Goal: Task Accomplishment & Management: Complete application form

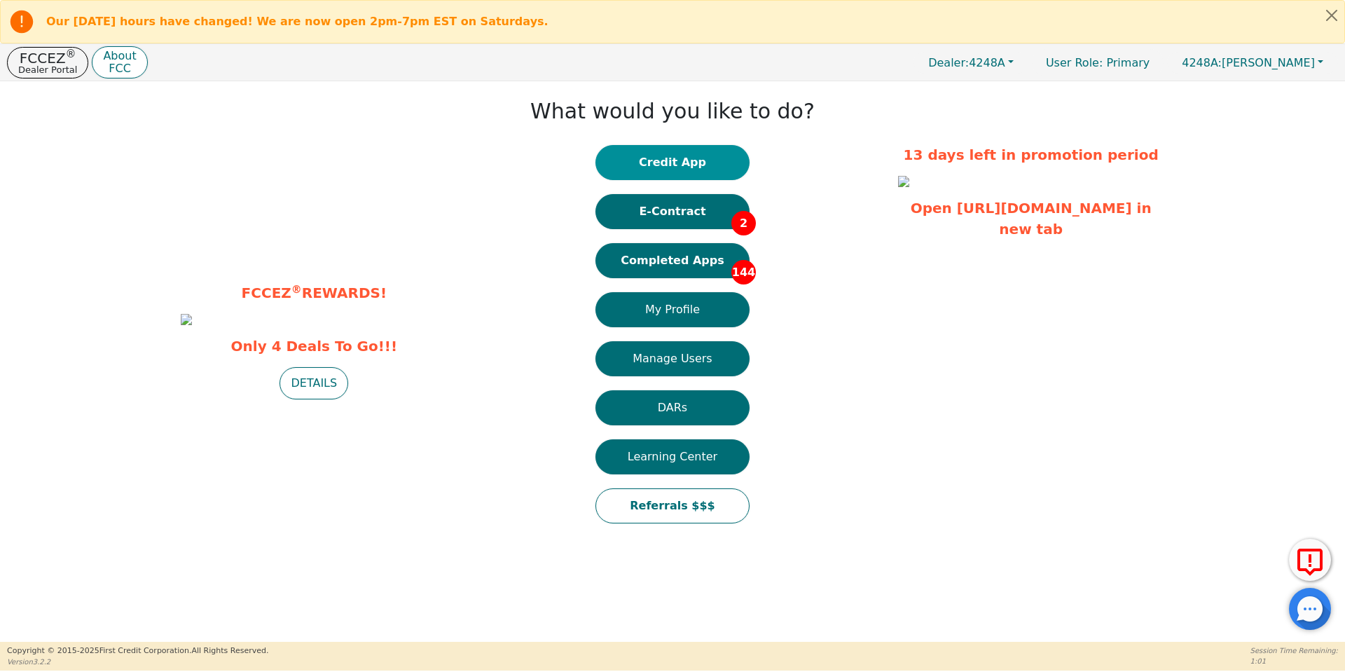
click at [668, 155] on button "Credit App" at bounding box center [672, 162] width 154 height 35
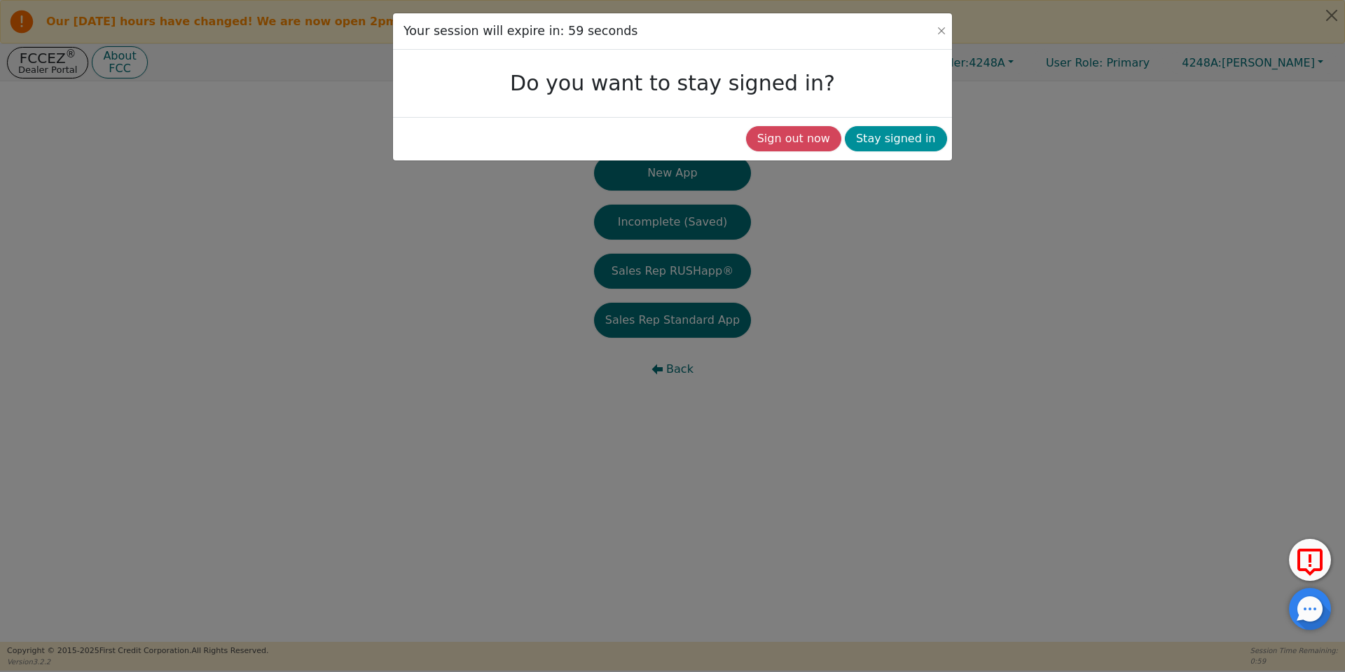
click at [900, 144] on button "Stay signed in" at bounding box center [896, 138] width 102 height 25
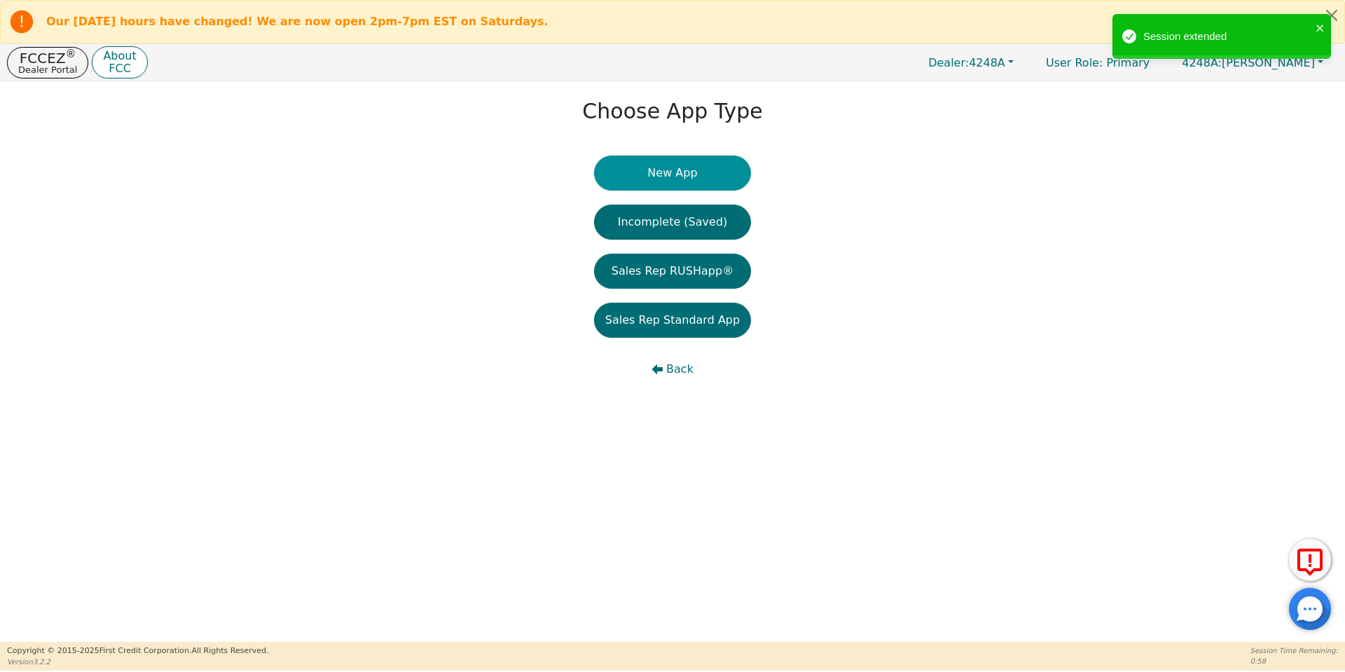
click at [702, 181] on button "New App" at bounding box center [672, 173] width 157 height 35
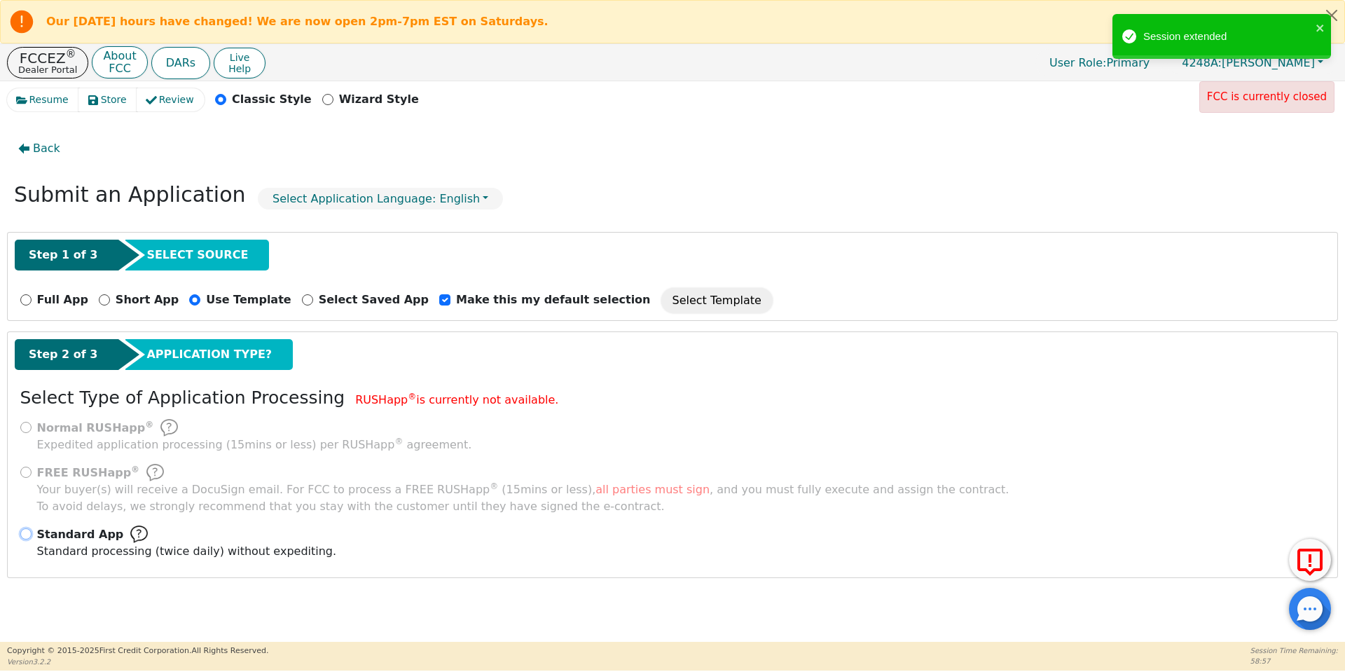
click at [24, 537] on input "Standard App Standard processing (twice daily) without expediting." at bounding box center [25, 533] width 11 height 11
radio input "true"
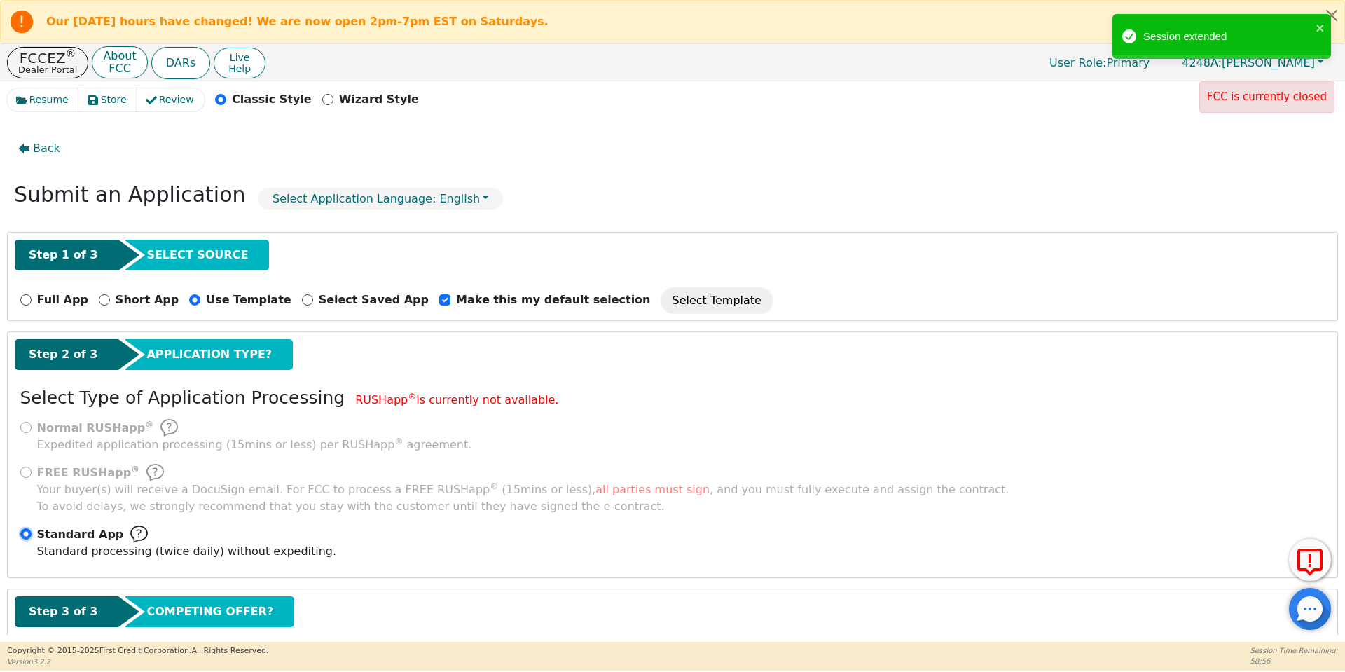
scroll to position [80, 0]
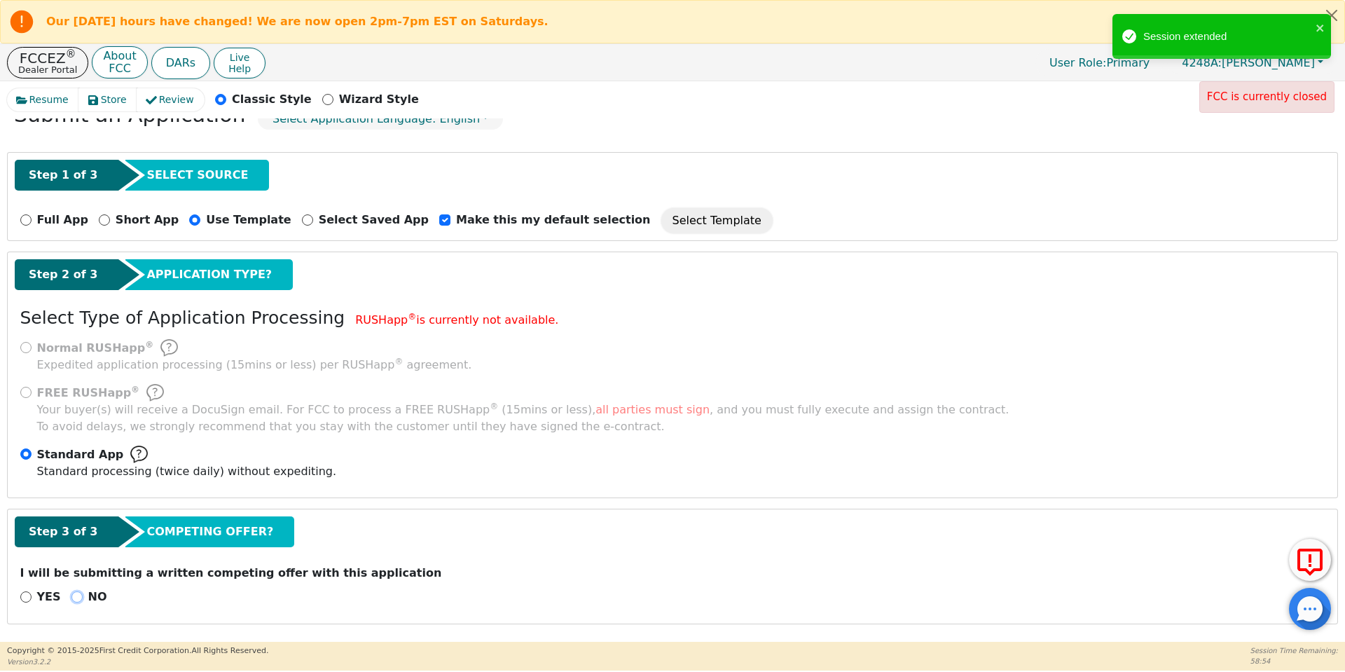
click at [75, 594] on input "NO" at bounding box center [76, 596] width 11 height 11
radio input "true"
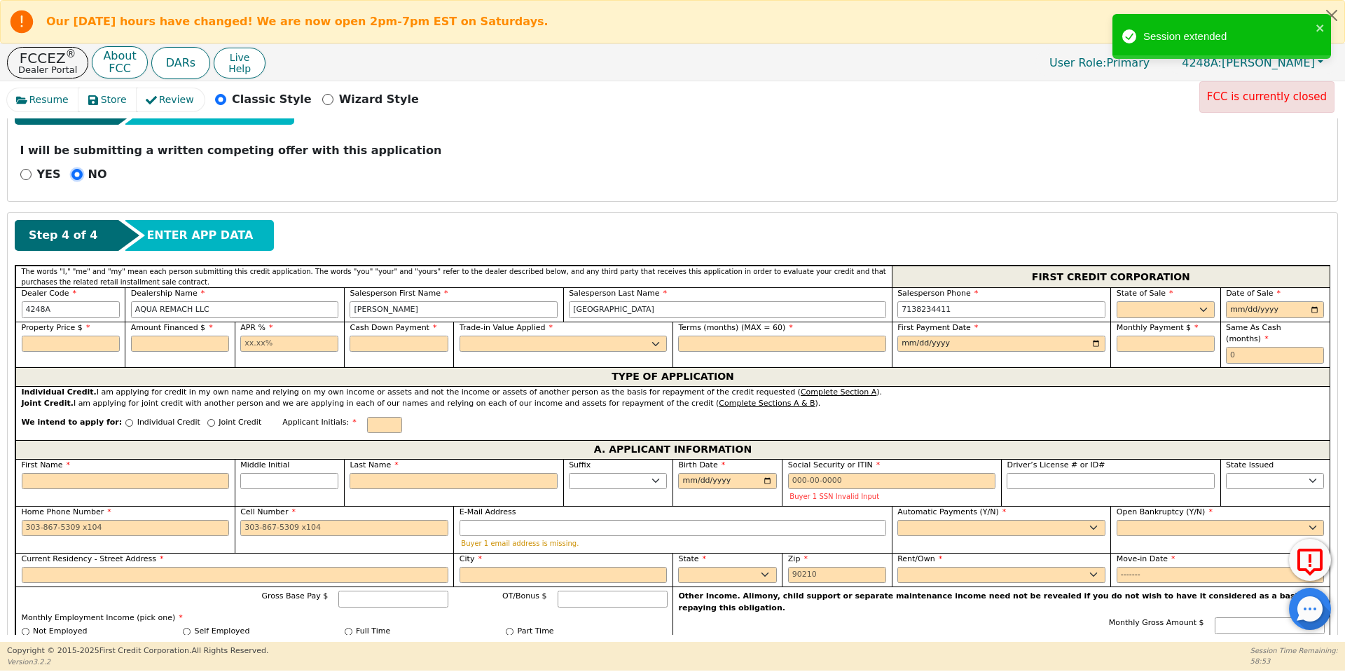
scroll to position [505, 0]
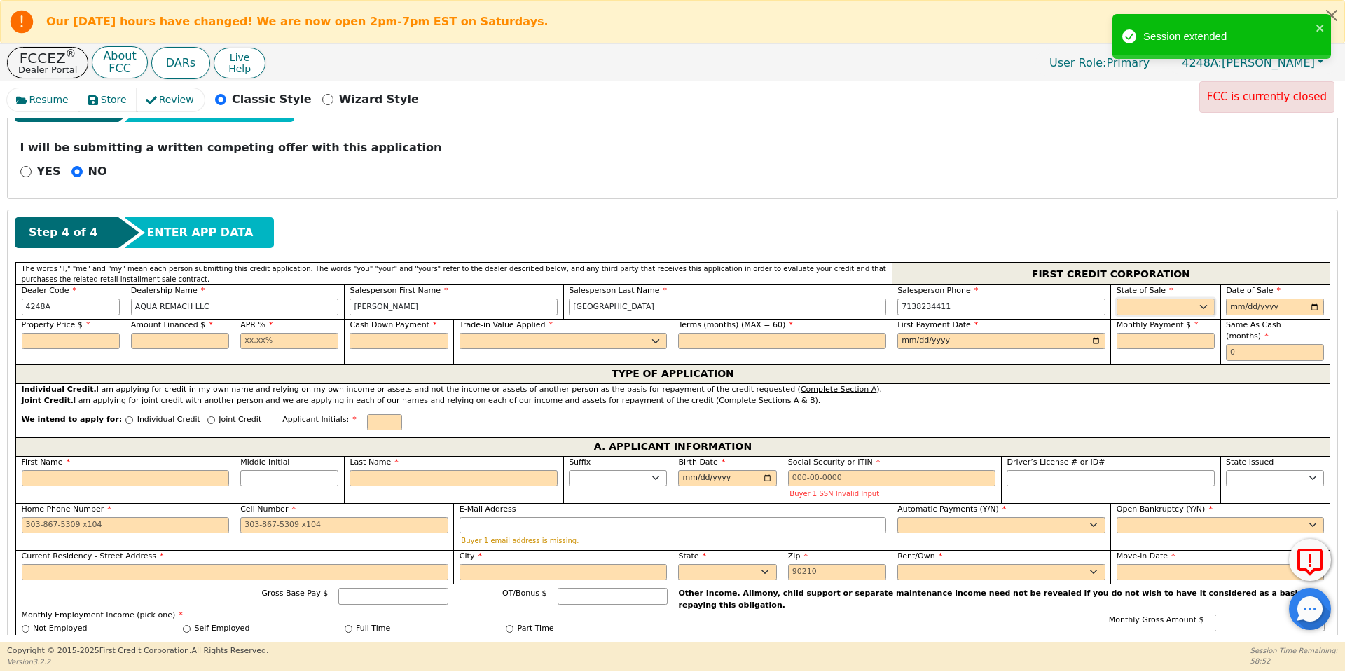
click at [1135, 308] on select "AK AL AR AZ CA CO CT DC DE FL [GEOGRAPHIC_DATA] HI IA ID IL IN KS [GEOGRAPHIC_D…" at bounding box center [1166, 306] width 98 height 17
select select "[GEOGRAPHIC_DATA]"
click at [1117, 298] on select "AK AL AR AZ CA CO CT DC DE FL [GEOGRAPHIC_DATA] HI IA ID IL IN KS [GEOGRAPHIC_D…" at bounding box center [1166, 306] width 98 height 17
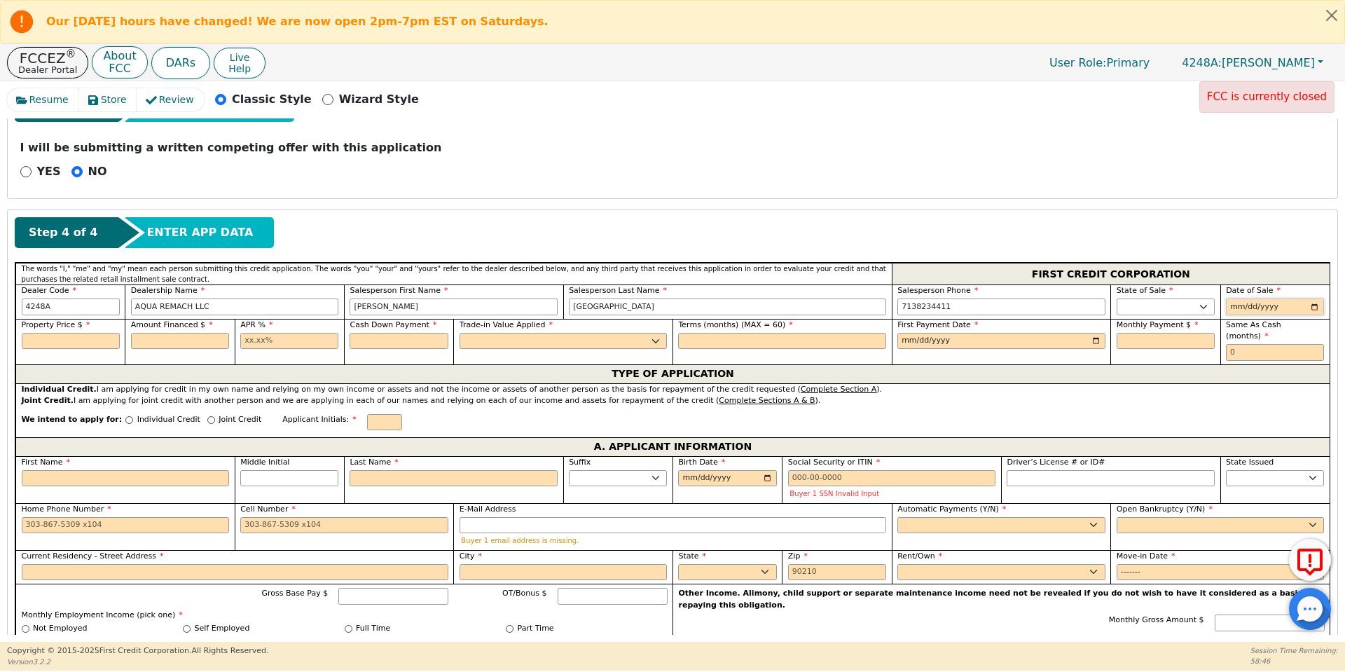
type input "0001-08-09"
type input "[DATE]"
type input "8500.00"
type input "17.99"
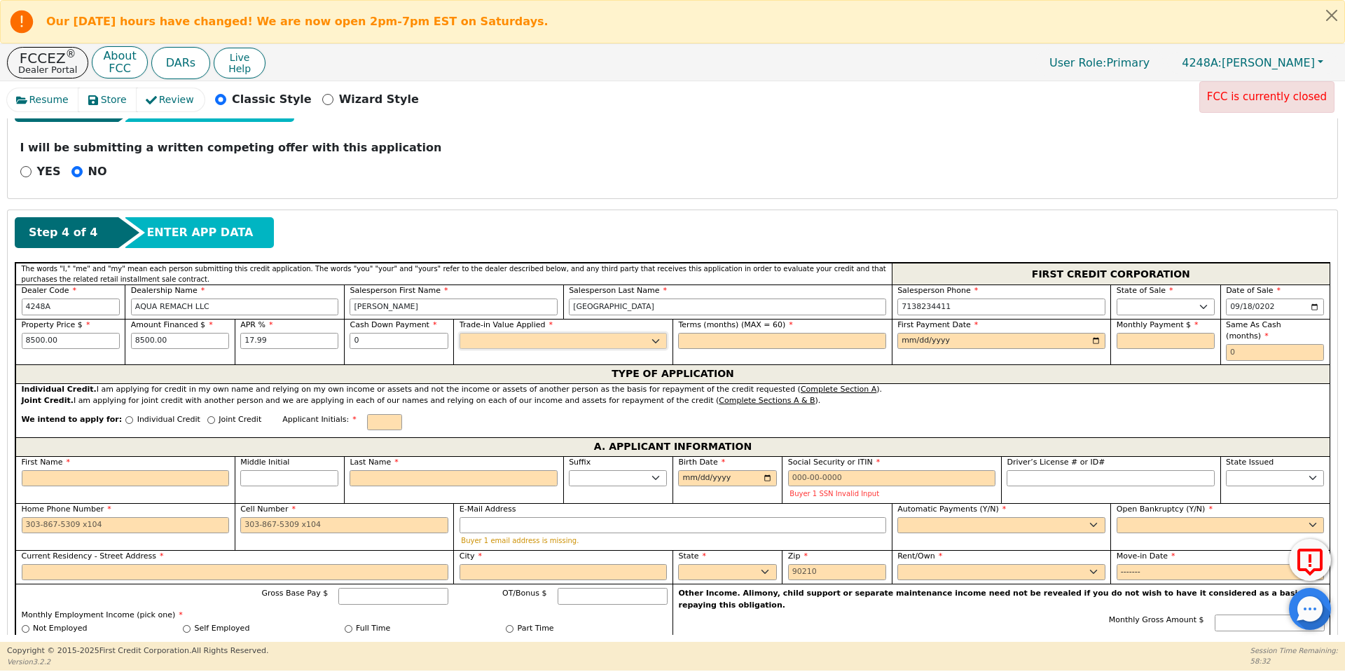
type input "0.00"
select select "n"
type input "60"
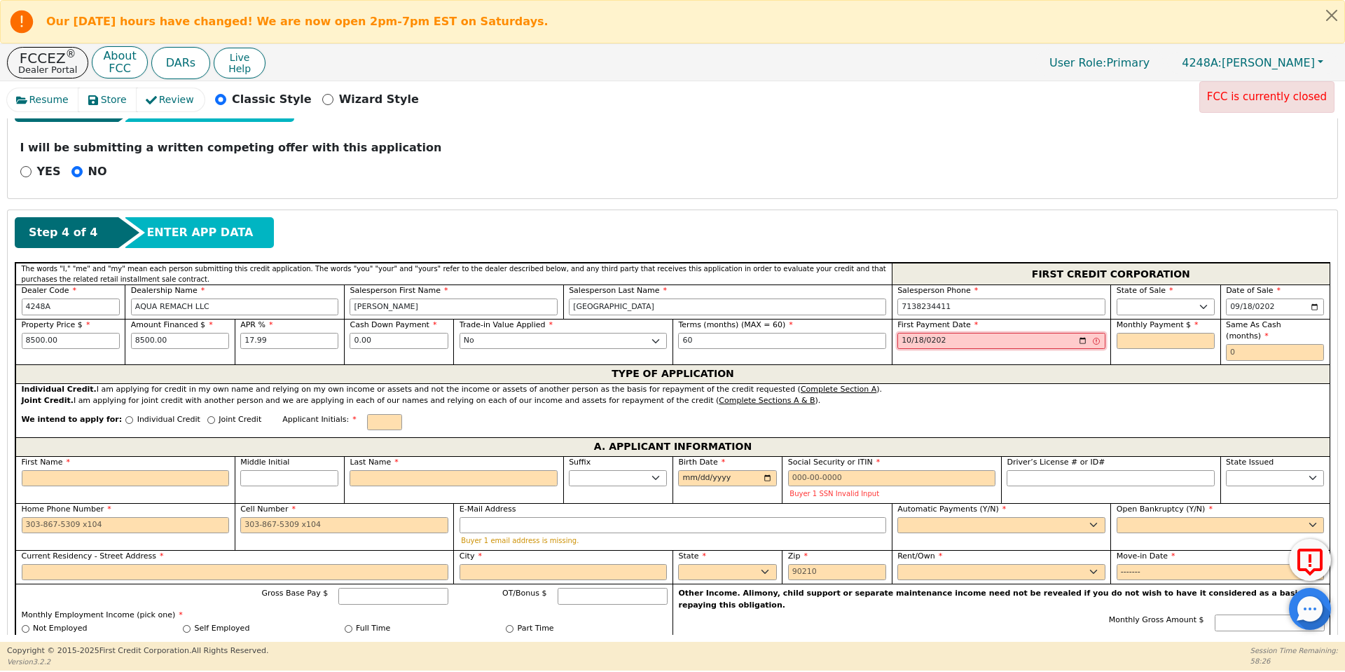
type input "[DATE]"
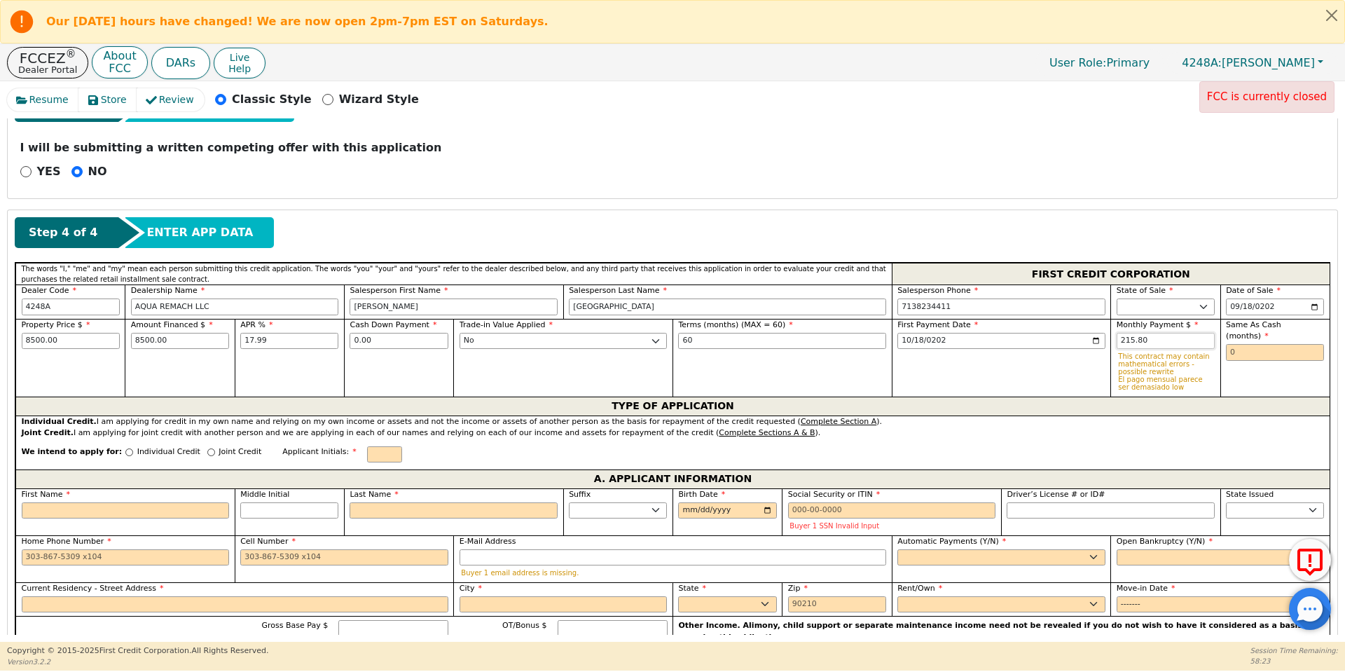
type input "215.80"
type input "0"
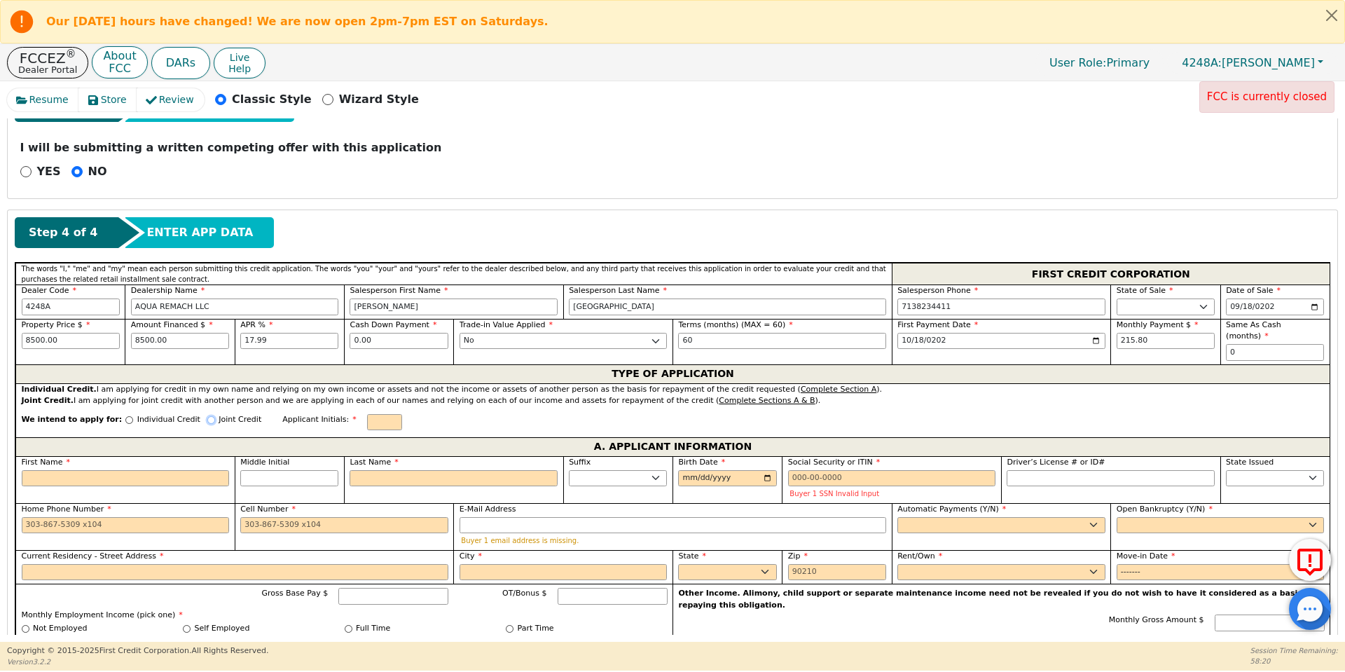
click at [207, 416] on input "Joint Credit" at bounding box center [211, 420] width 8 height 8
radio input "true"
click at [200, 469] on div "First Name" at bounding box center [126, 473] width 208 height 30
click at [204, 477] on input "First Name" at bounding box center [126, 479] width 208 height 17
type input "C"
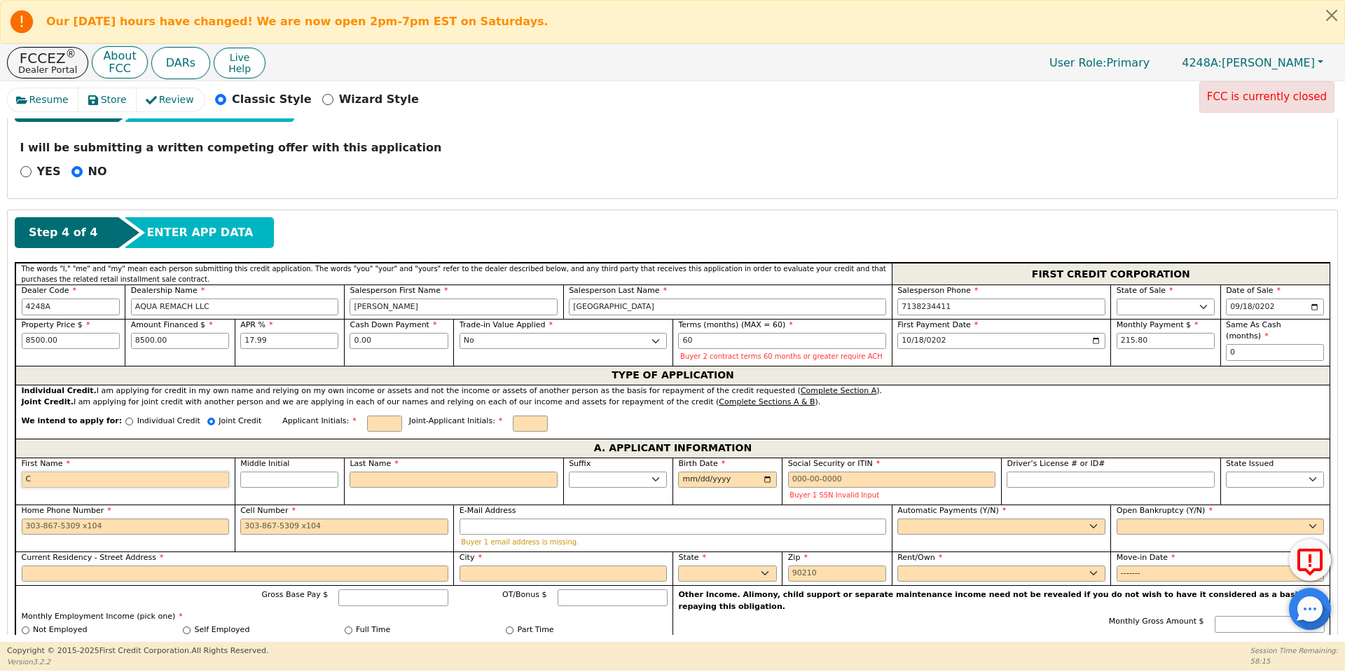
type input "C"
type input "Cha"
type input "Char"
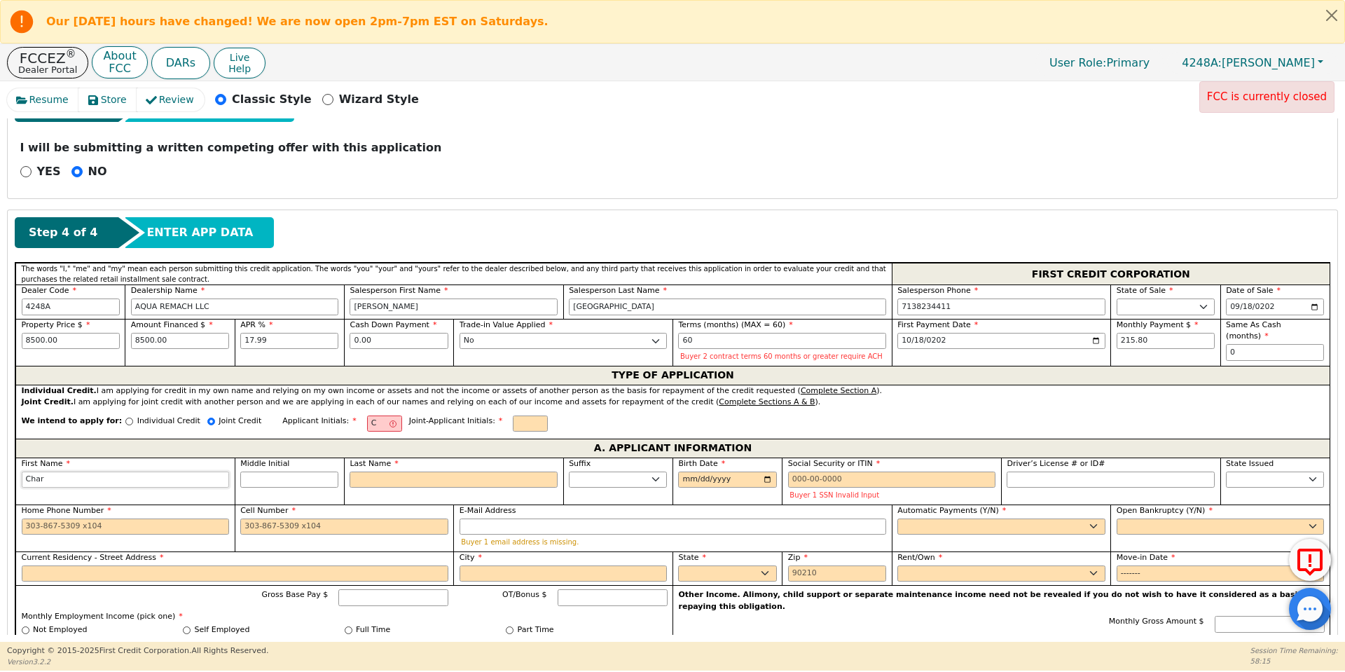
type input "Char"
type input "[PERSON_NAME]"
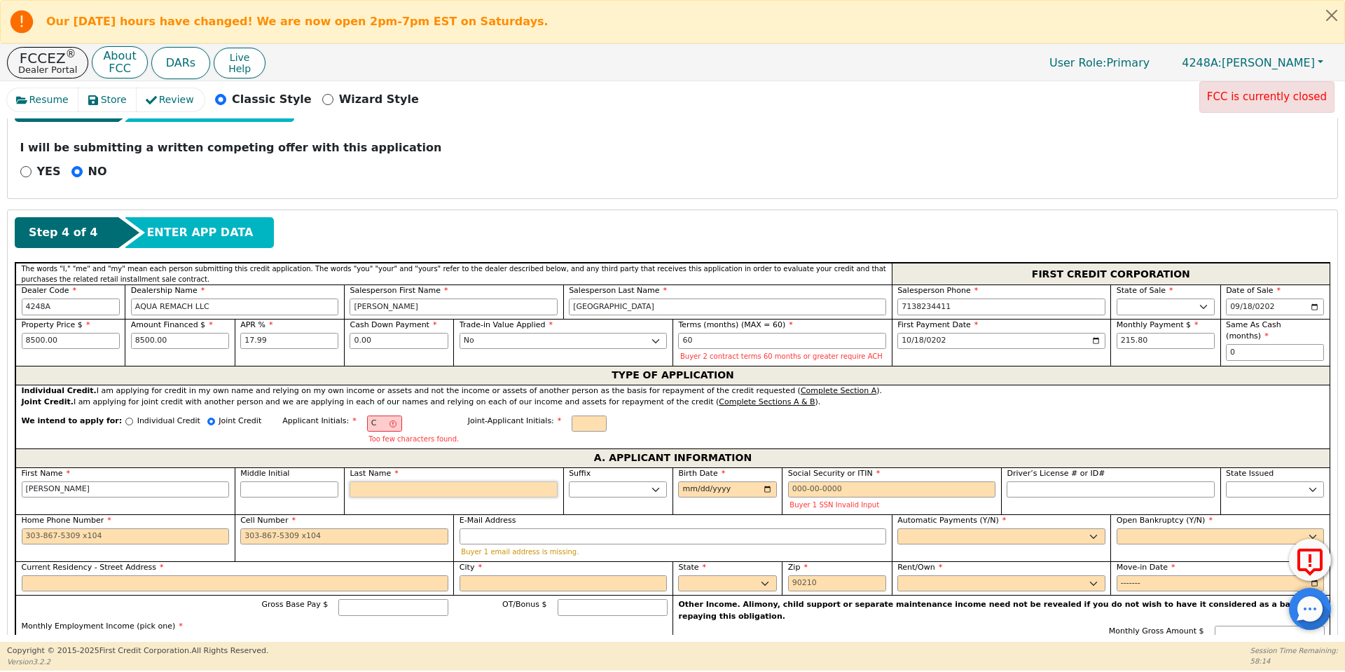
type input "CS"
type input "S"
type input "[PERSON_NAME] S"
type input "So"
type input "[PERSON_NAME] So"
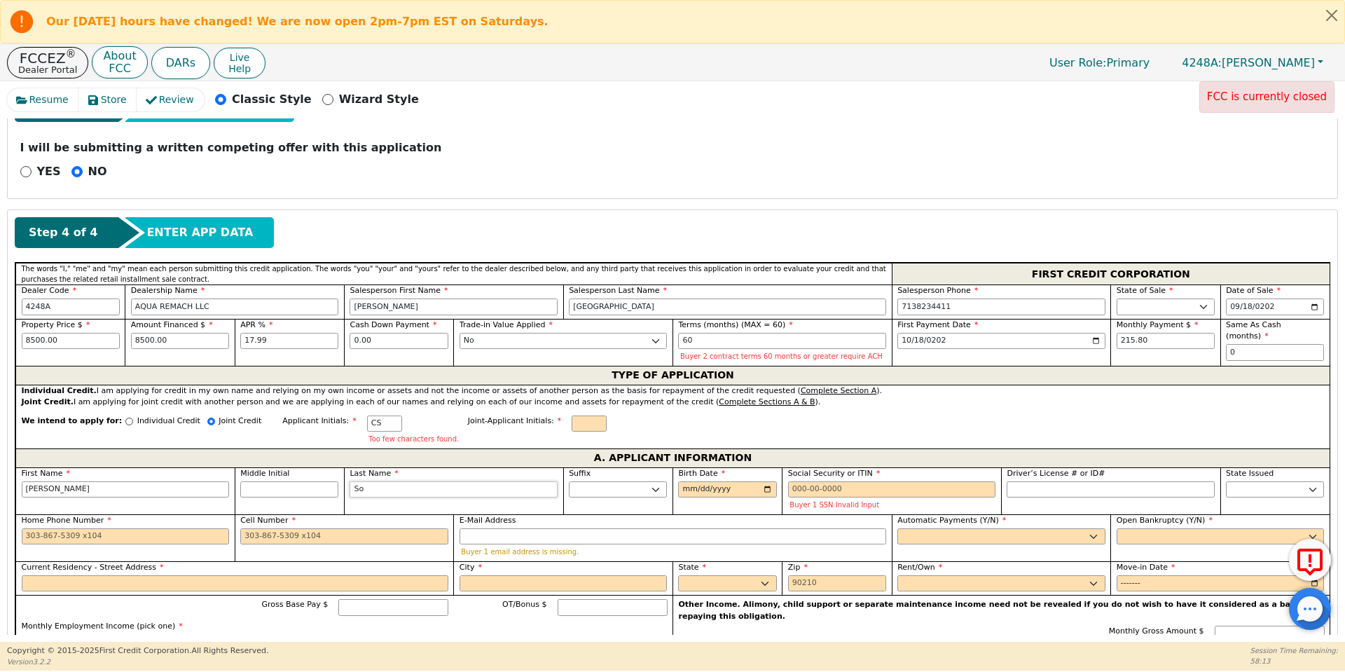
type input "Sow"
type input "[PERSON_NAME]"
type input "Sowd"
type input "[PERSON_NAME]"
type input "Sowde"
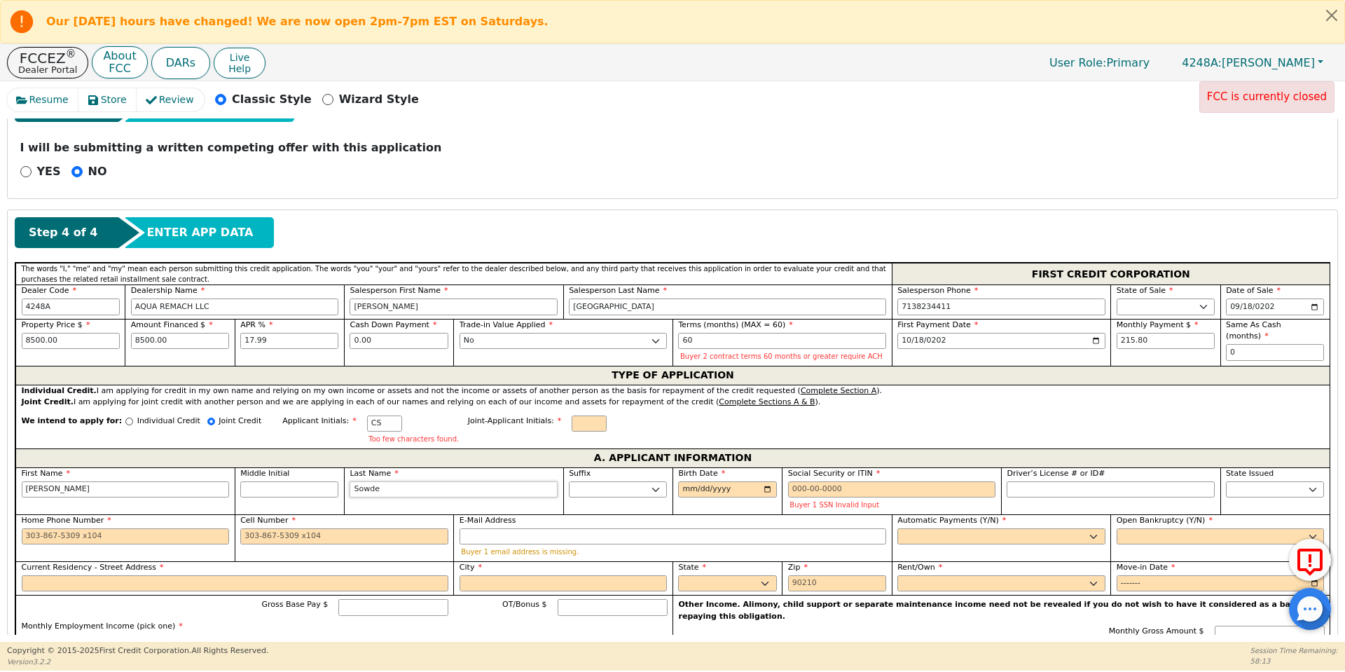
type input "[PERSON_NAME]"
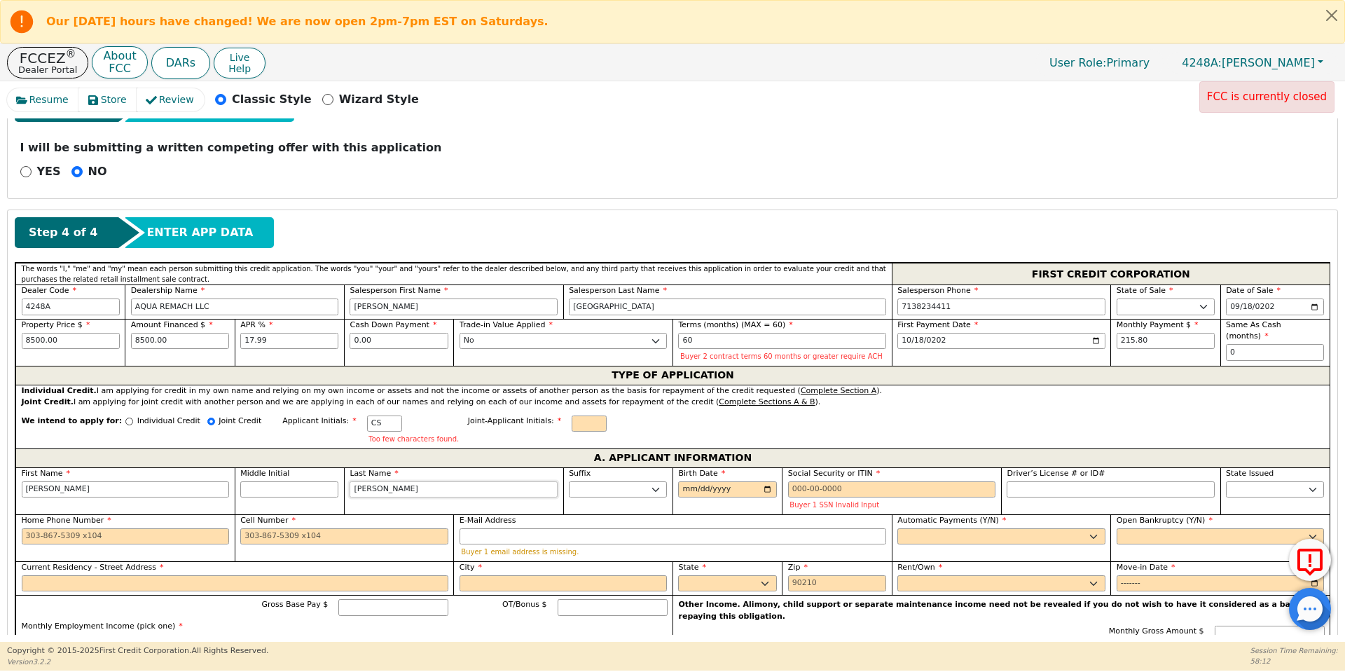
type input "[PERSON_NAME]"
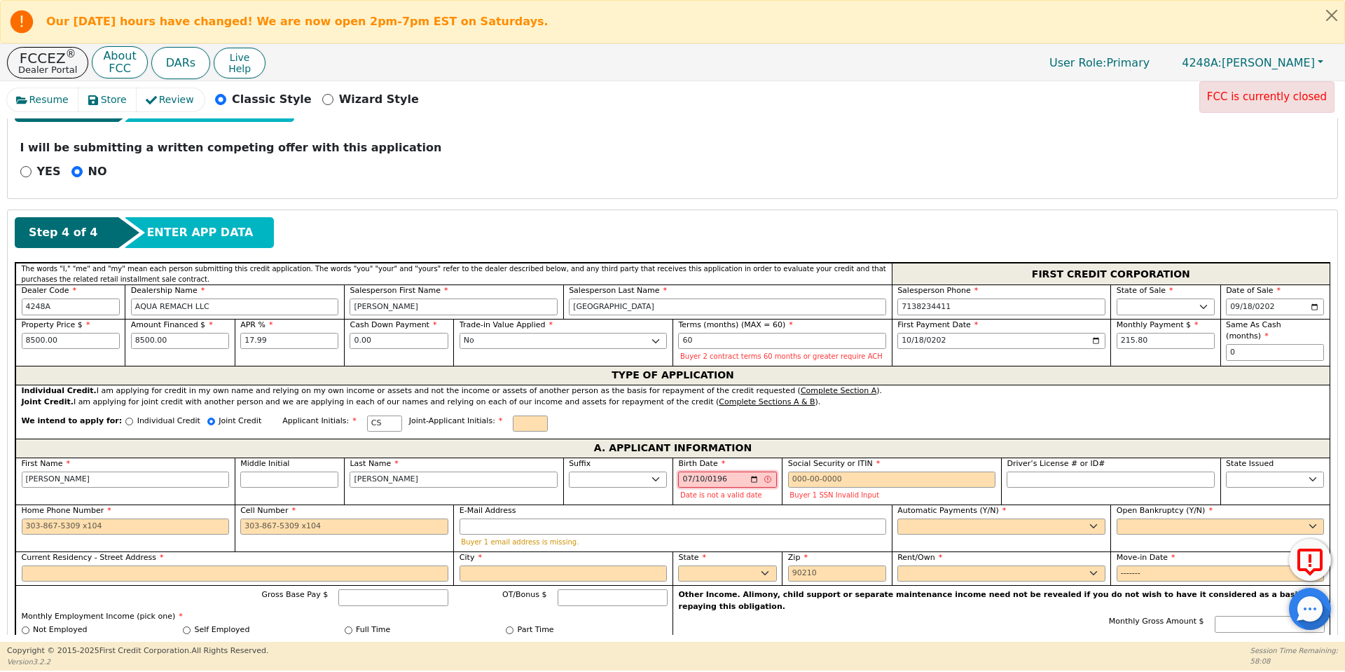
type input "[DATE]"
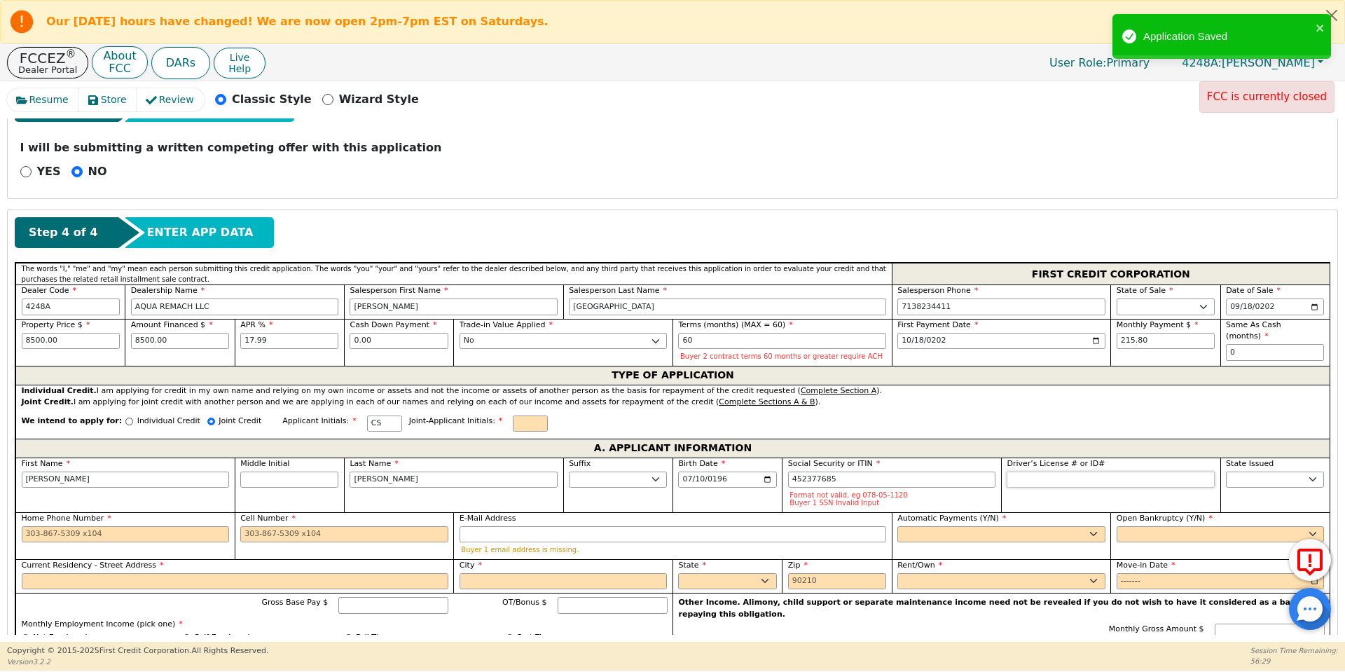
type input "***-**-7685"
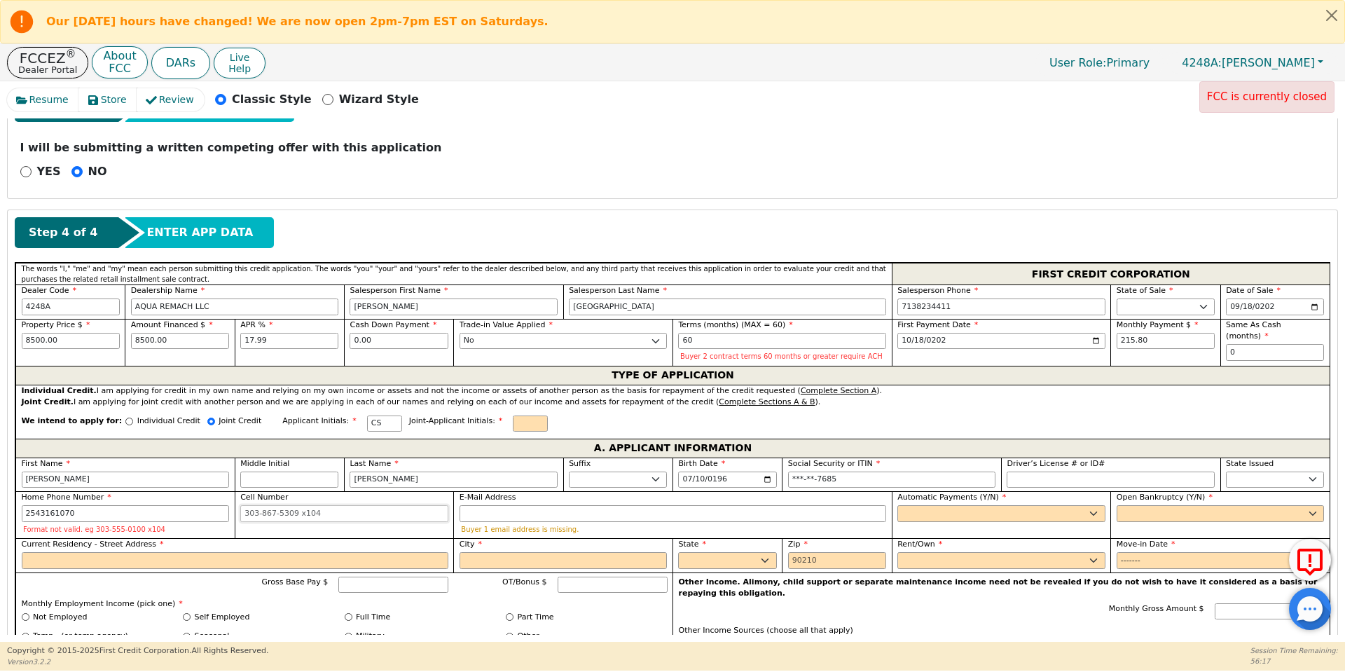
type input "[PHONE_NUMBER]"
type input "[EMAIL_ADDRESS][DOMAIN_NAME]"
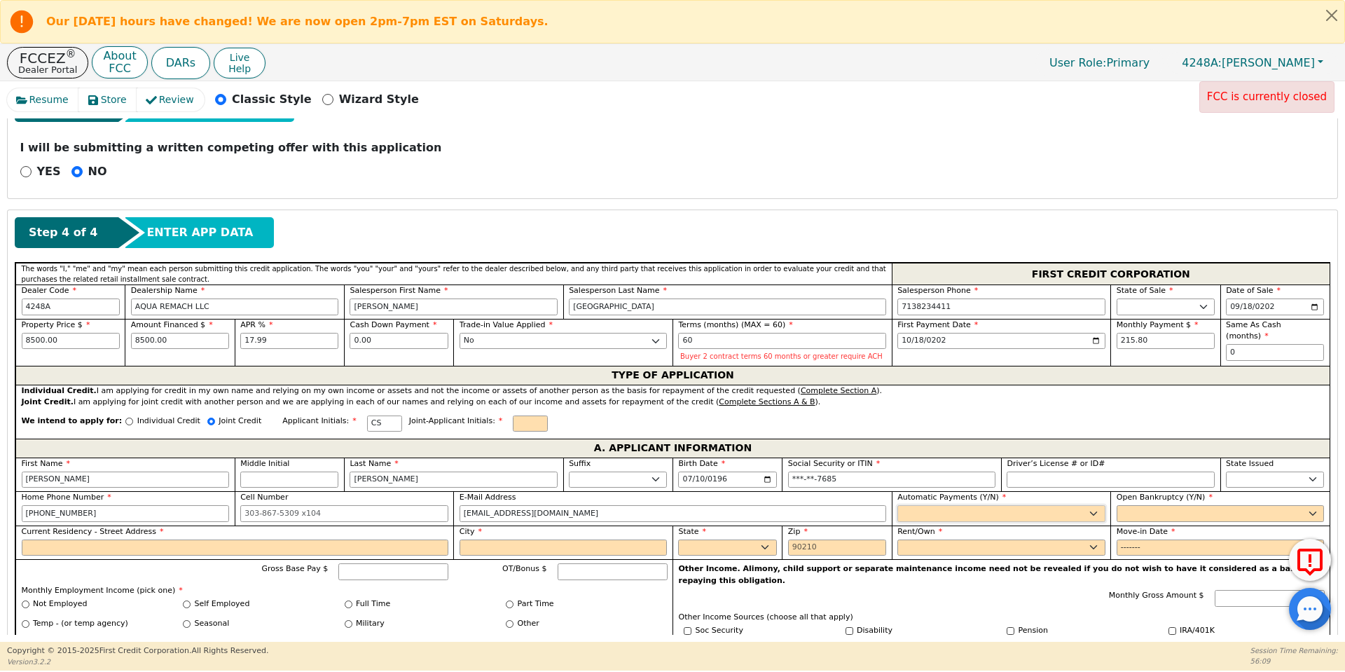
click at [1085, 518] on select "Yes No" at bounding box center [1001, 513] width 208 height 17
select select "y"
click at [897, 505] on select "Yes No" at bounding box center [1001, 513] width 208 height 17
type input "[PERSON_NAME]"
click at [1124, 506] on select "Yes No" at bounding box center [1221, 513] width 208 height 17
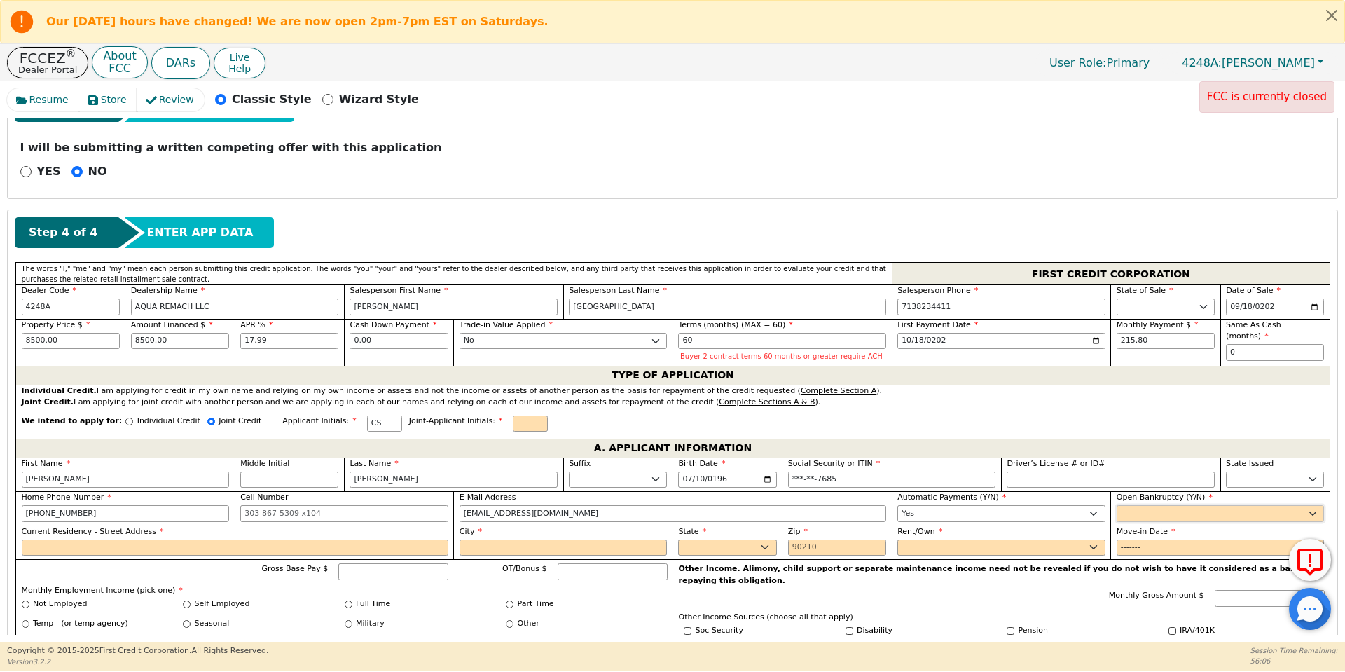
select select "n"
click at [1117, 505] on select "Yes No" at bounding box center [1221, 513] width 208 height 17
click at [357, 552] on input "Current Residency - Street Address" at bounding box center [235, 547] width 427 height 17
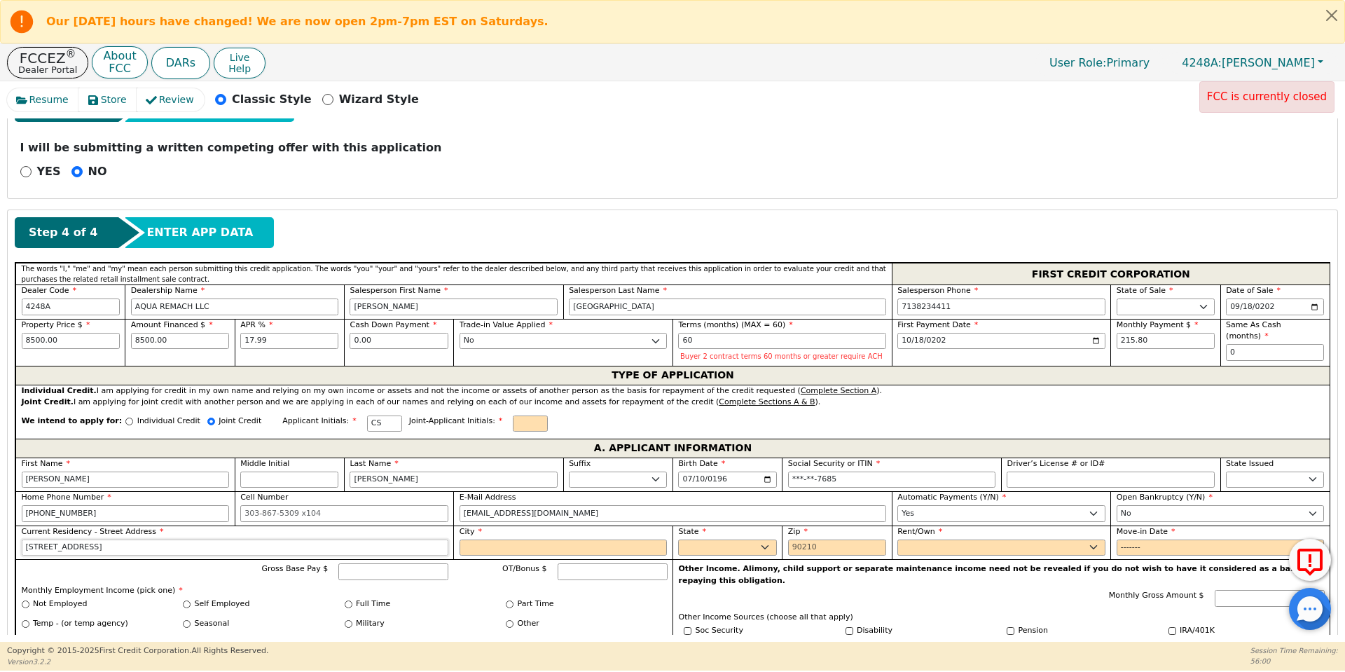
type input "[STREET_ADDRESS]"
type input "[PERSON_NAME]"
select select "[GEOGRAPHIC_DATA]"
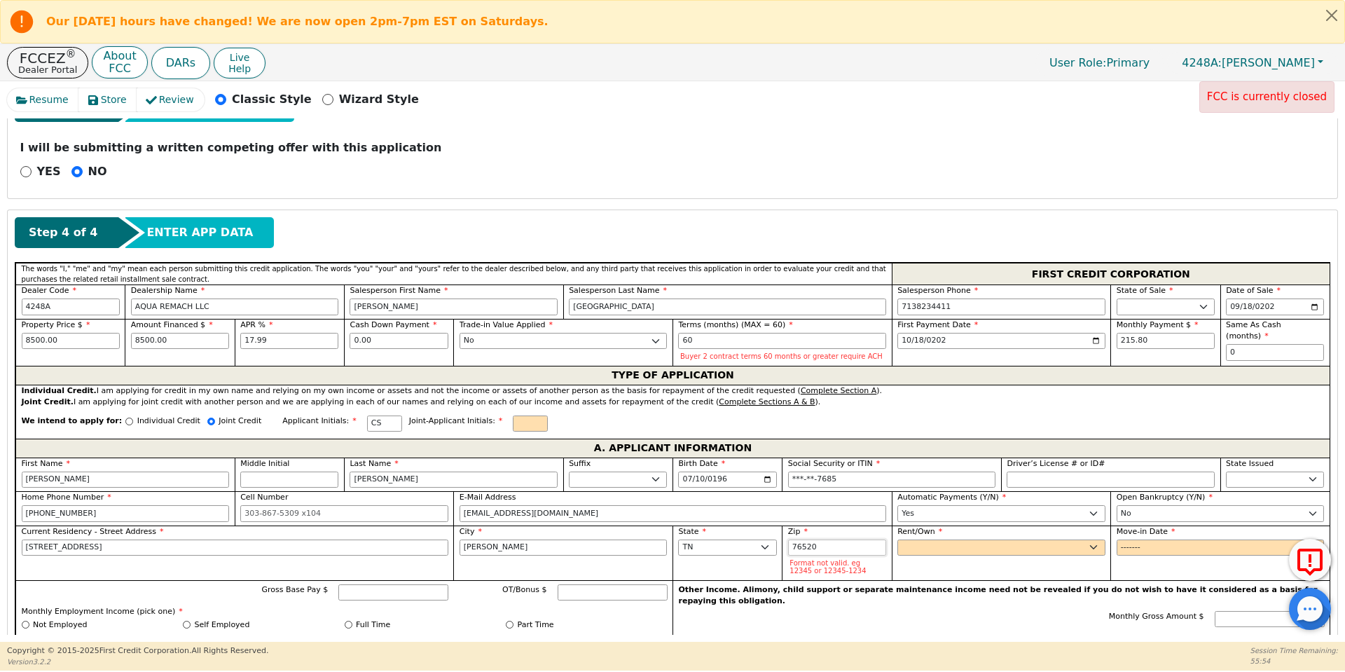
type input "76520"
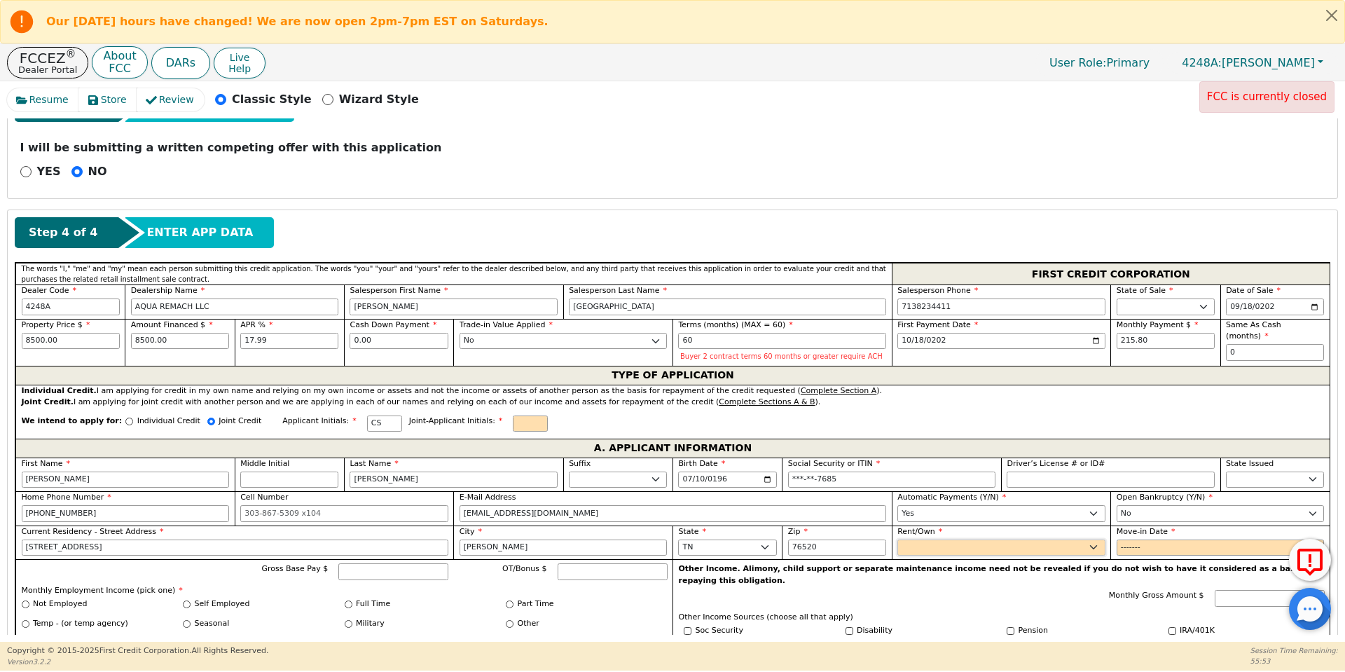
select select "Own"
type input "2020-01"
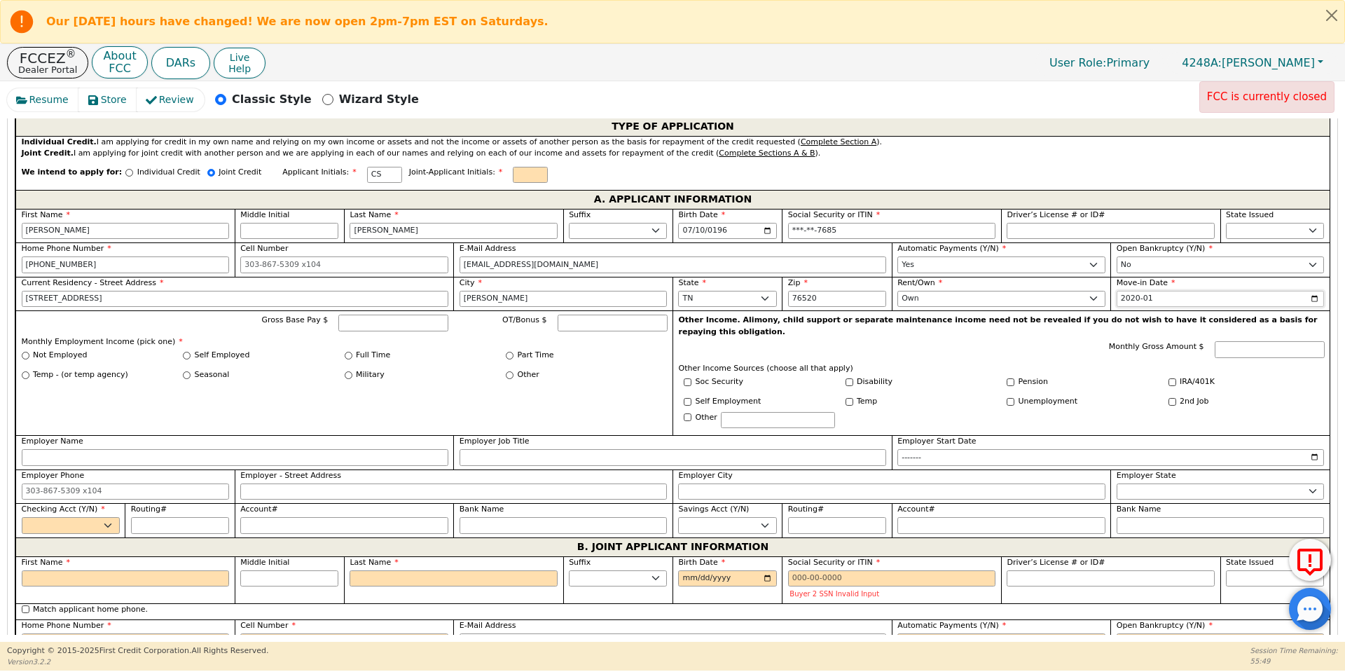
scroll to position [784, 0]
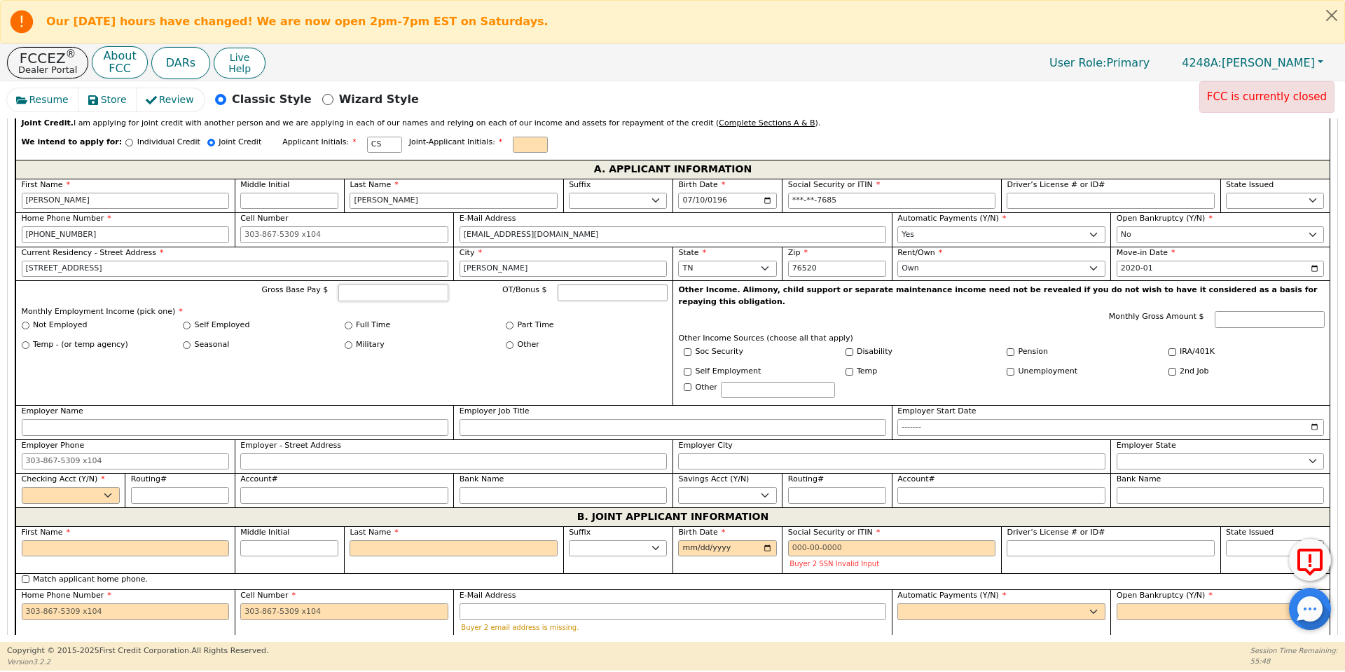
click at [388, 297] on input "Gross Base Pay $" at bounding box center [393, 292] width 110 height 17
click at [340, 290] on input "6900.00" at bounding box center [393, 292] width 110 height 17
type input "5900.00"
click at [345, 326] on input "Full Time" at bounding box center [349, 326] width 8 height 8
radio input "true"
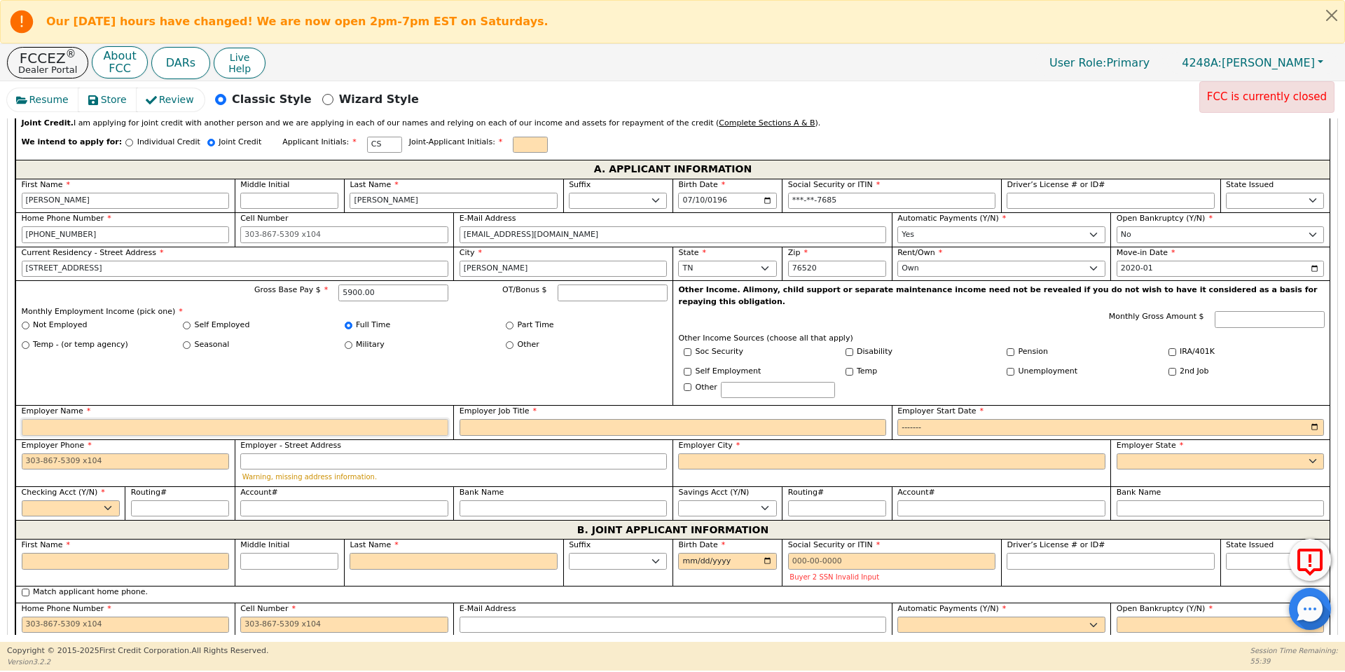
click at [338, 419] on input "Employer Name" at bounding box center [235, 427] width 427 height 17
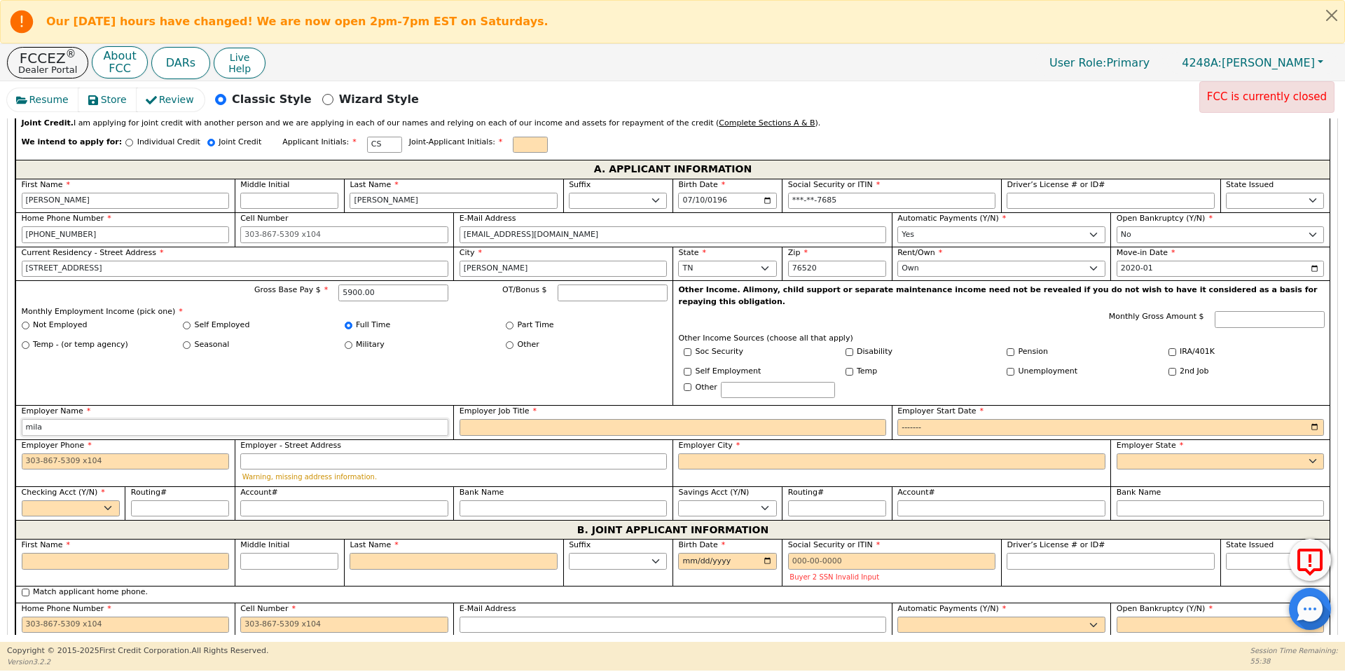
type input "[PERSON_NAME]"
type input "MIlam county appraisal district"
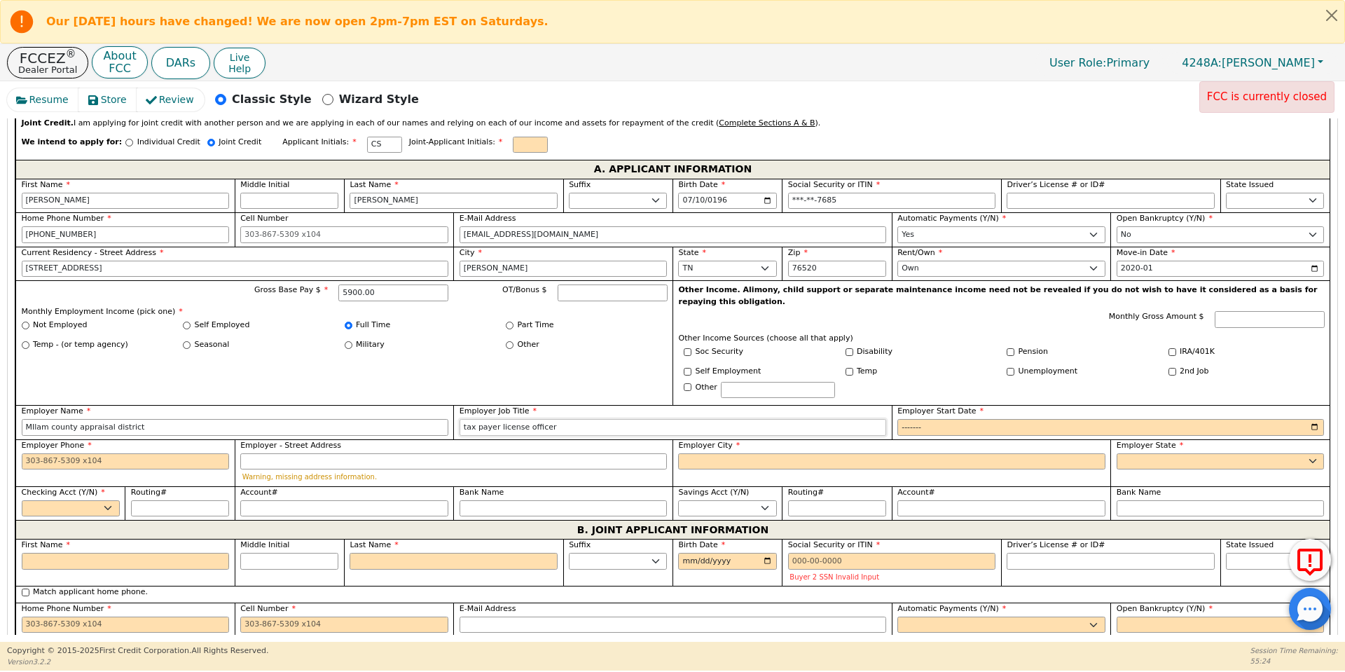
type input "tax payer license officer"
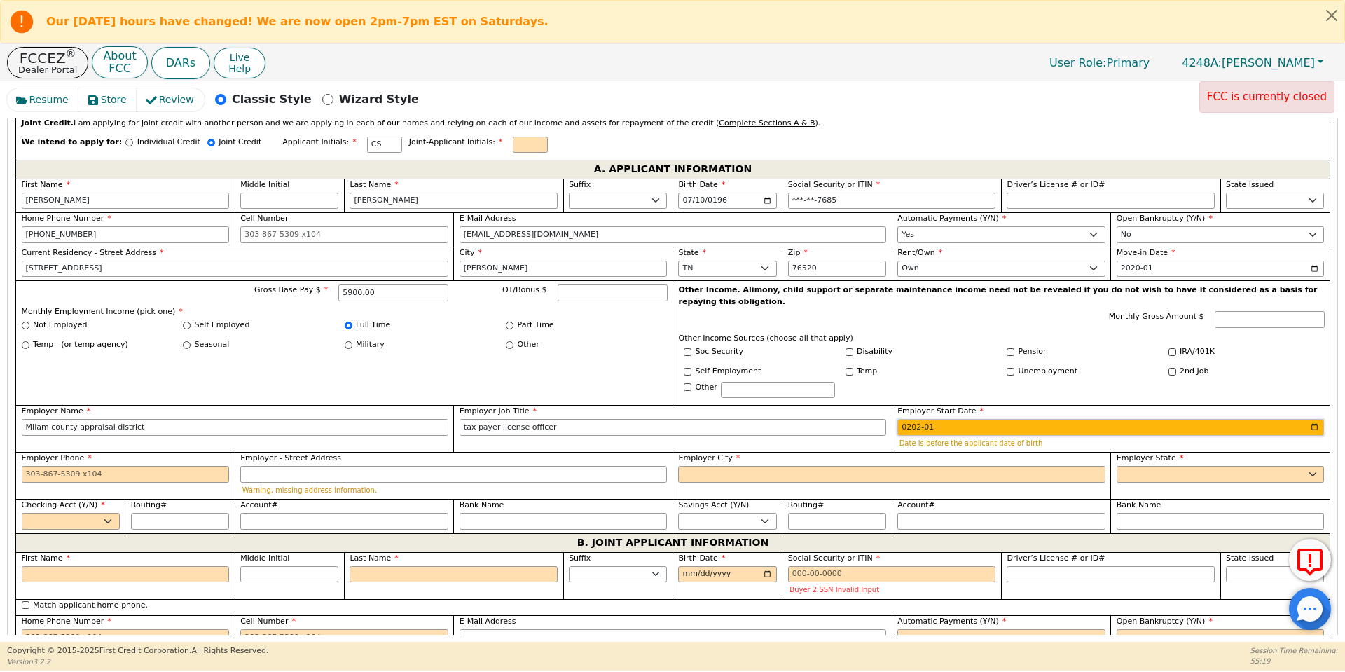
type input "2021-01"
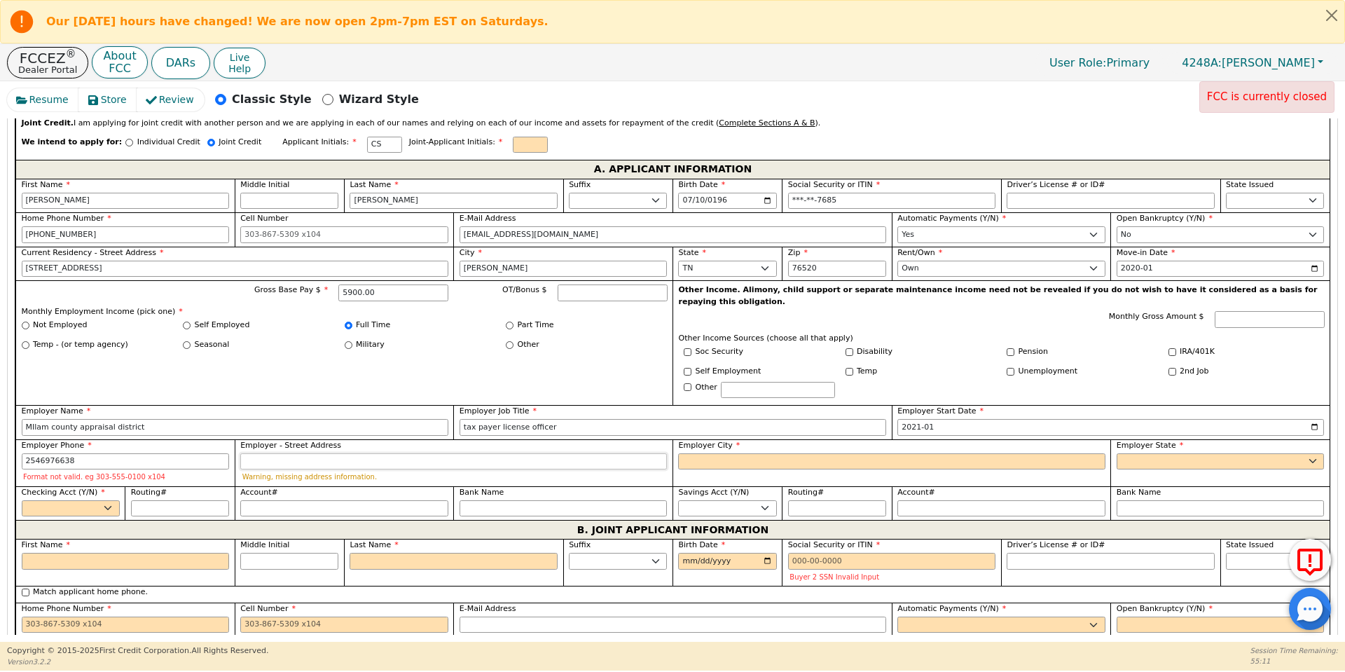
type input "[PHONE_NUMBER]"
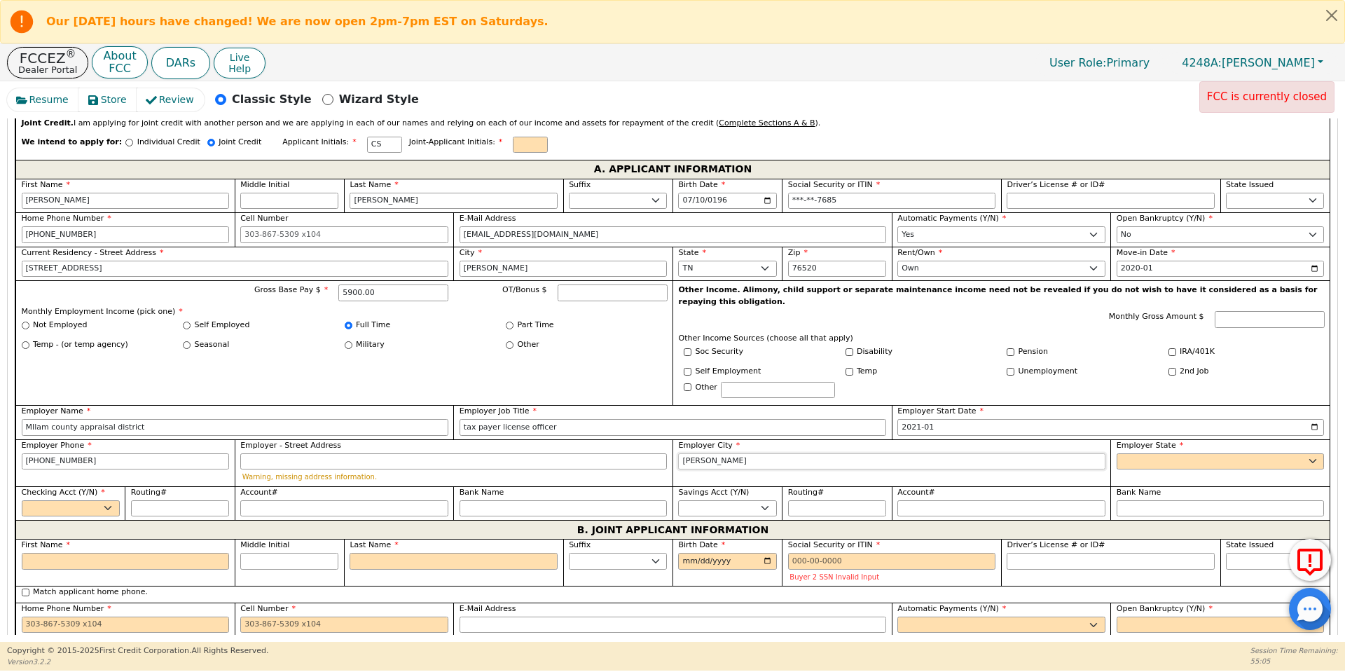
type input "[PERSON_NAME]"
select select "[GEOGRAPHIC_DATA]"
click at [93, 502] on select "Yes No" at bounding box center [71, 508] width 98 height 17
click at [22, 500] on select "Yes No" at bounding box center [71, 508] width 98 height 17
click at [134, 556] on input "First Name" at bounding box center [126, 561] width 208 height 17
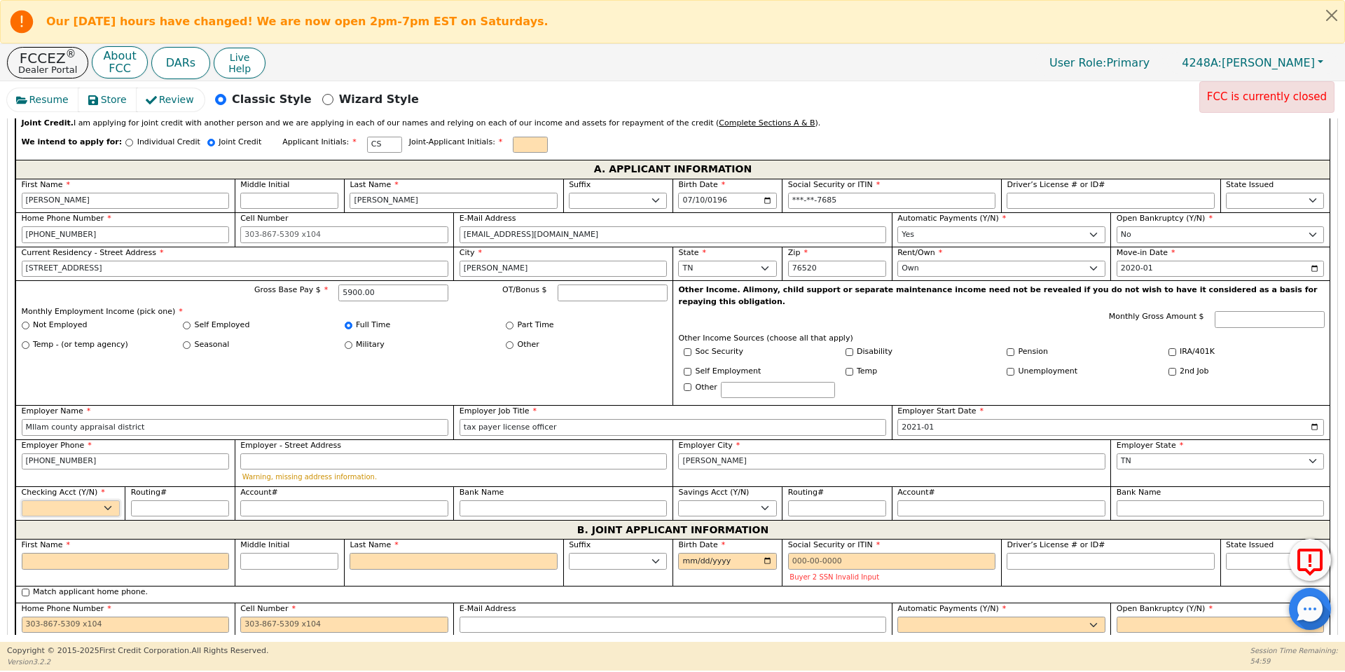
click at [65, 500] on select "Yes No" at bounding box center [71, 508] width 98 height 17
select select "y"
click at [22, 500] on select "Yes No" at bounding box center [71, 508] width 98 height 17
click at [109, 554] on input "First Name" at bounding box center [126, 561] width 208 height 17
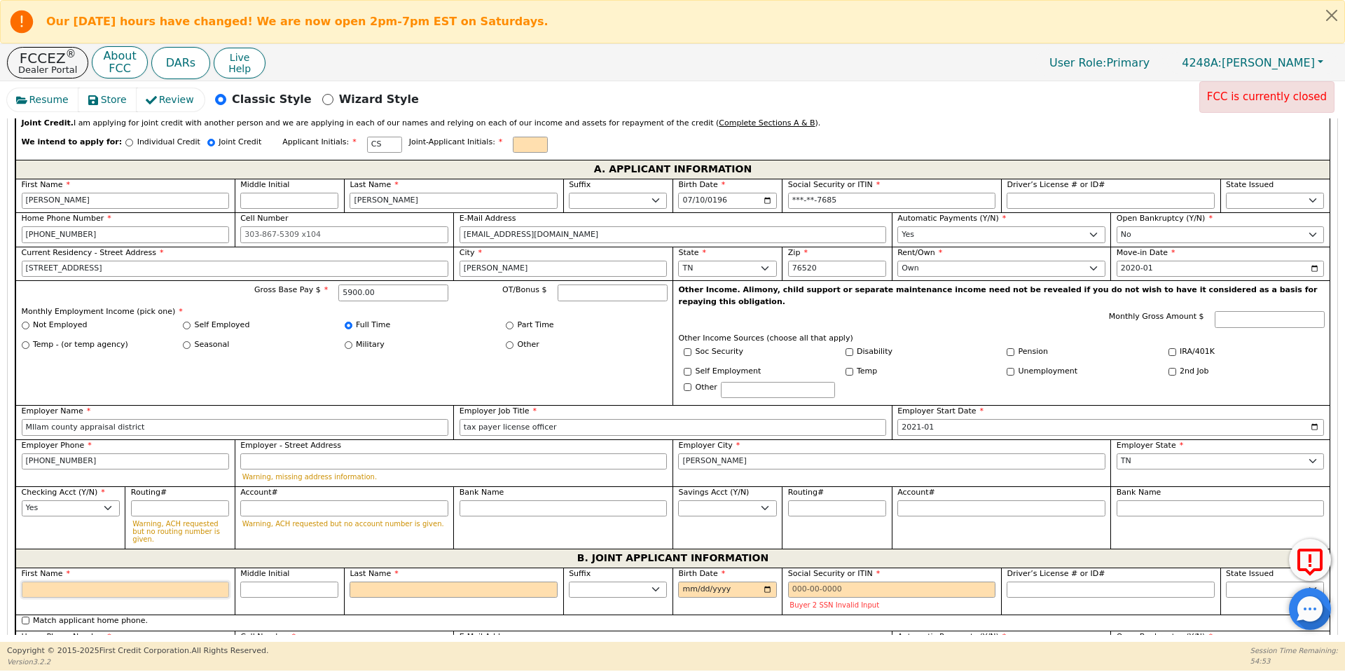
type input "R"
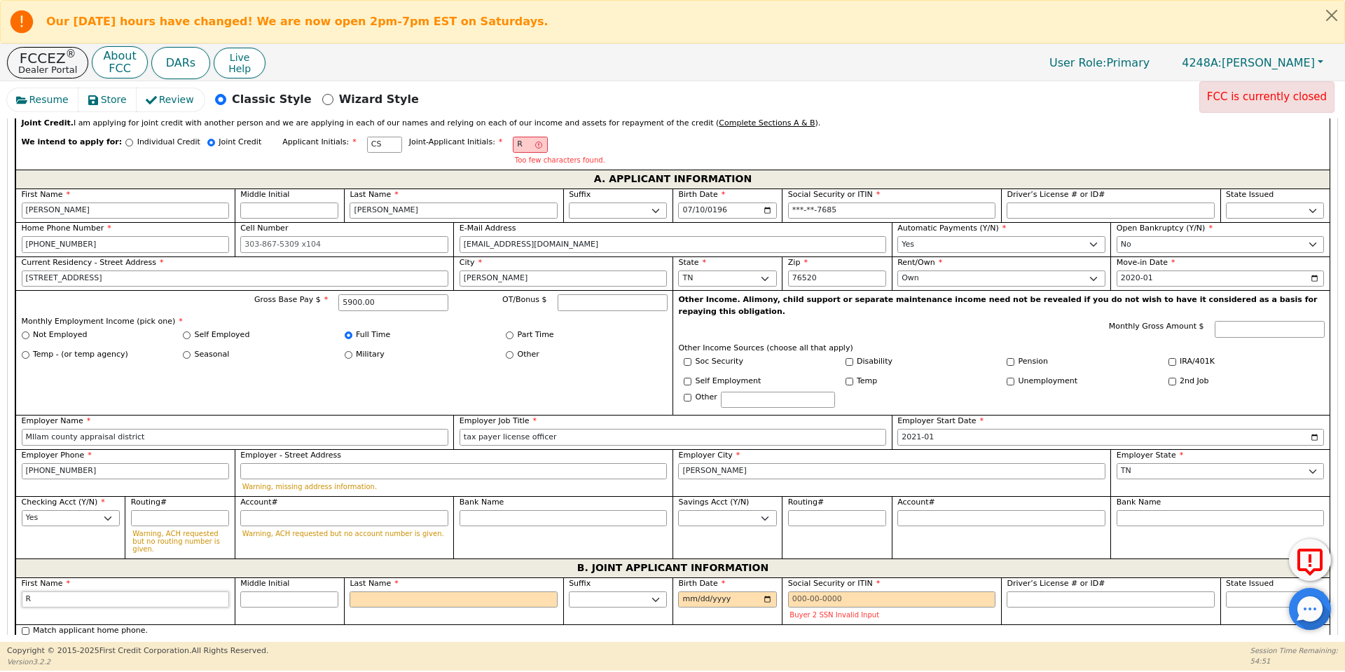
type input "Ro"
type input "[PERSON_NAME]"
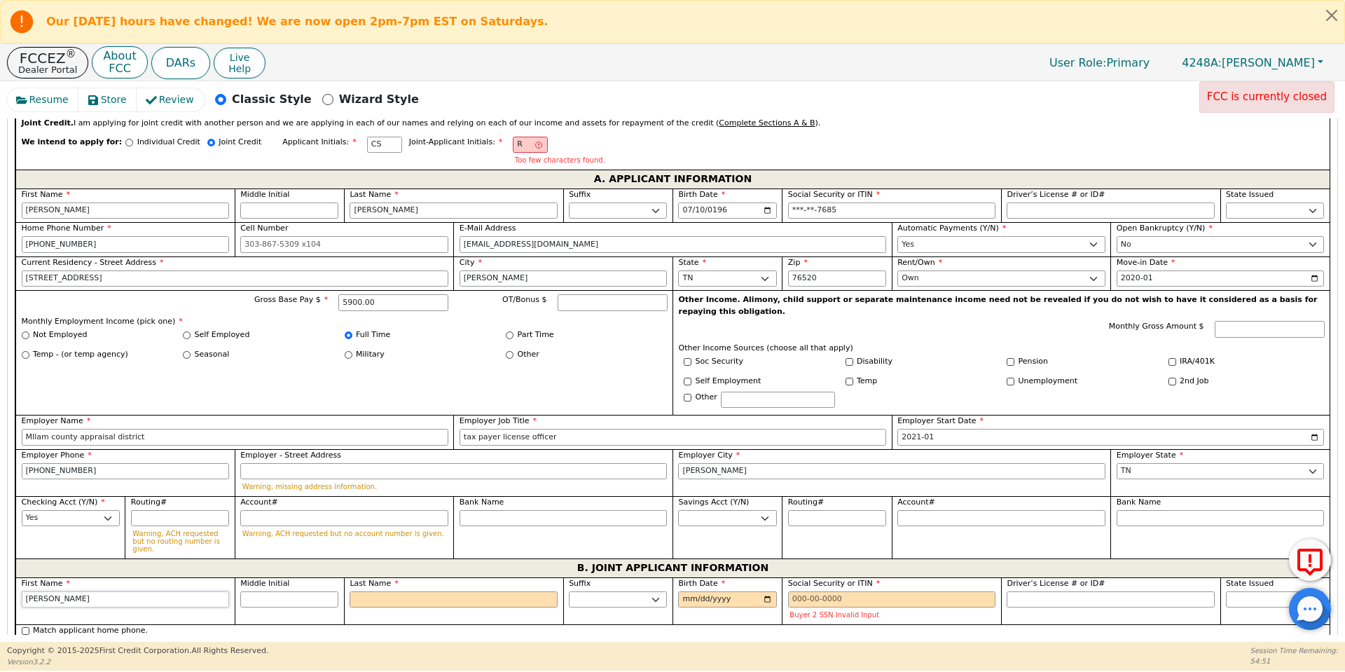
type input "[PERSON_NAME]"
type input "S"
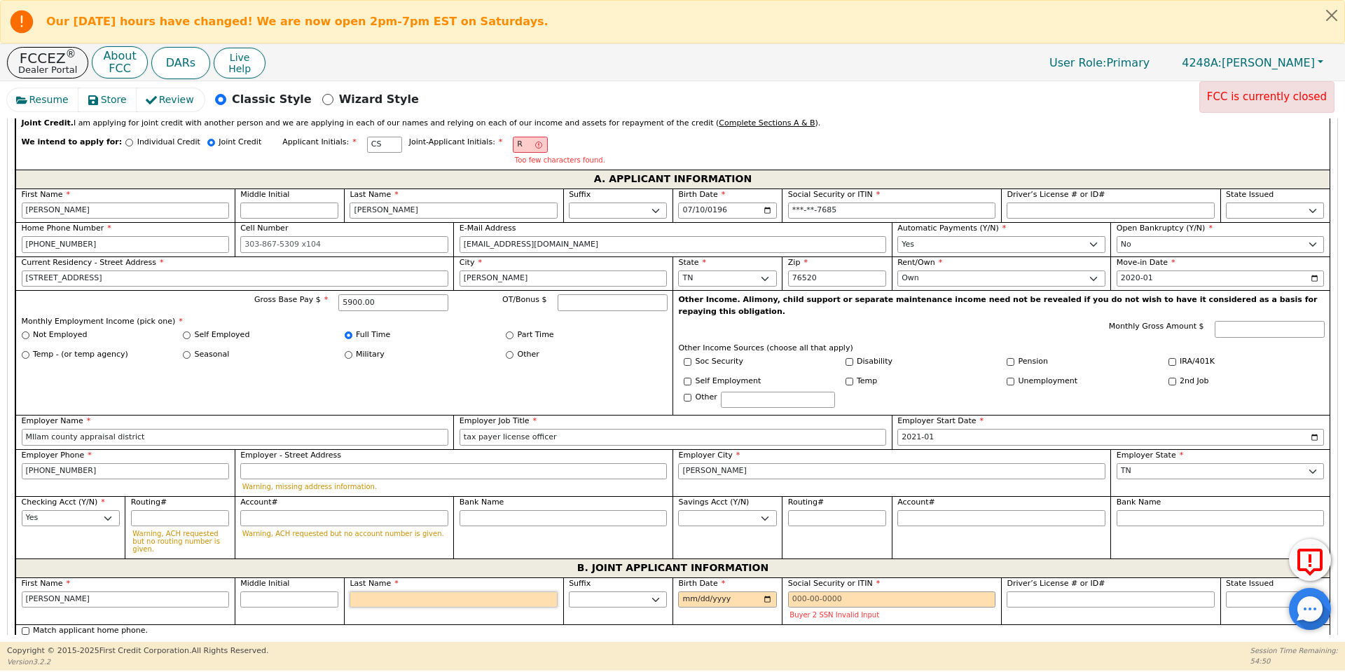
type input "RS"
type input "[PERSON_NAME]"
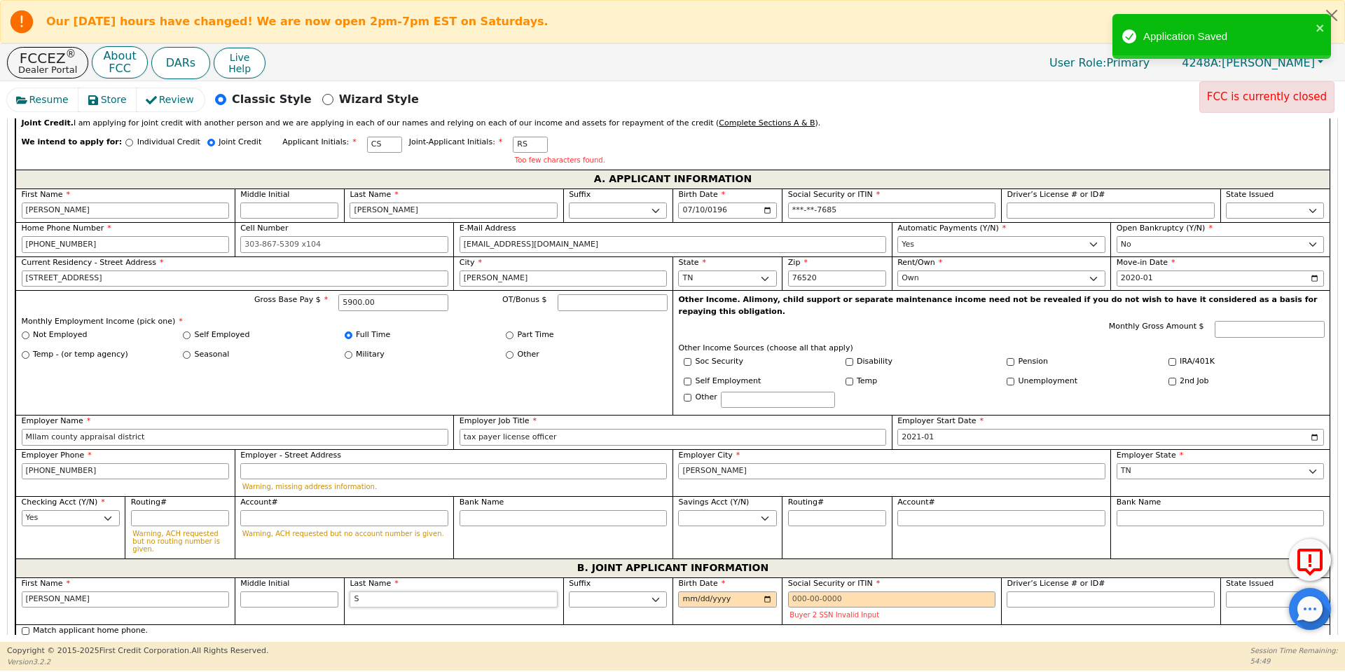
type input "So"
type input "[PERSON_NAME]"
type input "Sow"
type input "[PERSON_NAME]"
type input "Sowd"
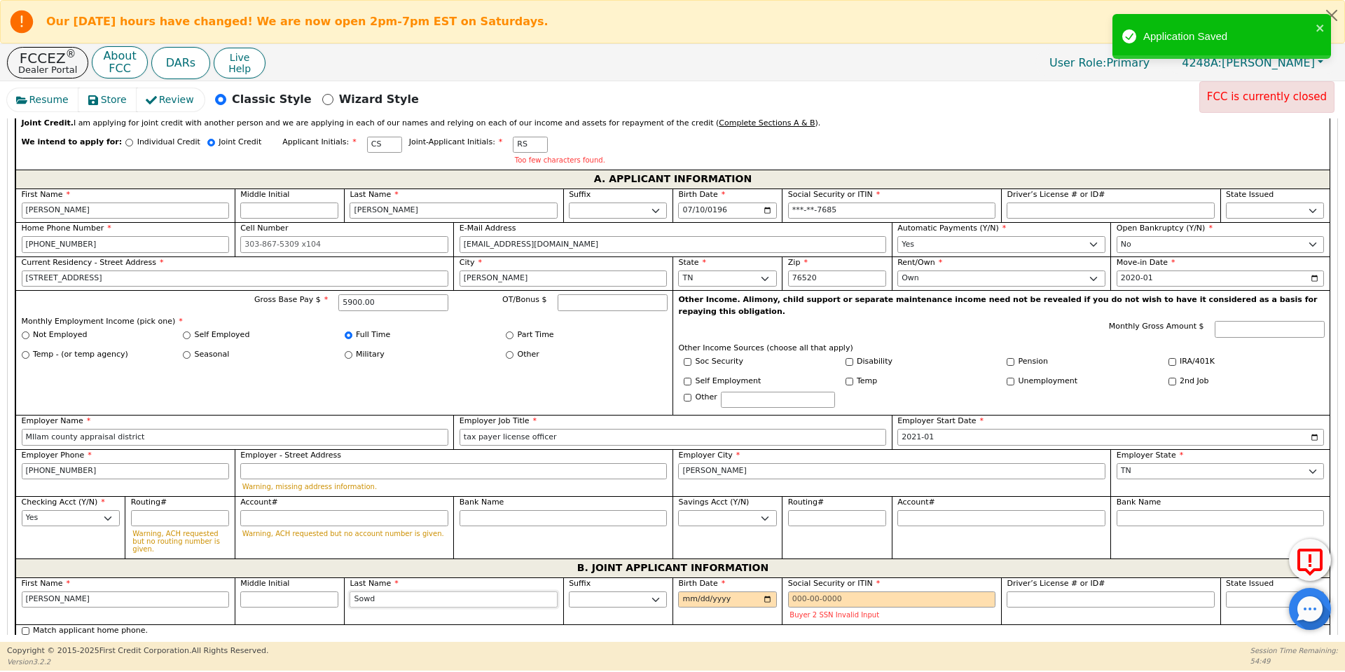
type input "[PERSON_NAME]"
type input "Sowde"
type input "[PERSON_NAME]"
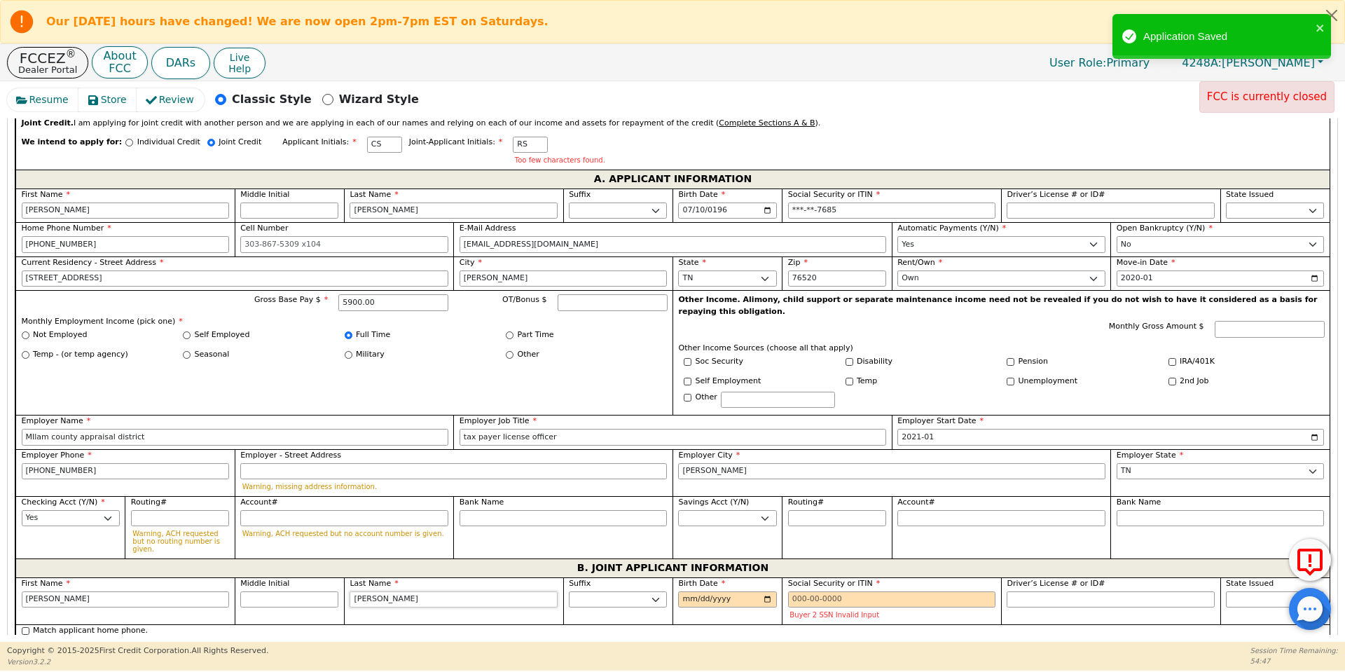
type input "[PERSON_NAME]"
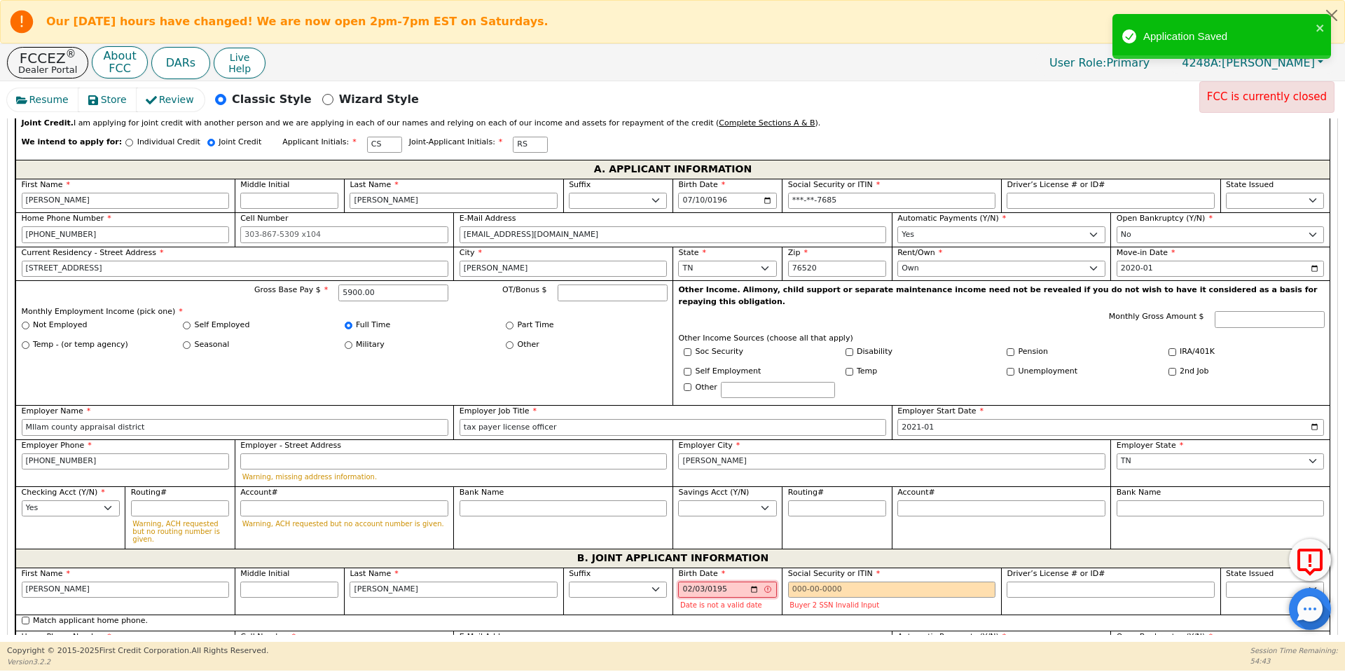
type input "[DATE]"
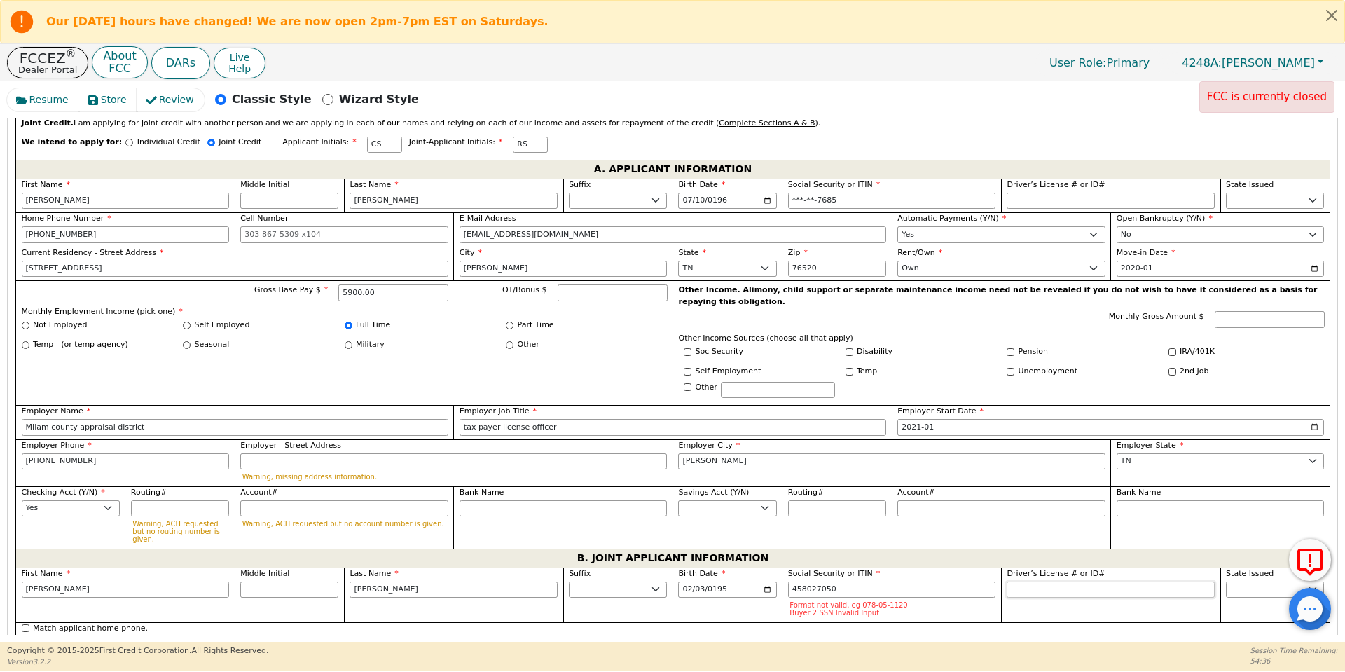
type input "***-**-7050"
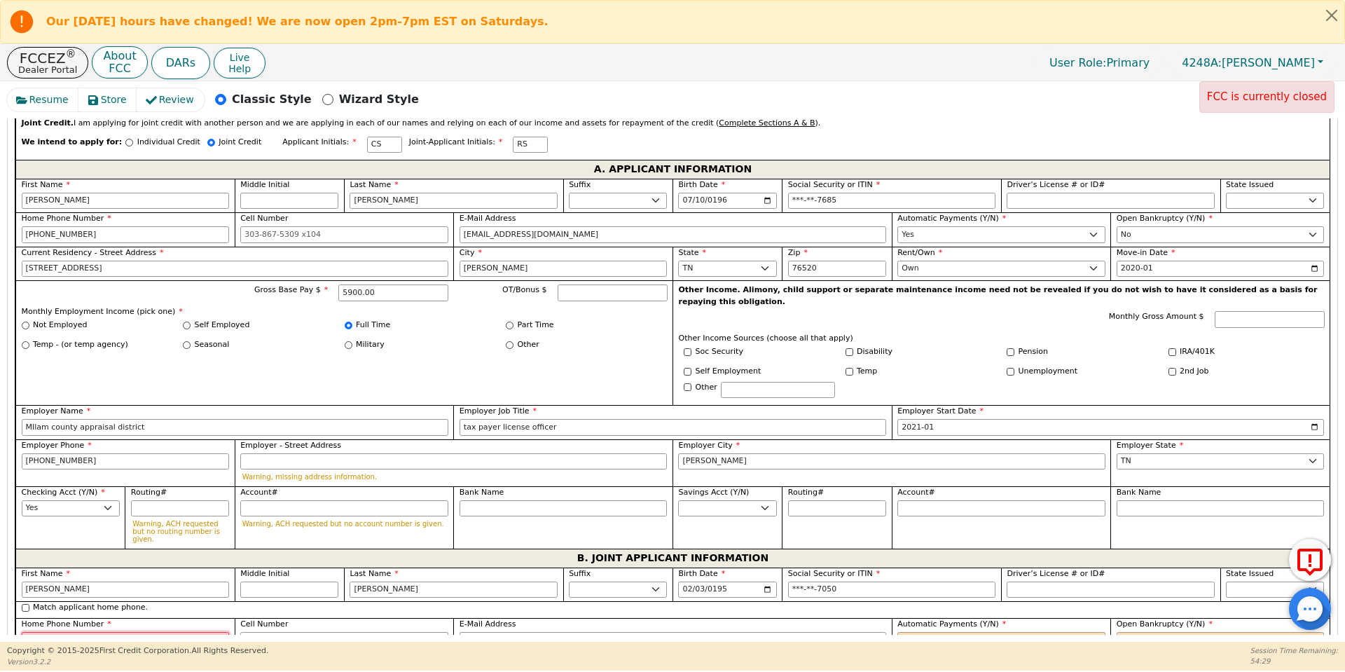
type input "[STREET_ADDRESS]"
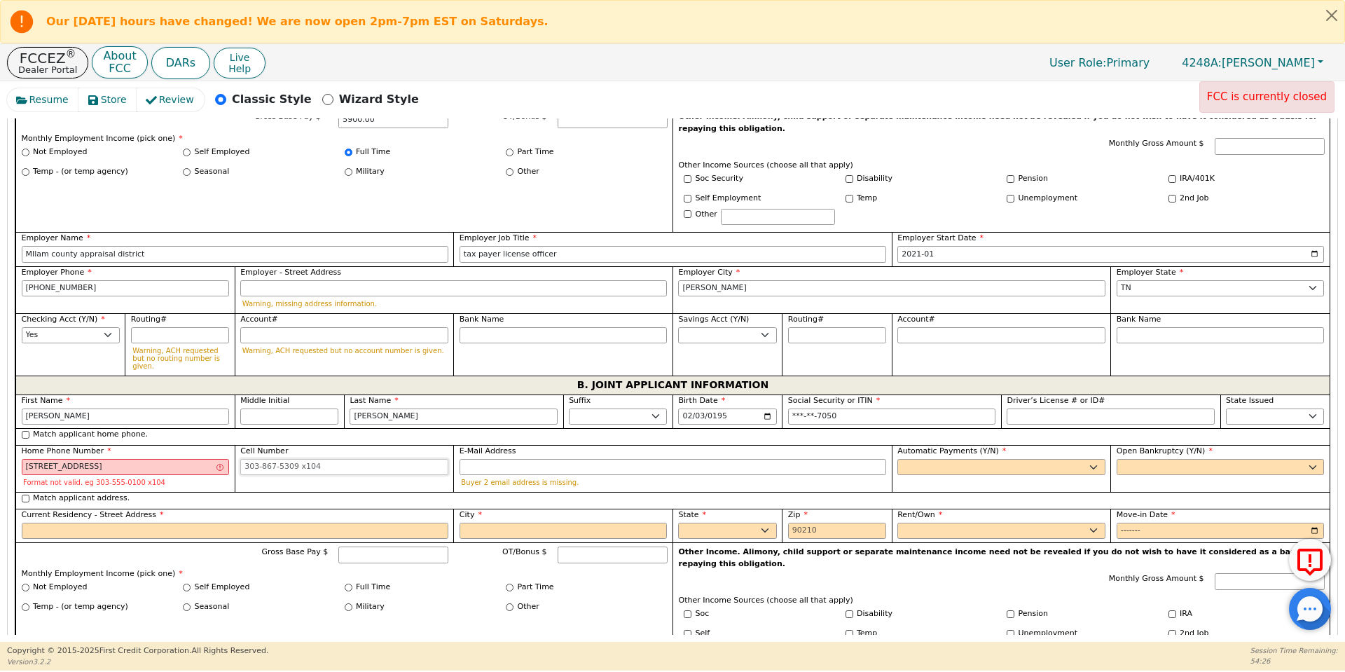
scroll to position [983, 0]
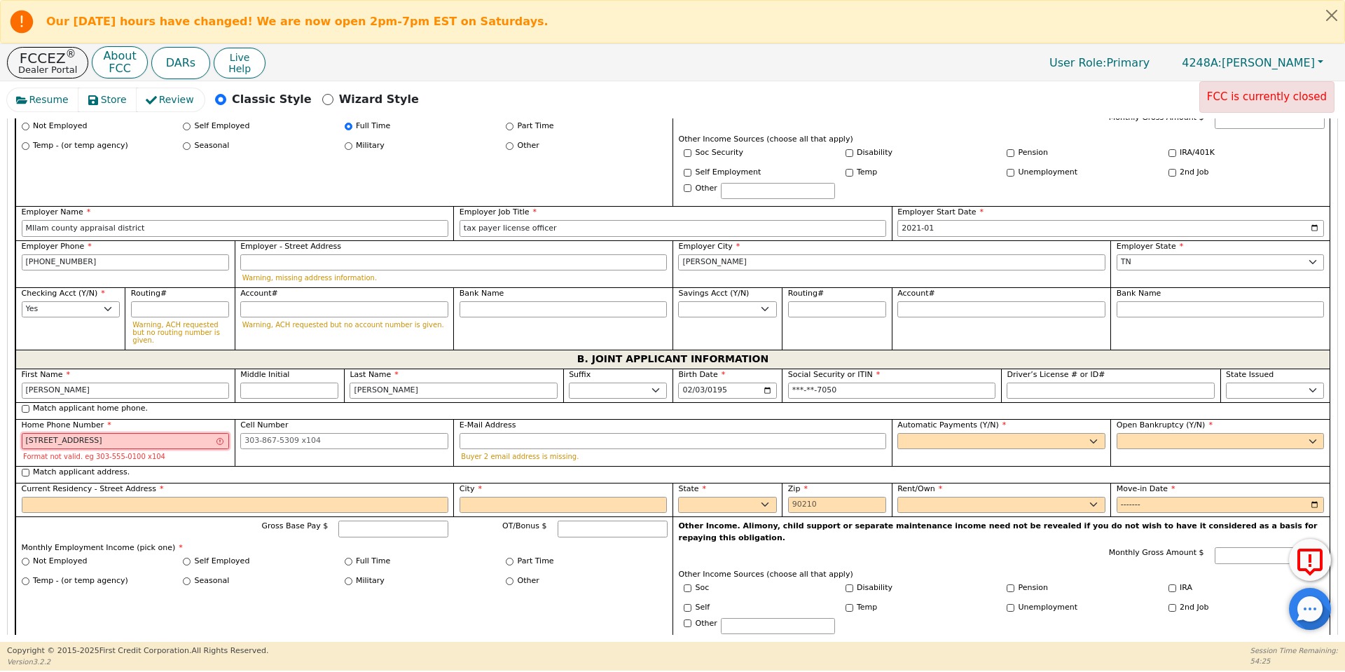
click at [67, 433] on input "[STREET_ADDRESS]" at bounding box center [126, 441] width 208 height 17
type input "[PHONE_NUMBER]"
type input "[EMAIL_ADDRESS][DOMAIN_NAME]"
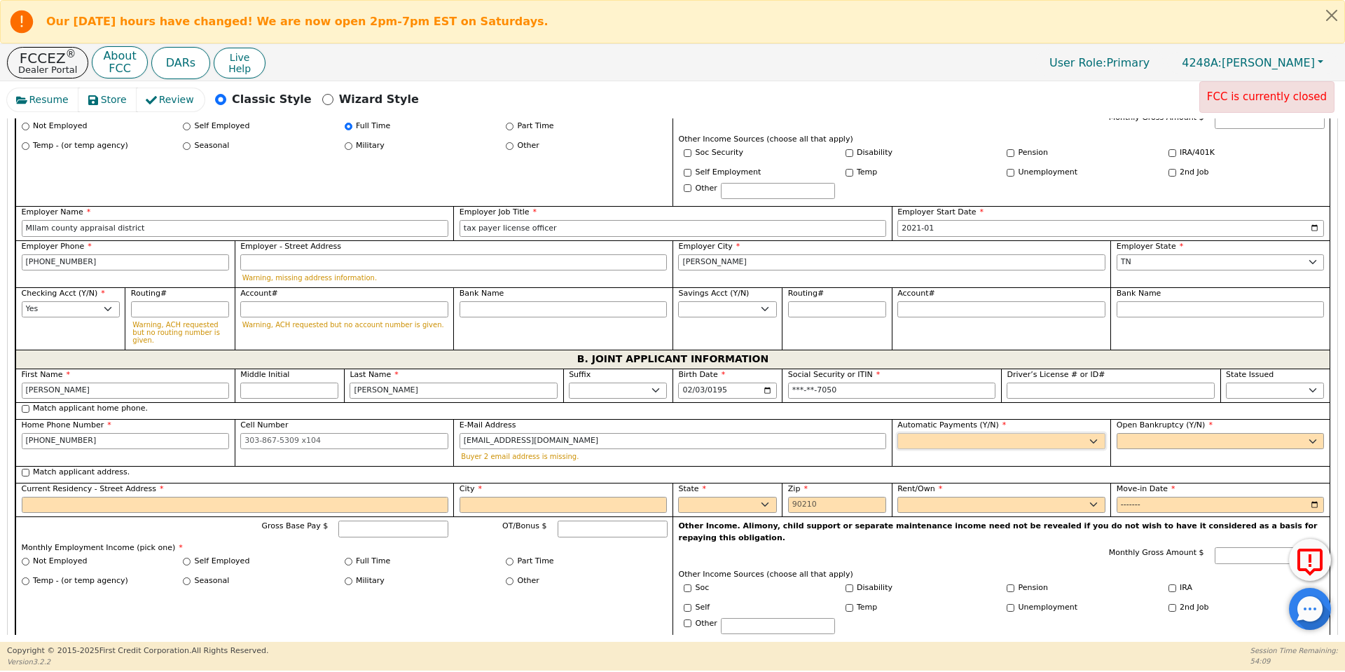
select select "y"
type input "[PERSON_NAME]"
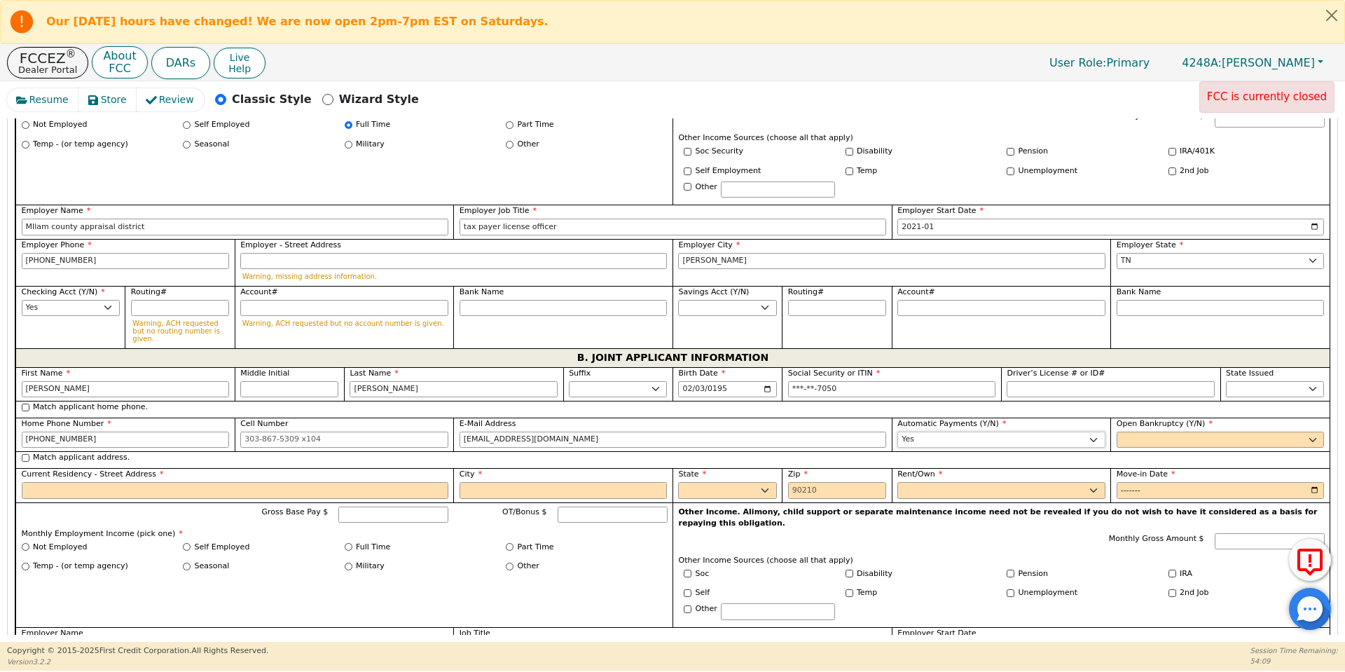
scroll to position [970, 0]
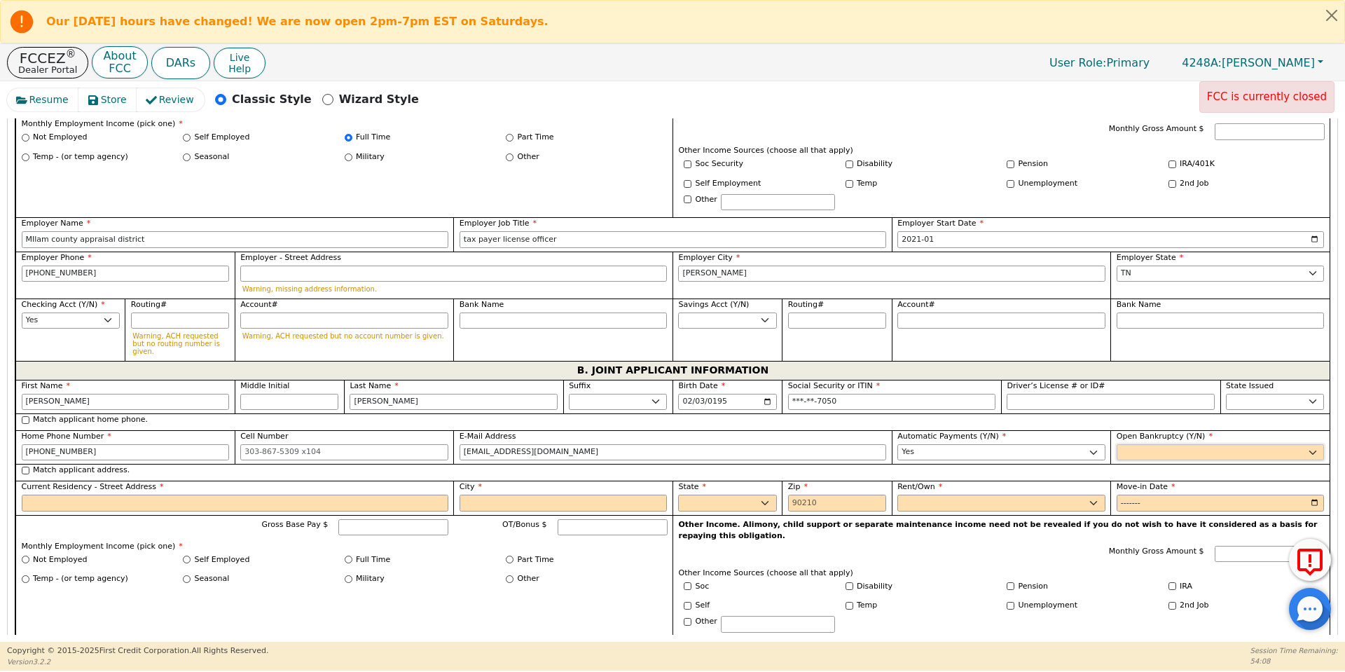
select select "n"
click at [22, 467] on input "Match applicant address." at bounding box center [26, 471] width 8 height 8
checkbox input "true"
type input "[STREET_ADDRESS]"
type input "[PERSON_NAME]"
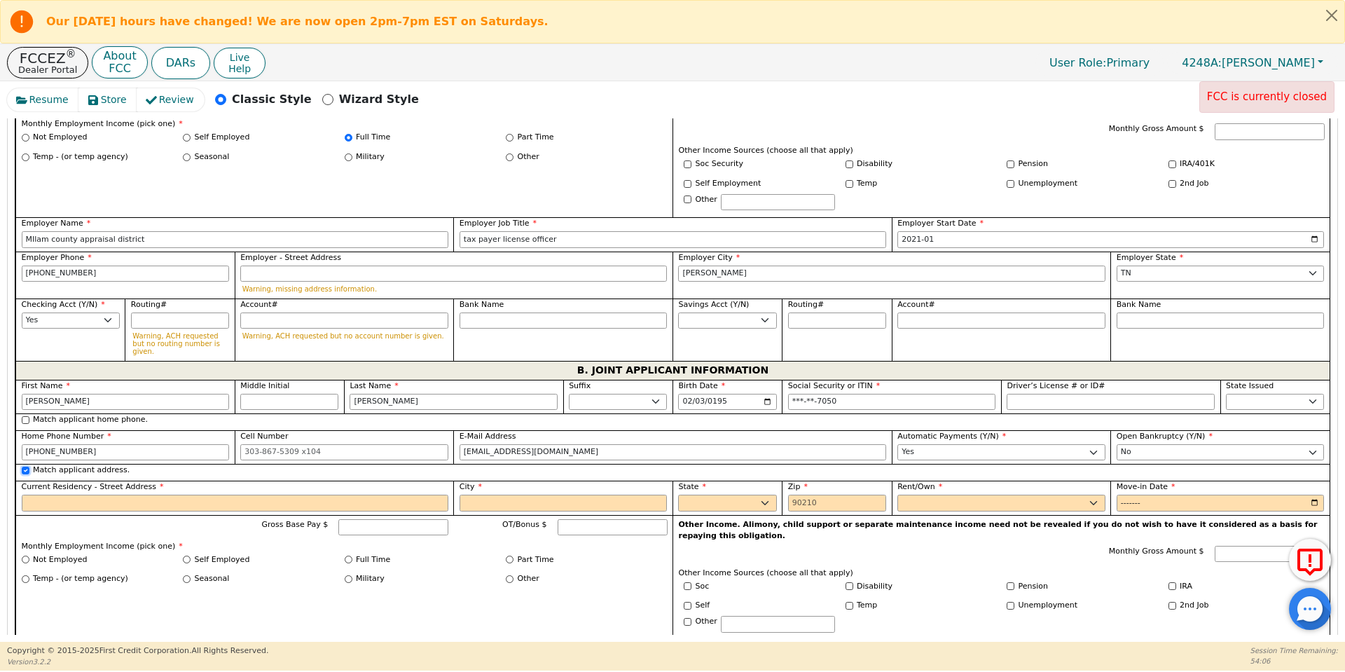
select select "[GEOGRAPHIC_DATA]"
type input "76520"
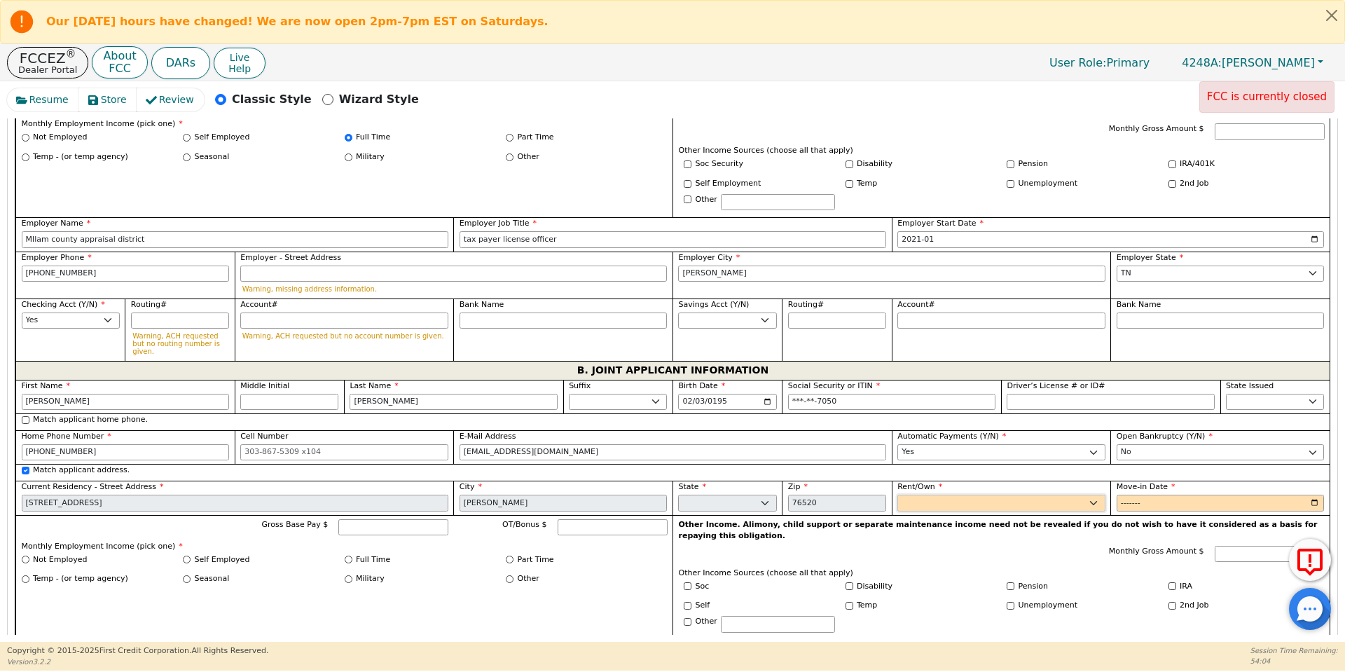
click at [1016, 495] on select "Rent Own" at bounding box center [1001, 503] width 208 height 17
select select "Own"
click at [897, 495] on select "Rent Own" at bounding box center [1001, 503] width 208 height 17
click at [1131, 495] on input "Move-in Date" at bounding box center [1221, 503] width 208 height 17
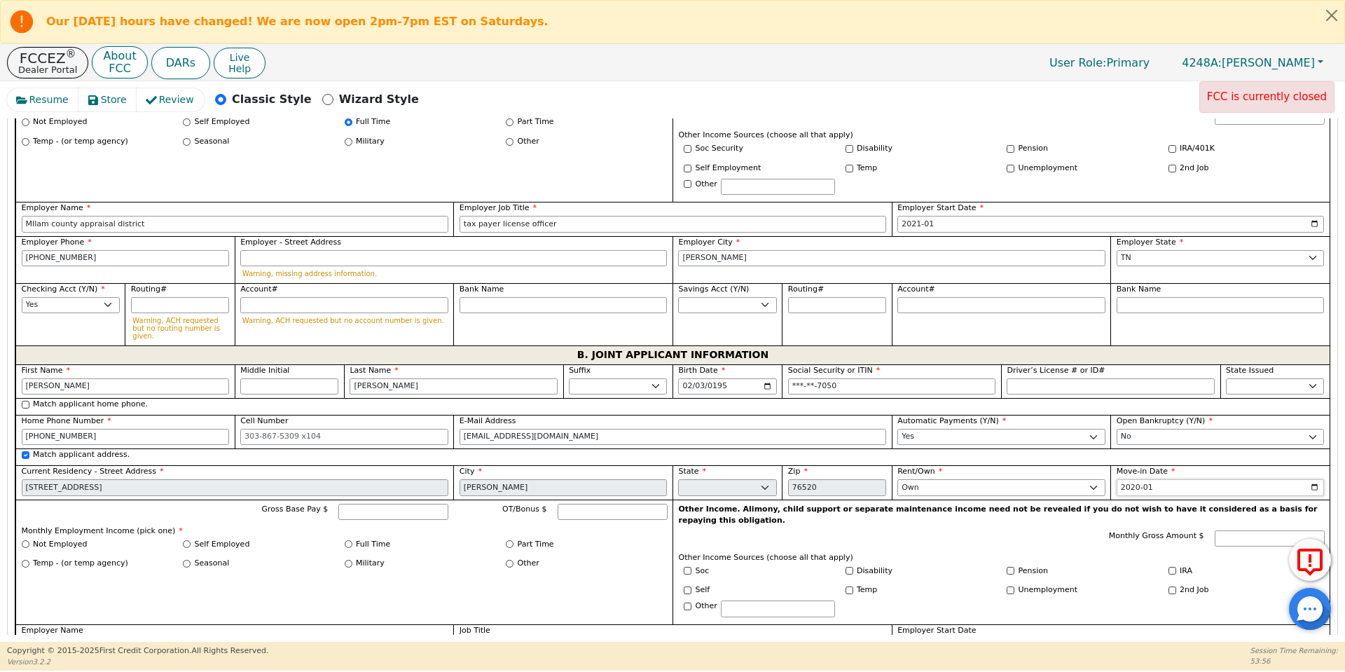
click at [1162, 479] on input "2020-01" at bounding box center [1221, 487] width 208 height 17
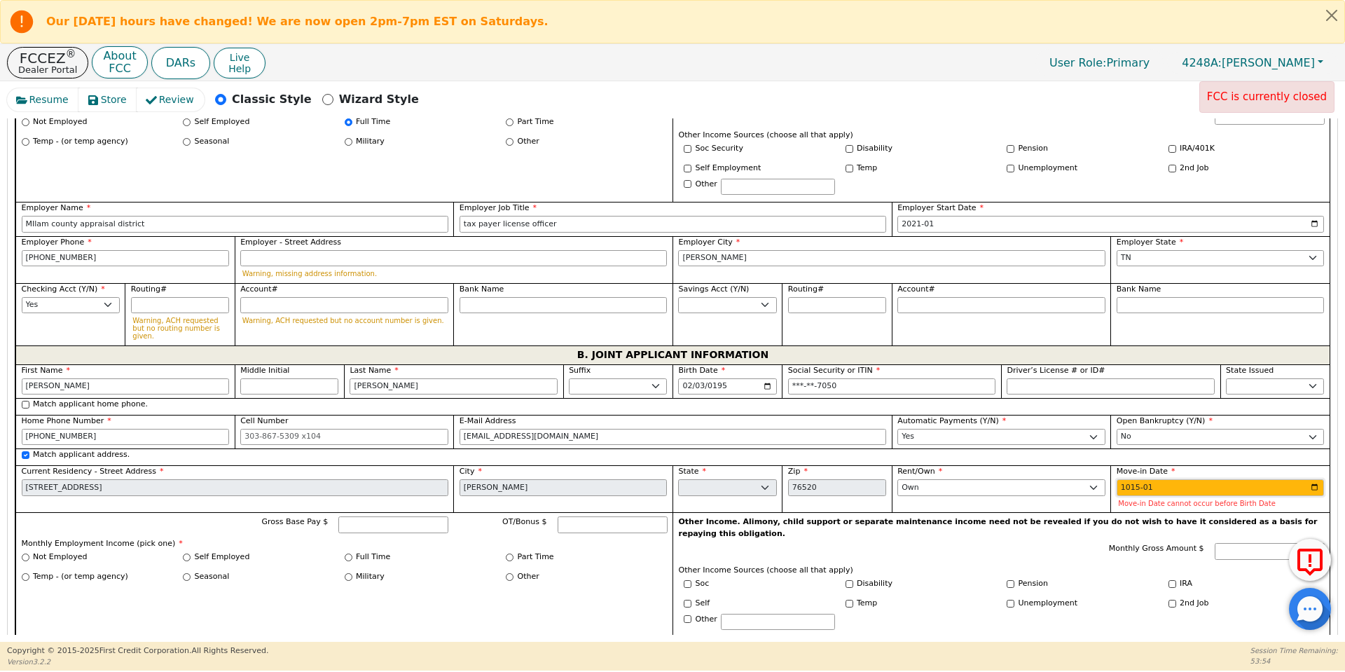
click at [1162, 479] on input "1015-01" at bounding box center [1221, 487] width 208 height 17
type input "2015-01"
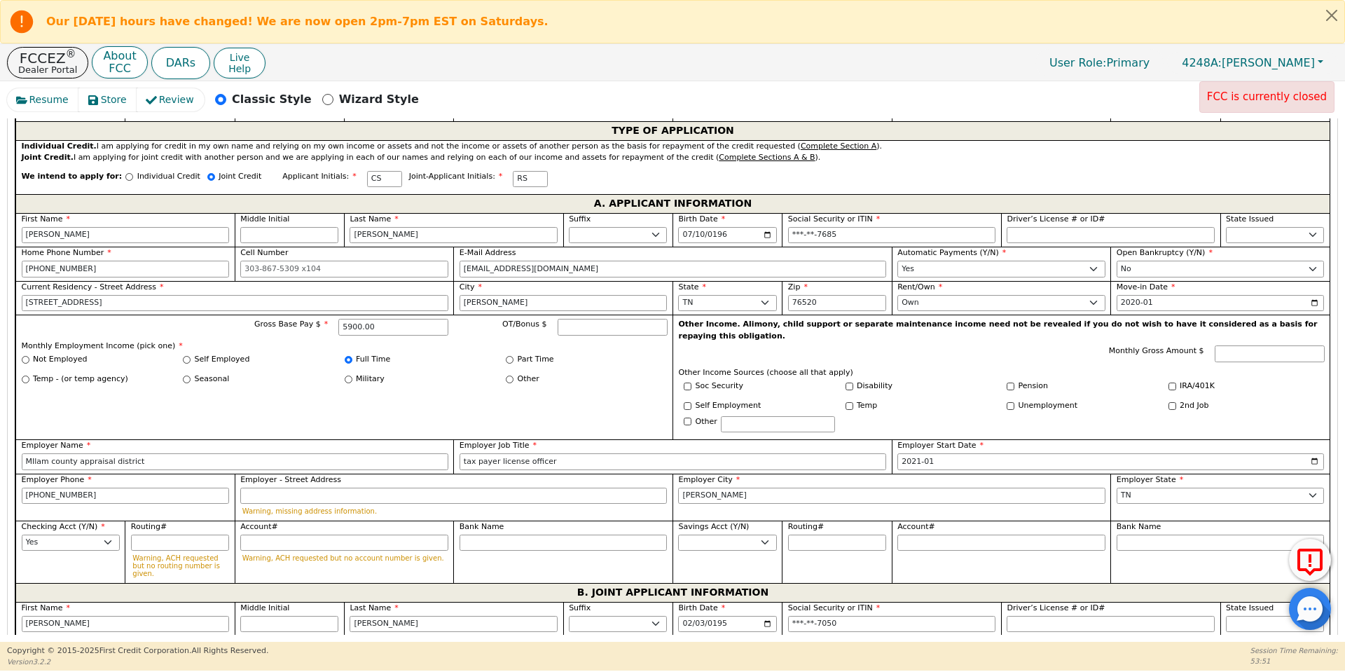
scroll to position [745, 0]
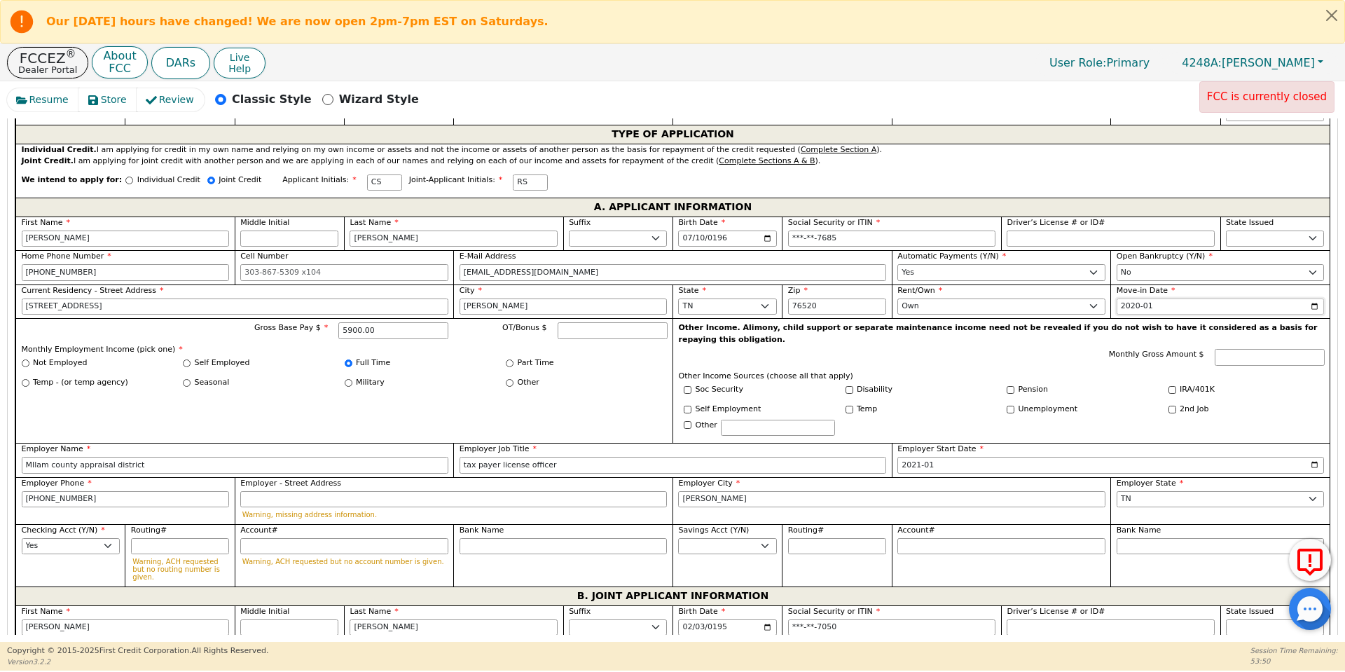
click at [1157, 298] on input "2020-01" at bounding box center [1221, 306] width 208 height 17
type input "2015-01"
click at [1112, 350] on span "Monthly Gross Amount $" at bounding box center [1156, 354] width 95 height 9
click at [1215, 349] on input "Monthly Gross Amount $" at bounding box center [1270, 357] width 110 height 17
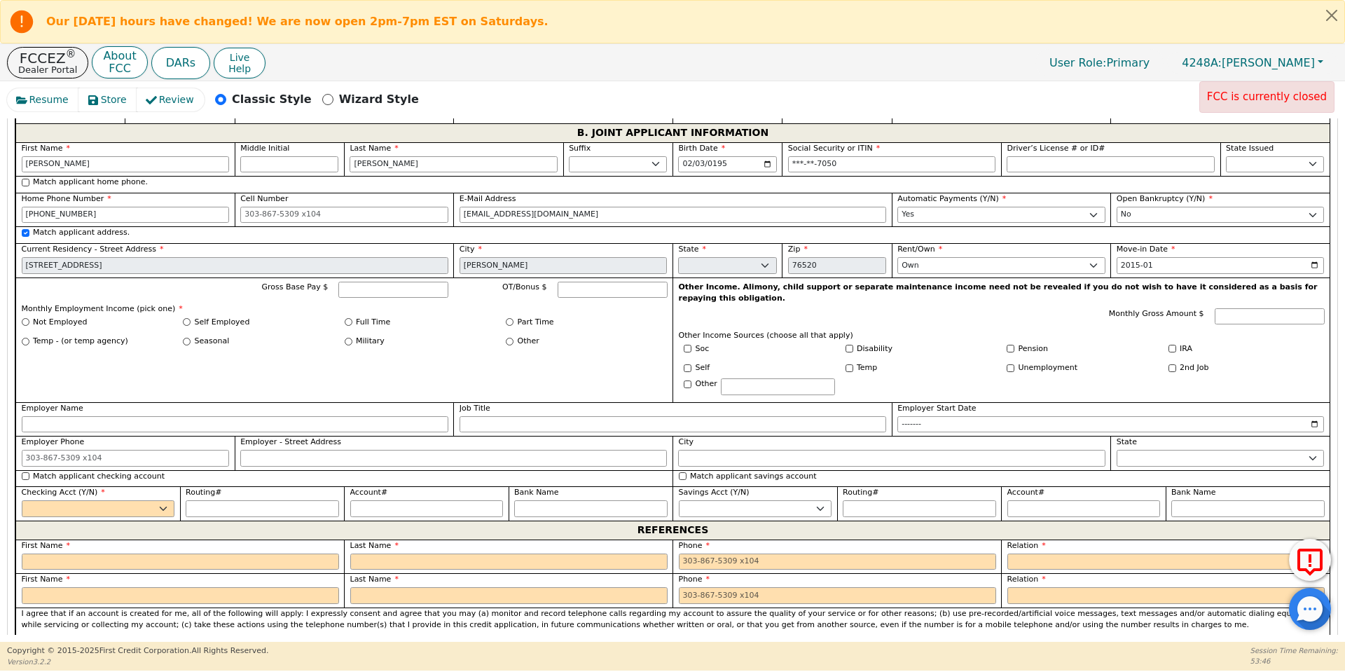
scroll to position [1213, 0]
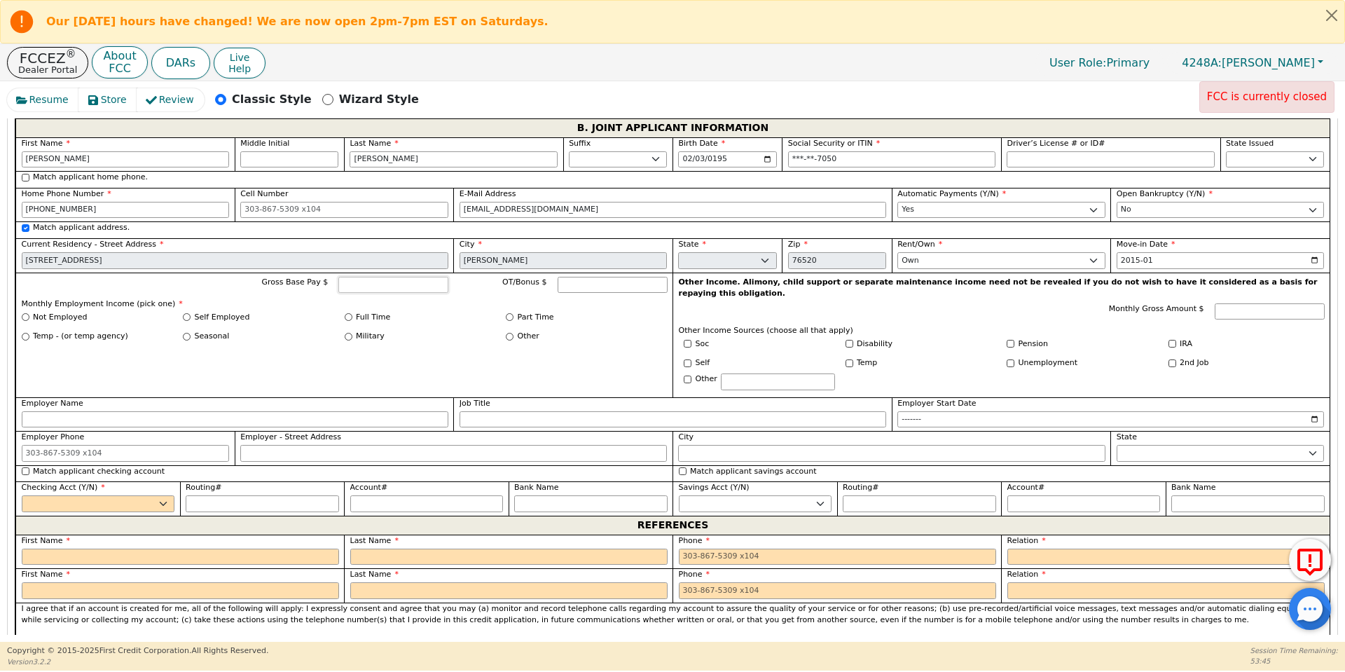
click at [380, 277] on input "Gross Base Pay $" at bounding box center [393, 285] width 110 height 17
type input "5900.00"
click at [345, 313] on input "Full Time" at bounding box center [349, 317] width 8 height 8
radio input "true"
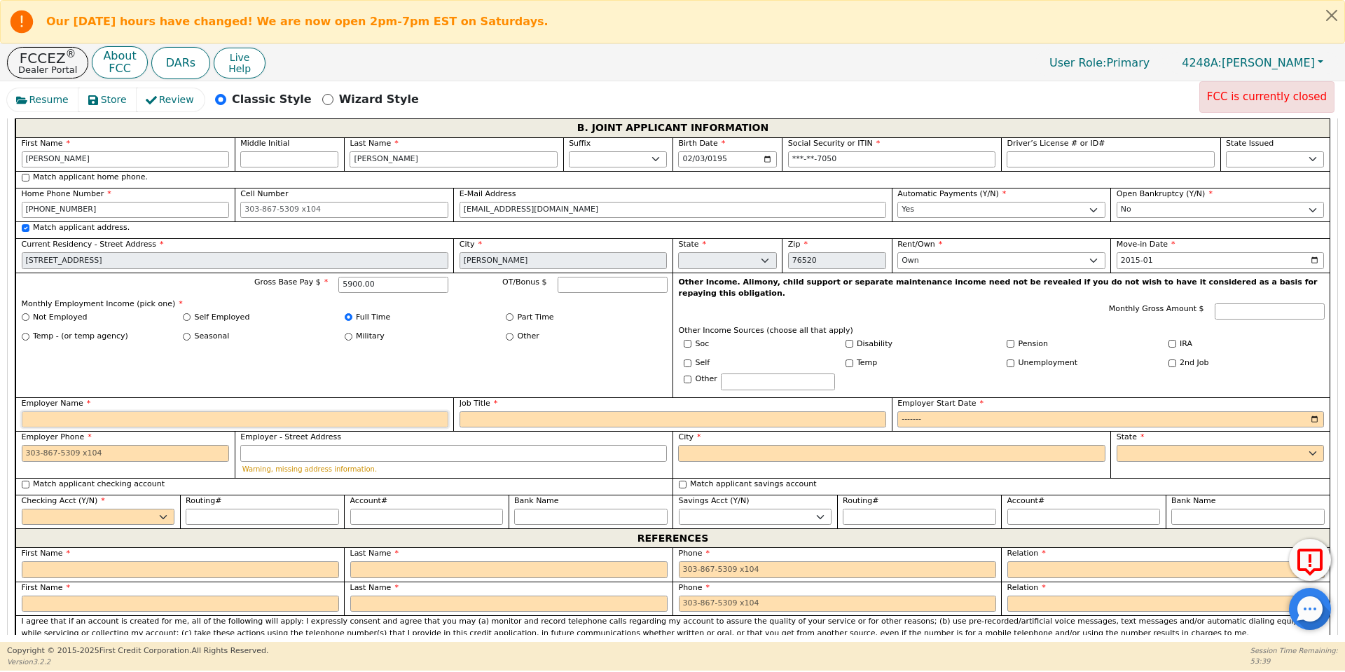
click at [354, 411] on input "Employer Name" at bounding box center [235, 419] width 427 height 17
type input "Housing authority"
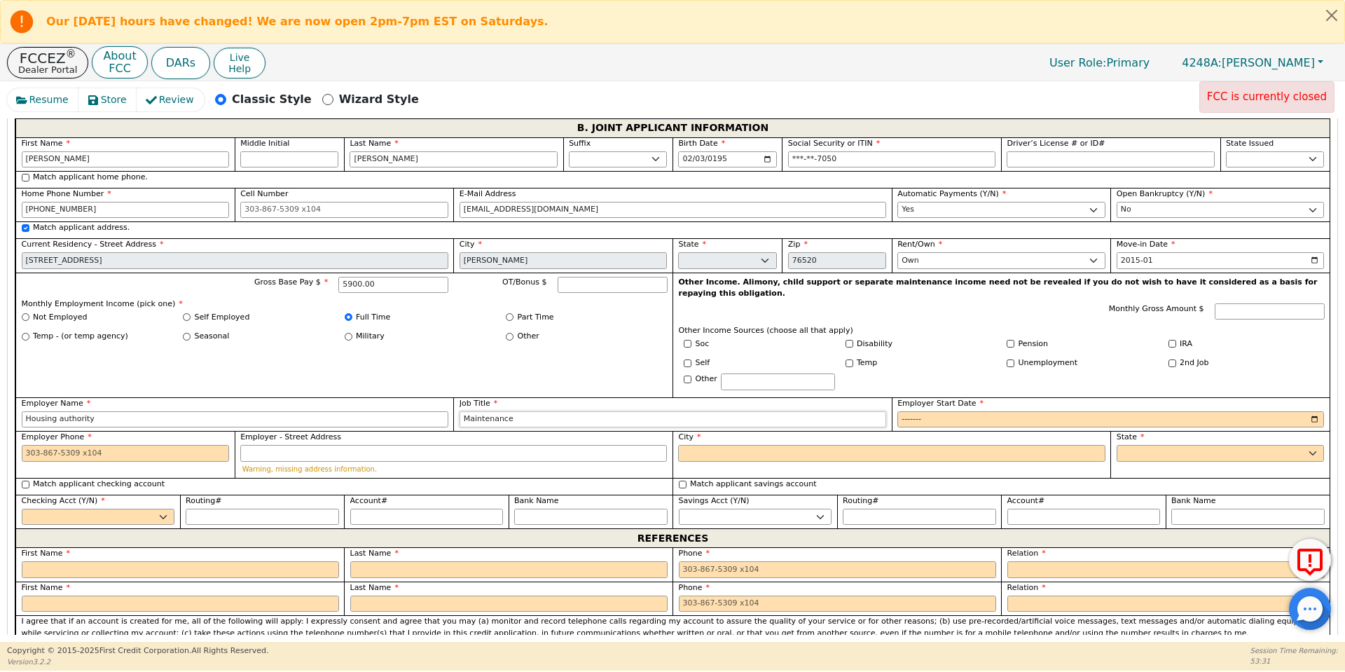
type input "Maintenance"
type input "2015-01"
click at [108, 431] on div "Employer Phone" at bounding box center [124, 454] width 219 height 47
click at [95, 445] on input "Employer Phone" at bounding box center [126, 453] width 208 height 17
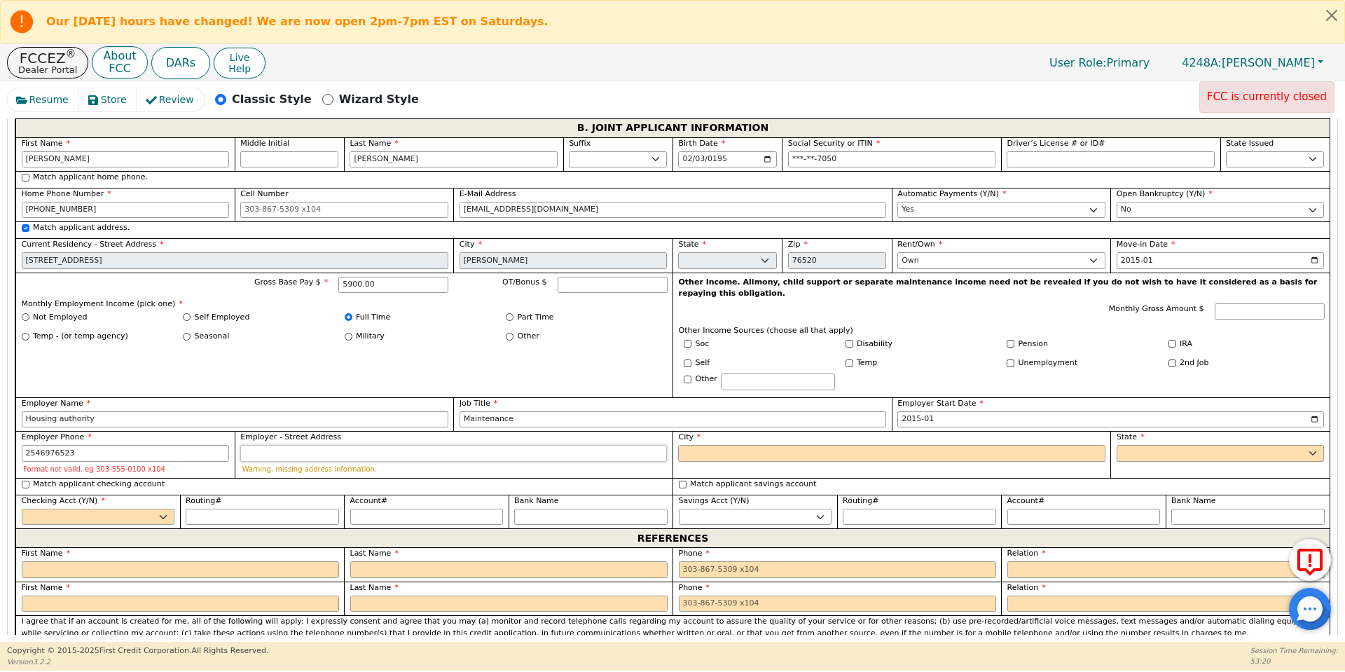
type input "[PHONE_NUMBER]"
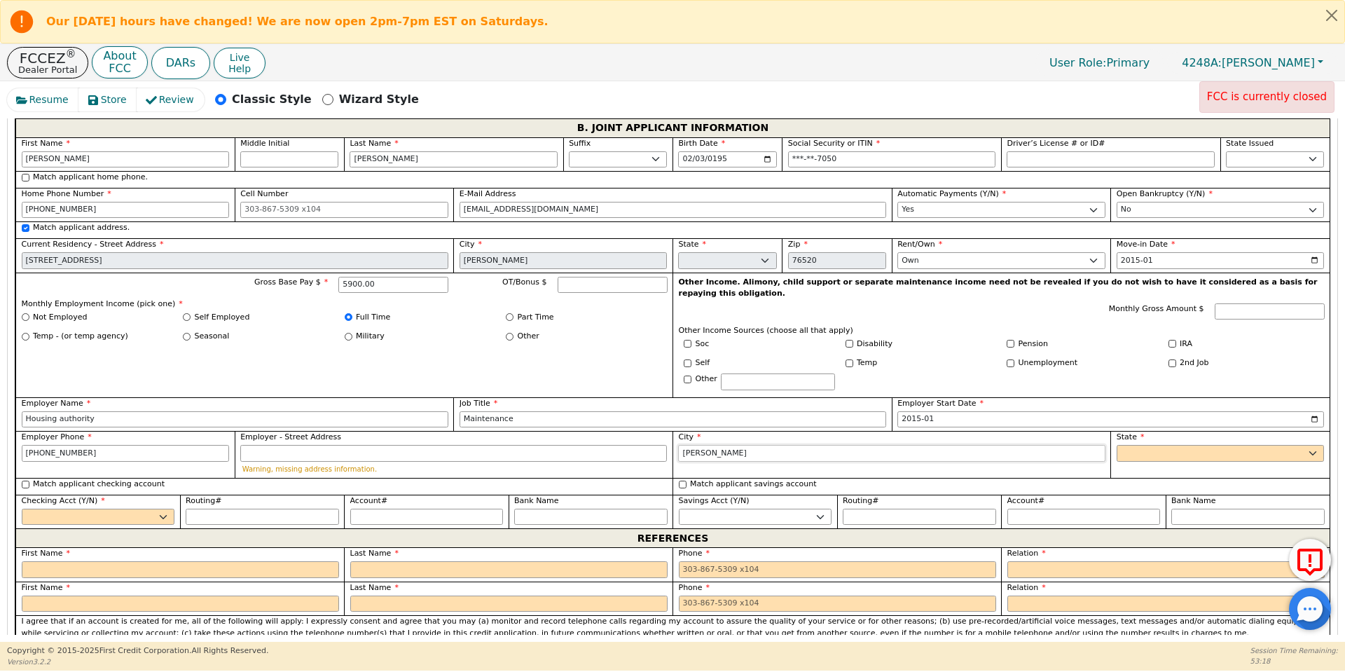
type input "[PERSON_NAME]"
select select "[GEOGRAPHIC_DATA]"
select select "y"
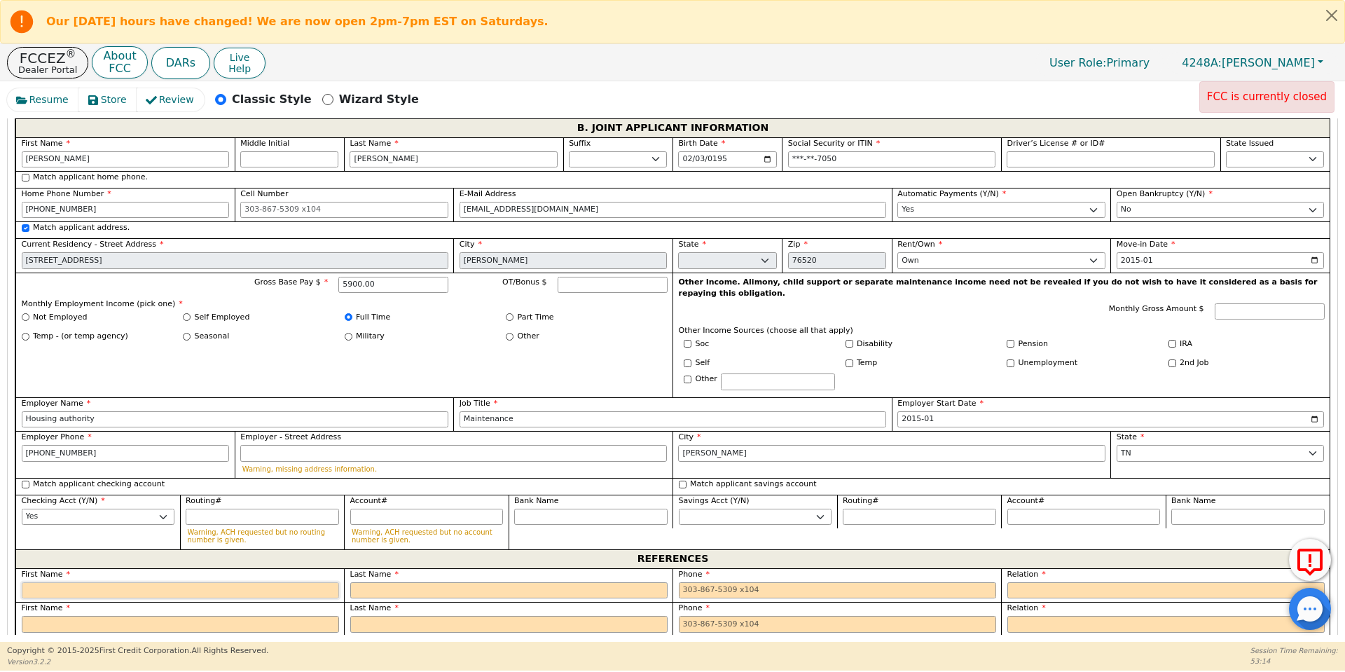
click at [163, 582] on input "text" at bounding box center [180, 590] width 317 height 17
type input "[PERSON_NAME]"
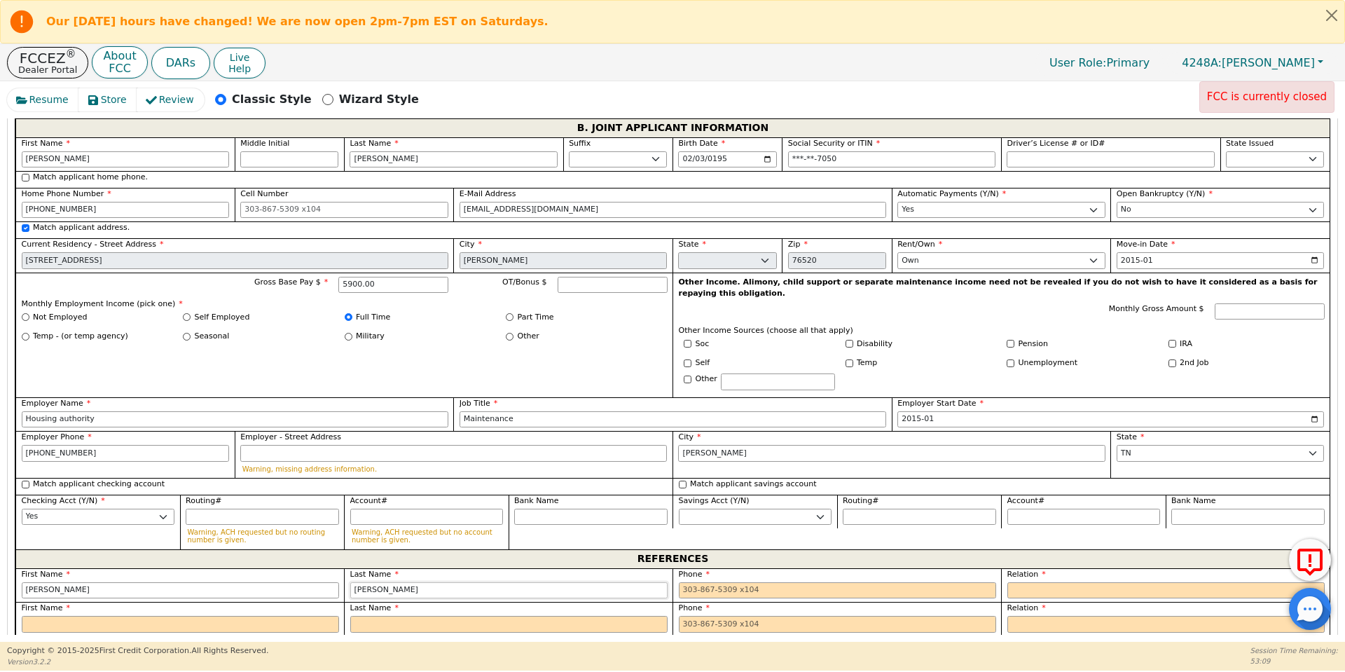
type input "[PERSON_NAME]"
type input "713837232"
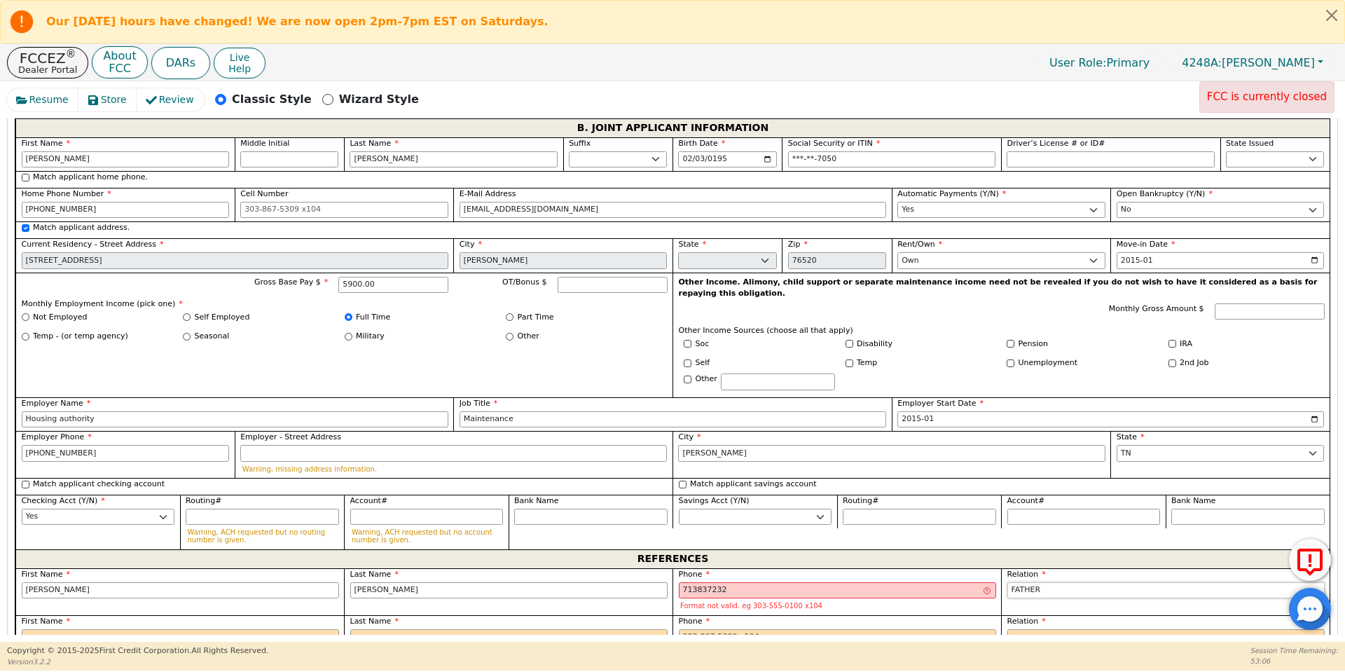
select select "FRIEND"
click at [700, 582] on input "713837232" at bounding box center [837, 590] width 317 height 17
type input "[PHONE_NUMBER]"
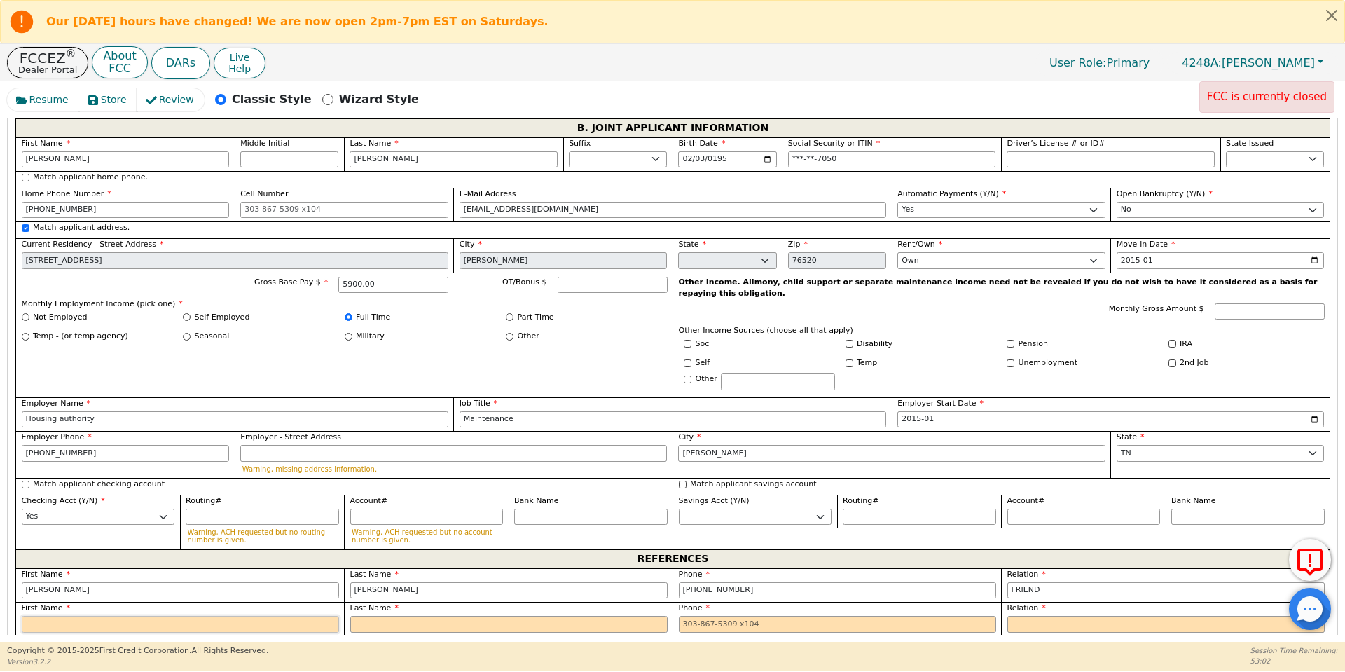
click at [268, 616] on input "text" at bounding box center [180, 624] width 317 height 17
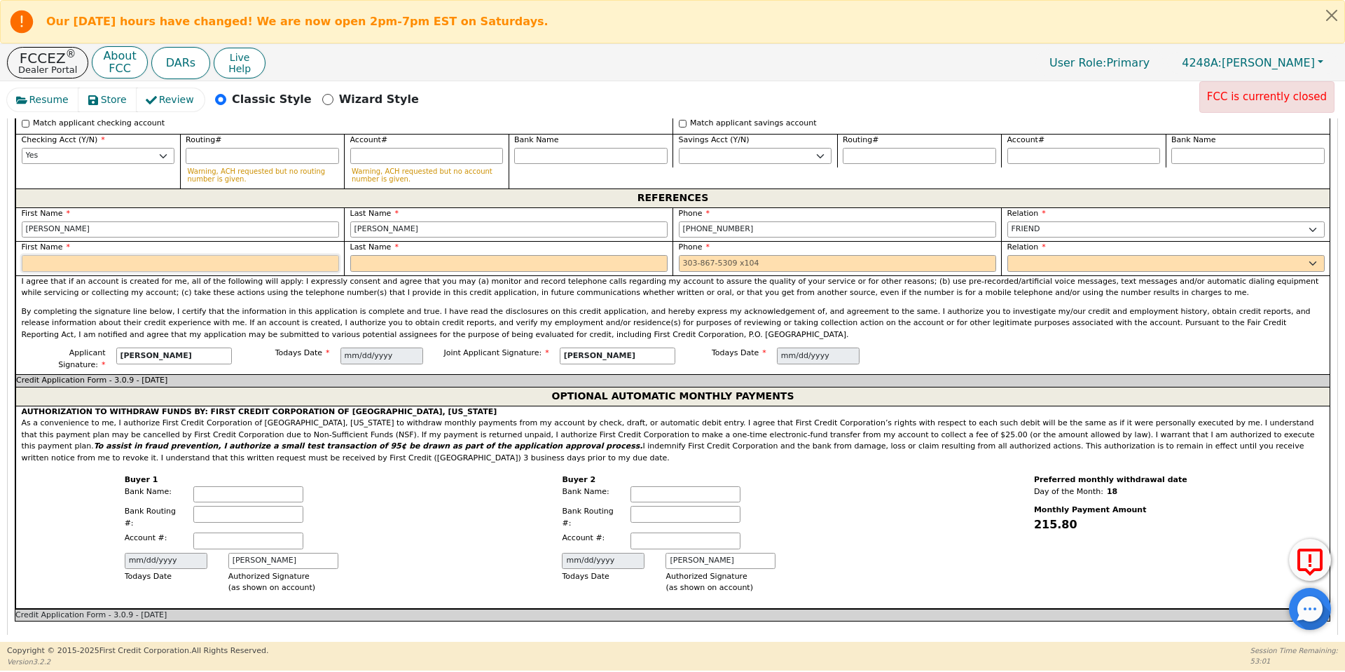
scroll to position [1574, 0]
type input "[PERSON_NAME]"
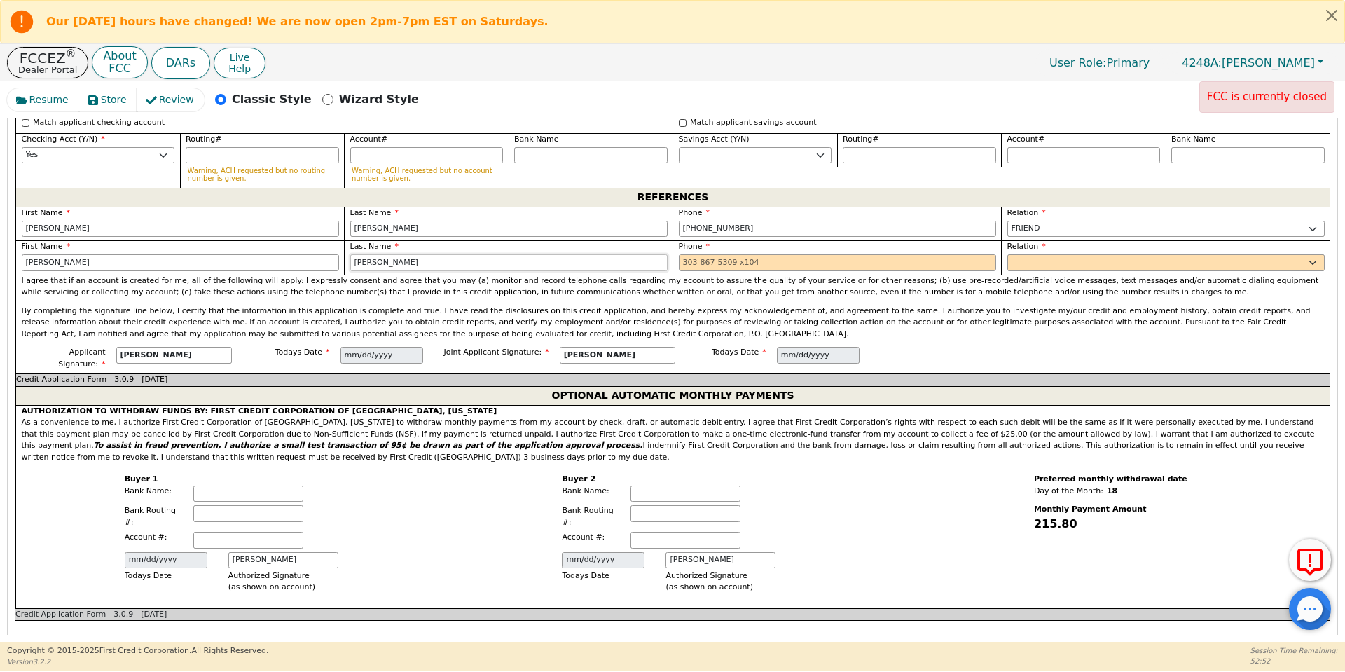
type input "[PERSON_NAME]"
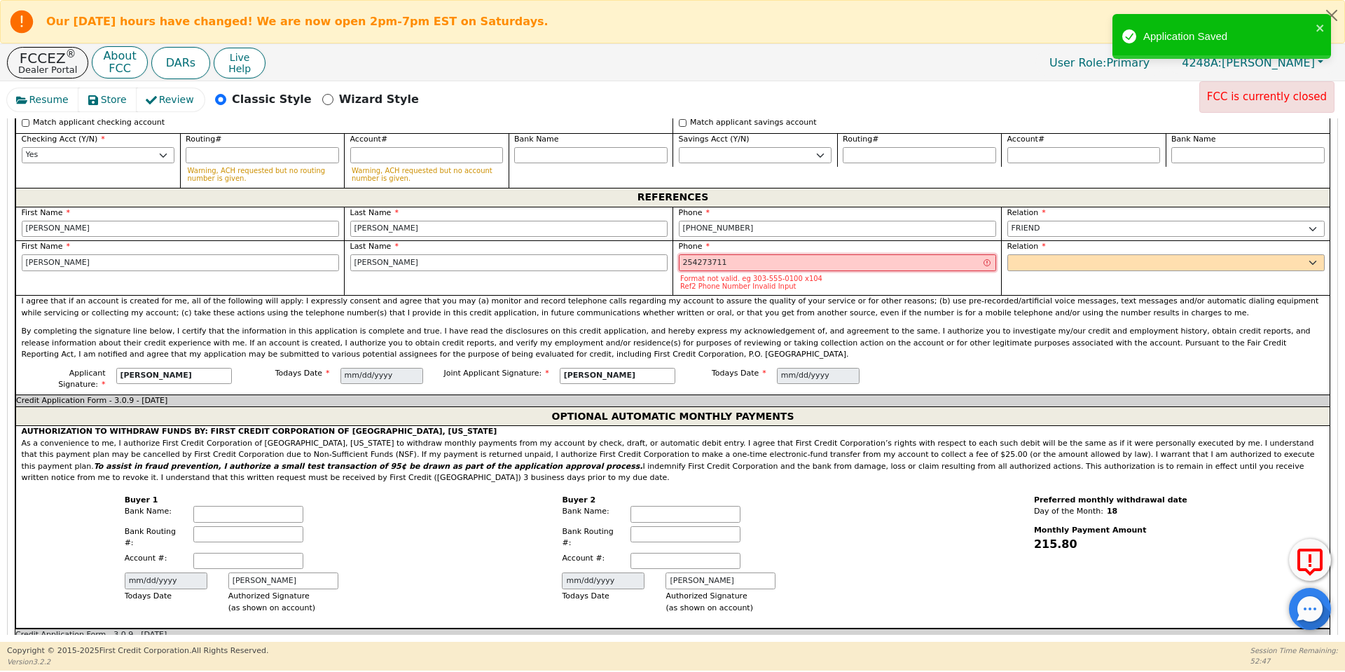
type input "254273711"
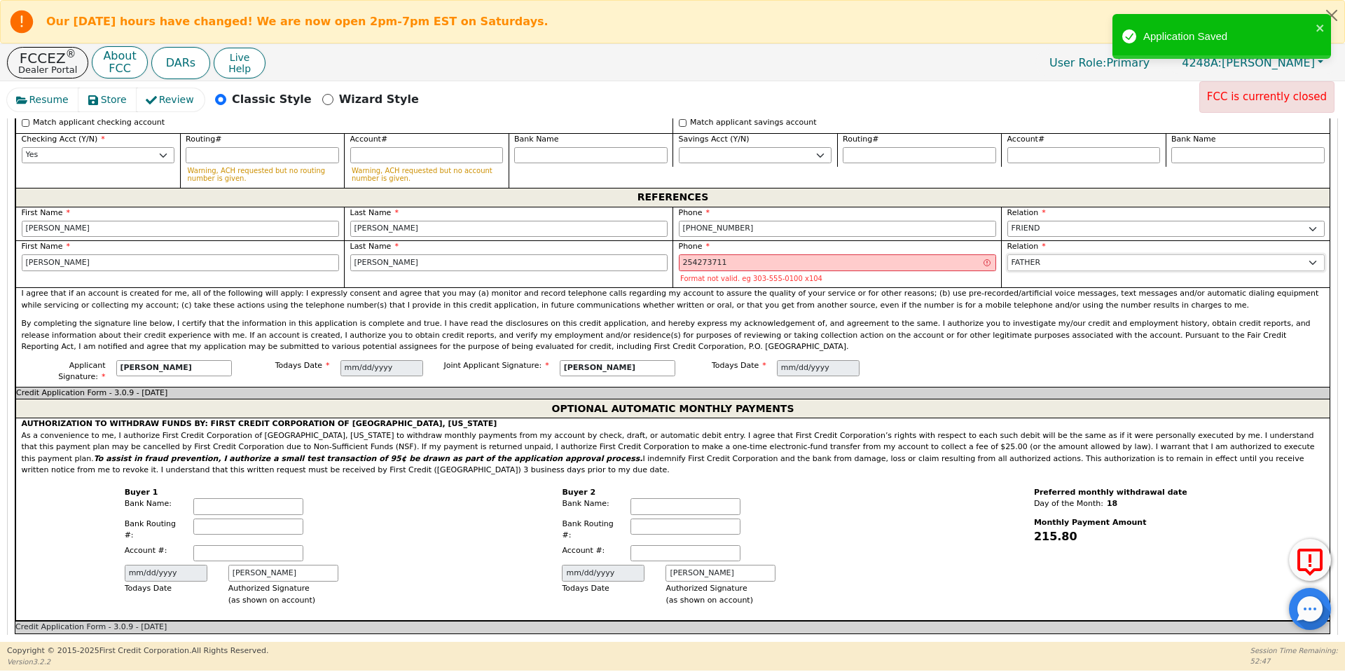
select select "FRIEND"
drag, startPoint x: 692, startPoint y: 186, endPoint x: 494, endPoint y: 186, distance: 198.2
click at [494, 207] on div "First Name [PERSON_NAME] Last Name [PERSON_NAME] Phone [PHONE_NUMBER] Relation …" at bounding box center [672, 247] width 1314 height 81
type input "[PHONE_NUMBER]"
click at [703, 254] on input "254273711" at bounding box center [837, 262] width 317 height 17
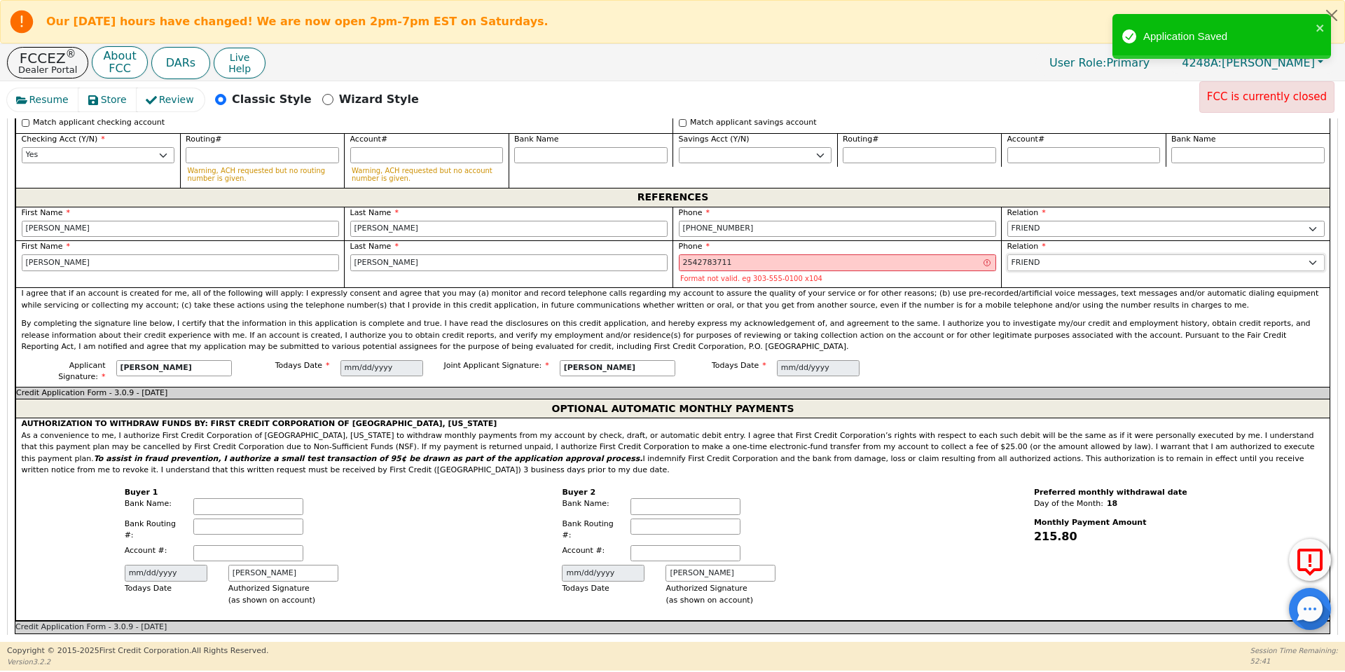
type input "[PHONE_NUMBER]"
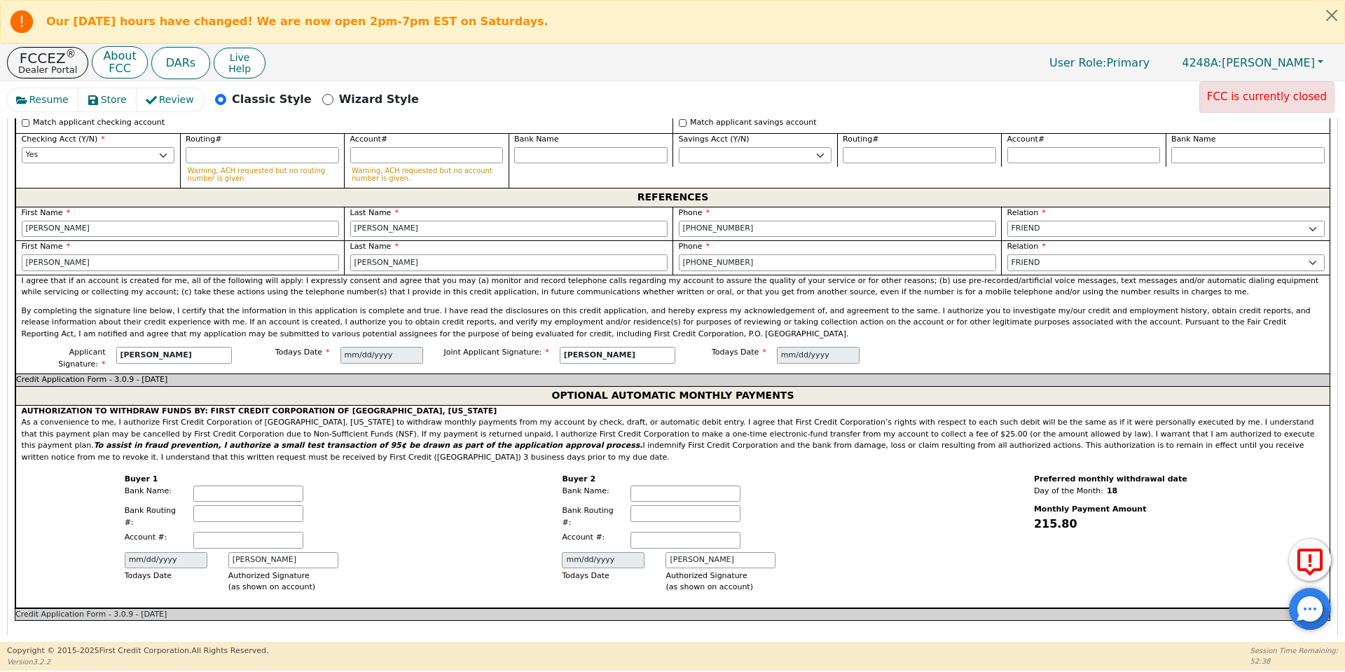
click at [707, 305] on p "By completing the signature line below, I certify that the information in this …" at bounding box center [673, 322] width 1303 height 35
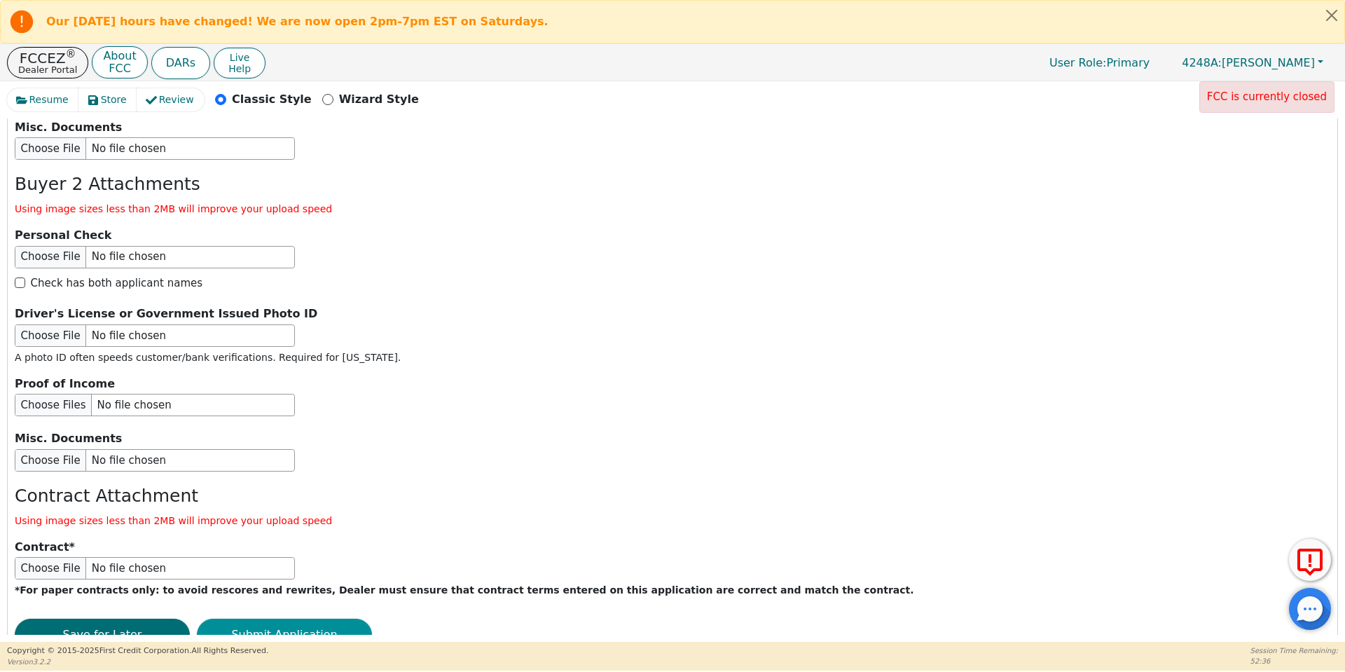
click at [295, 619] on button "Submit Application" at bounding box center [284, 635] width 175 height 32
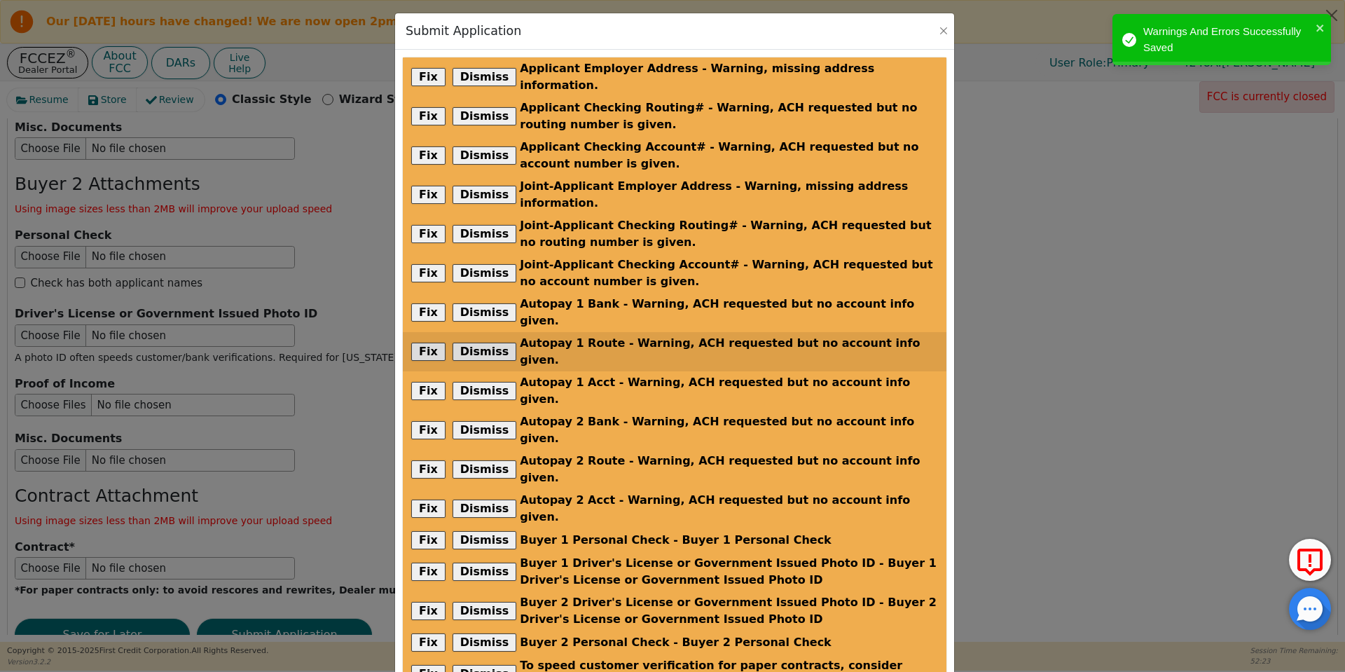
scroll to position [103, 0]
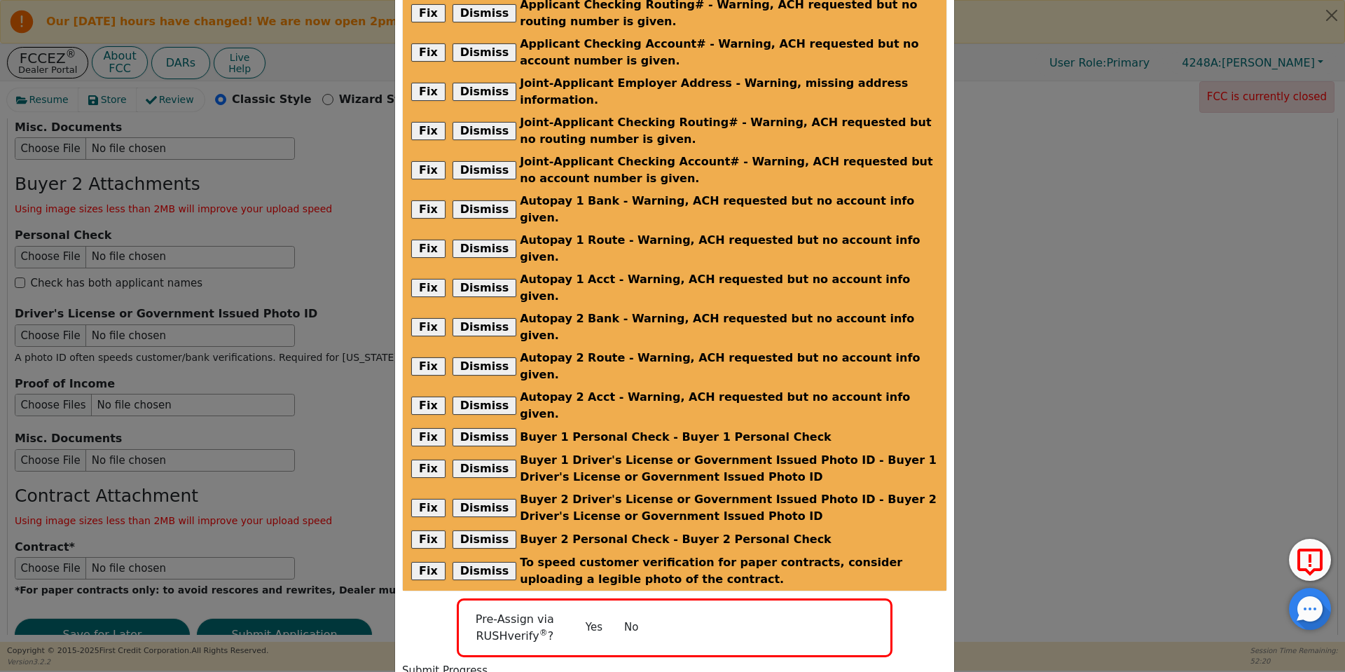
radio input "false"
checkbox input "false"
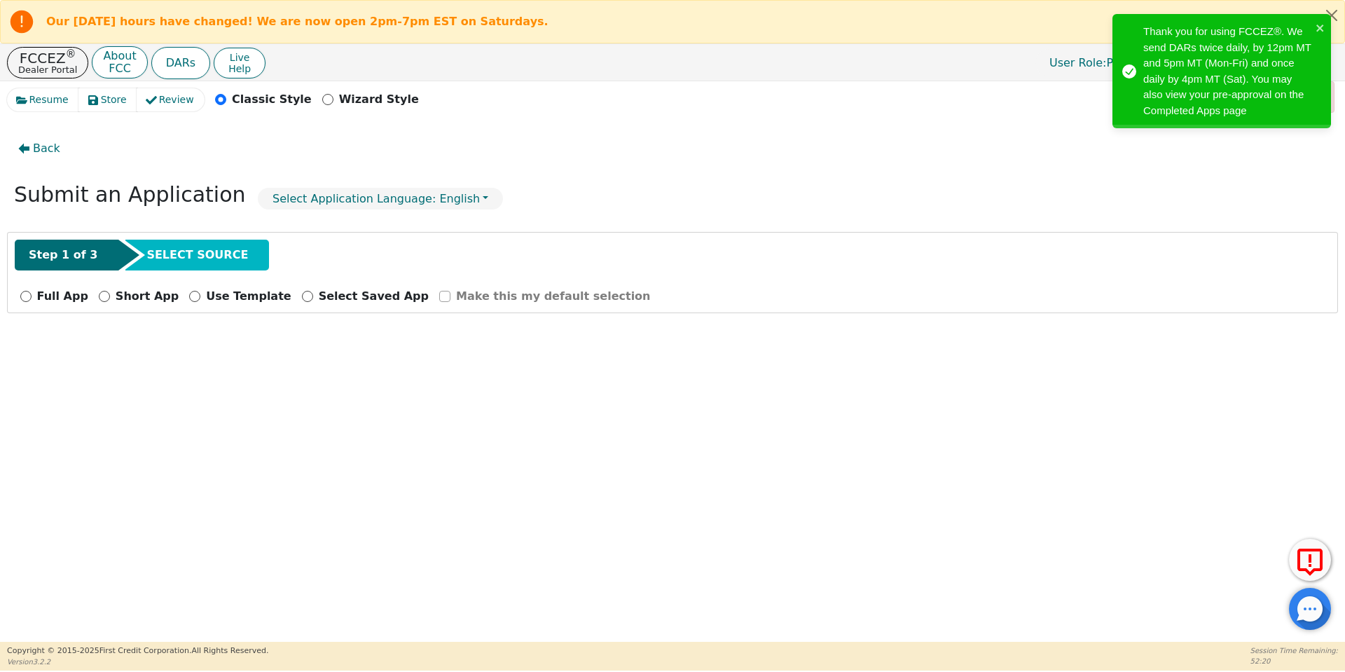
scroll to position [0, 0]
click at [39, 70] on p "Dealer Portal" at bounding box center [47, 69] width 59 height 9
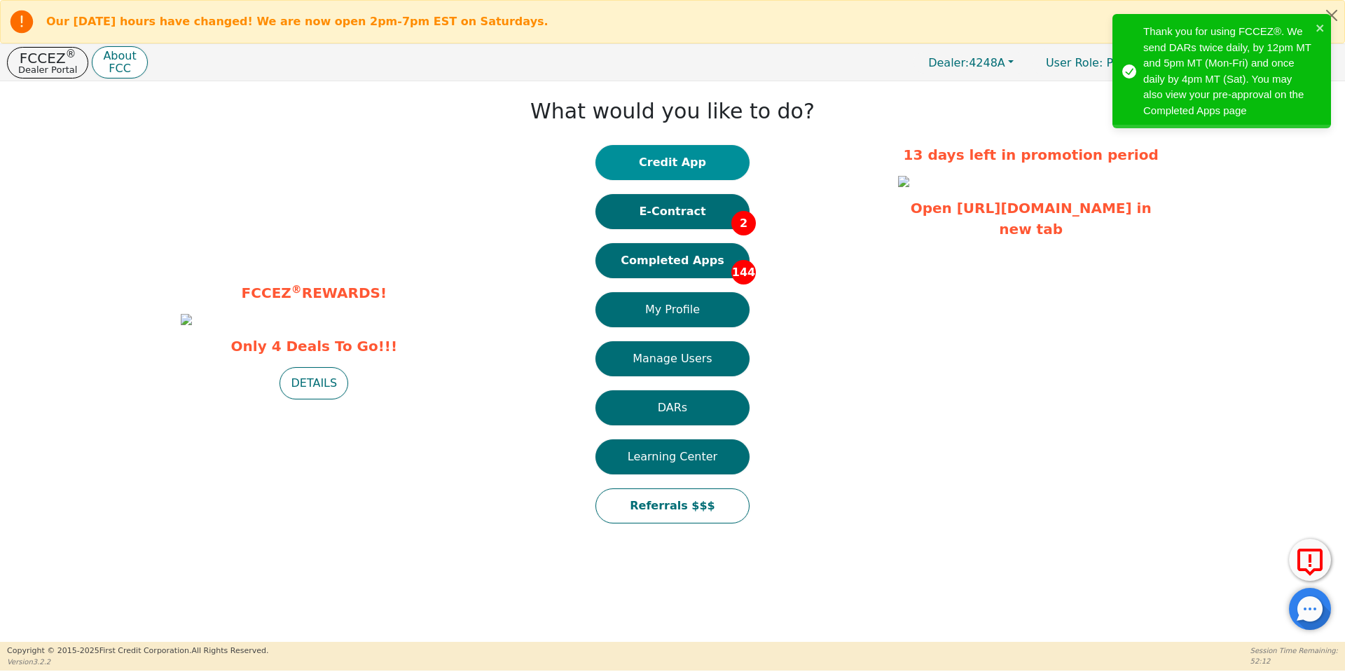
click at [653, 162] on button "Credit App" at bounding box center [672, 162] width 154 height 35
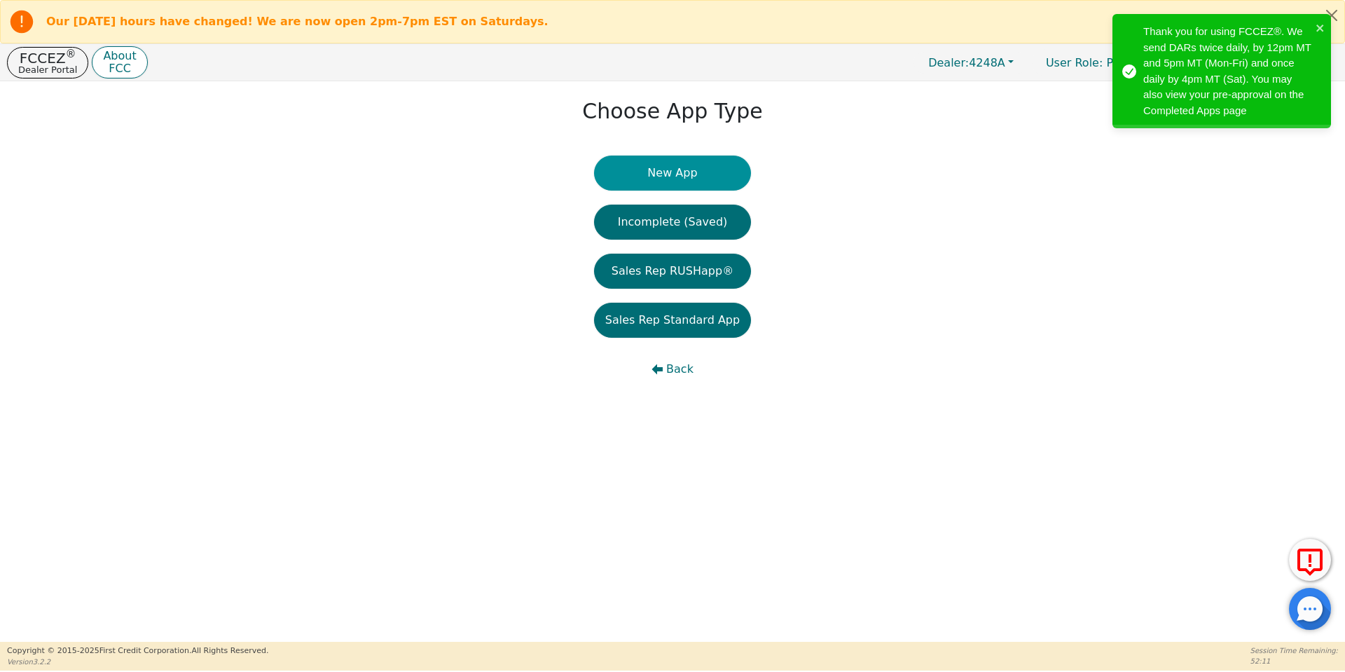
click at [654, 170] on button "New App" at bounding box center [672, 173] width 157 height 35
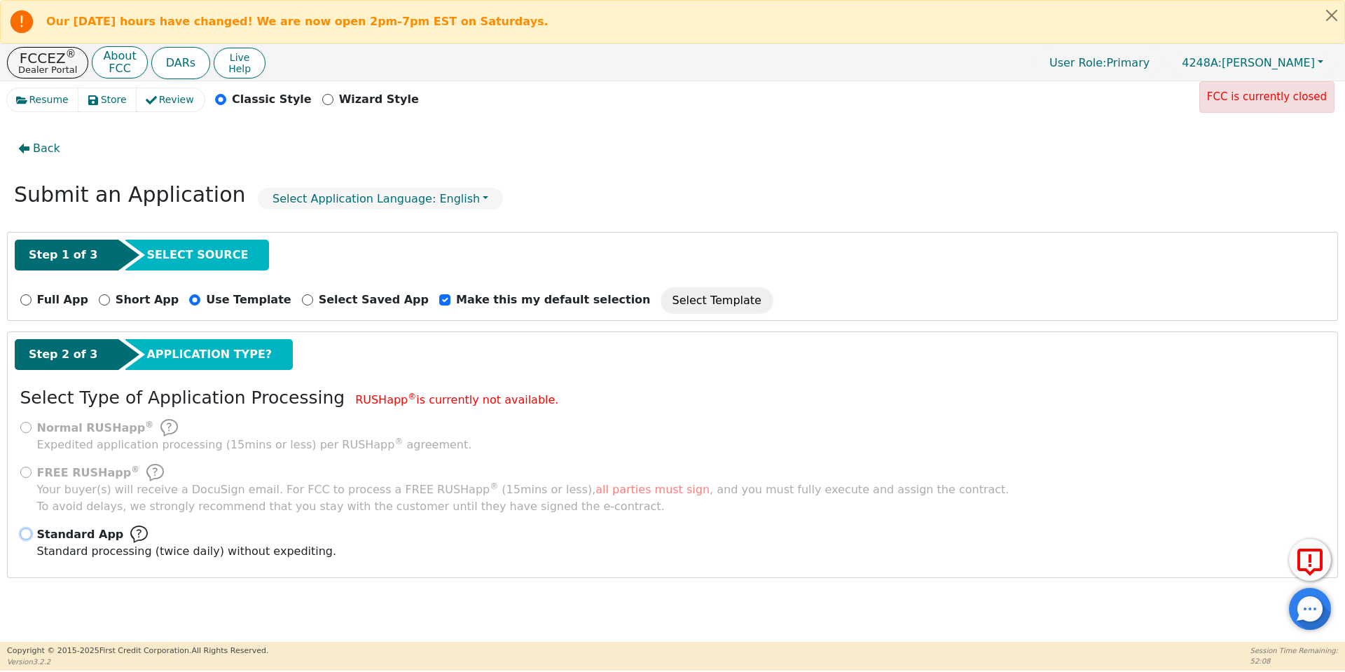
click at [28, 534] on input "Standard App Standard processing (twice daily) without expediting." at bounding box center [25, 533] width 11 height 11
radio input "true"
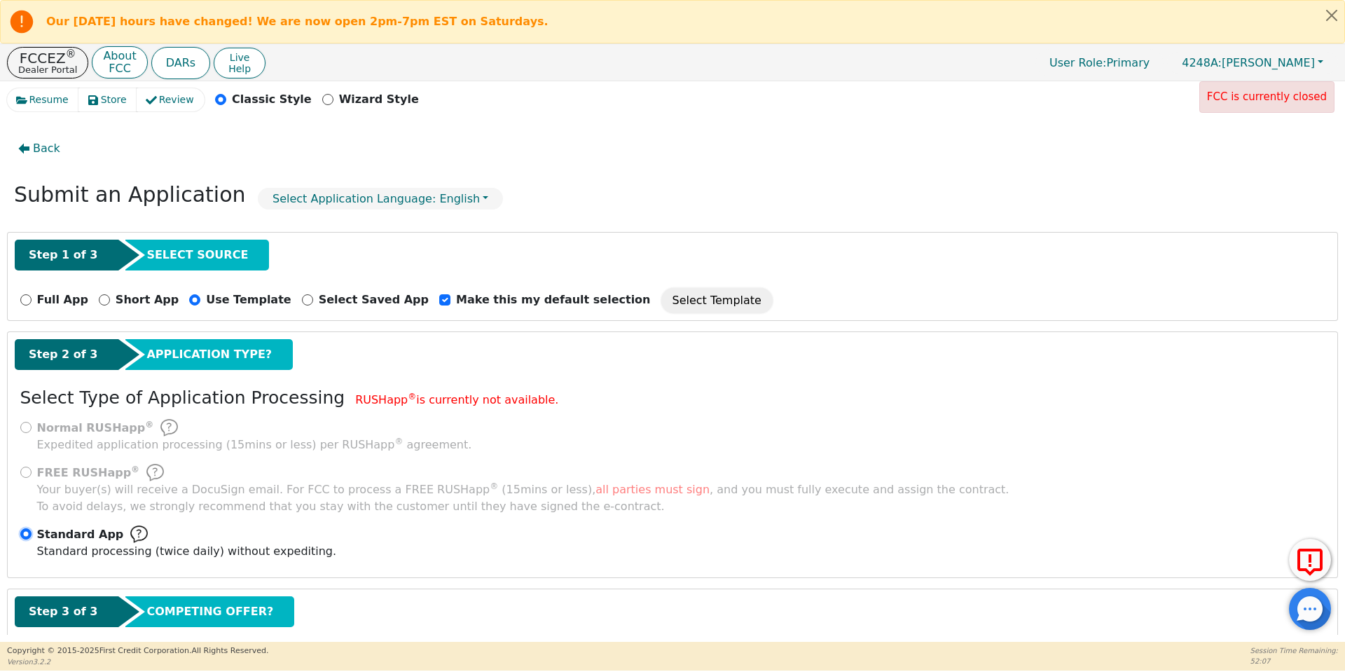
scroll to position [80, 0]
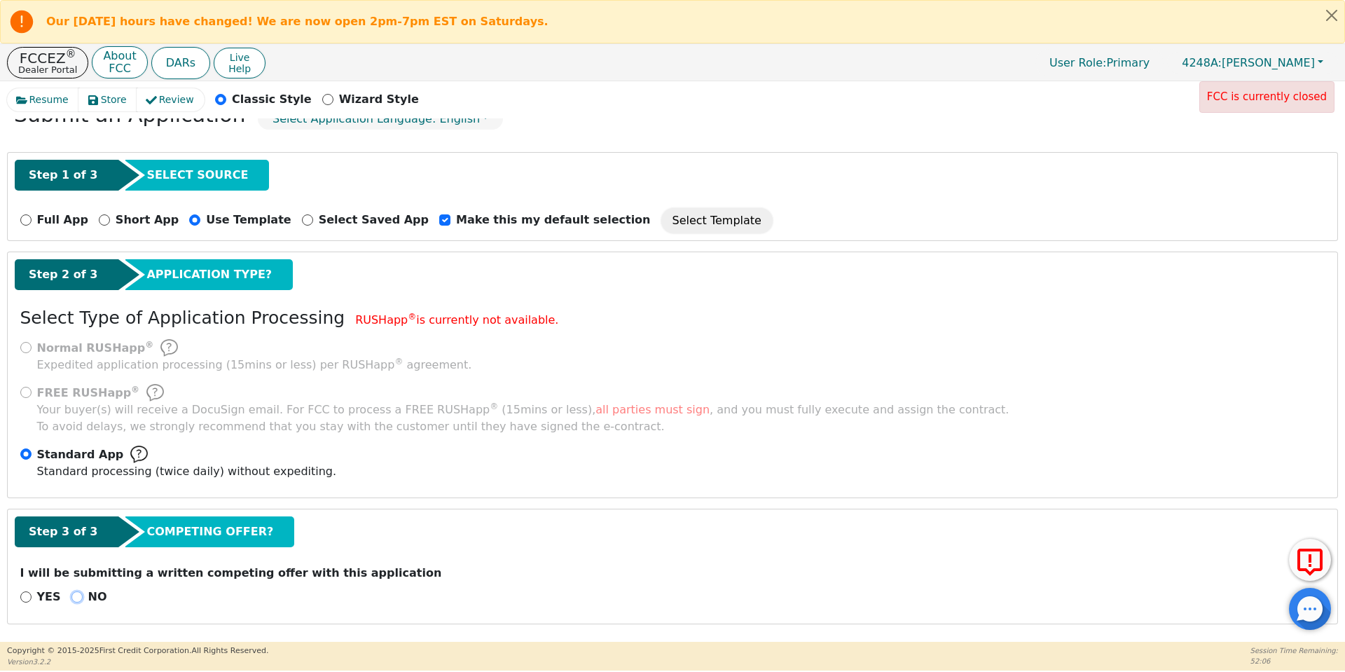
click at [73, 593] on input "NO" at bounding box center [76, 596] width 11 height 11
radio input "true"
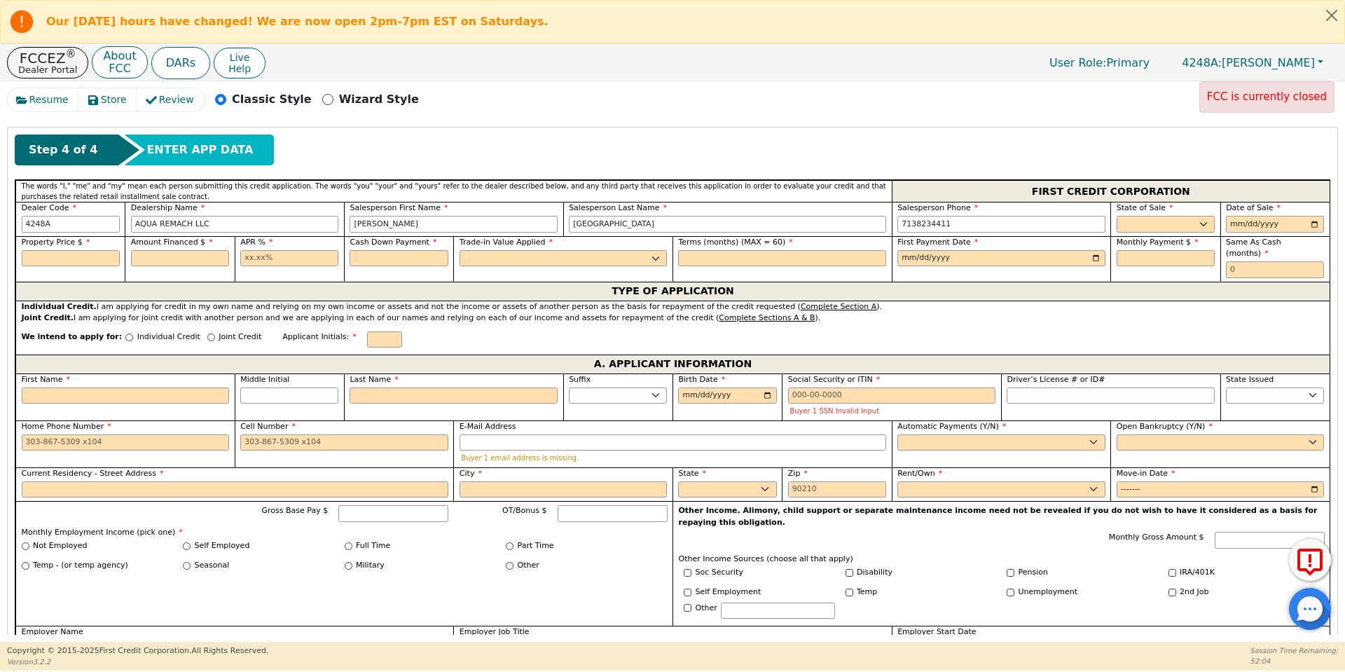
scroll to position [570, 0]
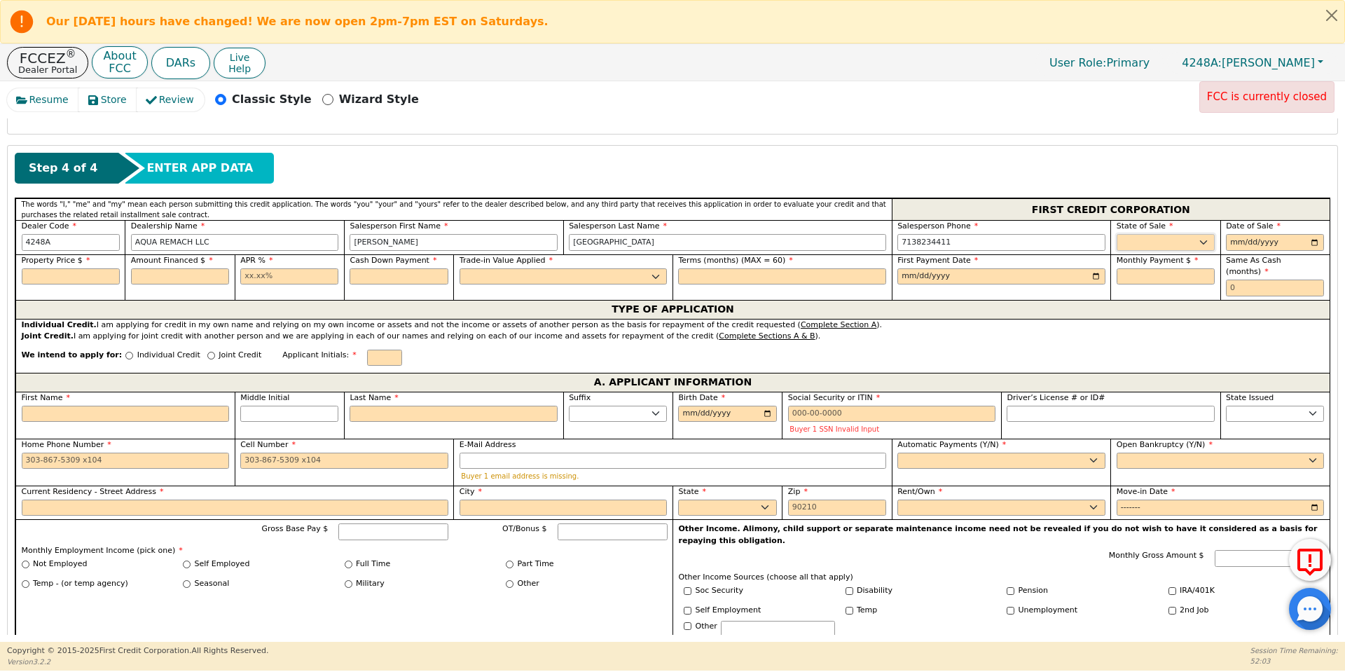
click at [1134, 235] on select "AK AL AR AZ CA CO CT DC DE FL [GEOGRAPHIC_DATA] HI IA ID IL IN KS [GEOGRAPHIC_D…" at bounding box center [1166, 242] width 98 height 17
select select "[GEOGRAPHIC_DATA]"
click at [1117, 234] on select "AK AL AR AZ CA CO CT DC DE FL [GEOGRAPHIC_DATA] HI IA ID IL IN KS [GEOGRAPHIC_D…" at bounding box center [1166, 242] width 98 height 17
type input "[DATE]"
type input "8990.00"
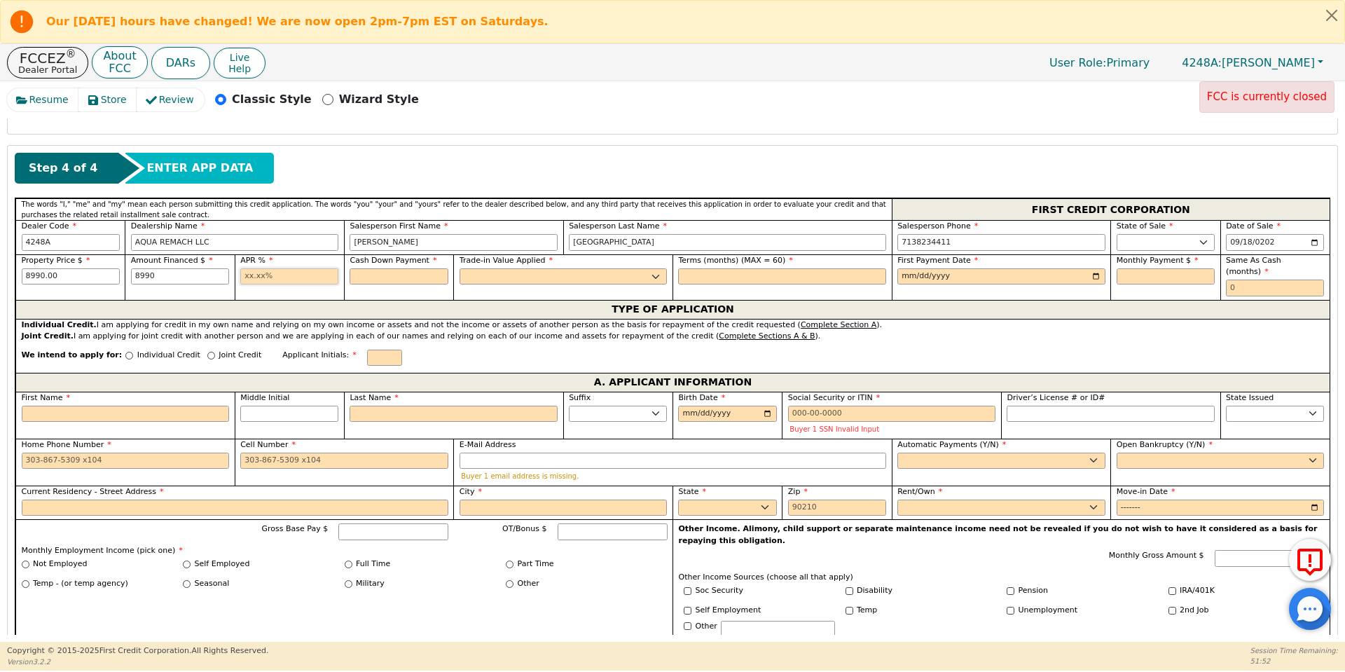
type input "8990.00"
type input "17.99"
type input "0.00"
select select "n"
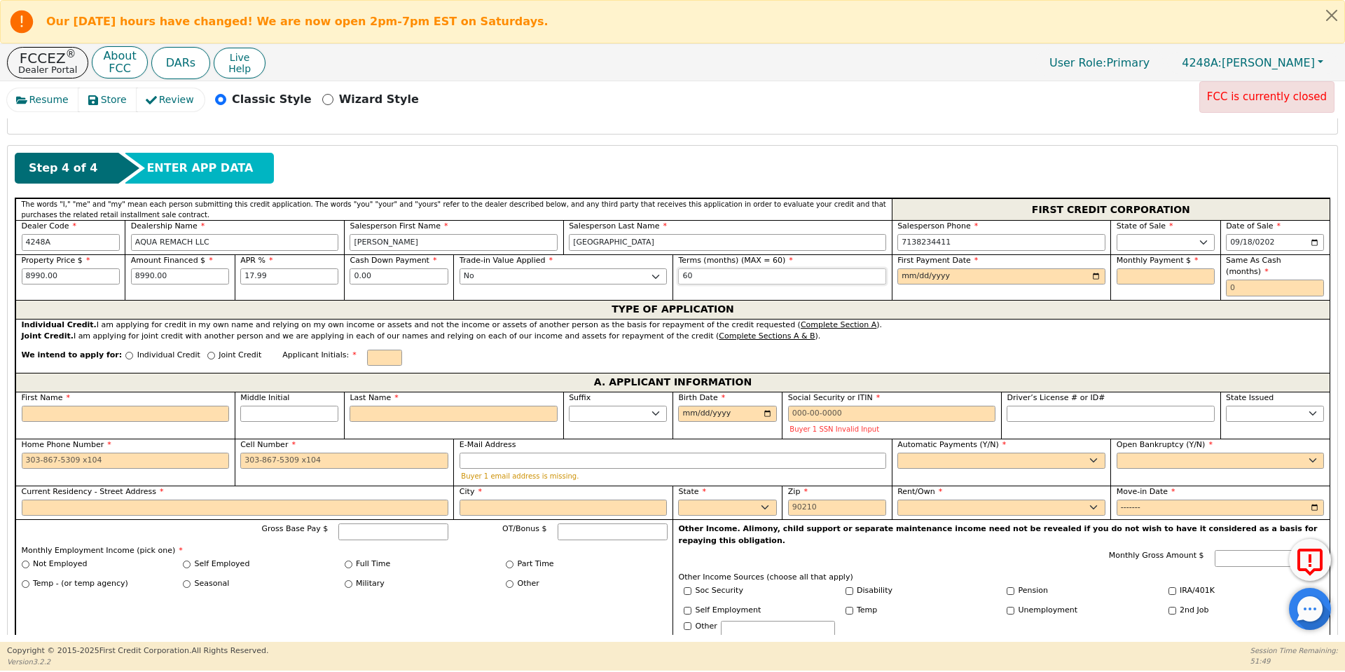
type input "60"
type input "[DATE]"
type input "228.24"
type input "0"
click at [207, 352] on input "Joint Credit" at bounding box center [211, 356] width 8 height 8
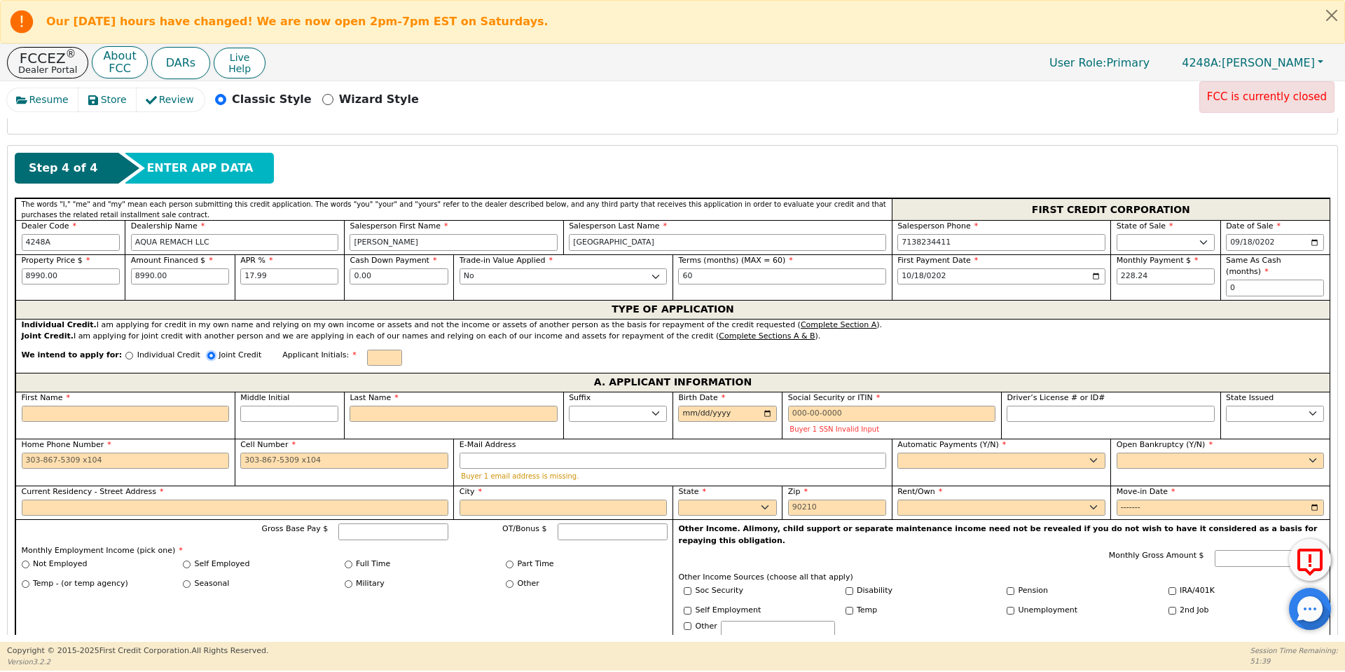
radio input "true"
click at [190, 394] on label "First Name" at bounding box center [126, 400] width 208 height 12
click at [190, 407] on input "First Name" at bounding box center [126, 415] width 208 height 17
click at [198, 413] on input "First Name" at bounding box center [126, 415] width 208 height 17
type input "C"
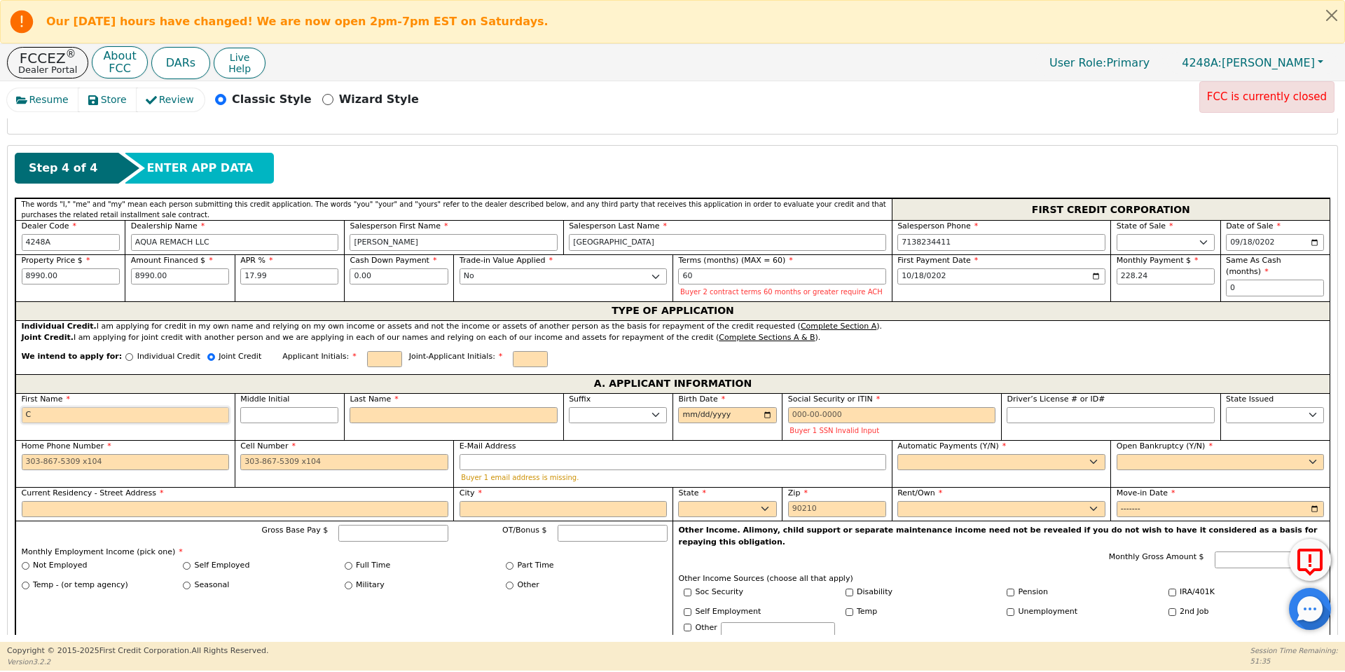
type input "C"
type input "Ch"
type input "Char"
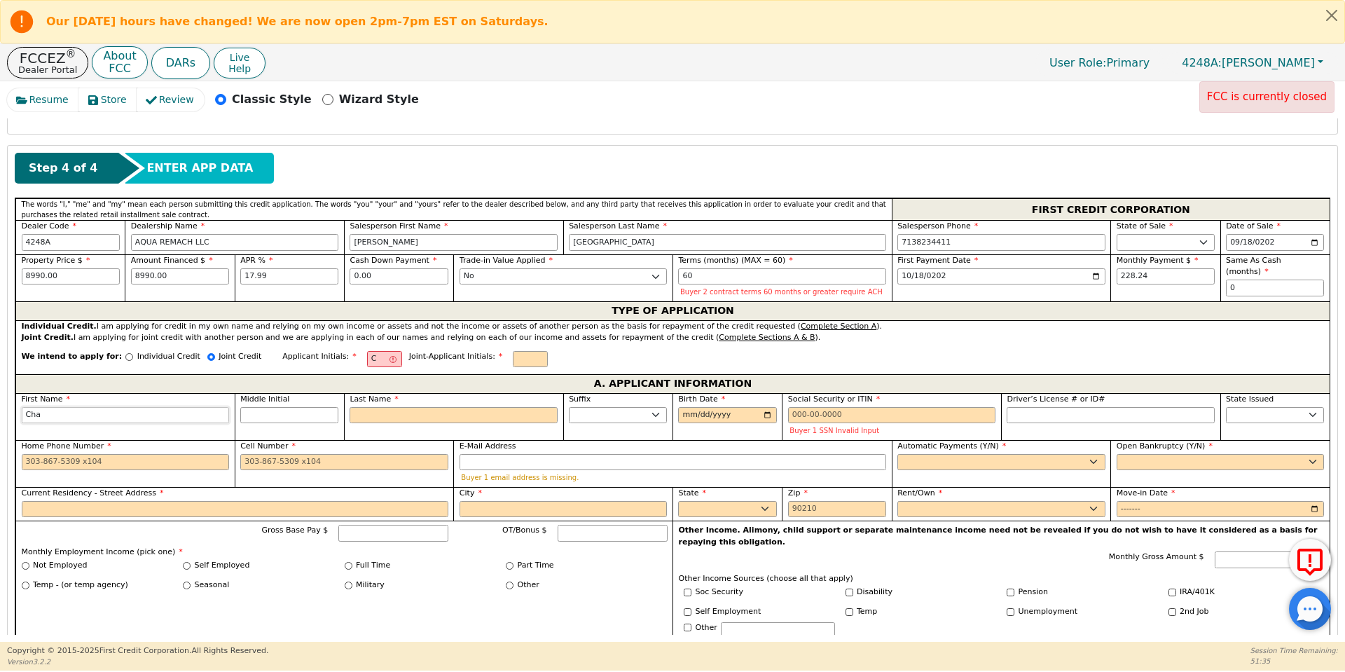
type input "Char"
type input "[PERSON_NAME]"
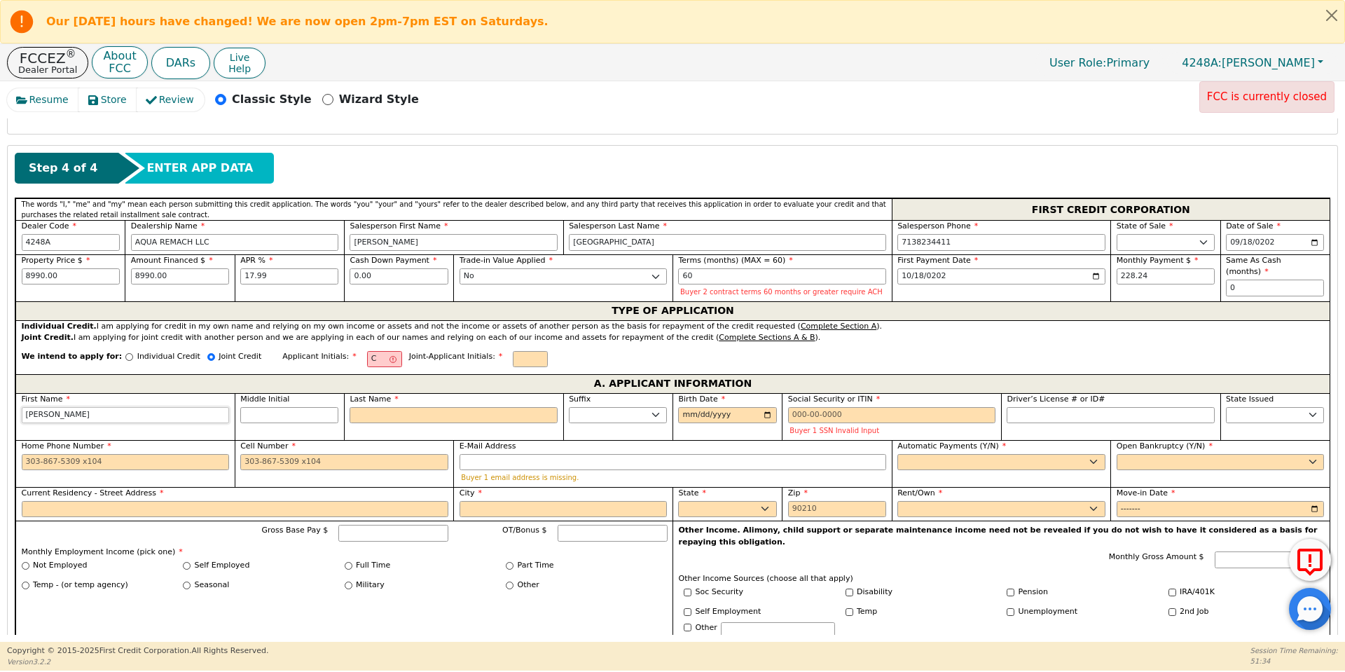
type input "[PERSON_NAME]"
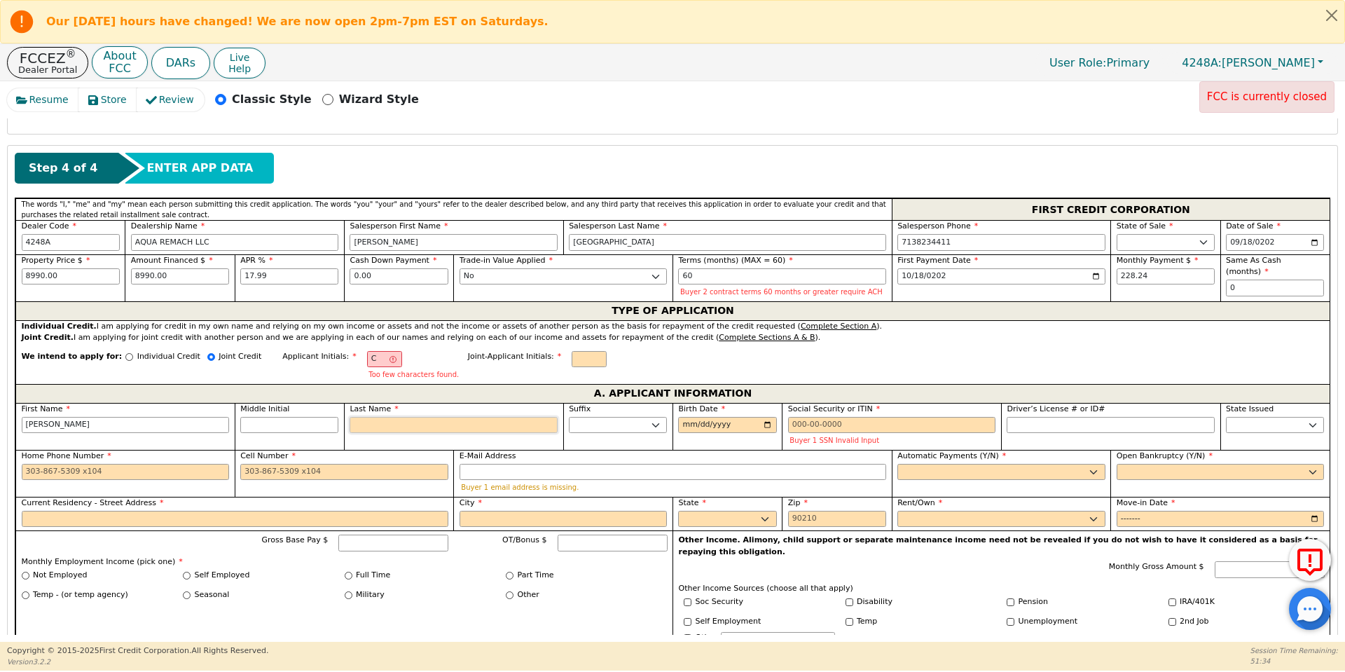
type input "CE"
type input "E"
type input "[PERSON_NAME]"
type input "Ev"
type input "[PERSON_NAME]"
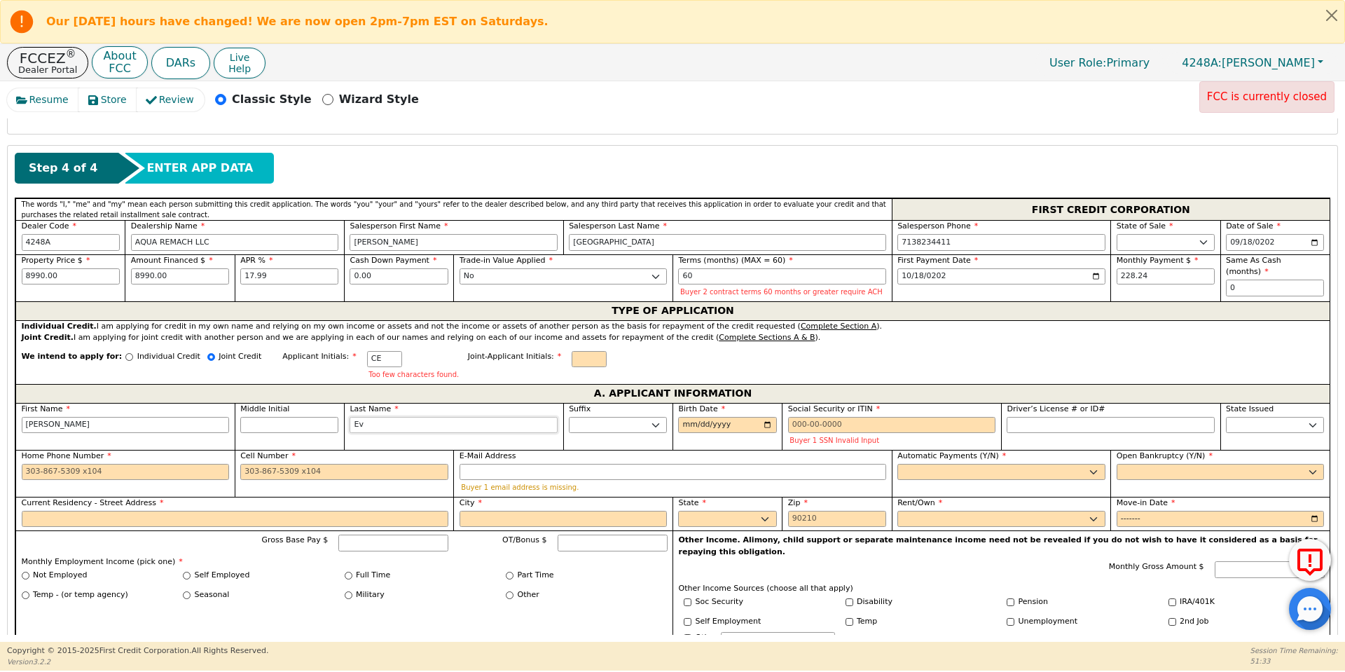
type input "Eva"
type input "[PERSON_NAME]"
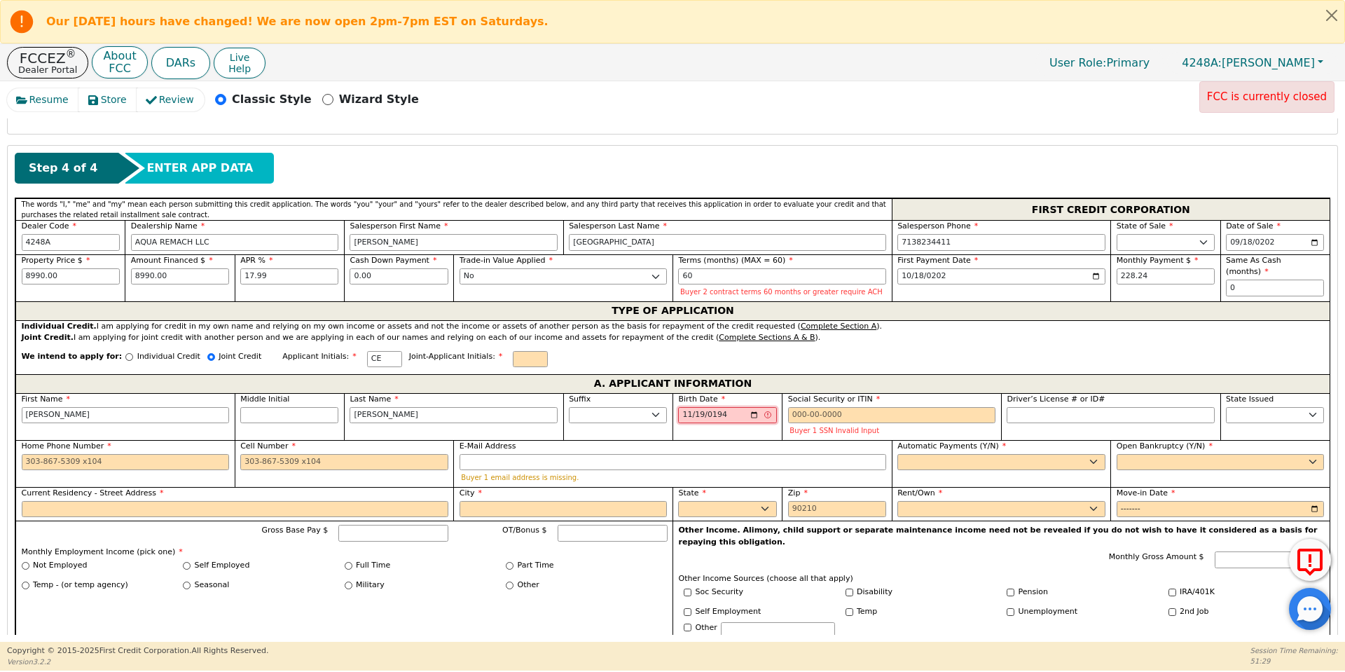
type input "[DATE]"
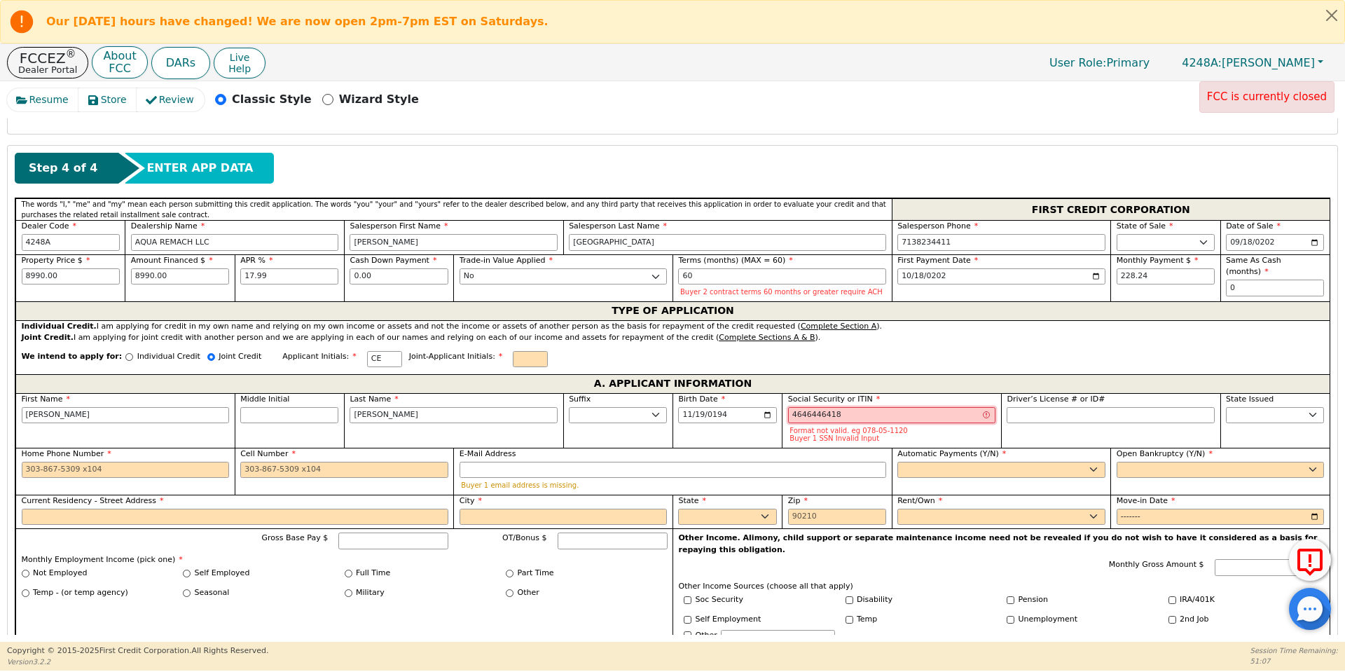
click at [817, 416] on input "4646446418" at bounding box center [892, 415] width 208 height 17
type input "***-**-6418"
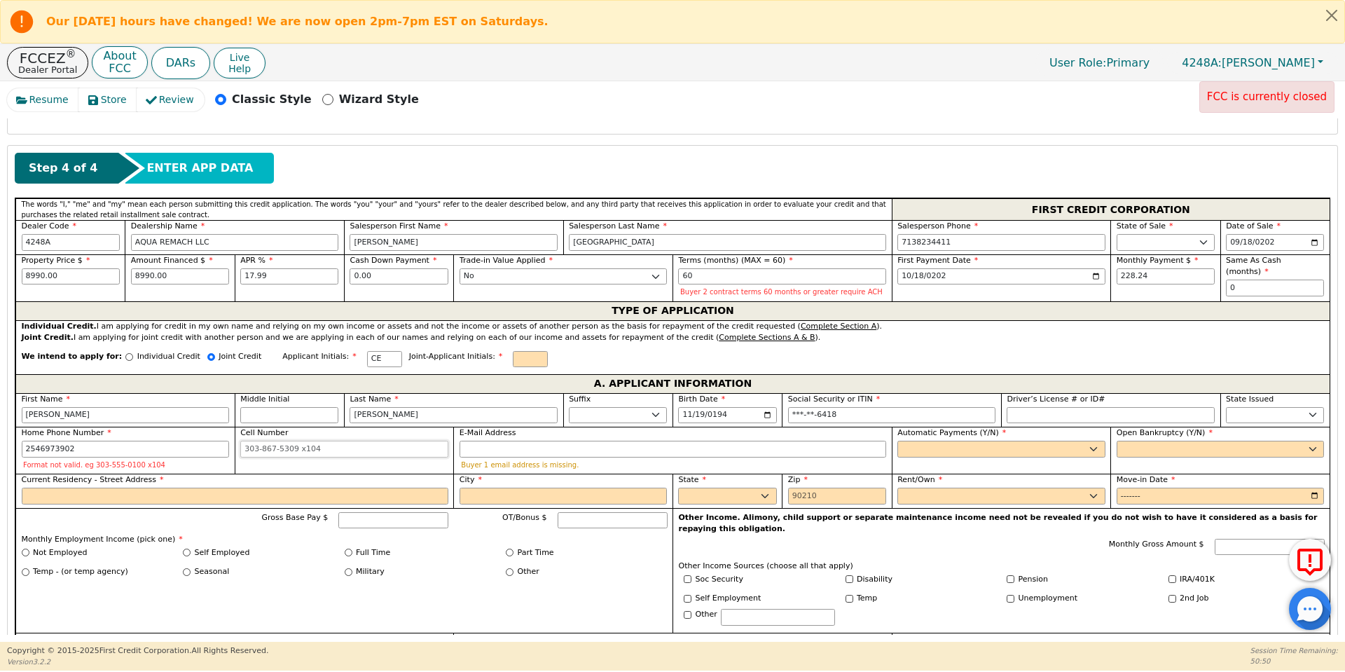
type input "[PHONE_NUMBER]"
type input "[EMAIL_ADDRESS][DOMAIN_NAME]"
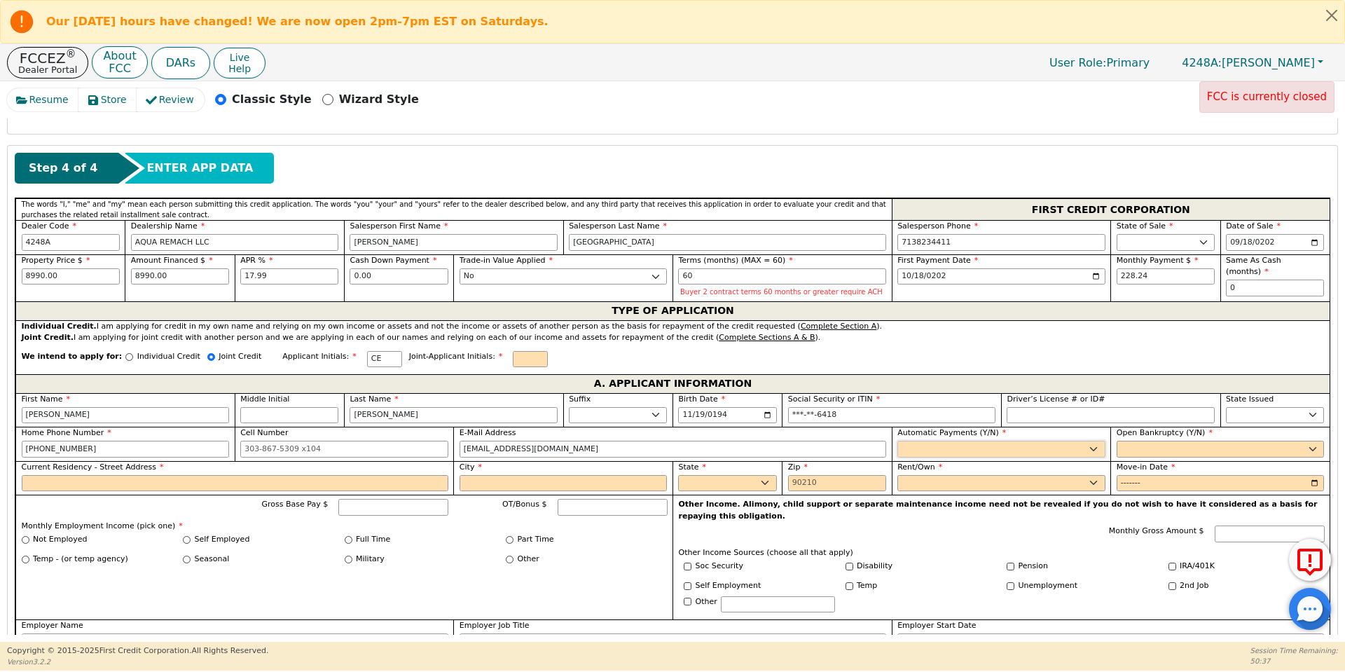
select select "y"
type input "[PERSON_NAME]"
select select "n"
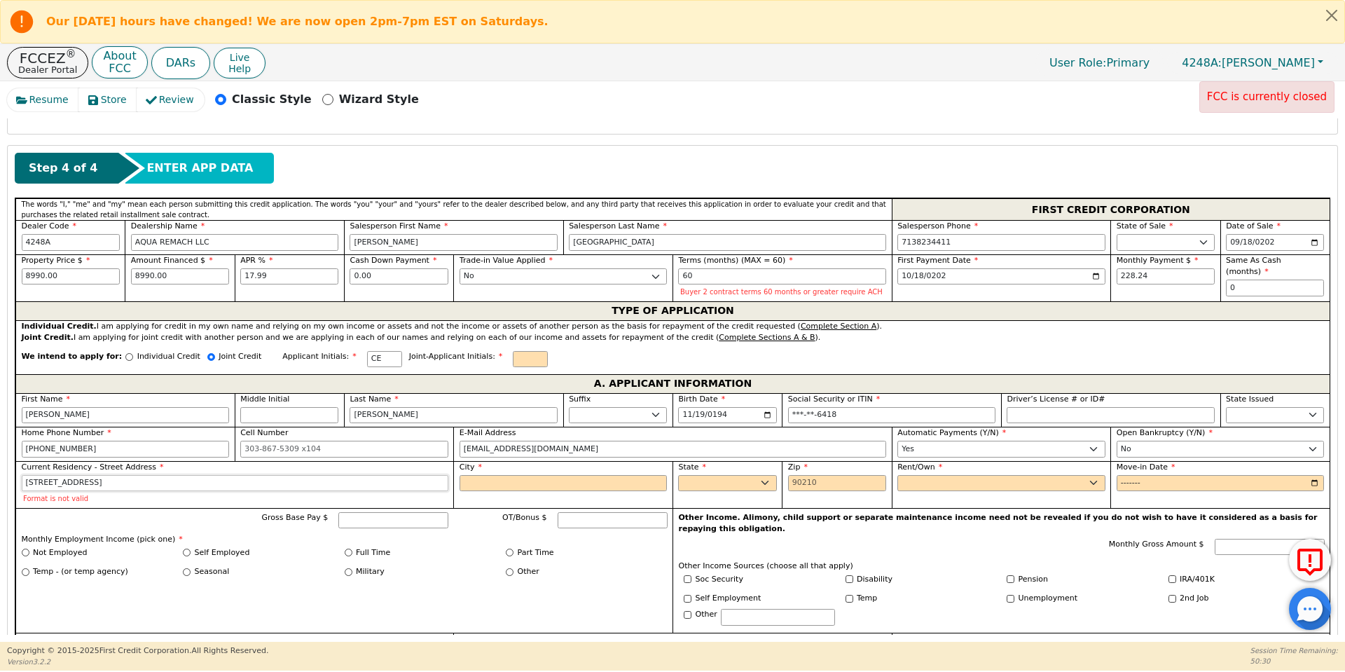
type input "[STREET_ADDRESS]"
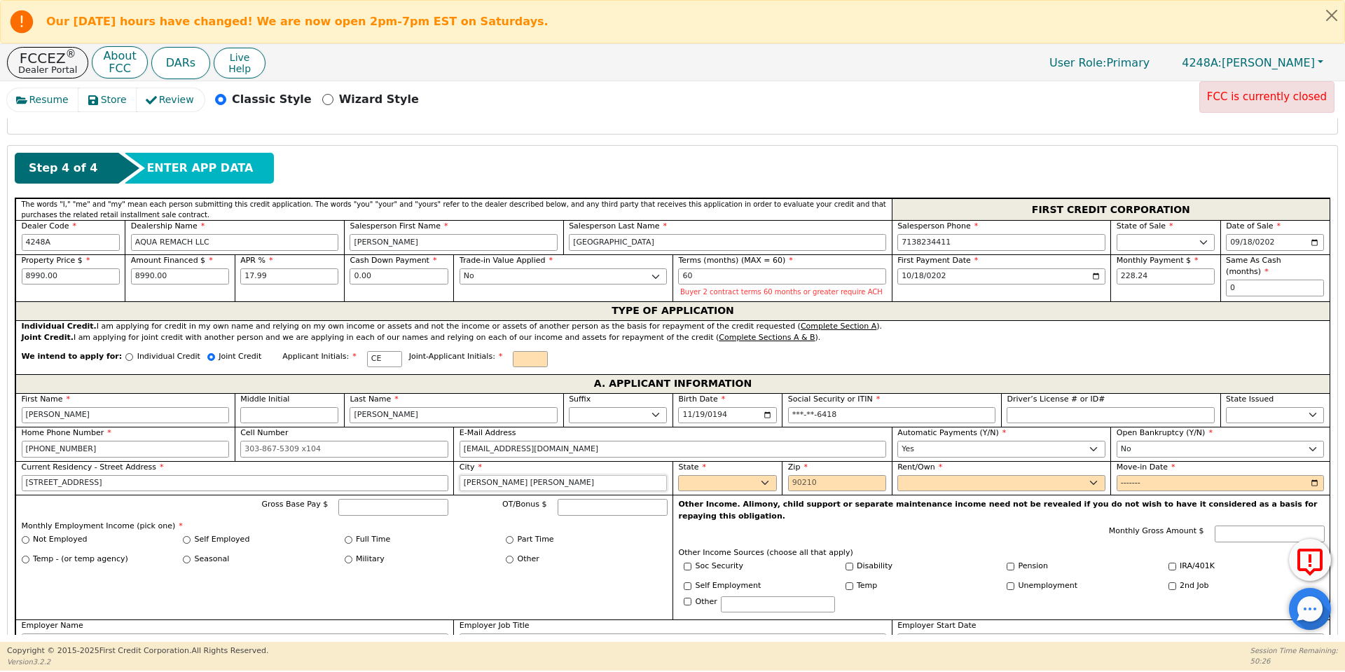
type input "[PERSON_NAME] [PERSON_NAME]"
select select "[GEOGRAPHIC_DATA]"
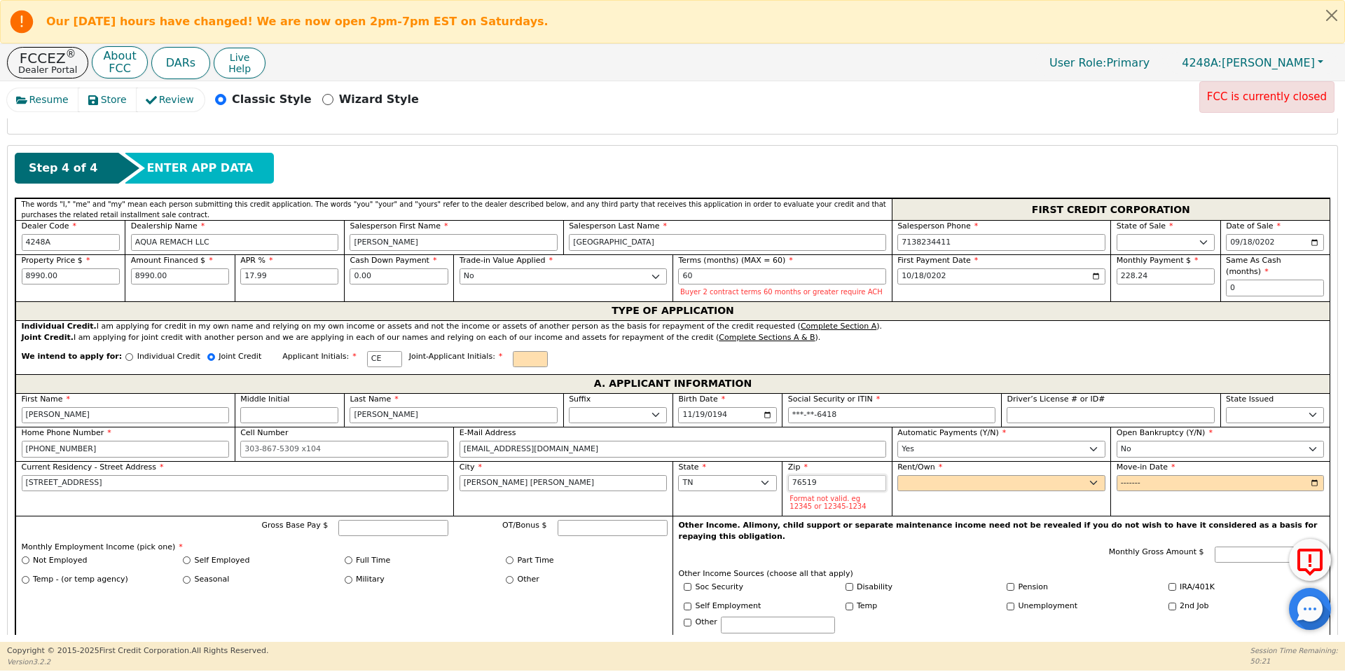
type input "76519"
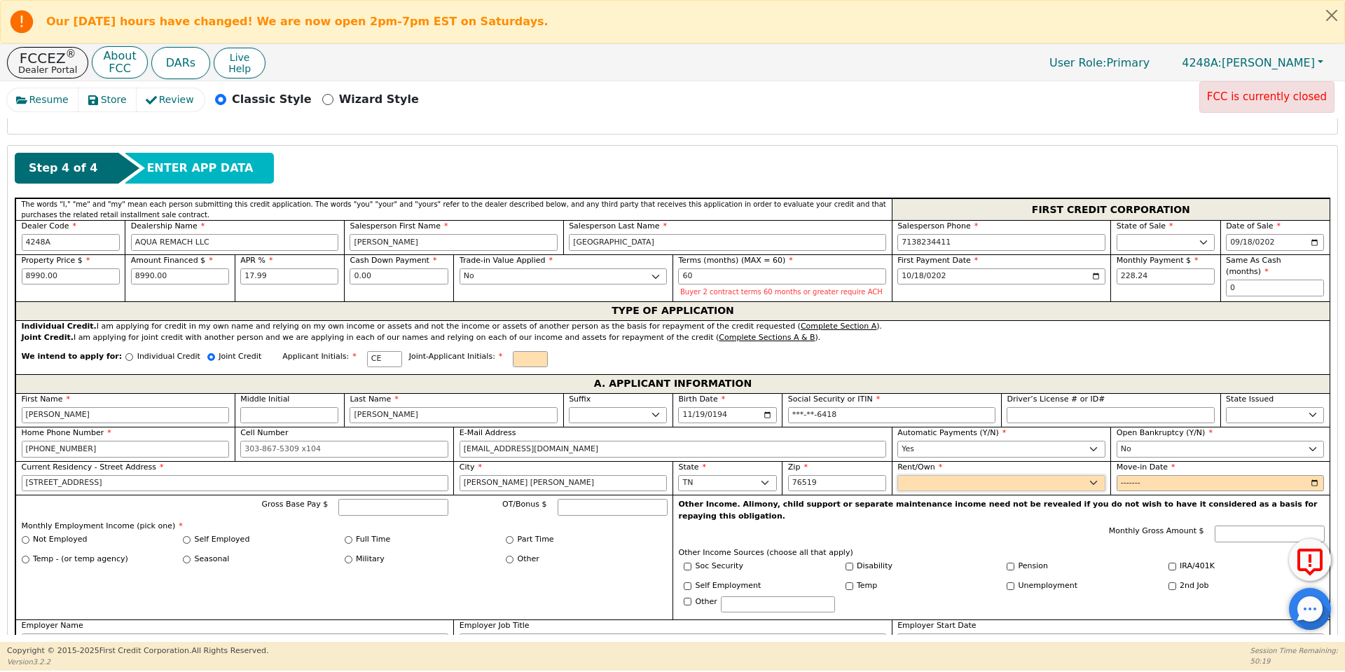
select select "Own"
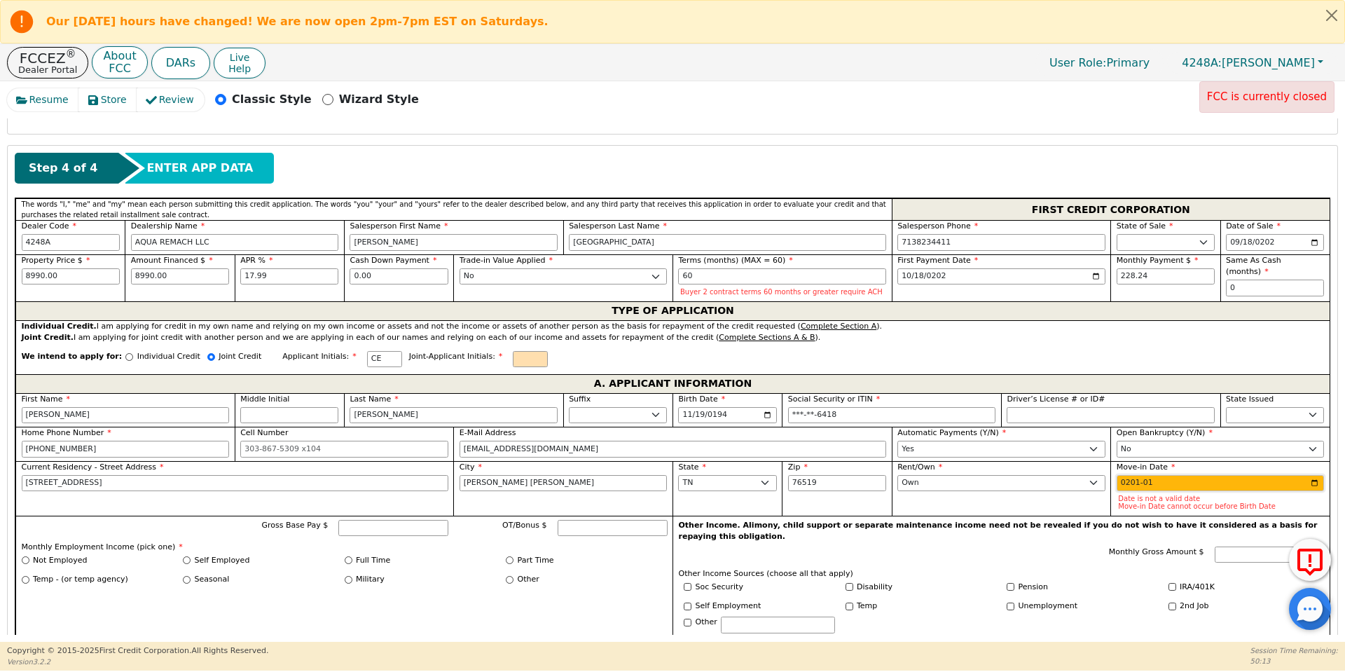
type input "2015-01"
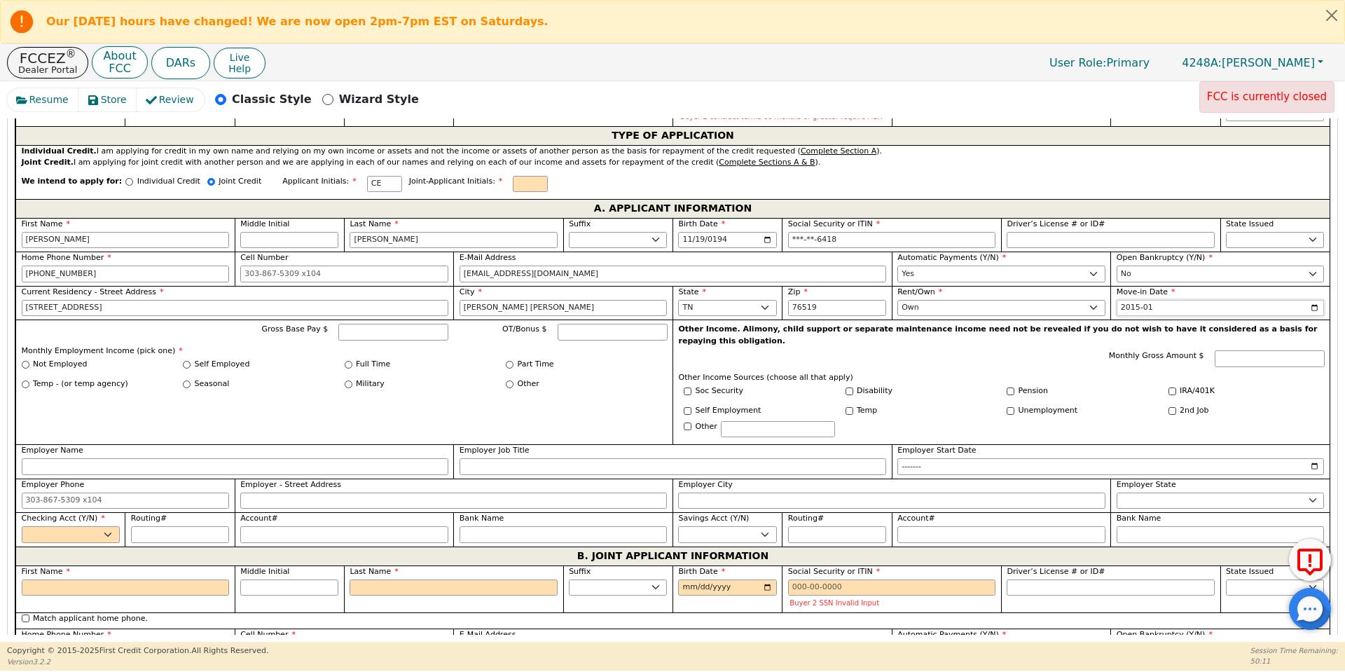
scroll to position [754, 0]
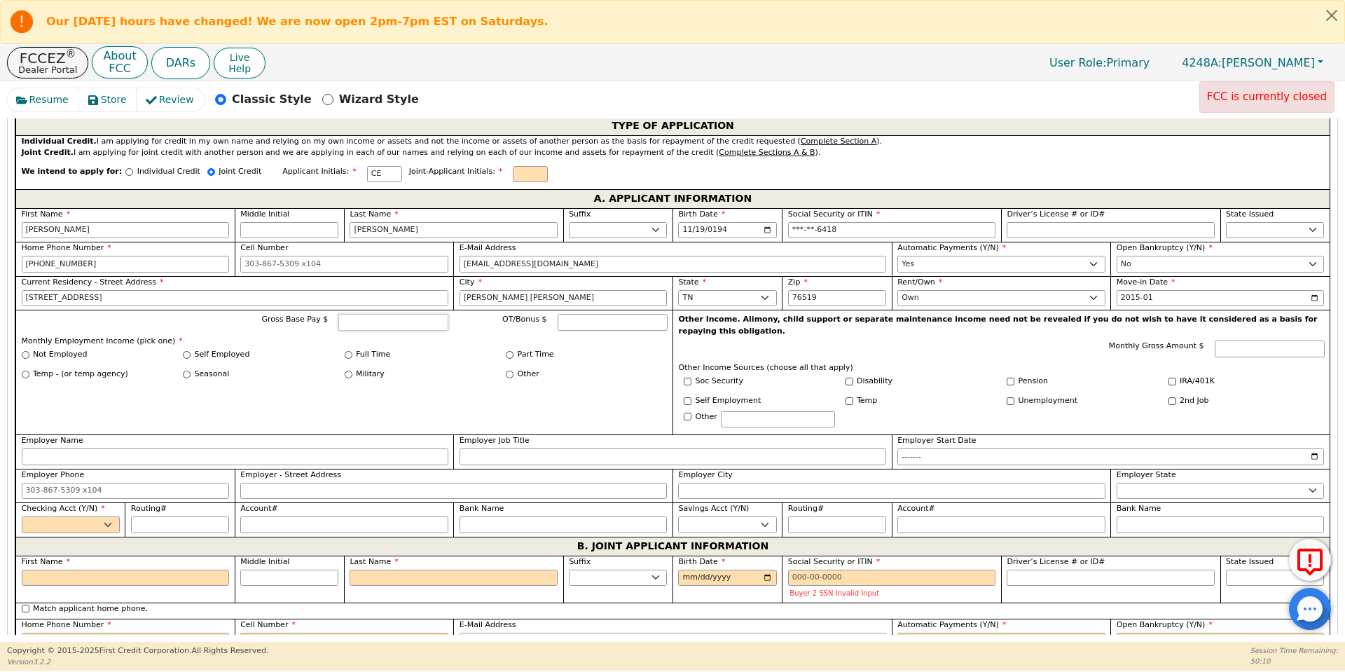
click at [422, 317] on input "Gross Base Pay $" at bounding box center [393, 322] width 110 height 17
click at [679, 375] on div "Soc Security" at bounding box center [760, 383] width 162 height 16
click at [506, 376] on input "Other" at bounding box center [510, 375] width 8 height 8
radio input "true"
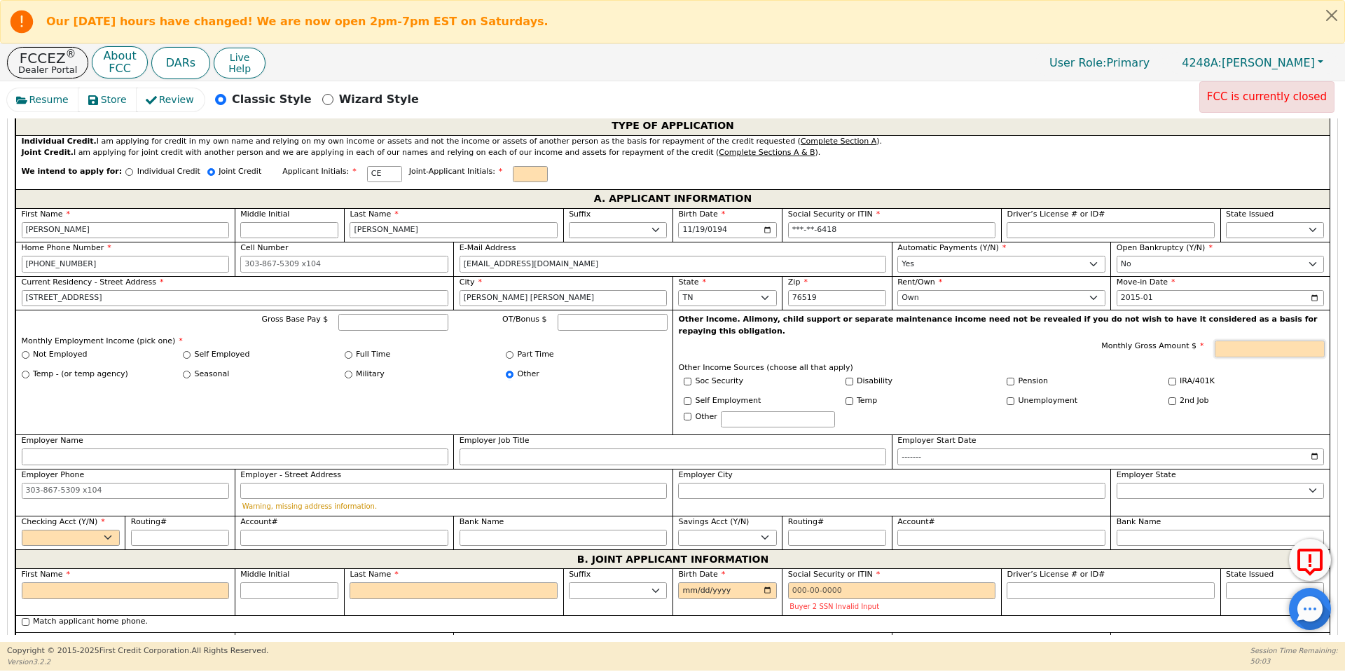
click at [1244, 340] on input "Monthly Gross Amount $" at bounding box center [1270, 348] width 110 height 17
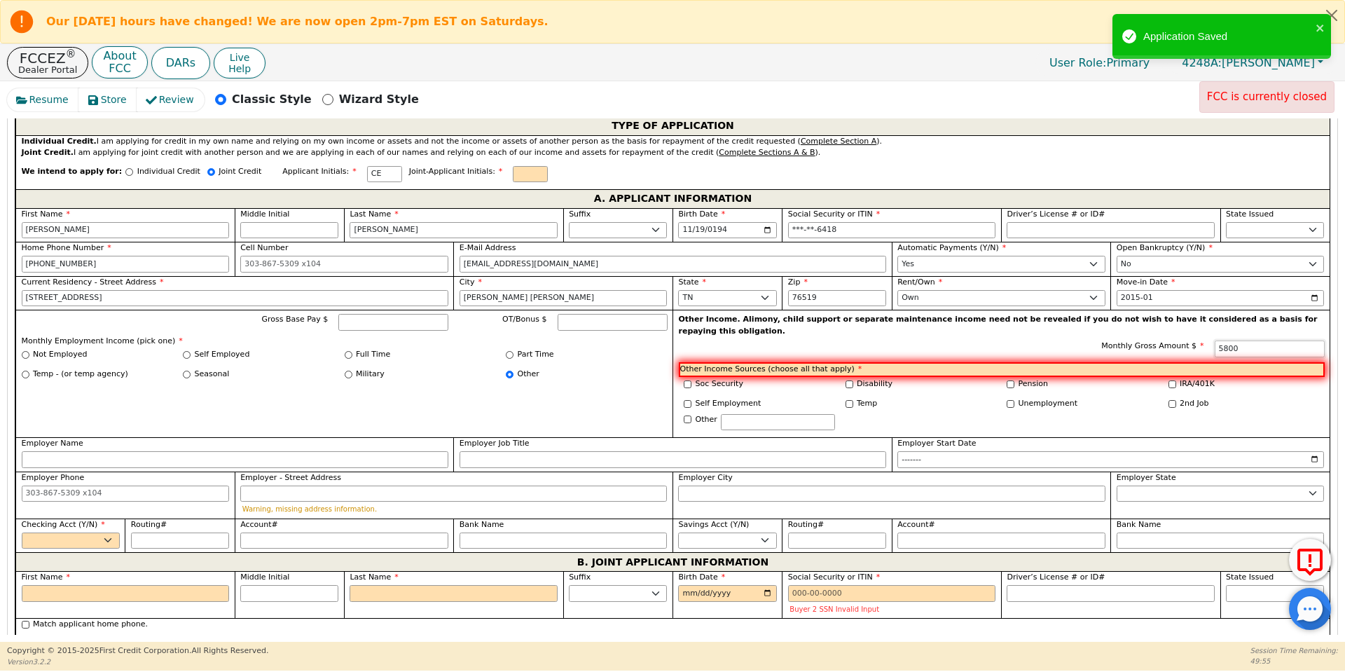
type input "5800"
click at [1007, 380] on input "Pension" at bounding box center [1011, 384] width 8 height 8
checkbox input "true"
type input "5800.00"
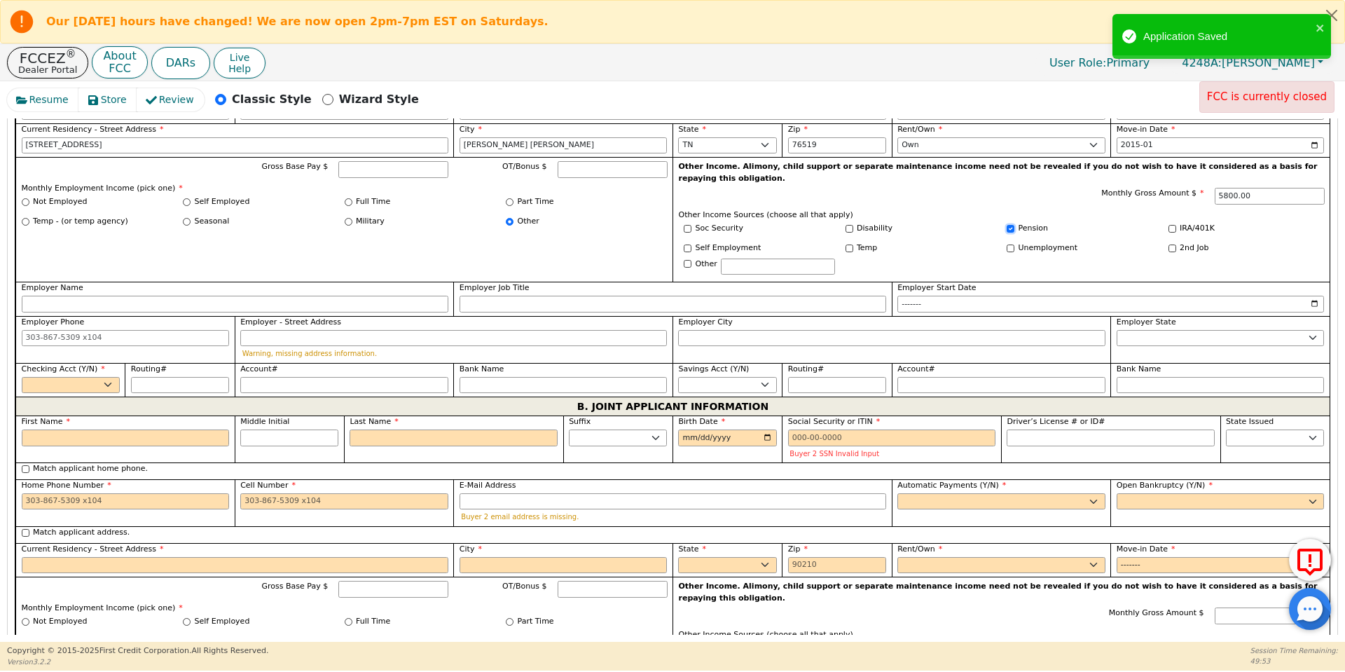
scroll to position [988, 0]
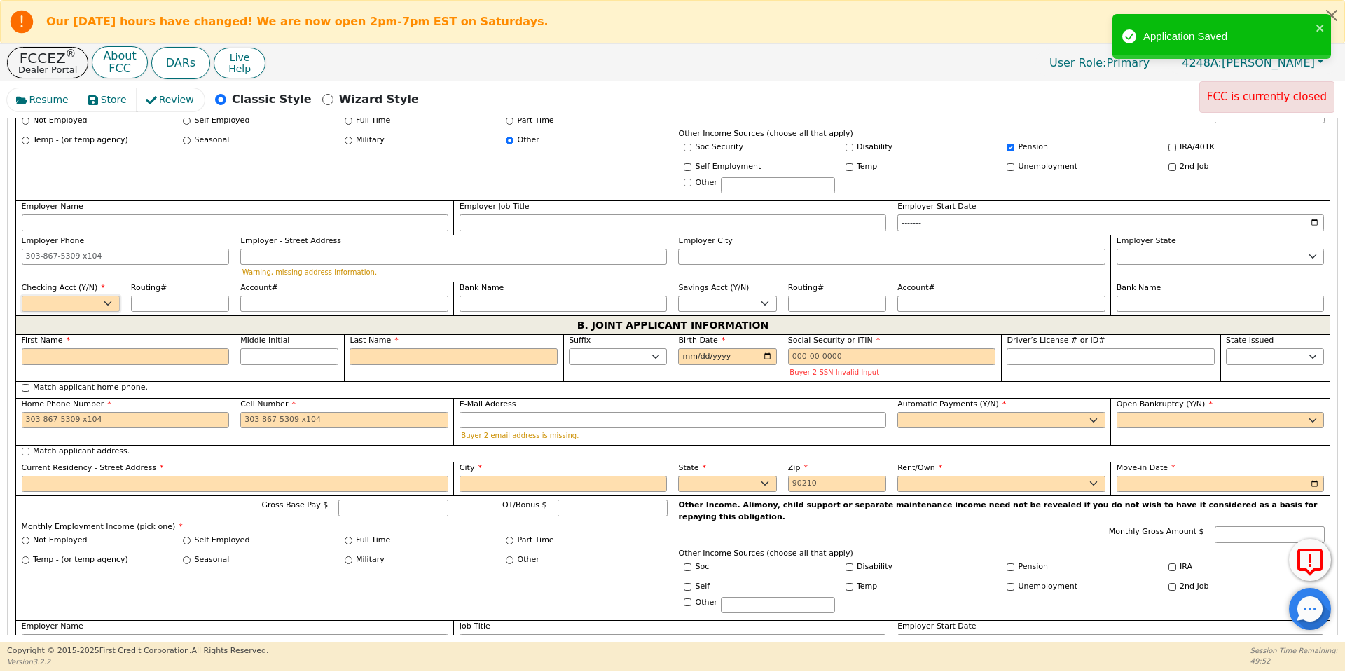
click at [95, 296] on select "Yes No" at bounding box center [71, 304] width 98 height 17
select select "y"
click at [22, 296] on select "Yes No" at bounding box center [71, 304] width 98 height 17
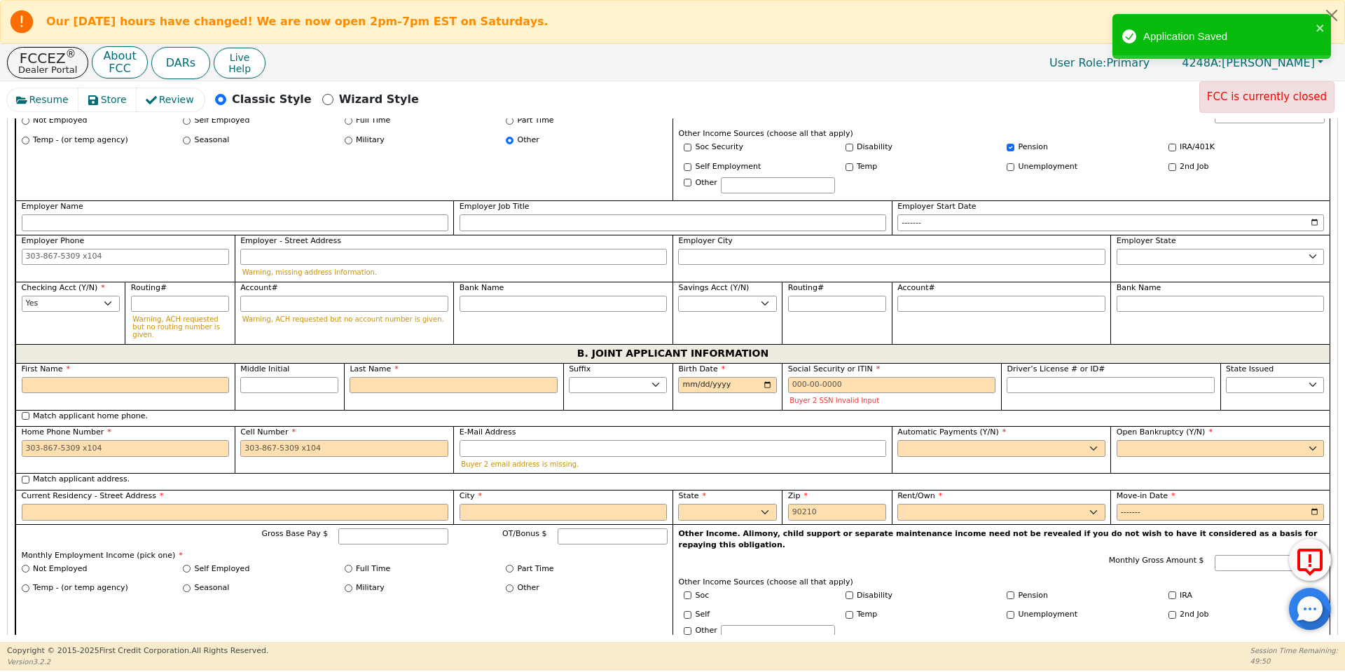
click at [176, 364] on label "First Name" at bounding box center [126, 370] width 208 height 12
click at [176, 377] on input "First Name" at bounding box center [126, 385] width 208 height 17
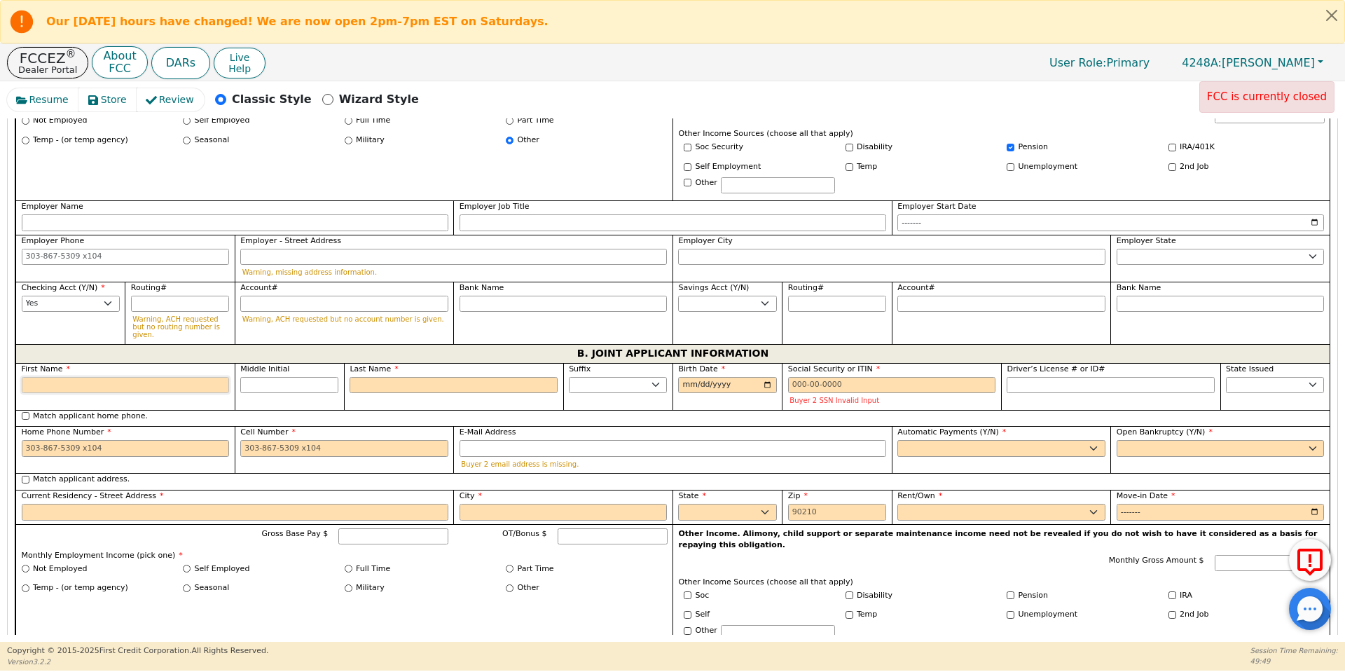
click at [183, 377] on input "First Name" at bounding box center [126, 385] width 208 height 17
type input "B"
type input "Be"
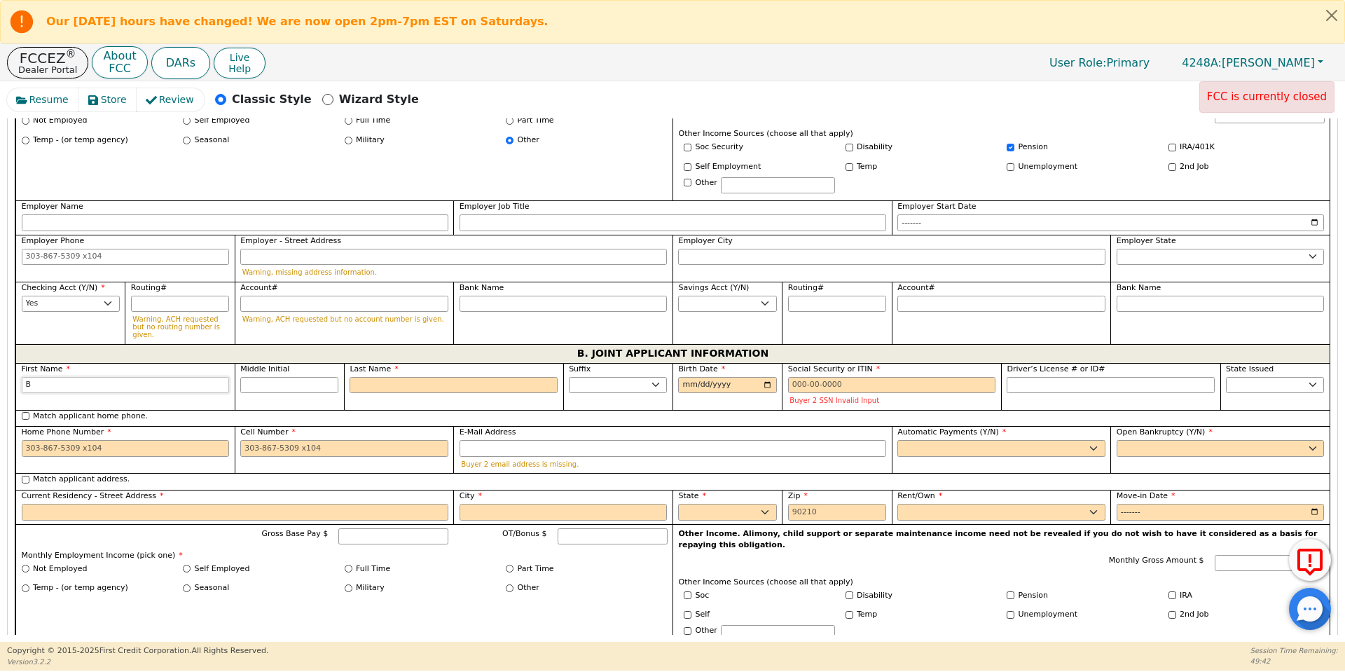
type input "Be"
type input "Bet"
type input "[PERSON_NAME]"
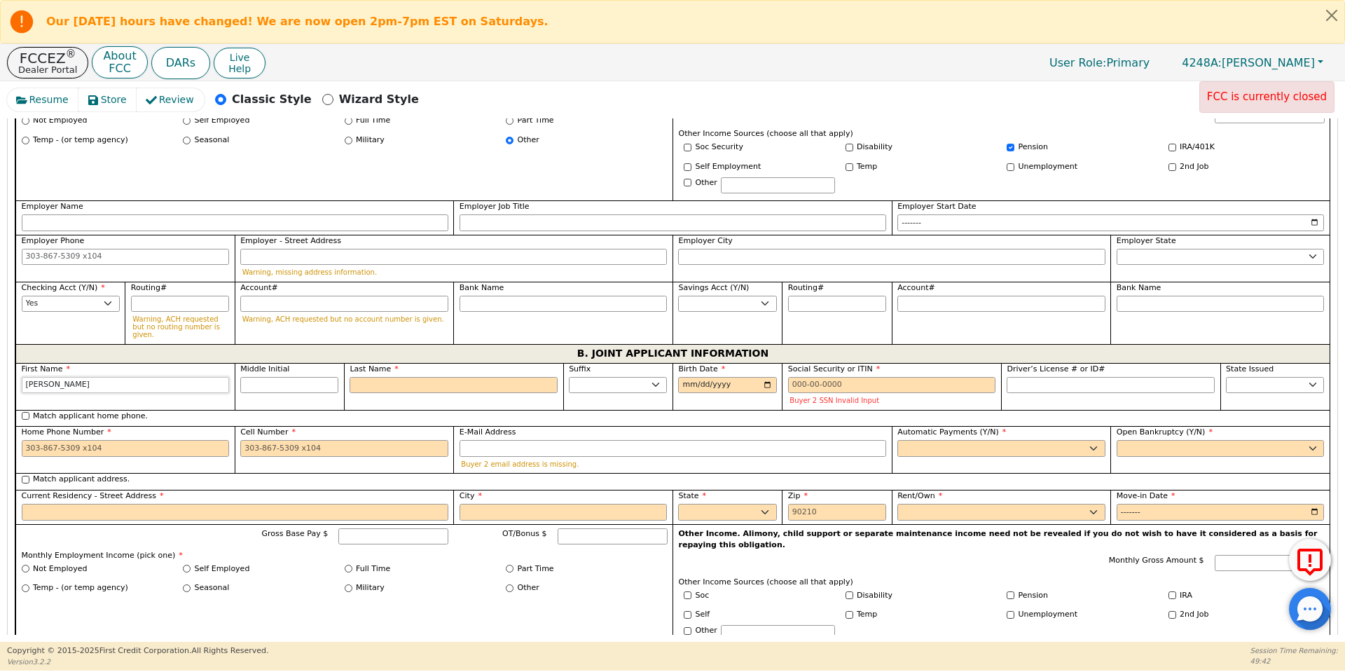
type input "[PERSON_NAME]"
type input "E"
type input "BE"
type input "[PERSON_NAME]"
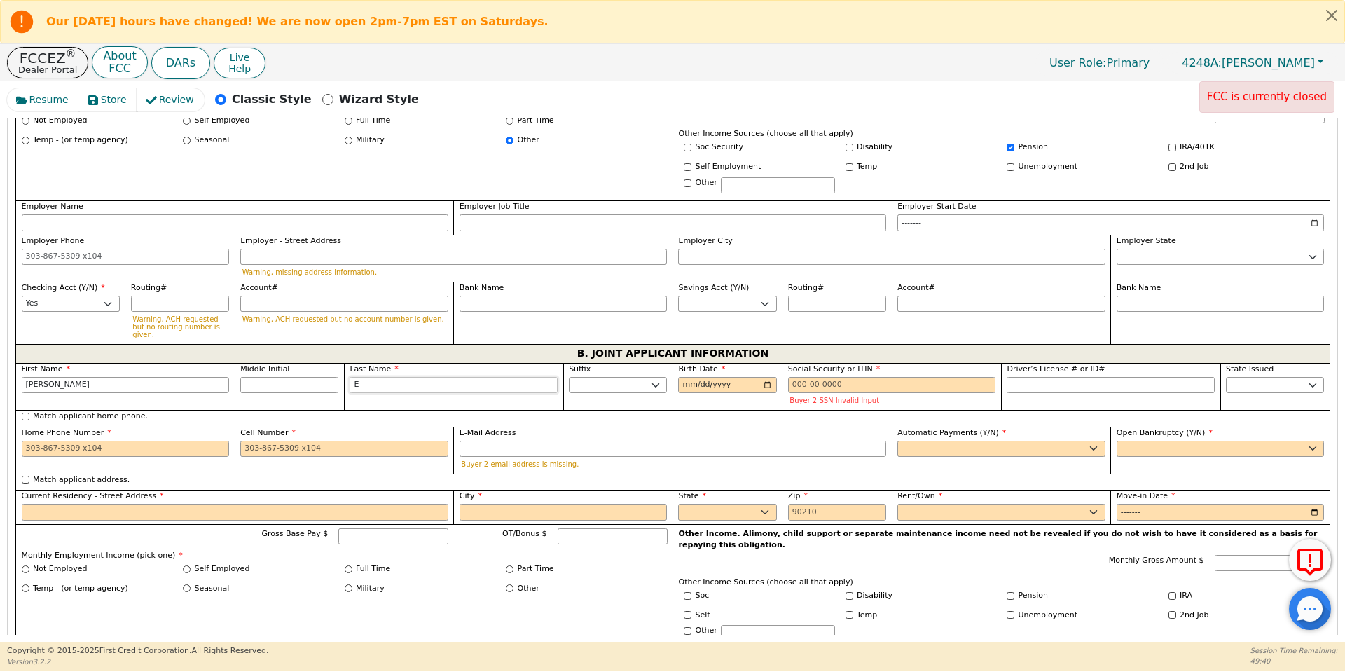
type input "Ev"
type input "[PERSON_NAME]"
type input "Eva"
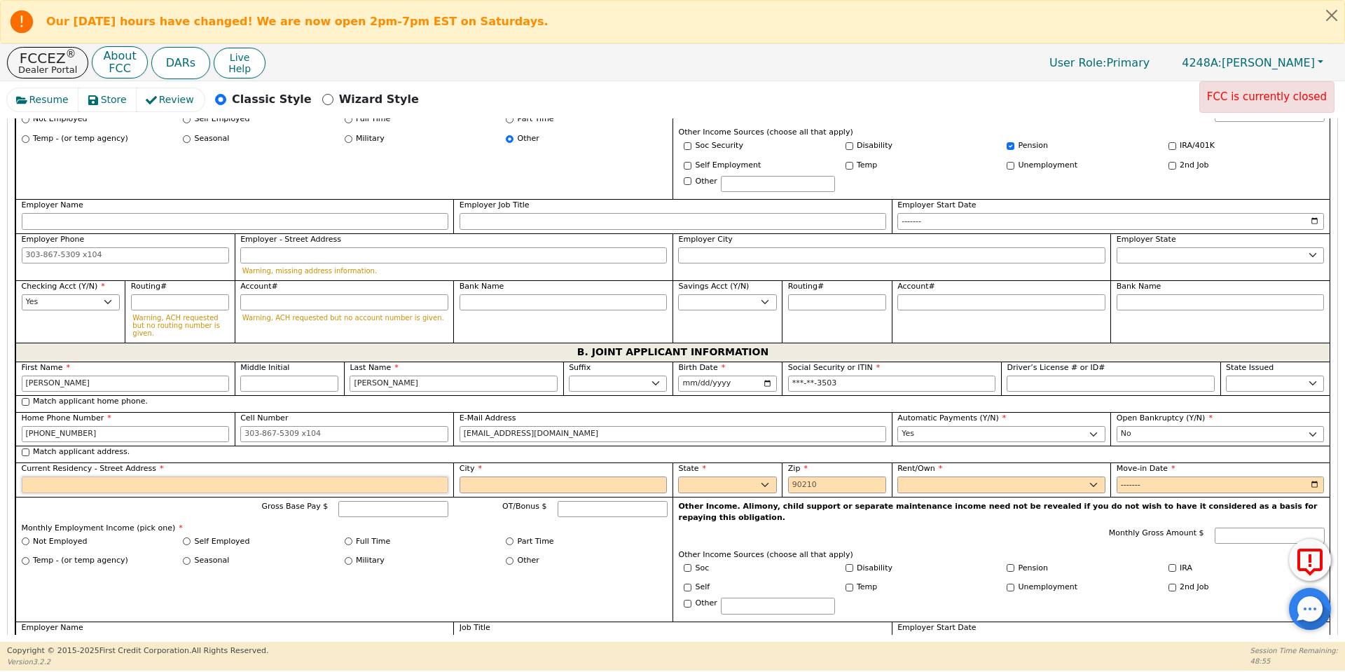
scroll to position [975, 0]
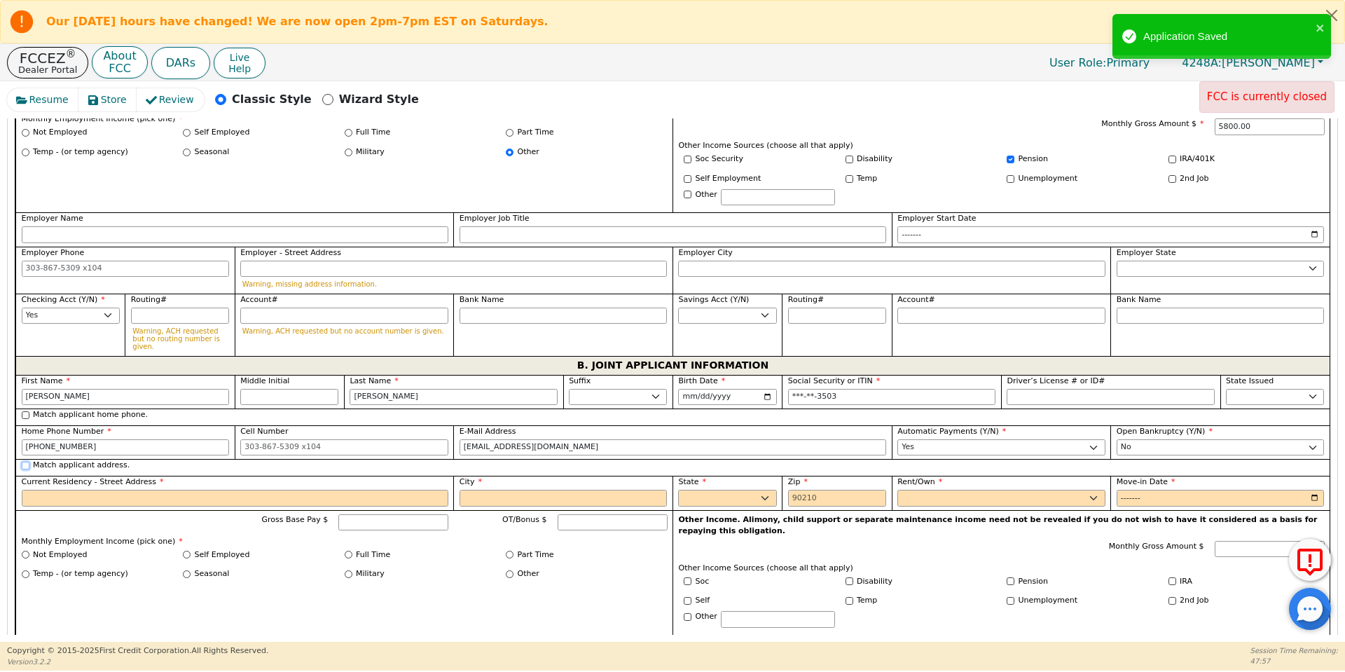
click at [28, 462] on input "Match applicant address." at bounding box center [26, 466] width 8 height 8
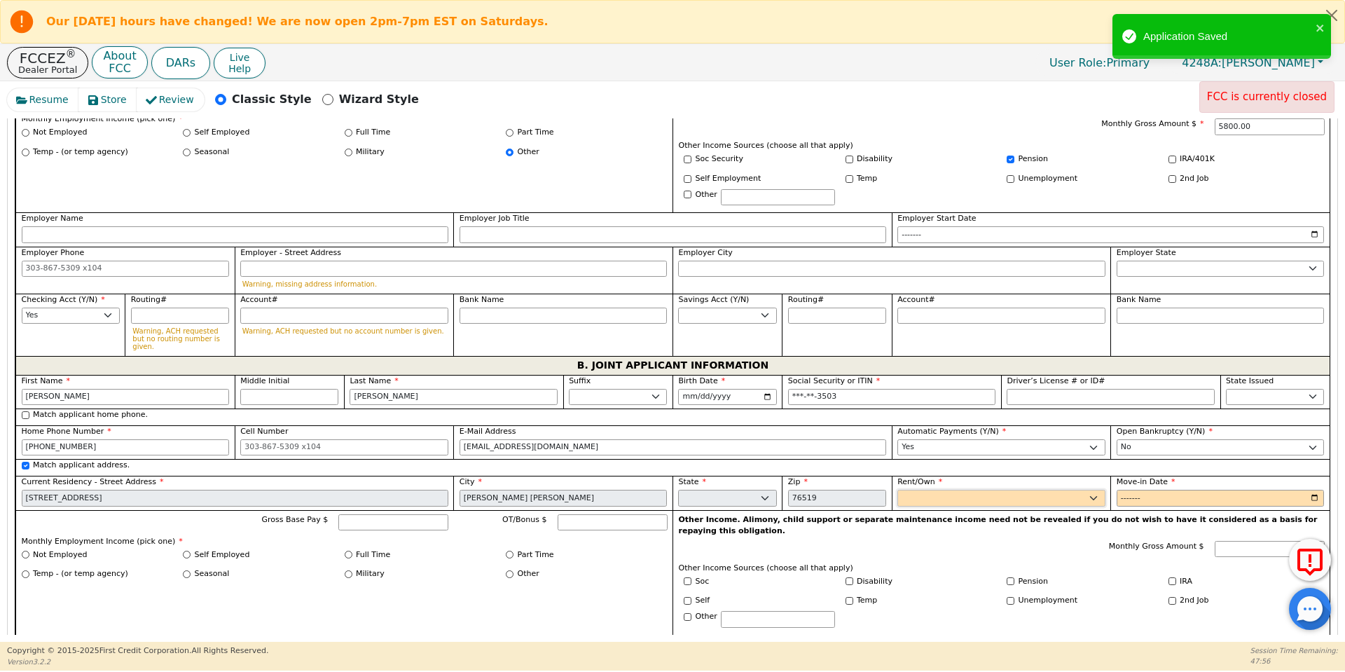
click at [985, 490] on select "Rent Own" at bounding box center [1001, 498] width 208 height 17
click at [897, 490] on select "Rent Own" at bounding box center [1001, 498] width 208 height 17
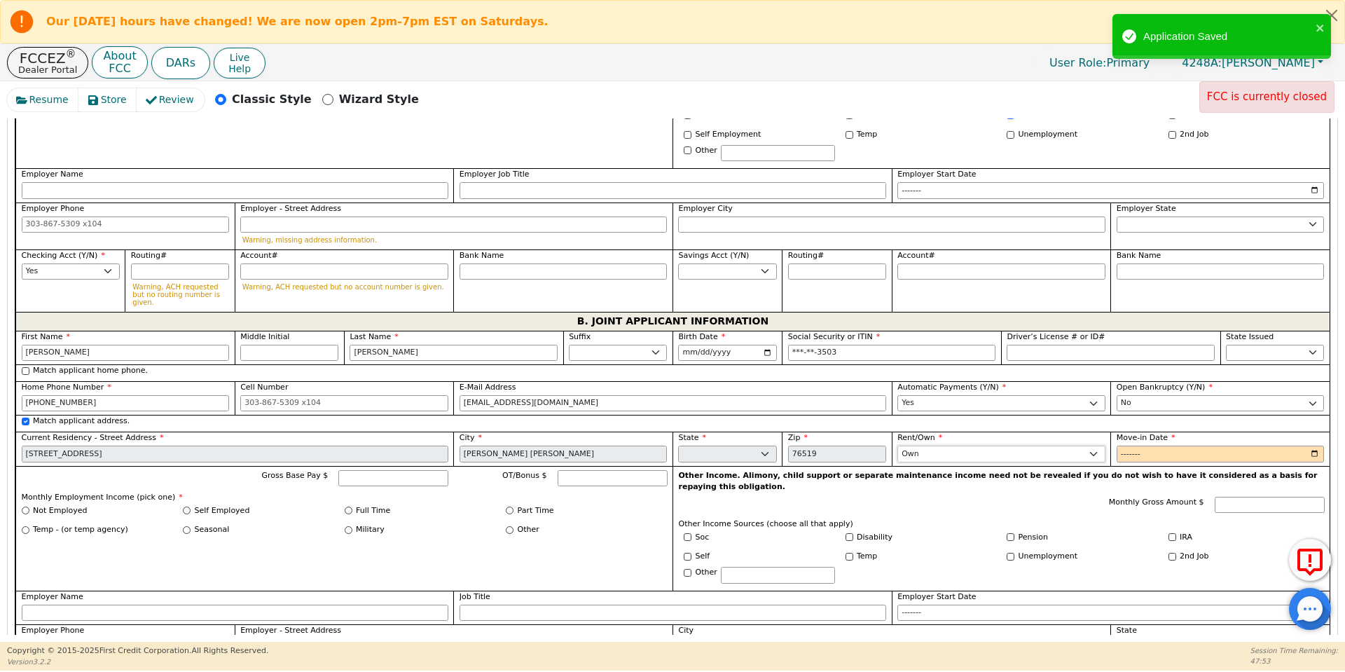
scroll to position [1030, 0]
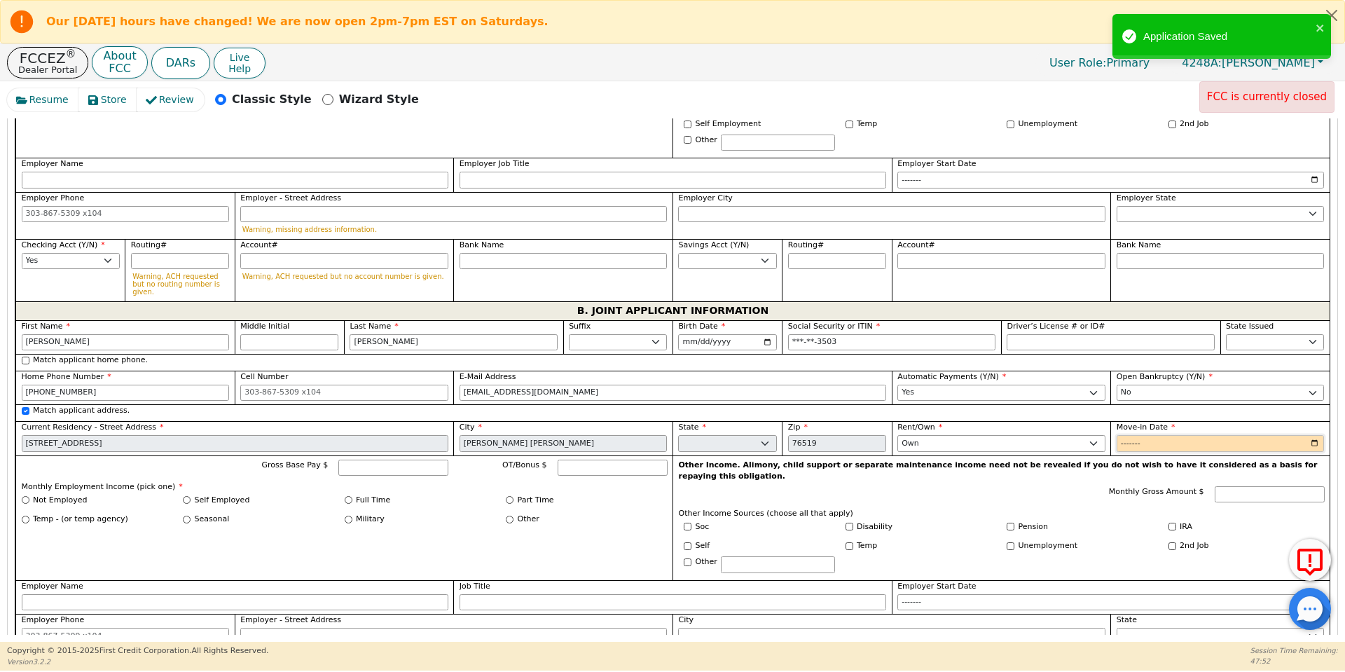
click at [1126, 435] on input "Move-in Date" at bounding box center [1221, 443] width 208 height 17
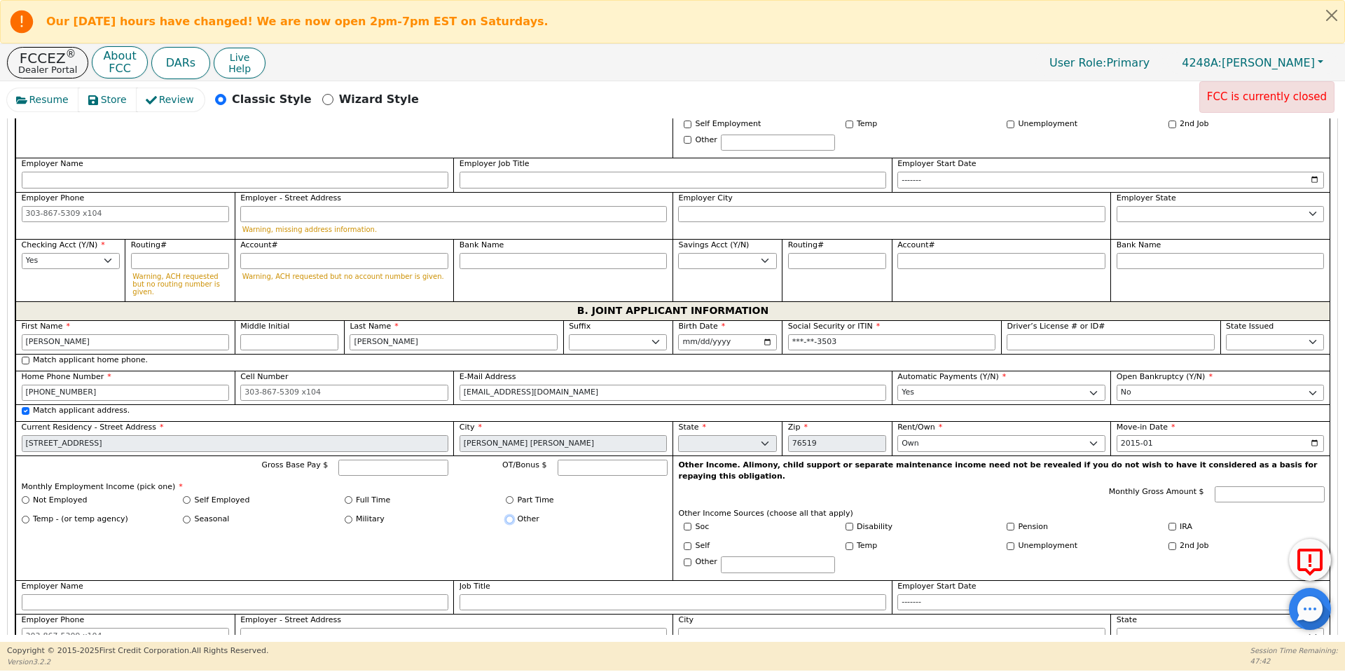
click at [507, 516] on input "Other" at bounding box center [510, 520] width 8 height 8
click at [1007, 523] on input "Pension" at bounding box center [1011, 527] width 8 height 8
click at [1237, 486] on input "Monthly Gross Amount $" at bounding box center [1270, 494] width 110 height 17
click at [1262, 477] on div "Other Income. Alimony, child support or separate maintenance income need not be…" at bounding box center [1000, 517] width 657 height 125
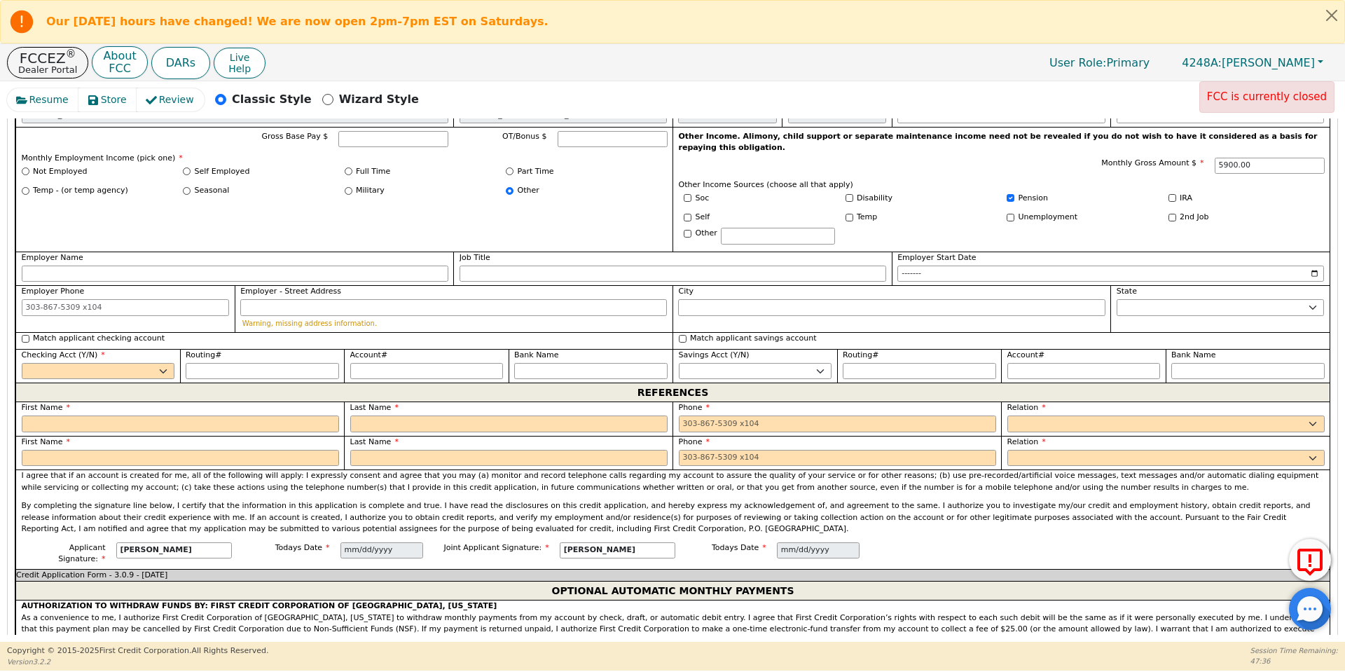
scroll to position [1399, 0]
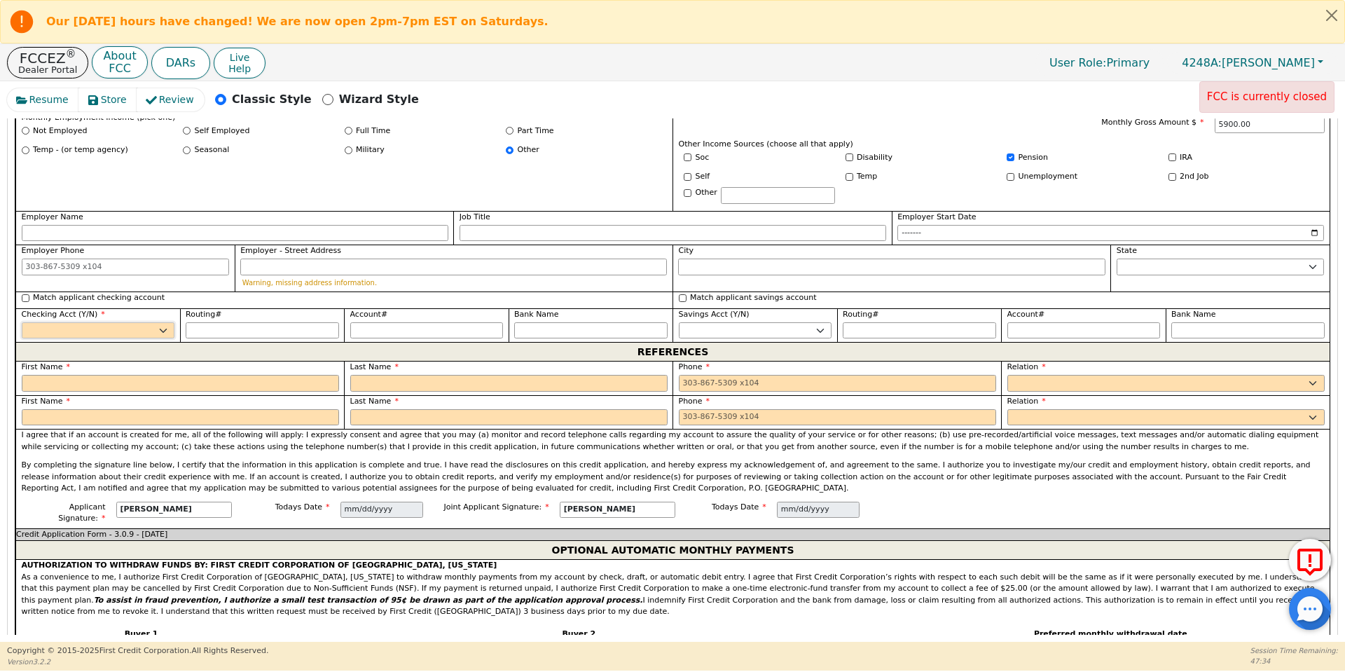
click at [90, 322] on select "Yes No" at bounding box center [98, 330] width 153 height 17
click at [22, 322] on select "Yes No" at bounding box center [98, 330] width 153 height 17
click at [130, 361] on label "First Name" at bounding box center [180, 367] width 317 height 12
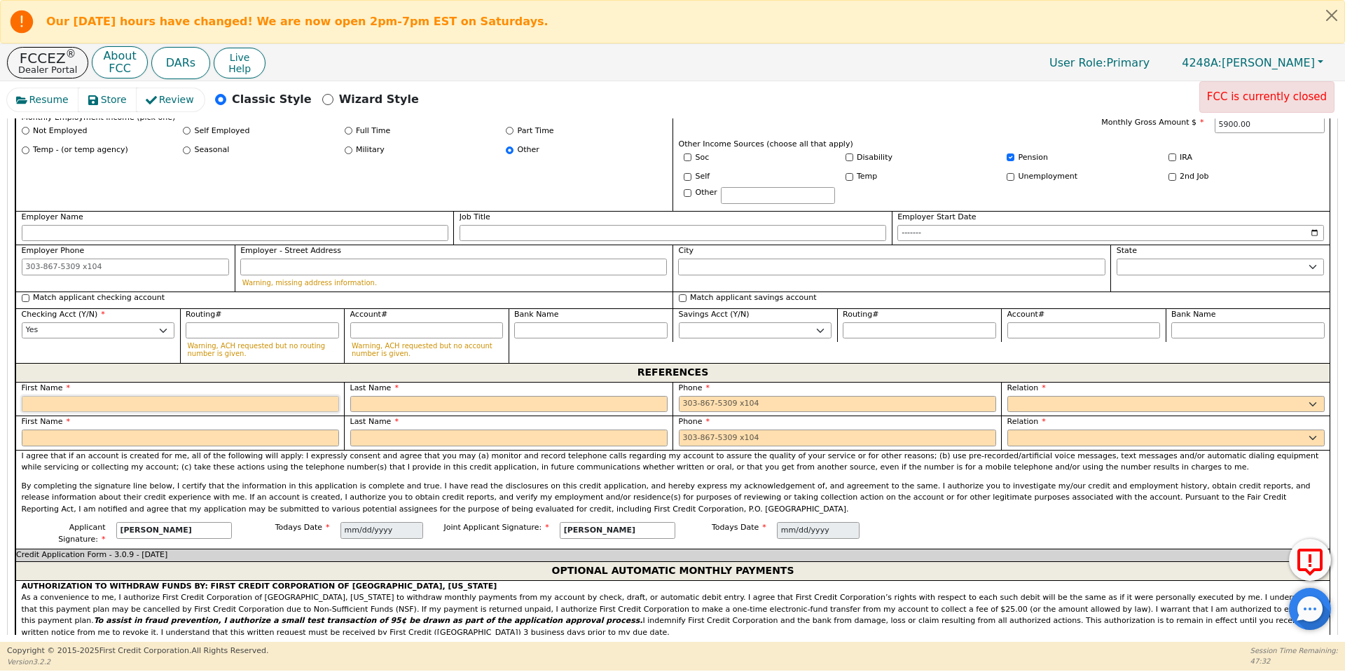
click at [145, 396] on input "text" at bounding box center [180, 404] width 317 height 17
click at [95, 429] on input "text" at bounding box center [180, 437] width 317 height 17
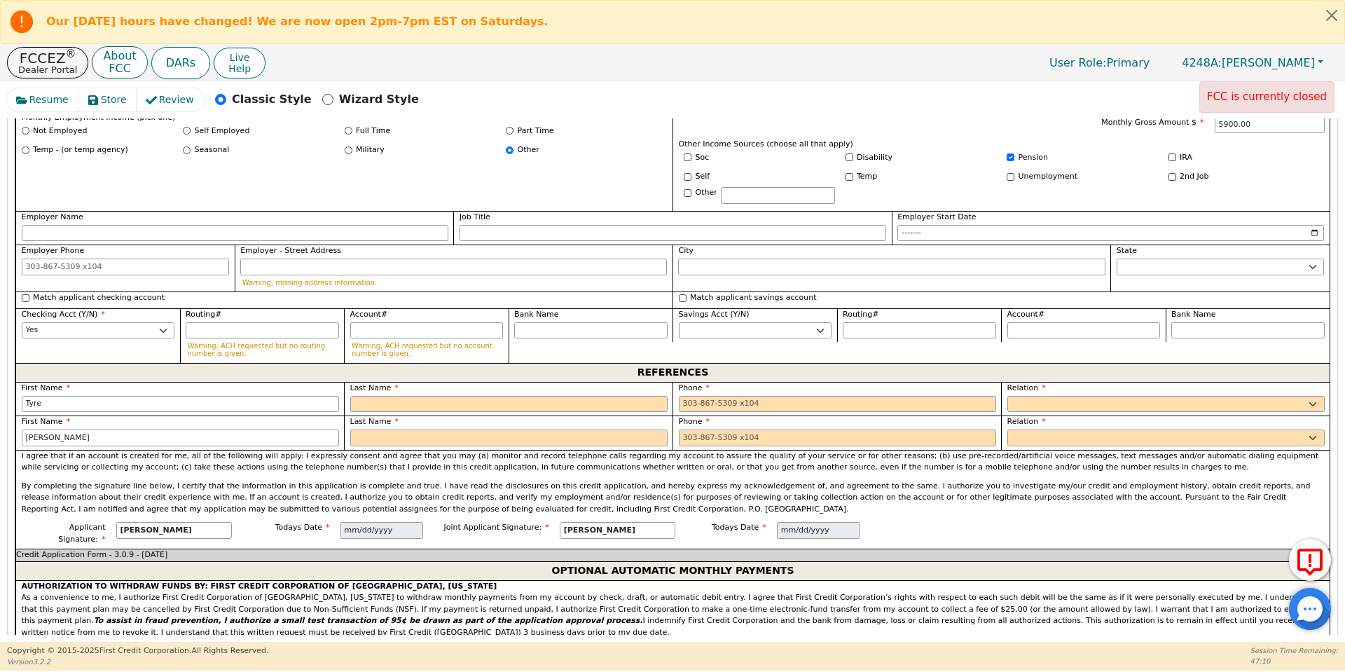
click at [436, 382] on div "Last Name" at bounding box center [508, 399] width 329 height 34
click at [421, 396] on input "text" at bounding box center [508, 404] width 317 height 17
click at [416, 429] on input "text" at bounding box center [508, 437] width 317 height 17
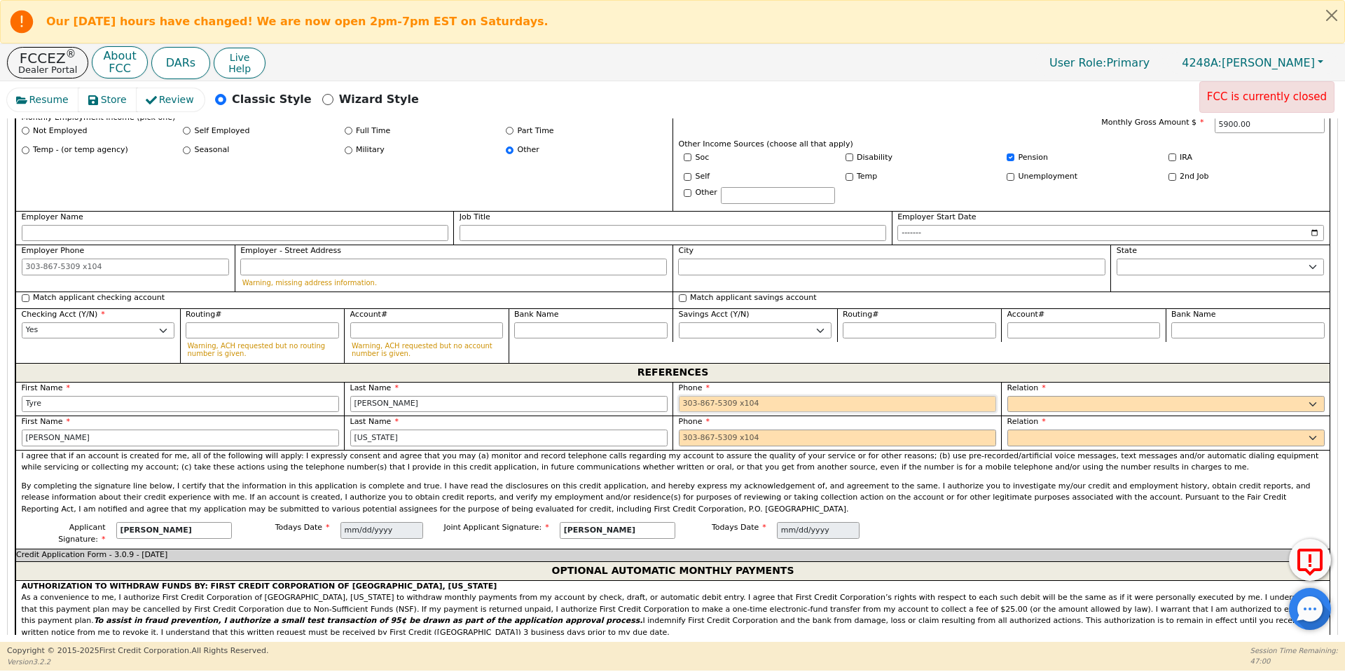
click at [745, 396] on input "tel" at bounding box center [837, 404] width 317 height 17
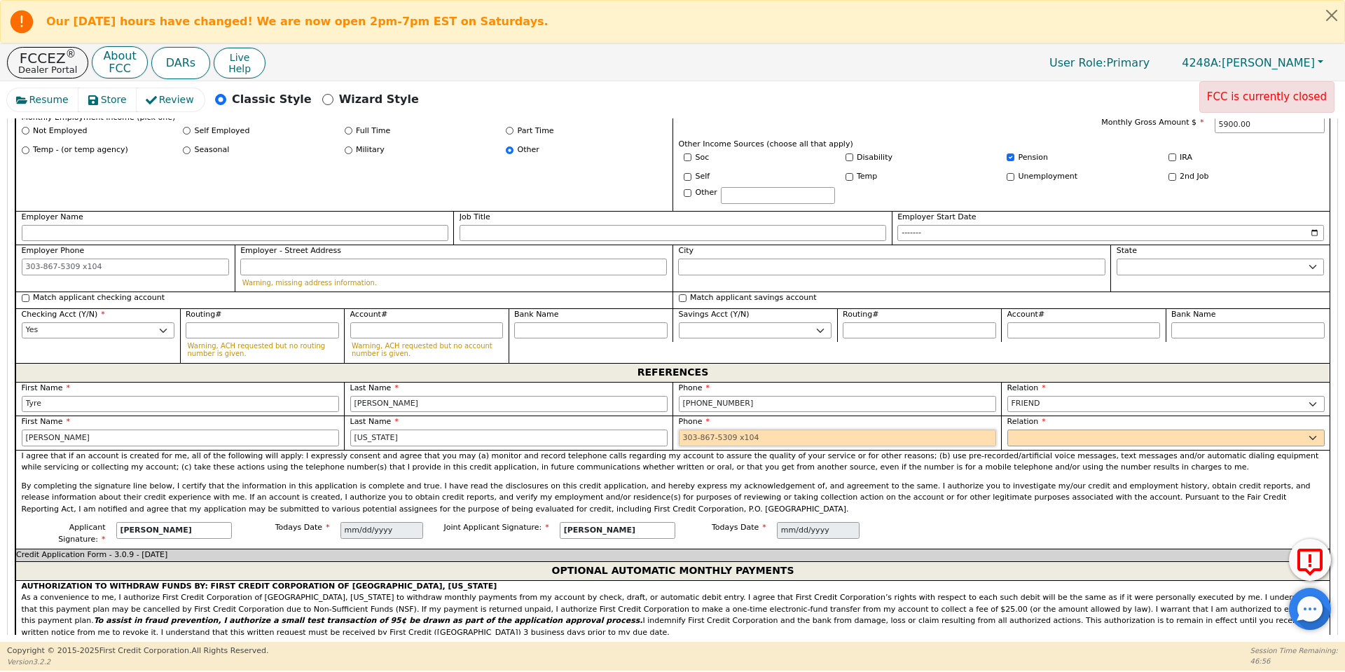
click at [780, 429] on input "tel" at bounding box center [837, 437] width 317 height 17
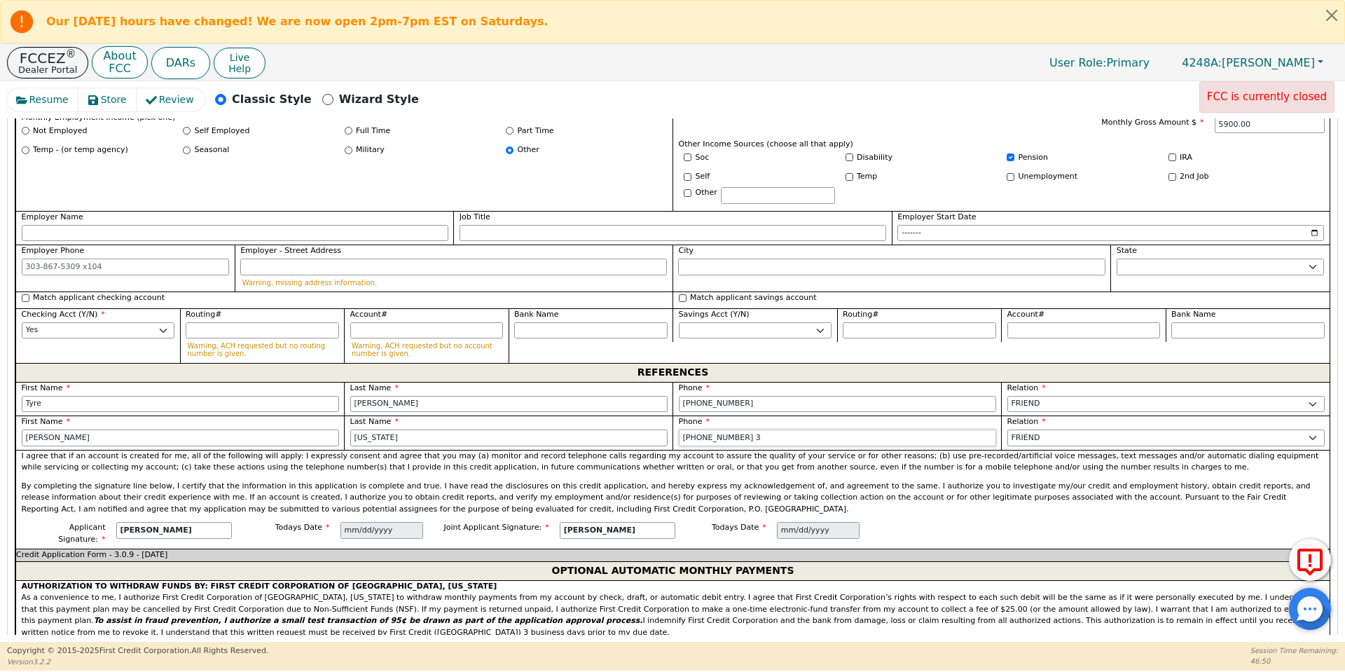
click at [874, 429] on input "[PHONE_NUMBER] 3" at bounding box center [837, 437] width 317 height 17
click at [884, 481] on p "By completing the signature line below, I certify that the information in this …" at bounding box center [673, 498] width 1303 height 35
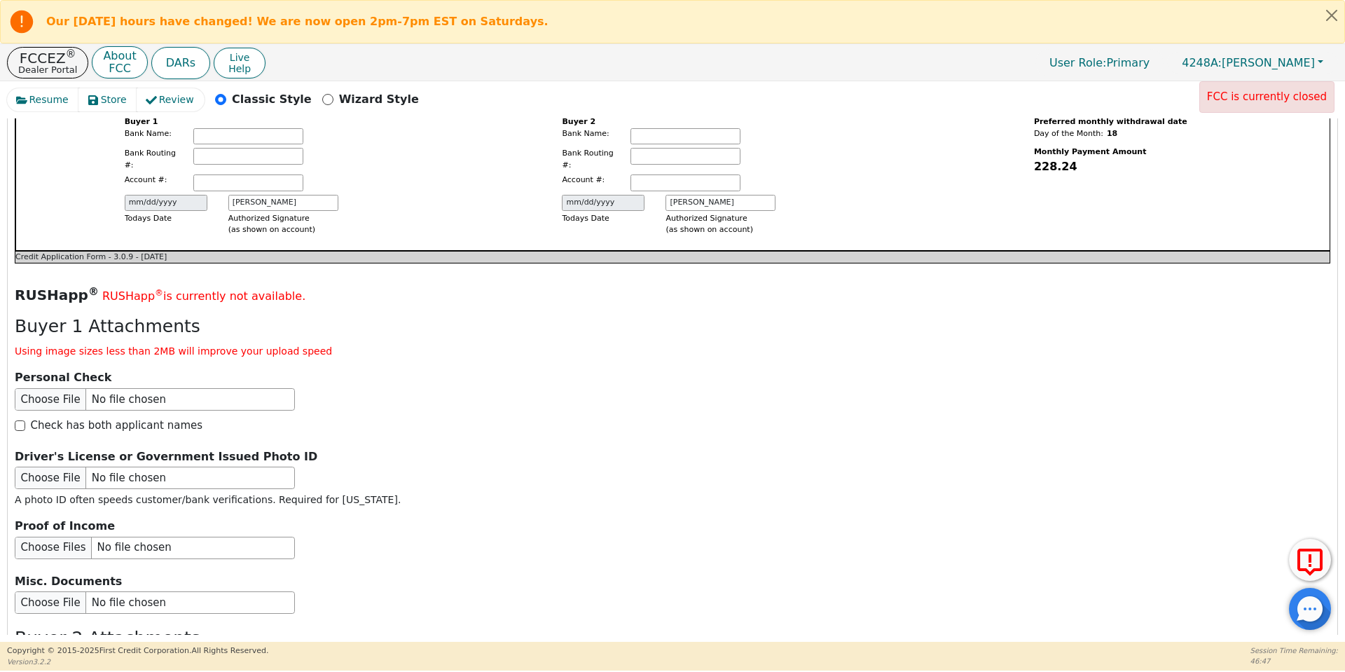
scroll to position [2385, 0]
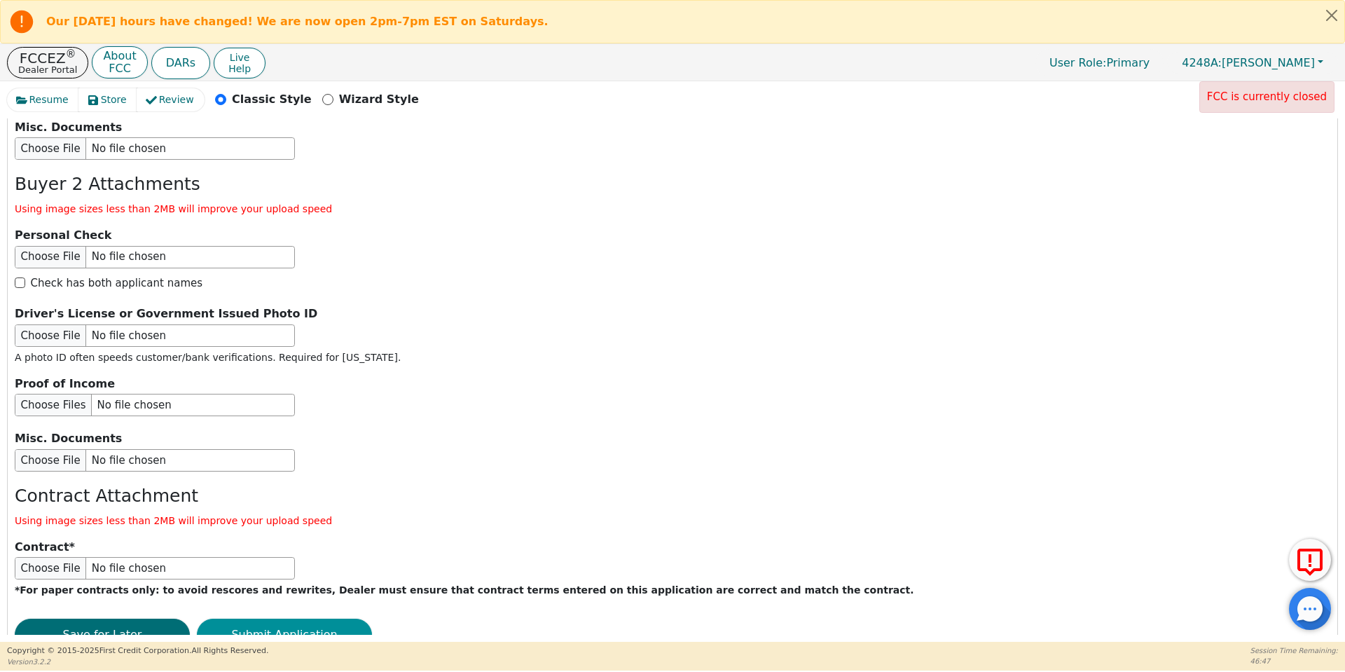
click at [317, 619] on button "Submit Application" at bounding box center [284, 635] width 175 height 32
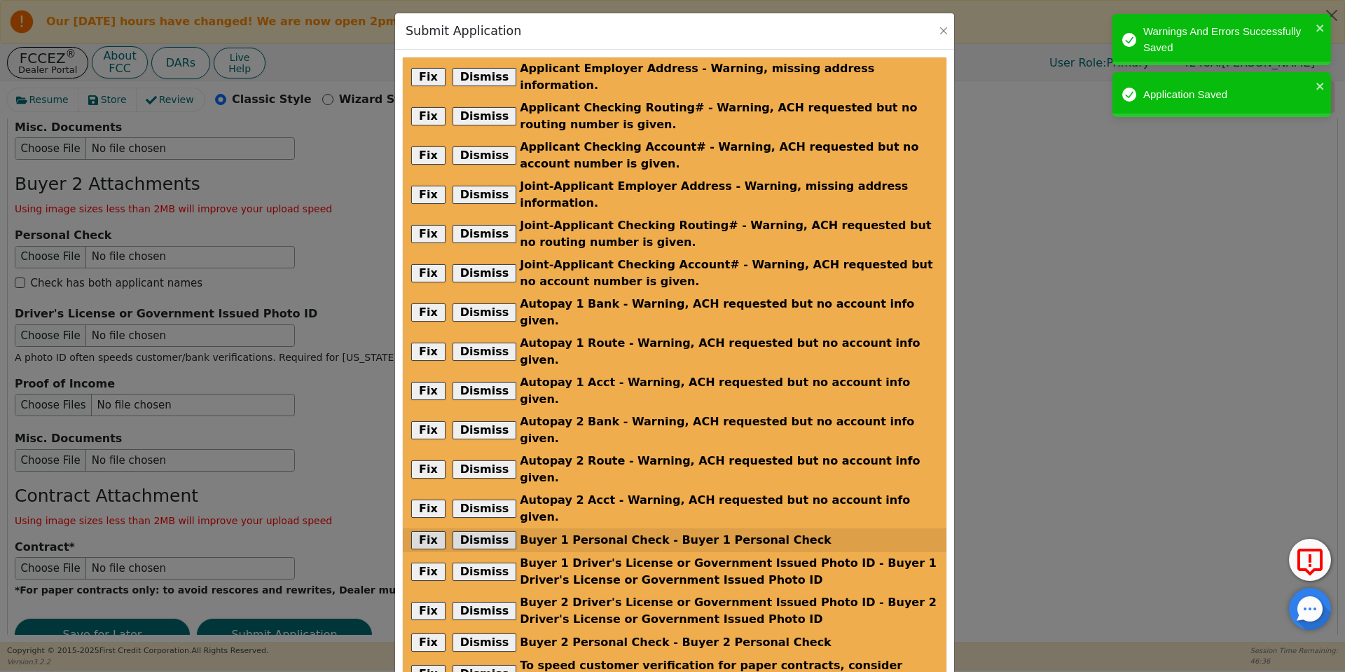
scroll to position [103, 0]
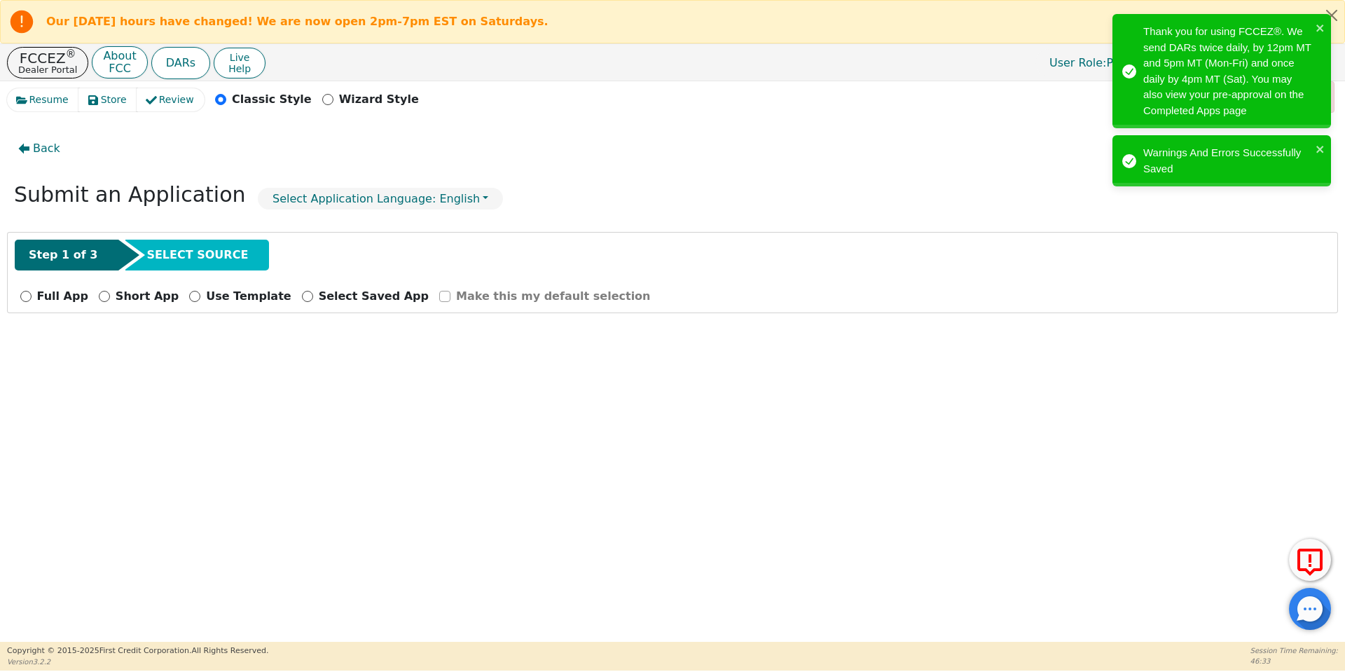
scroll to position [0, 0]
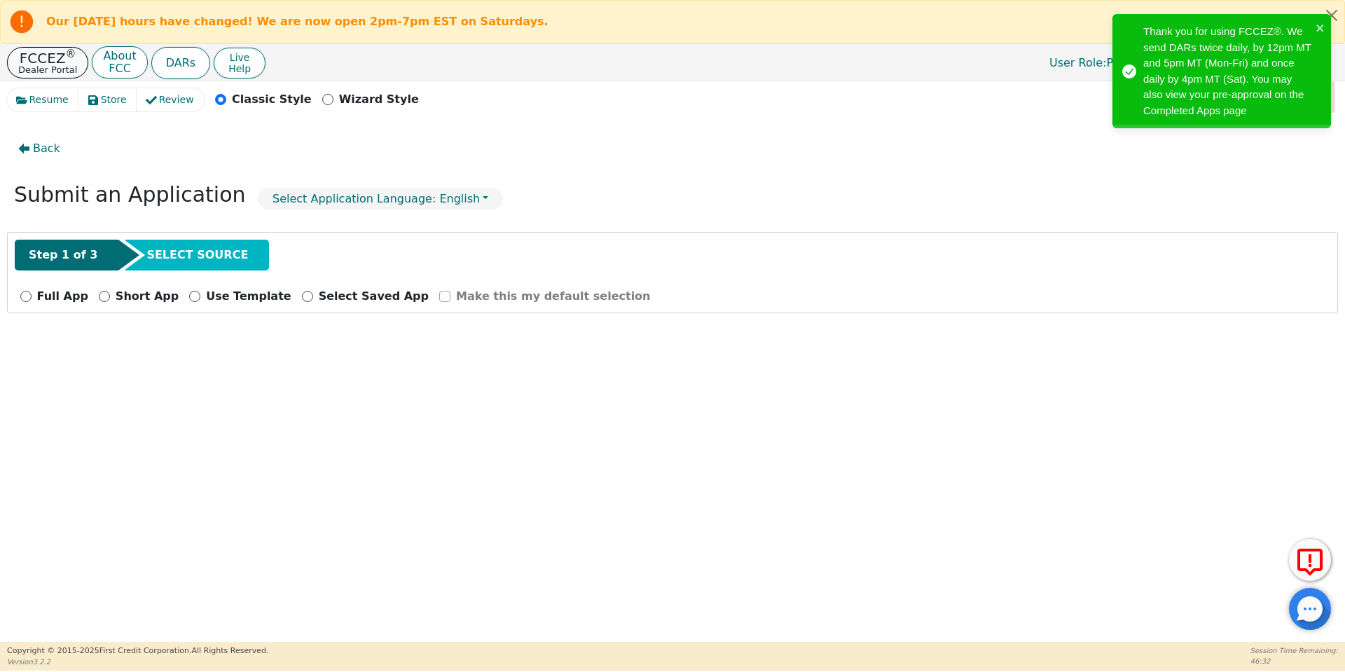
click at [57, 65] on p "Dealer Portal" at bounding box center [47, 69] width 59 height 9
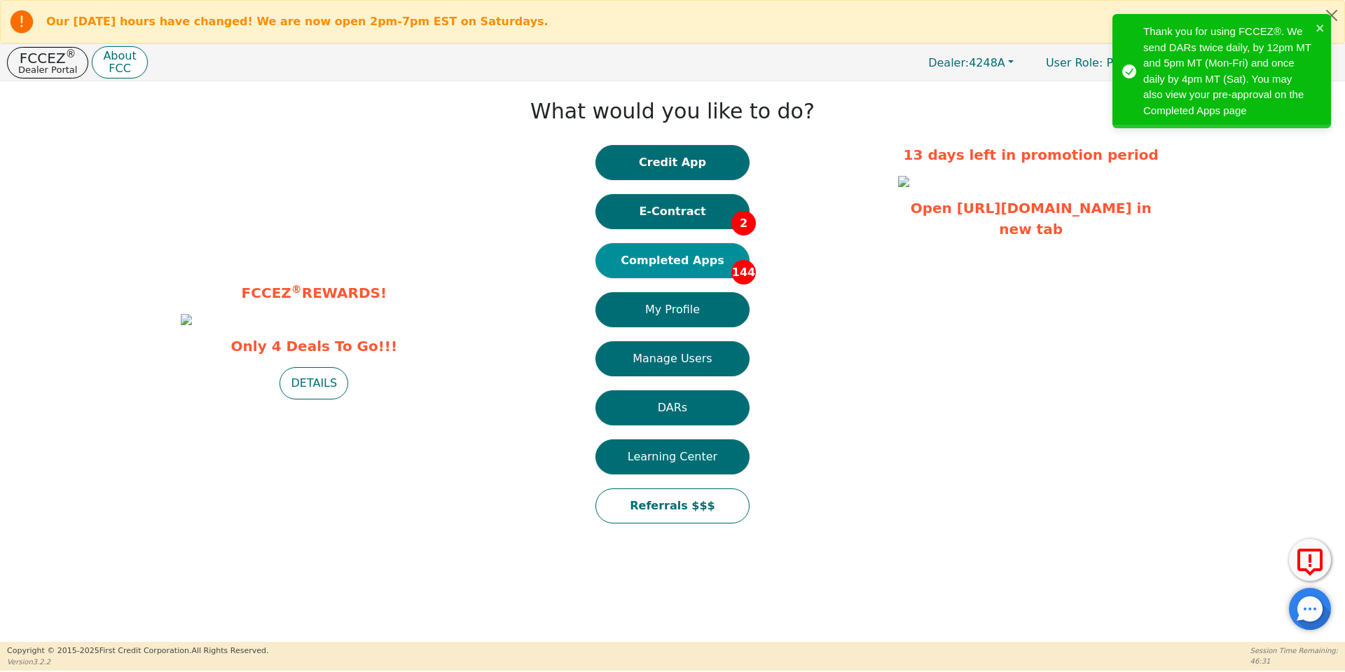
click at [715, 255] on button "Completed Apps 144" at bounding box center [672, 260] width 154 height 35
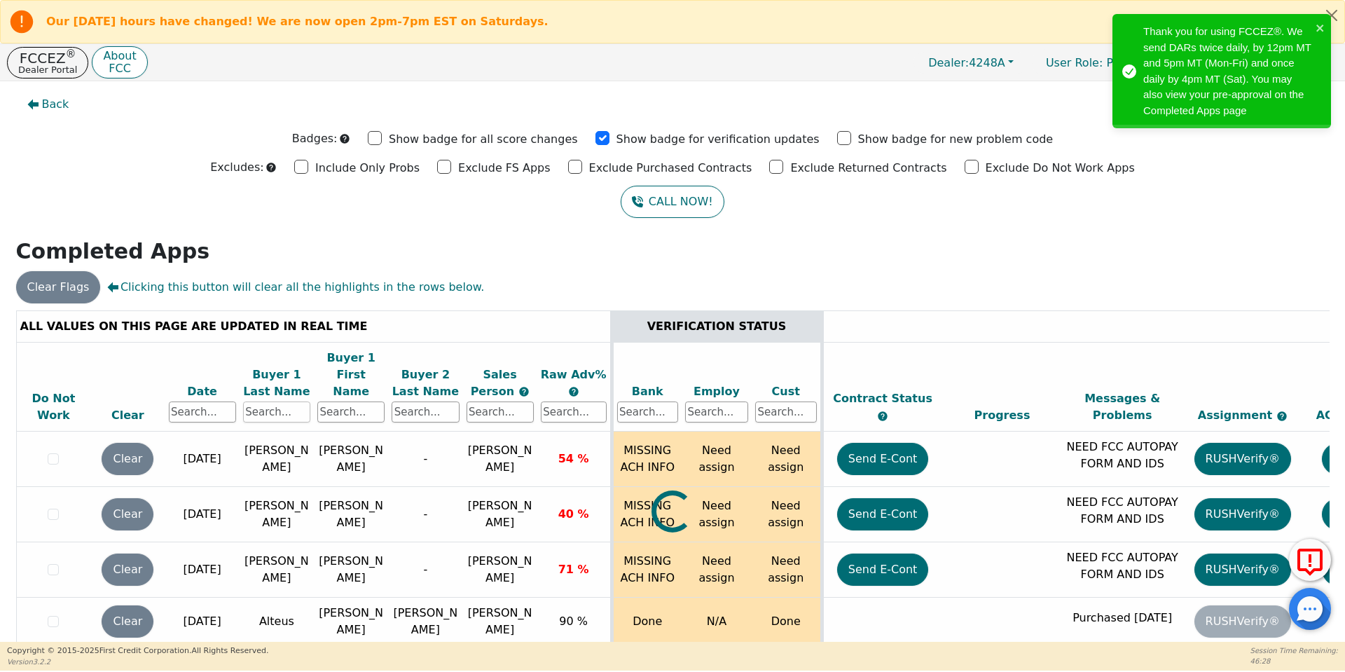
click at [301, 401] on input "text" at bounding box center [276, 411] width 67 height 21
click at [286, 401] on input "text" at bounding box center [276, 411] width 67 height 21
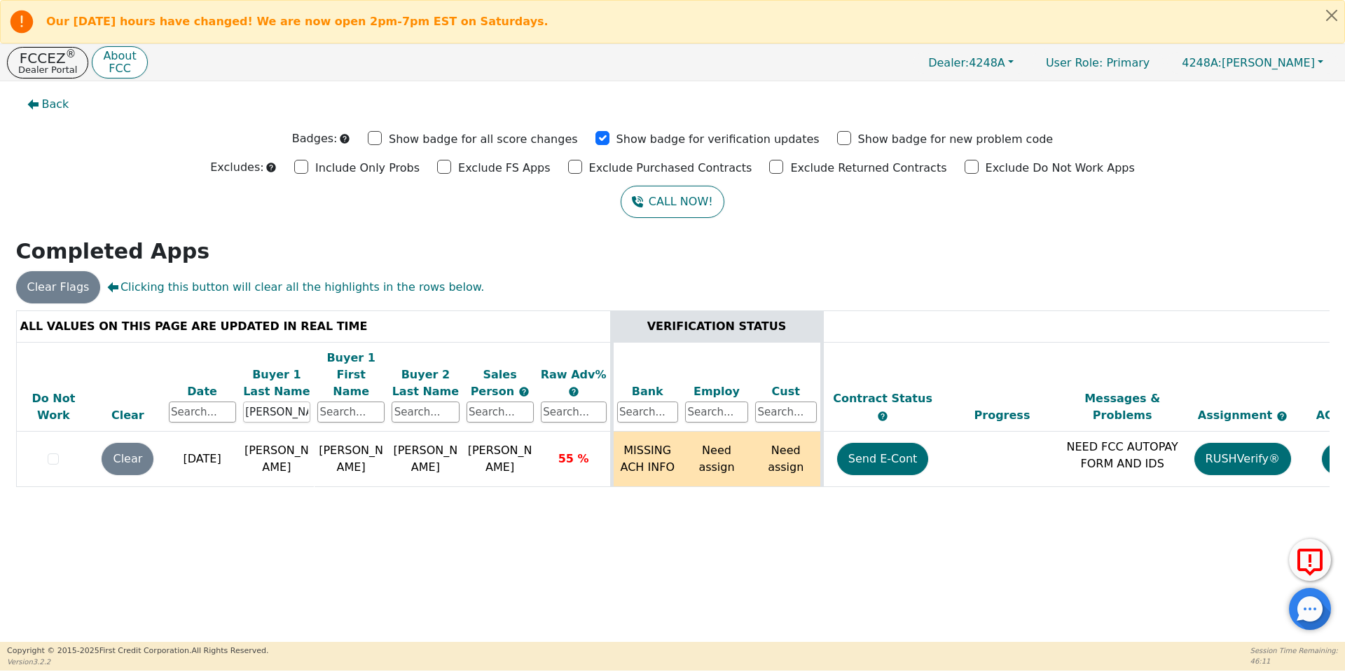
drag, startPoint x: 296, startPoint y: 391, endPoint x: 153, endPoint y: 389, distance: 143.6
click at [153, 389] on tr "Do Not Work Clear Date Buyer 1 Last Name [PERSON_NAME] Buyer 1 First Name Buyer…" at bounding box center [779, 387] width 1527 height 90
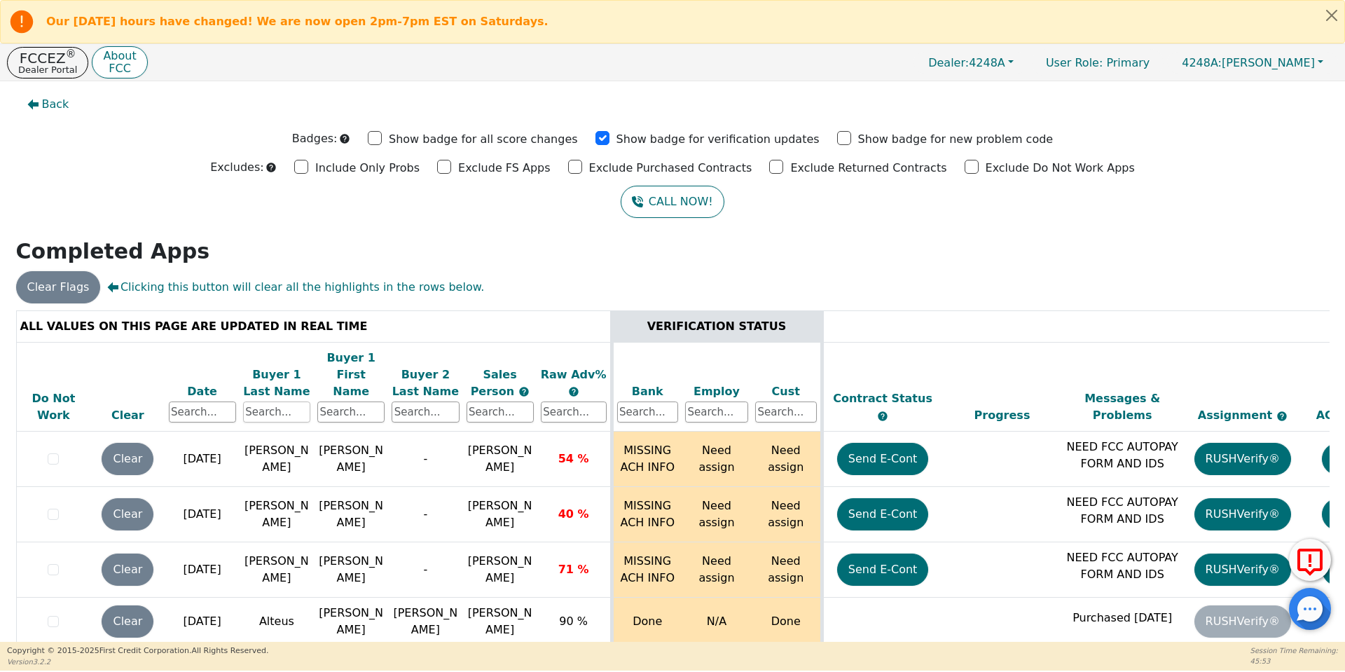
click at [286, 401] on input "text" at bounding box center [276, 411] width 67 height 21
click at [69, 56] on button "FCCEZ ® Dealer Portal" at bounding box center [47, 63] width 81 height 32
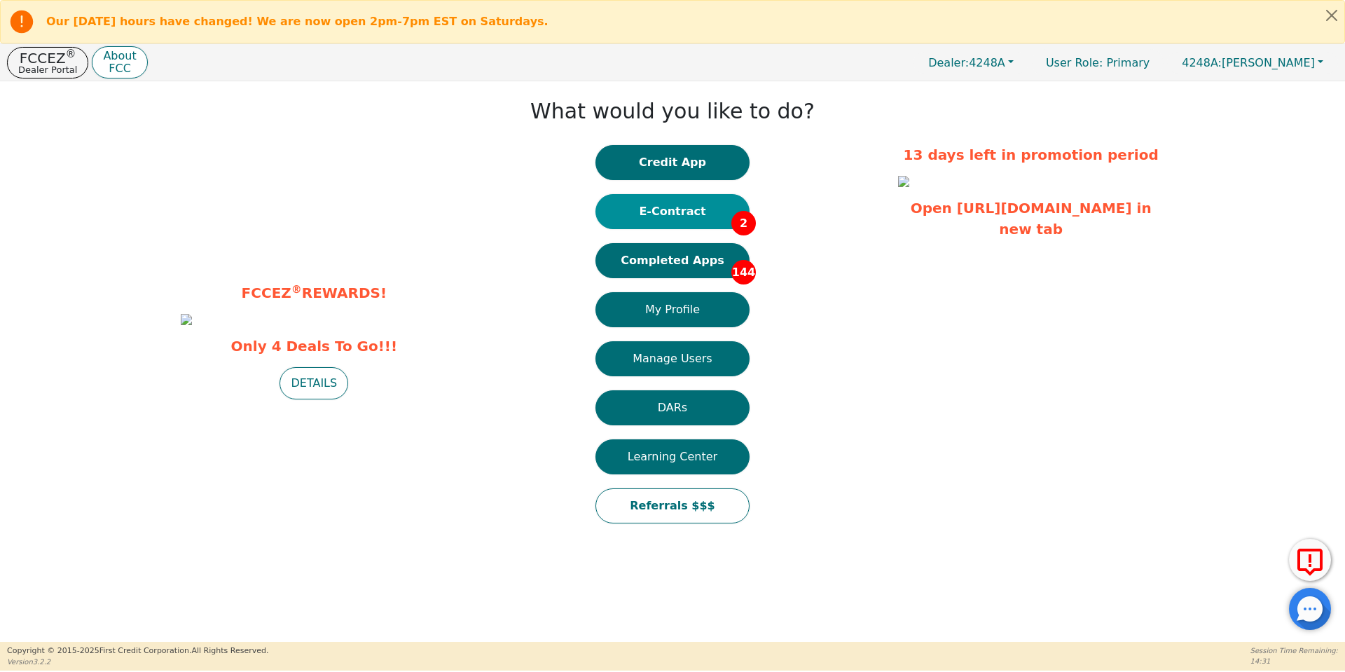
click at [667, 223] on button "E-Contract 2" at bounding box center [672, 211] width 154 height 35
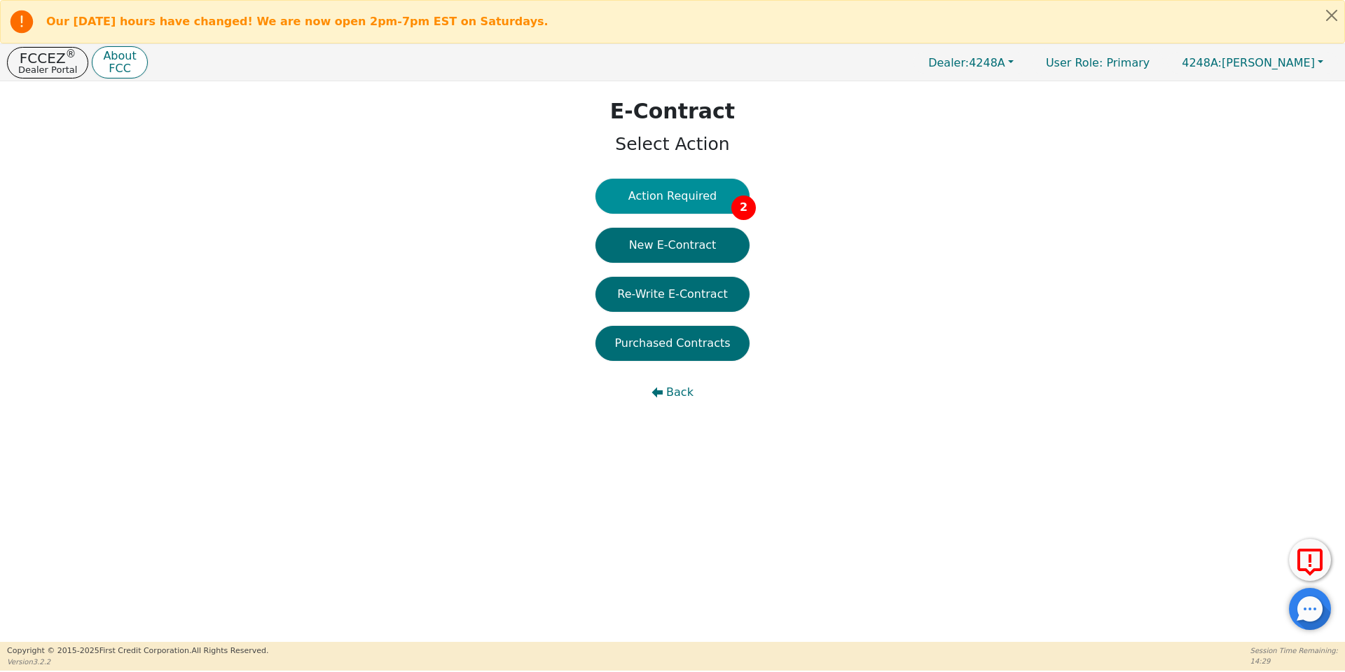
click at [660, 195] on button "Action Required 2" at bounding box center [672, 196] width 154 height 35
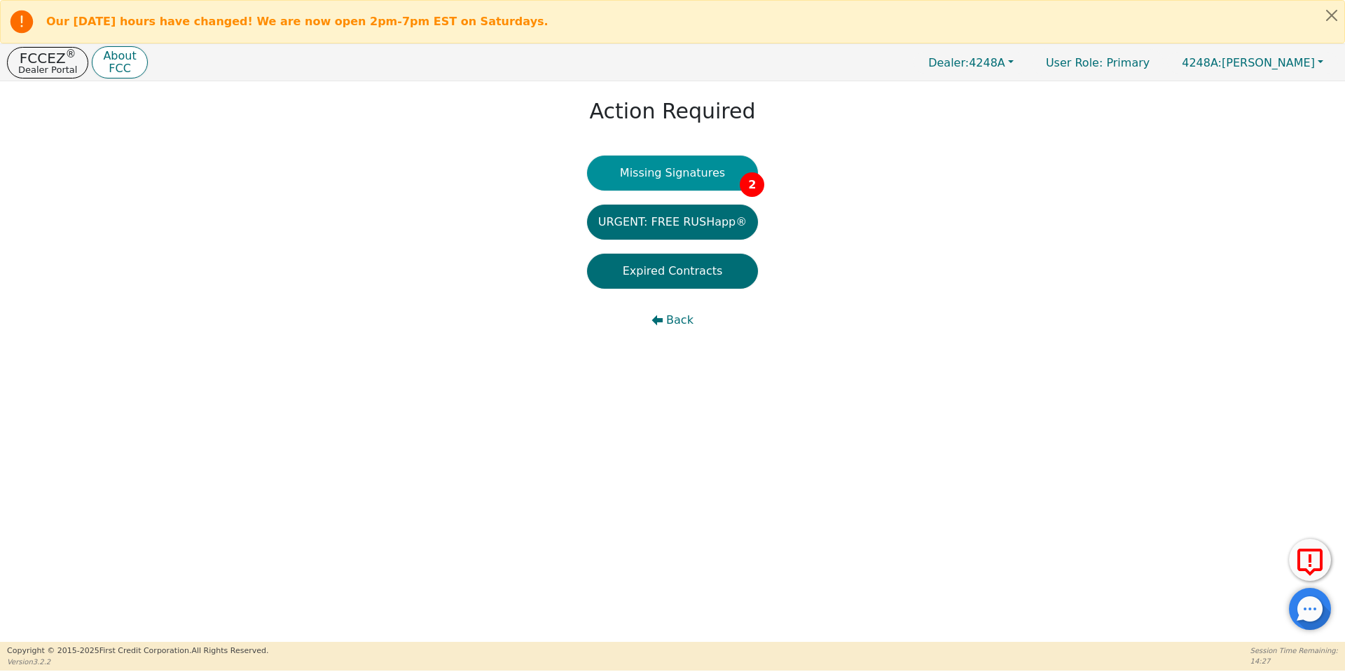
click at [723, 172] on button "Missing Signatures 2" at bounding box center [673, 173] width 172 height 35
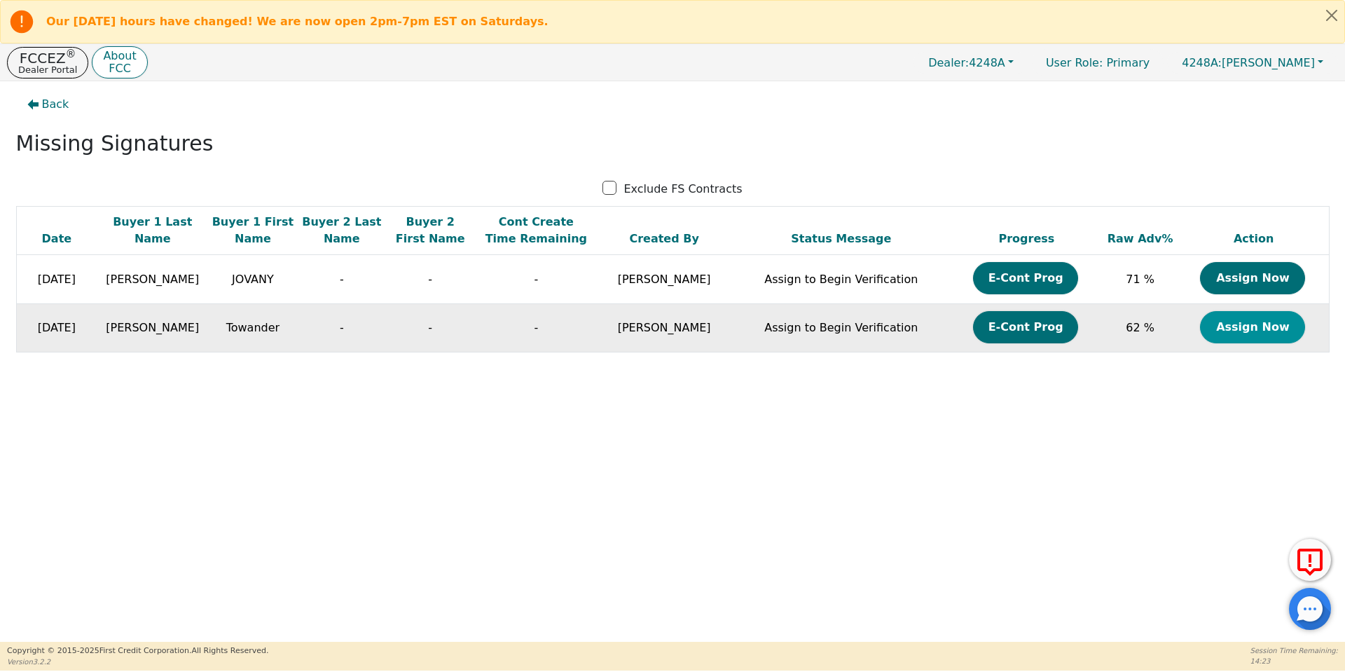
click at [1249, 328] on button "Assign Now" at bounding box center [1252, 327] width 105 height 32
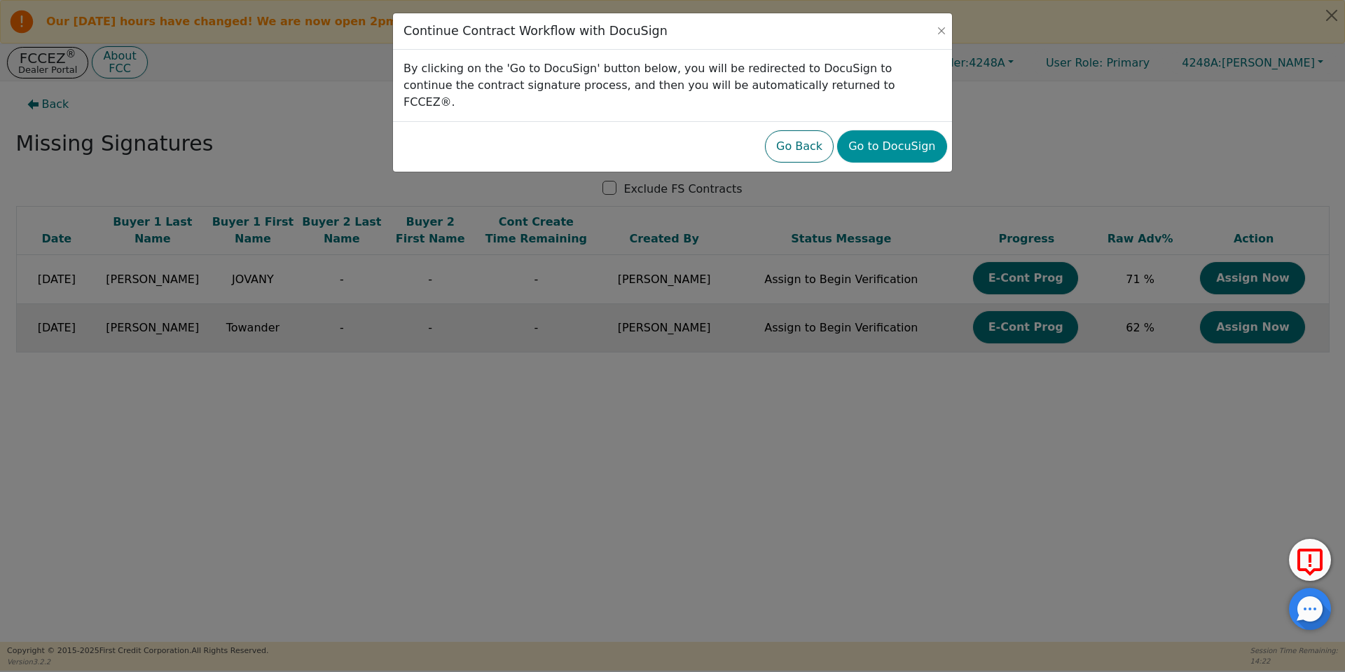
click at [909, 130] on button "Go to DocuSign" at bounding box center [891, 146] width 109 height 32
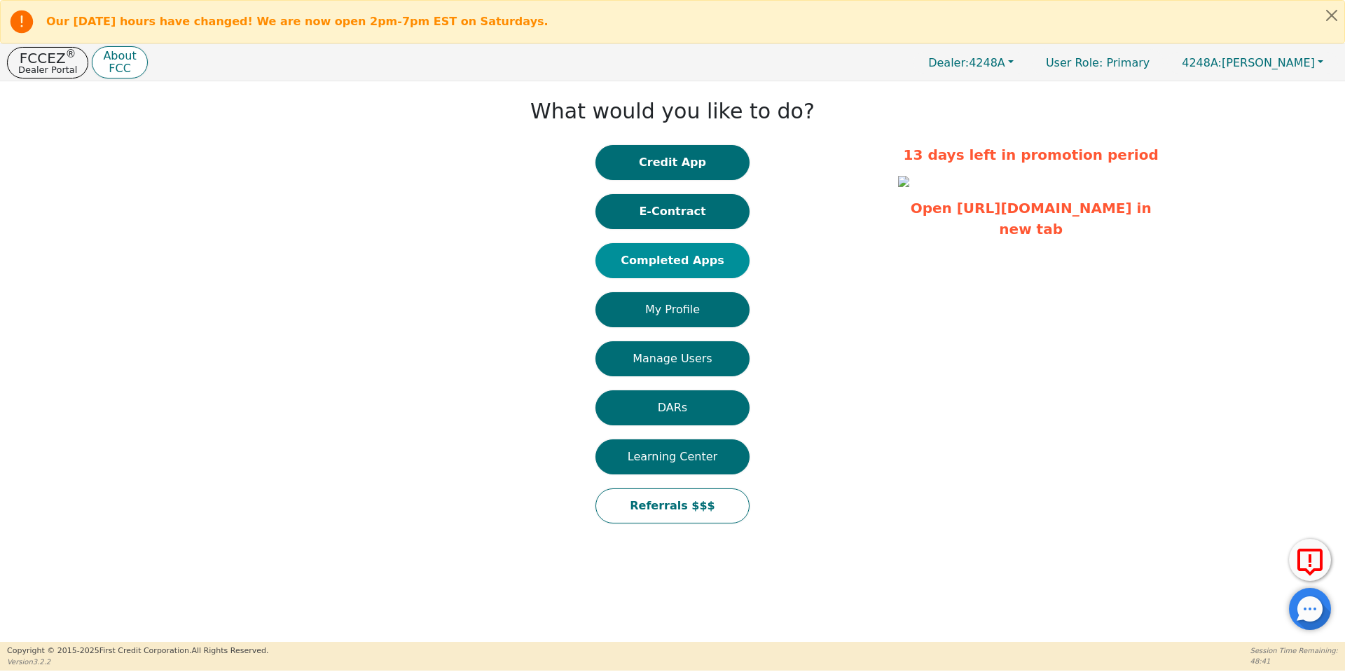
click at [683, 265] on button "Completed Apps" at bounding box center [672, 260] width 154 height 35
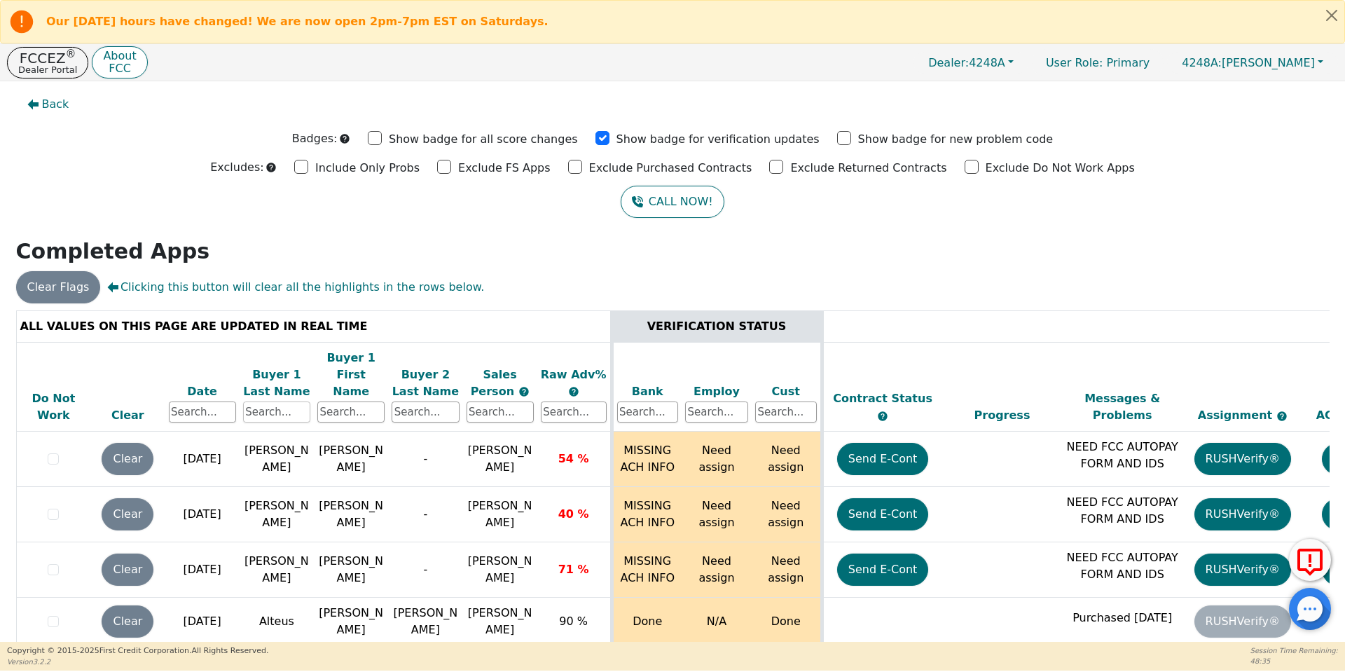
click at [273, 401] on input "text" at bounding box center [276, 411] width 67 height 21
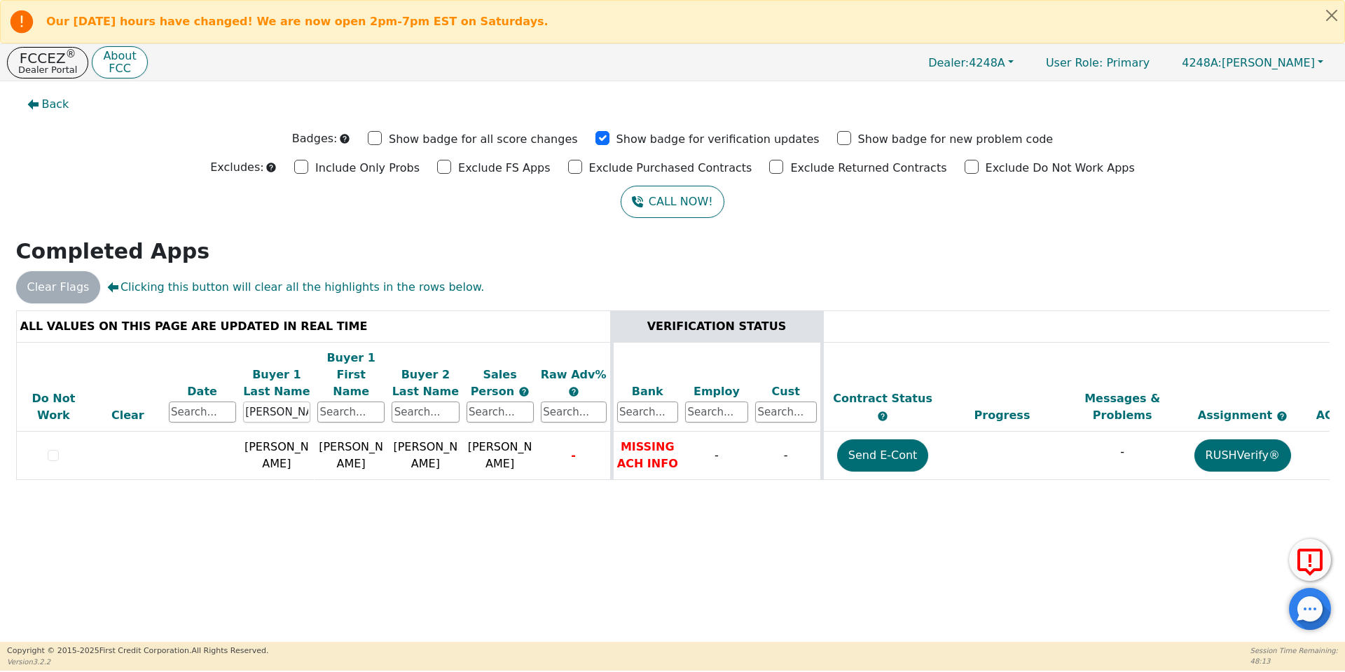
drag, startPoint x: 291, startPoint y: 398, endPoint x: 100, endPoint y: 379, distance: 191.5
click at [100, 379] on tr "Do Not Work Clear Date Buyer 1 Last Name sowders Buyer 1 First Name Buyer 2 Las…" at bounding box center [779, 387] width 1527 height 90
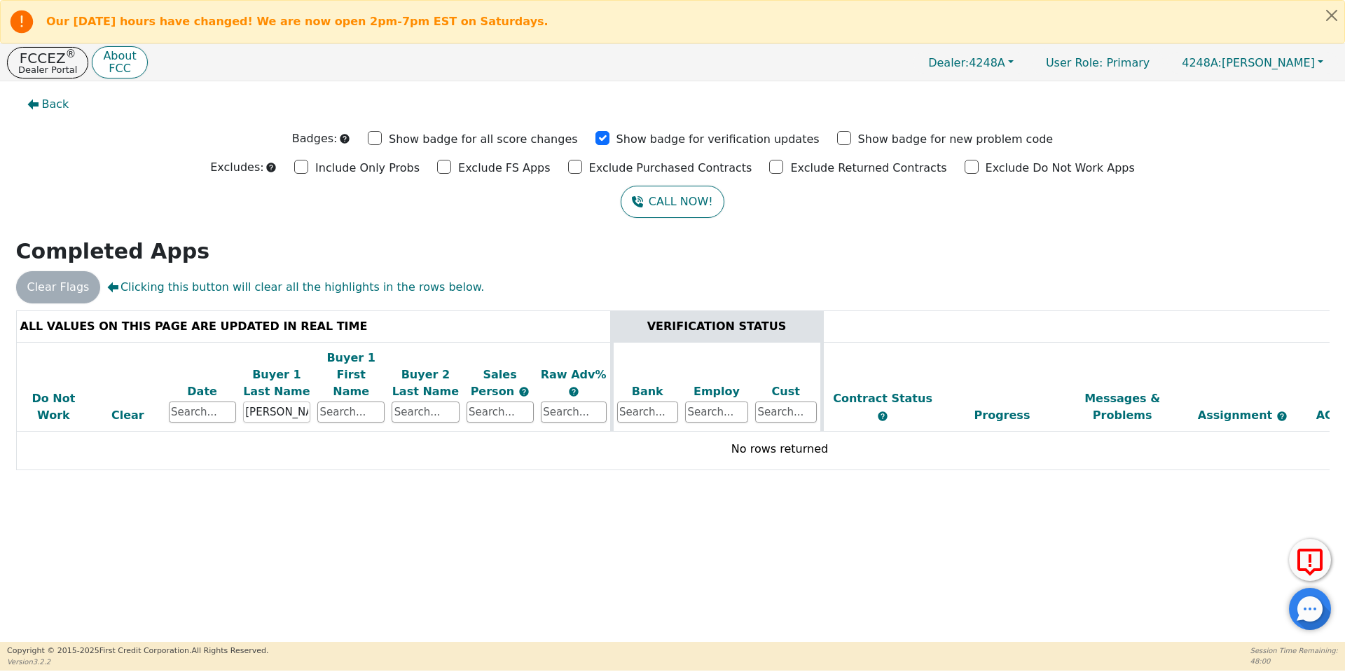
type input "evans"
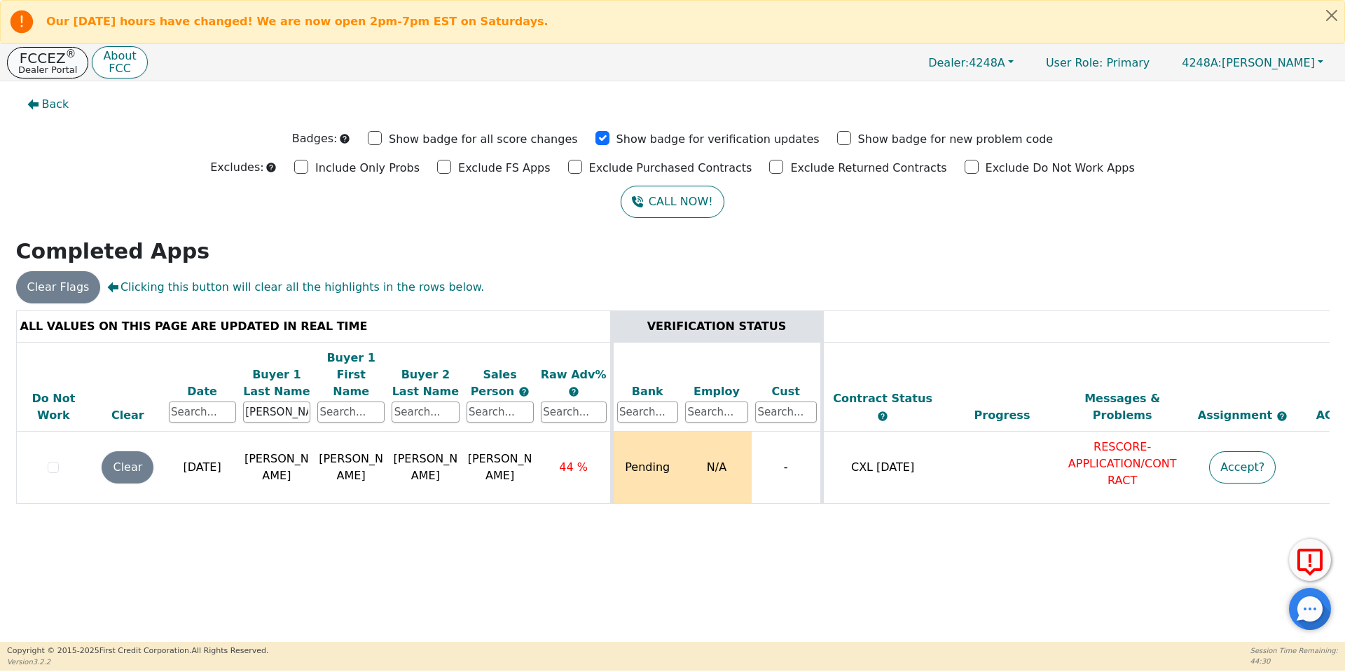
click at [28, 61] on p "FCCEZ ®" at bounding box center [47, 58] width 59 height 14
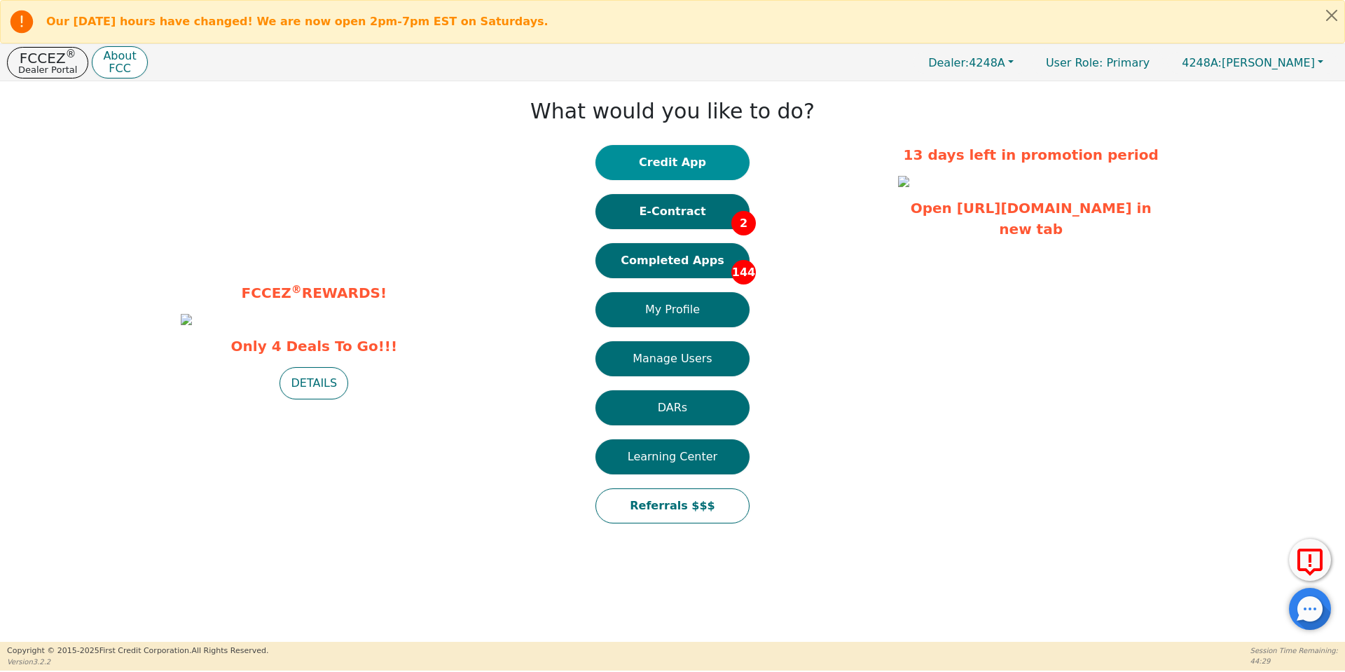
click at [700, 157] on button "Credit App" at bounding box center [672, 162] width 154 height 35
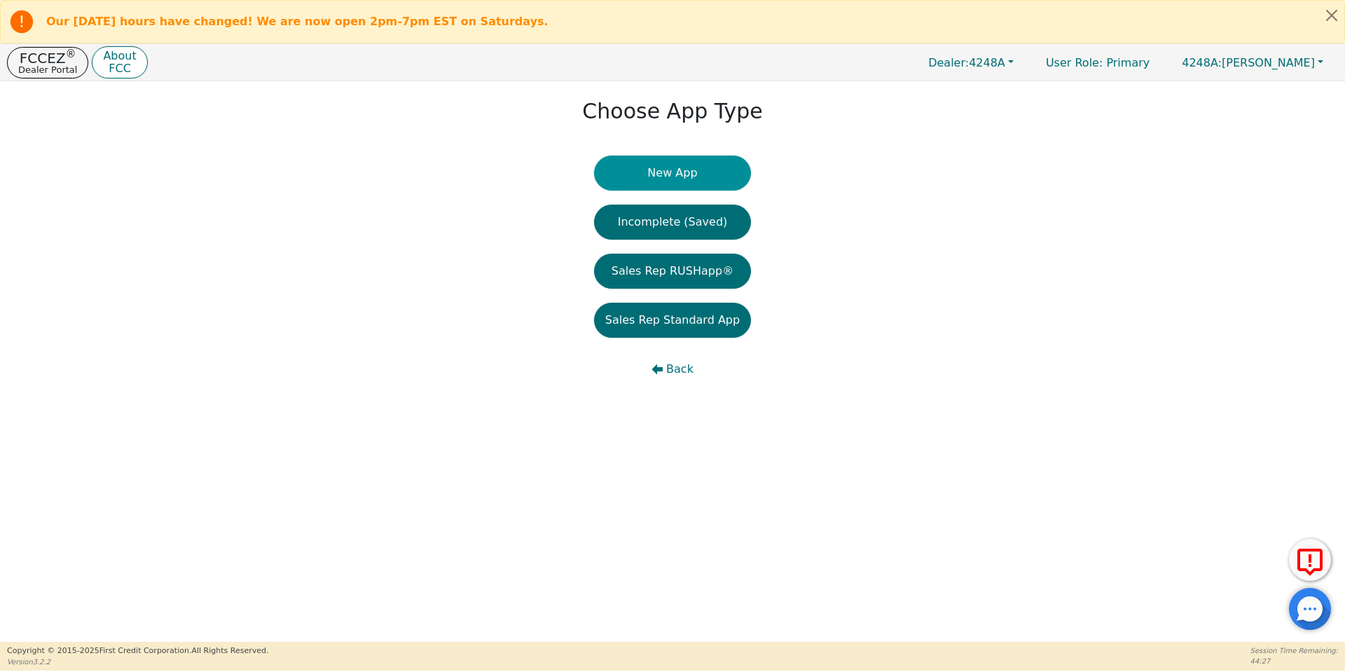
click at [697, 177] on button "New App" at bounding box center [672, 173] width 157 height 35
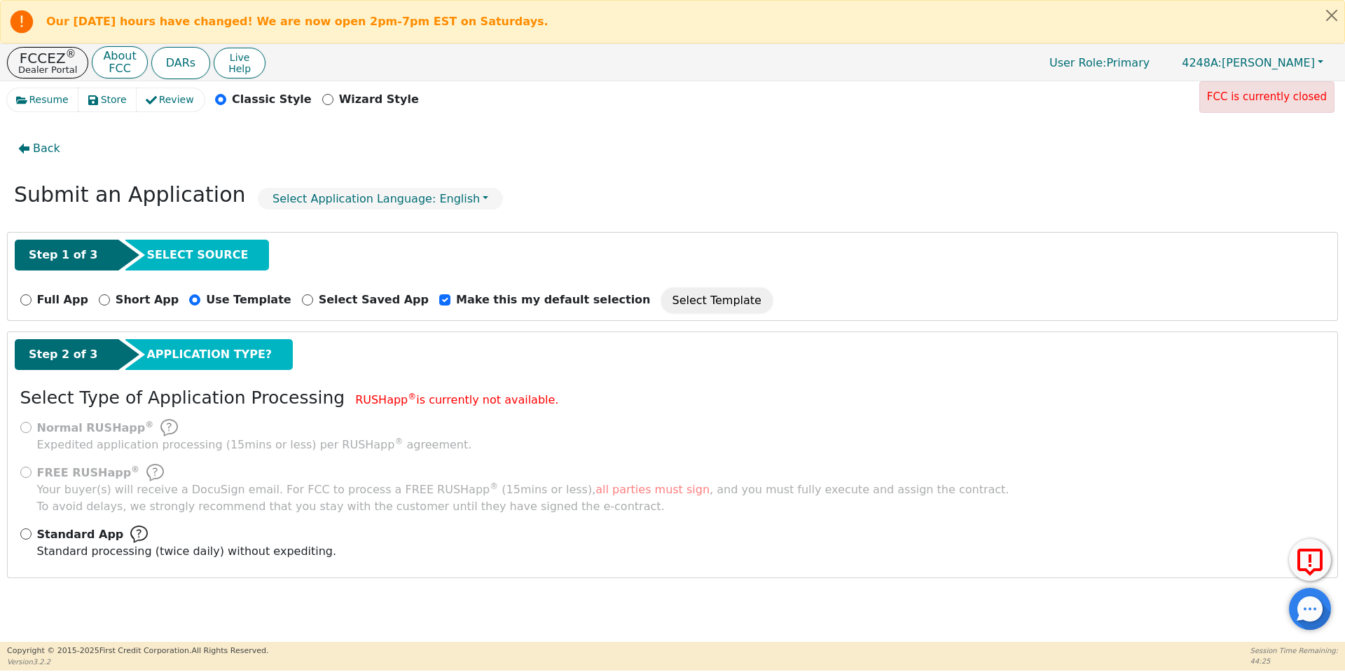
click at [21, 527] on div "Standard App Standard processing (twice daily) without expediting." at bounding box center [672, 542] width 1305 height 34
click at [39, 63] on p "FCCEZ ®" at bounding box center [47, 58] width 59 height 14
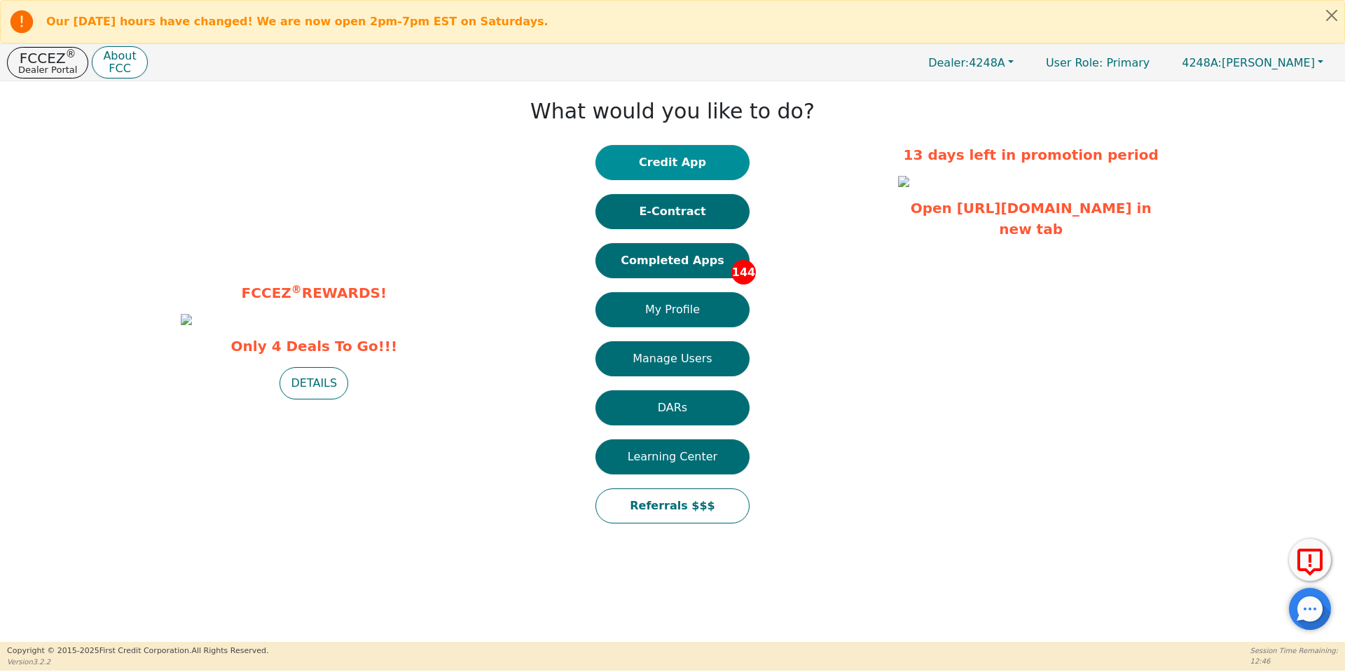
click at [664, 168] on button "Credit App" at bounding box center [672, 162] width 154 height 35
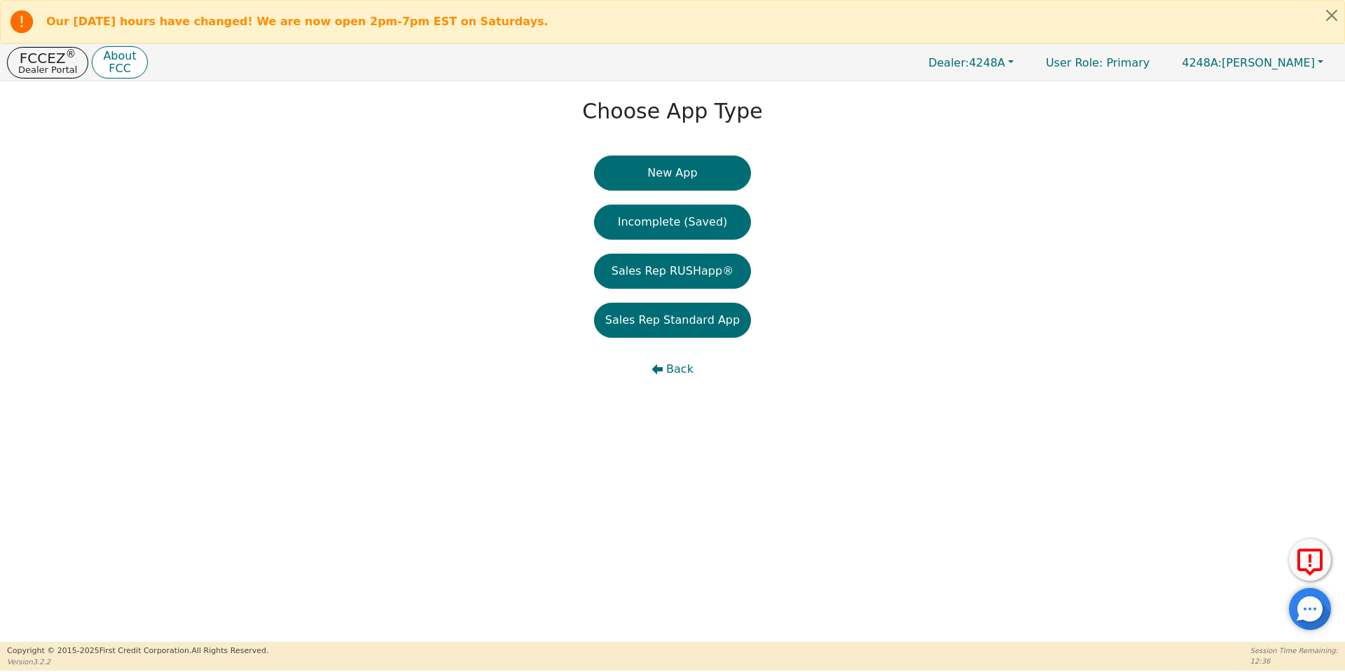
click at [664, 168] on button "New App" at bounding box center [672, 173] width 157 height 35
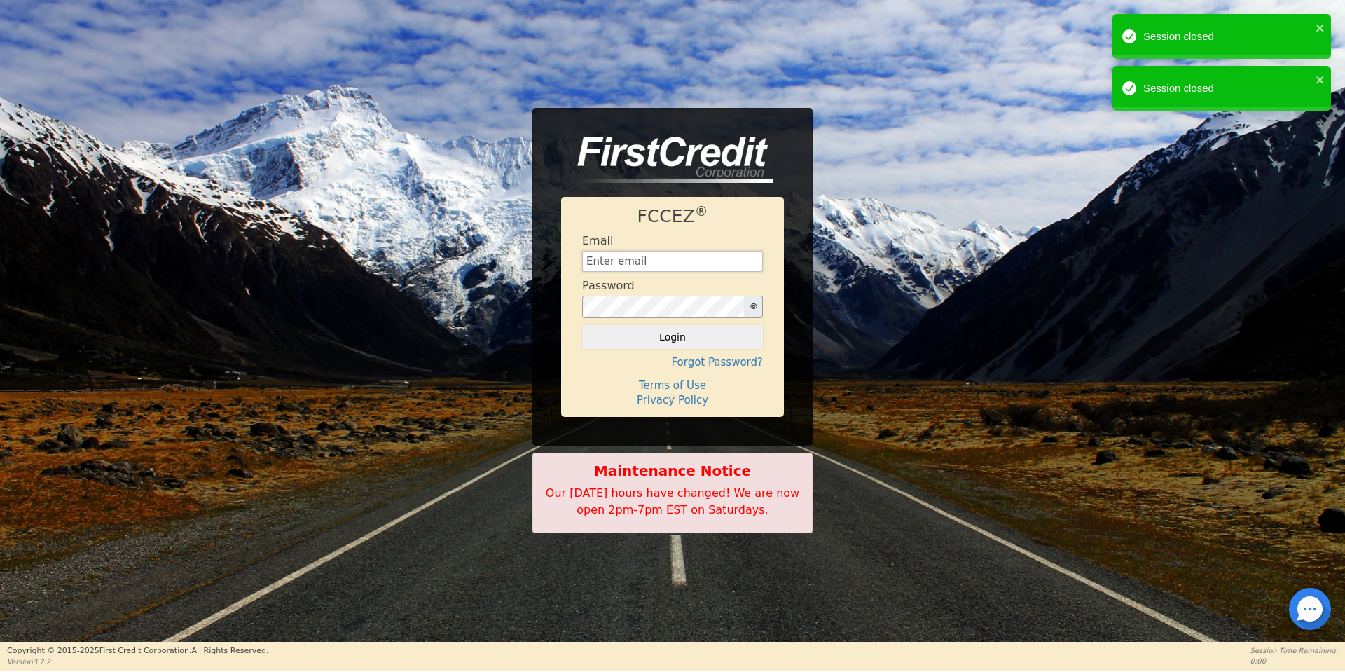
type input "aquaremachtlc@gmail.com"
click at [628, 338] on button "Login" at bounding box center [672, 337] width 181 height 24
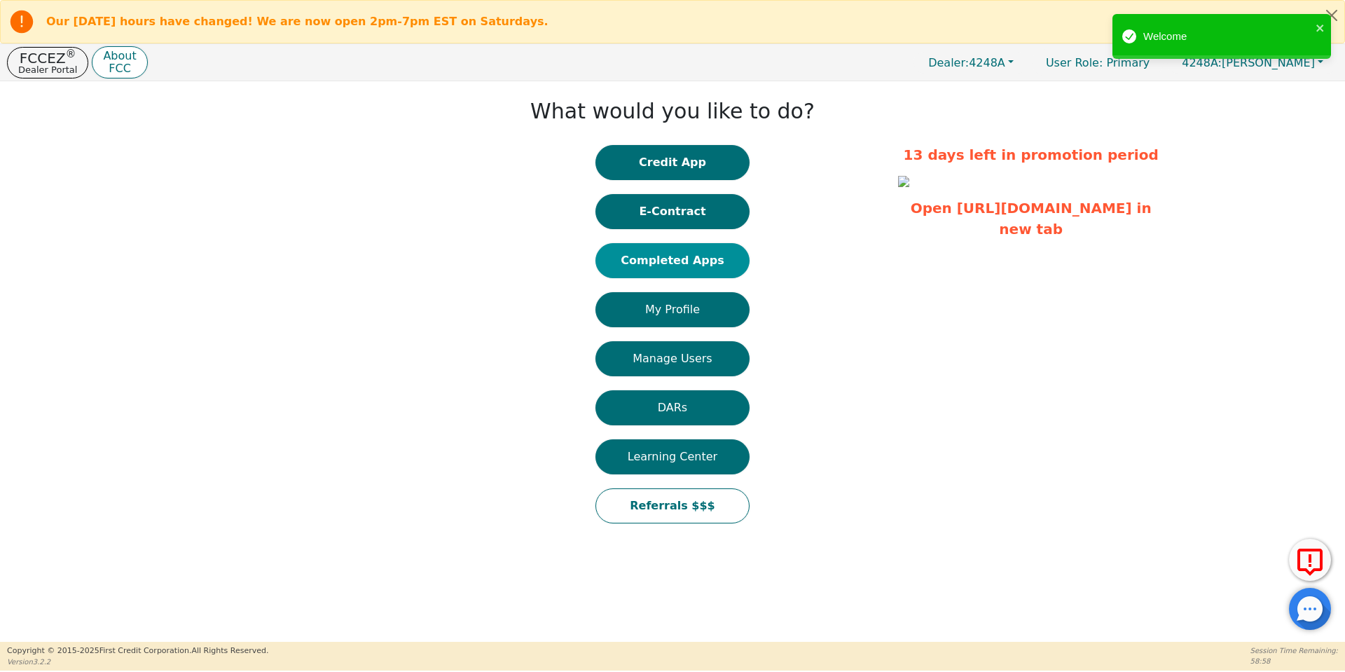
click at [693, 256] on button "Completed Apps" at bounding box center [672, 260] width 154 height 35
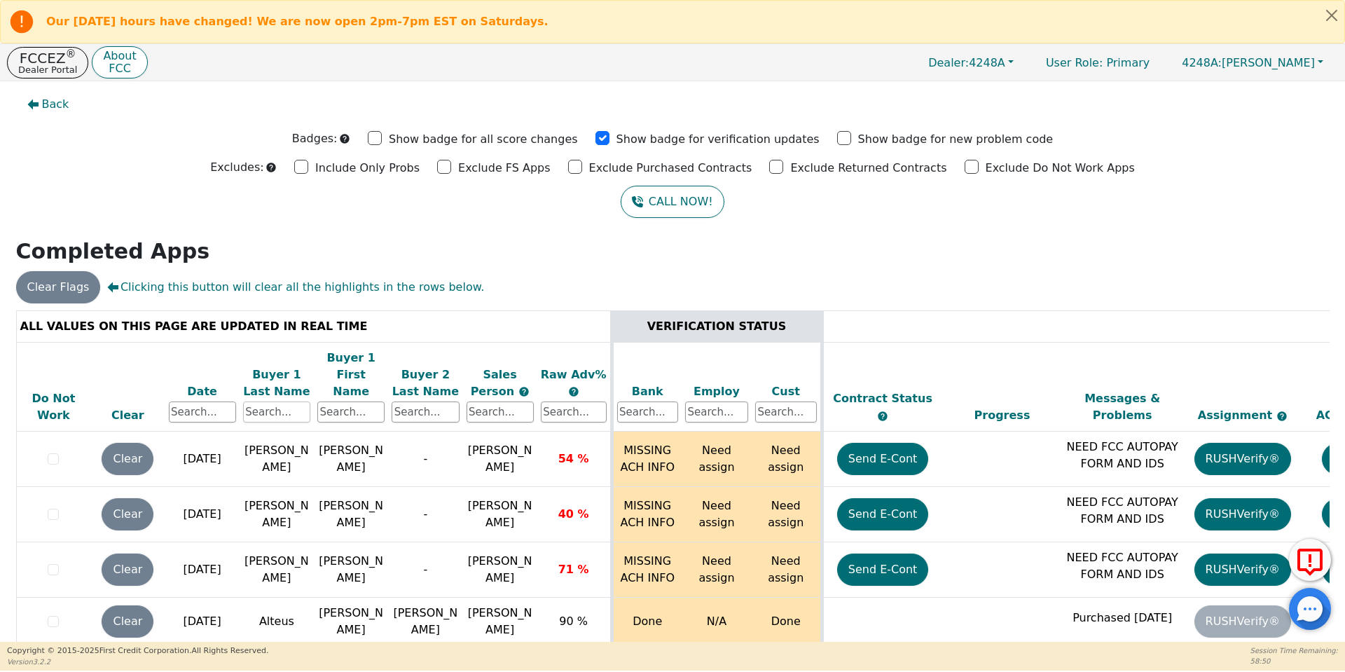
click at [291, 401] on input "text" at bounding box center [276, 411] width 67 height 21
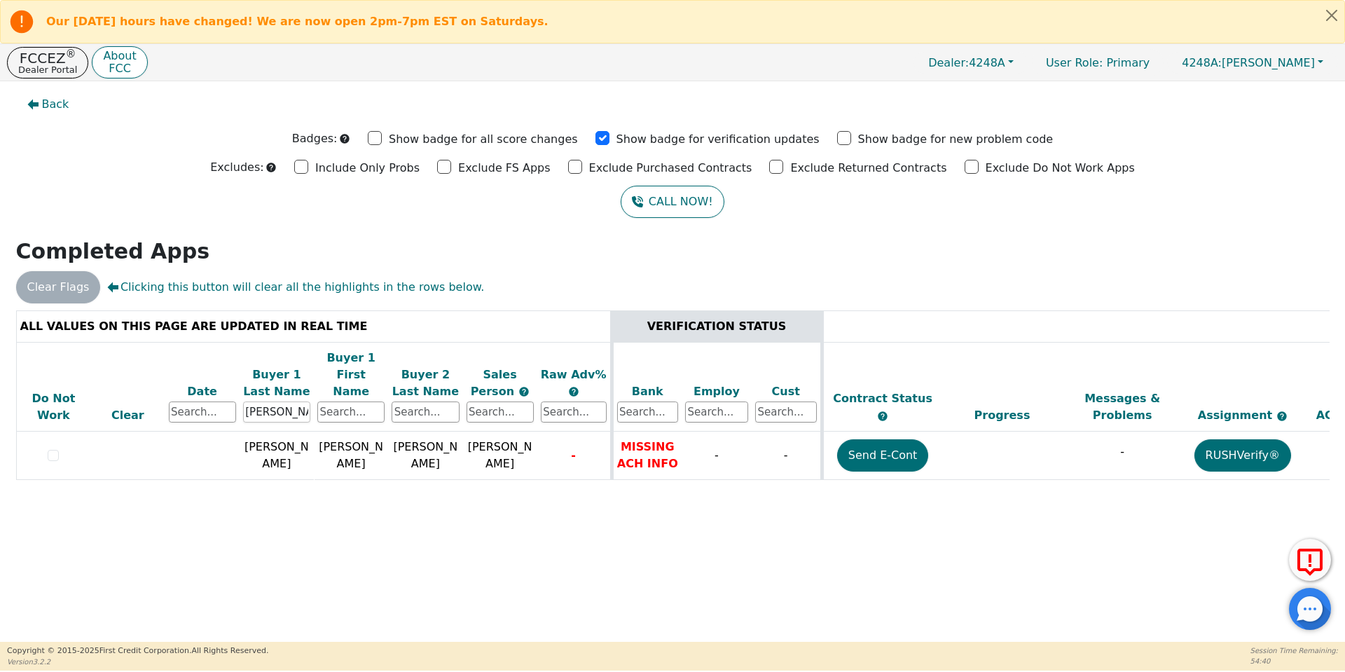
drag, startPoint x: 275, startPoint y: 389, endPoint x: 202, endPoint y: 387, distance: 72.9
click at [202, 387] on tr "Do Not Work Clear Date Buyer 1 Last Name evans Buyer 1 First Name Buyer 2 Last …" at bounding box center [779, 387] width 1527 height 90
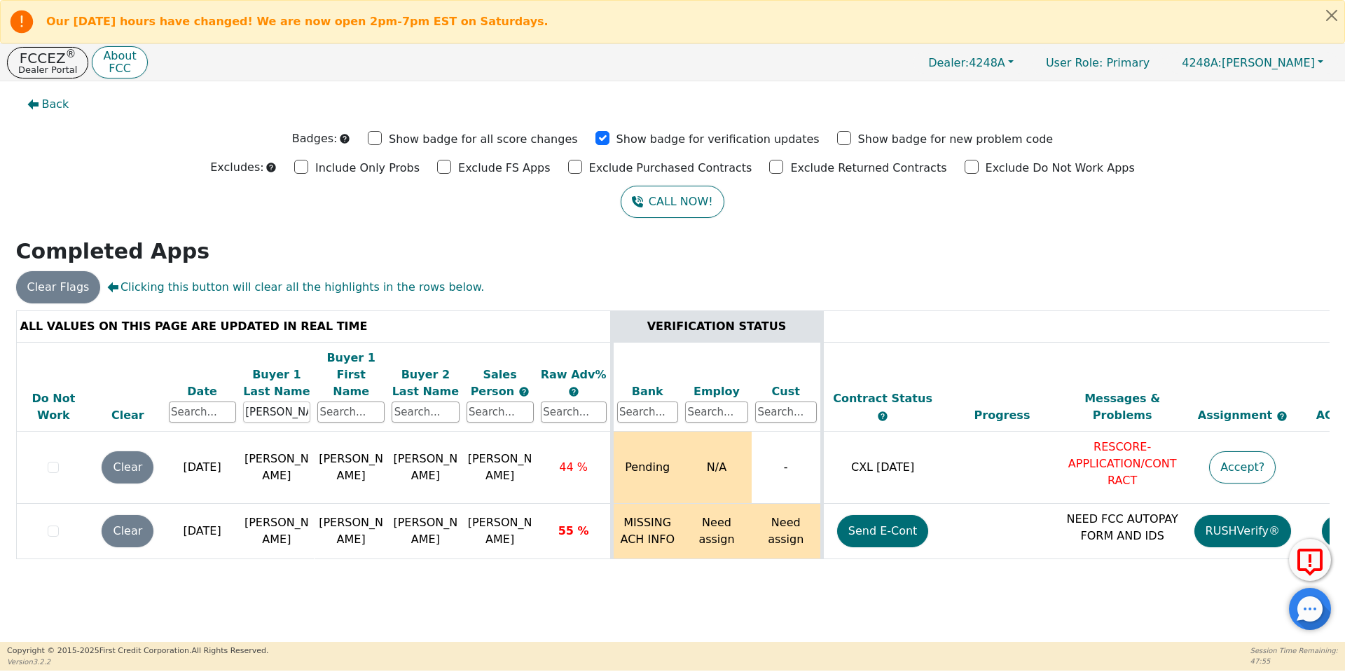
drag, startPoint x: 309, startPoint y: 401, endPoint x: 82, endPoint y: 337, distance: 235.9
click at [82, 337] on thead "ALL VALUES ON THIS PAGE ARE UPDATED IN REAL TIME VERIFICATION STATUS Do Not Wor…" at bounding box center [779, 370] width 1527 height 121
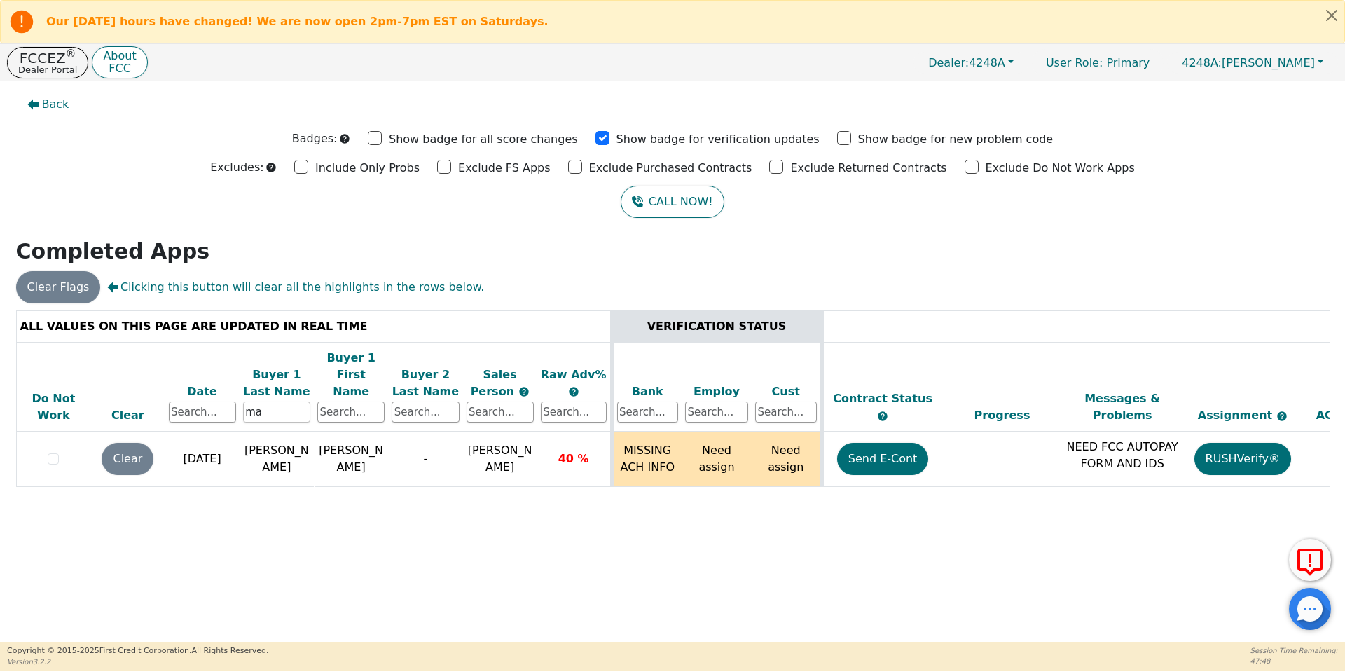
type input "m"
type input "[PERSON_NAME]"
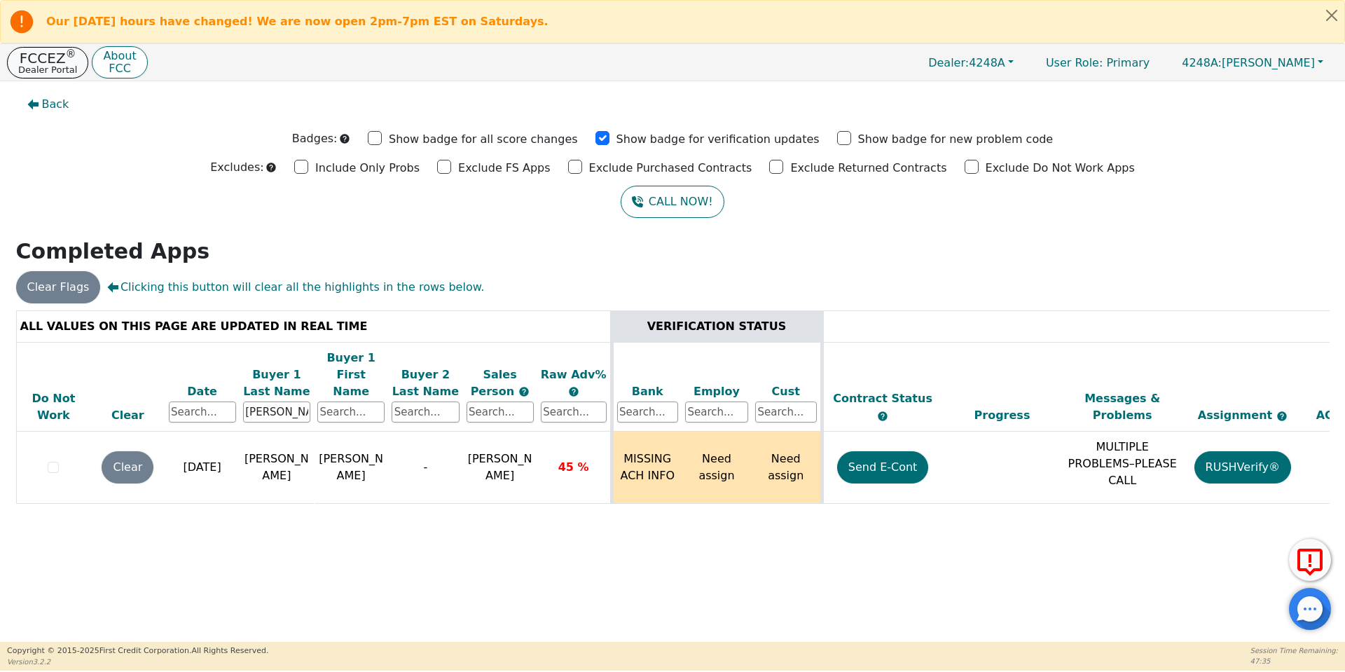
click at [53, 47] on button "FCCEZ ® Dealer Portal" at bounding box center [47, 63] width 81 height 32
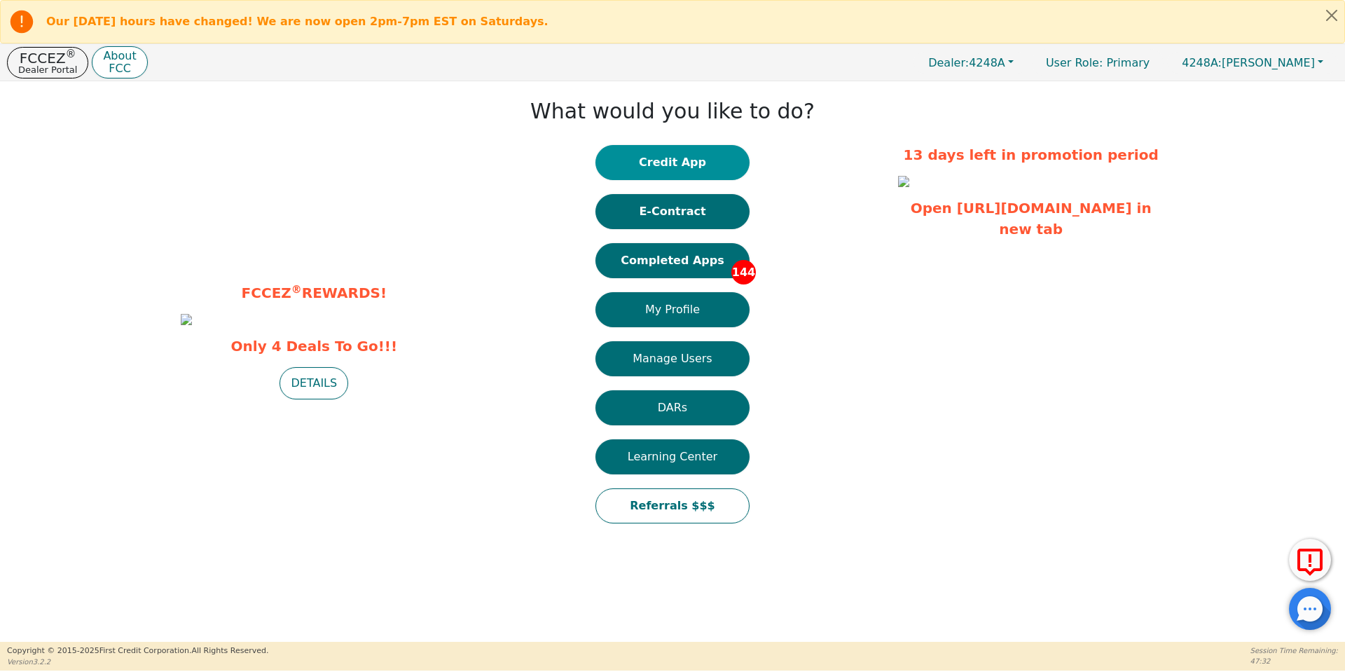
click at [669, 150] on button "Credit App" at bounding box center [672, 162] width 154 height 35
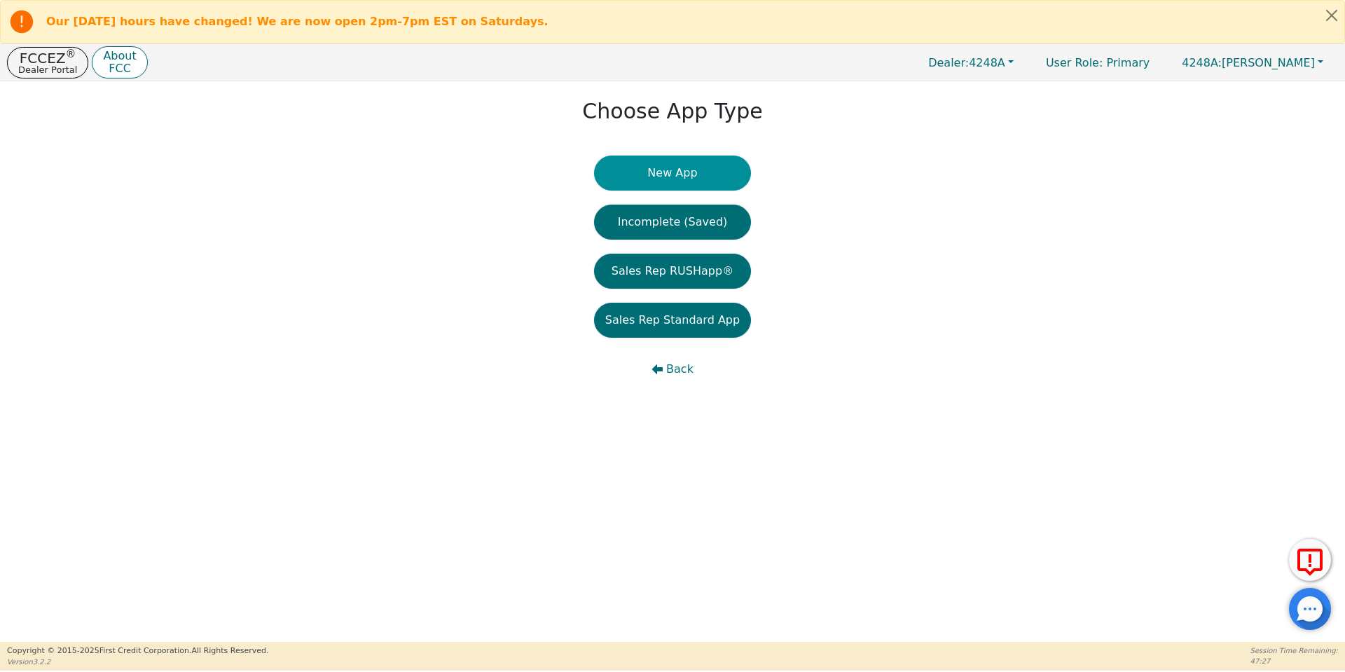
click at [677, 167] on button "New App" at bounding box center [672, 173] width 157 height 35
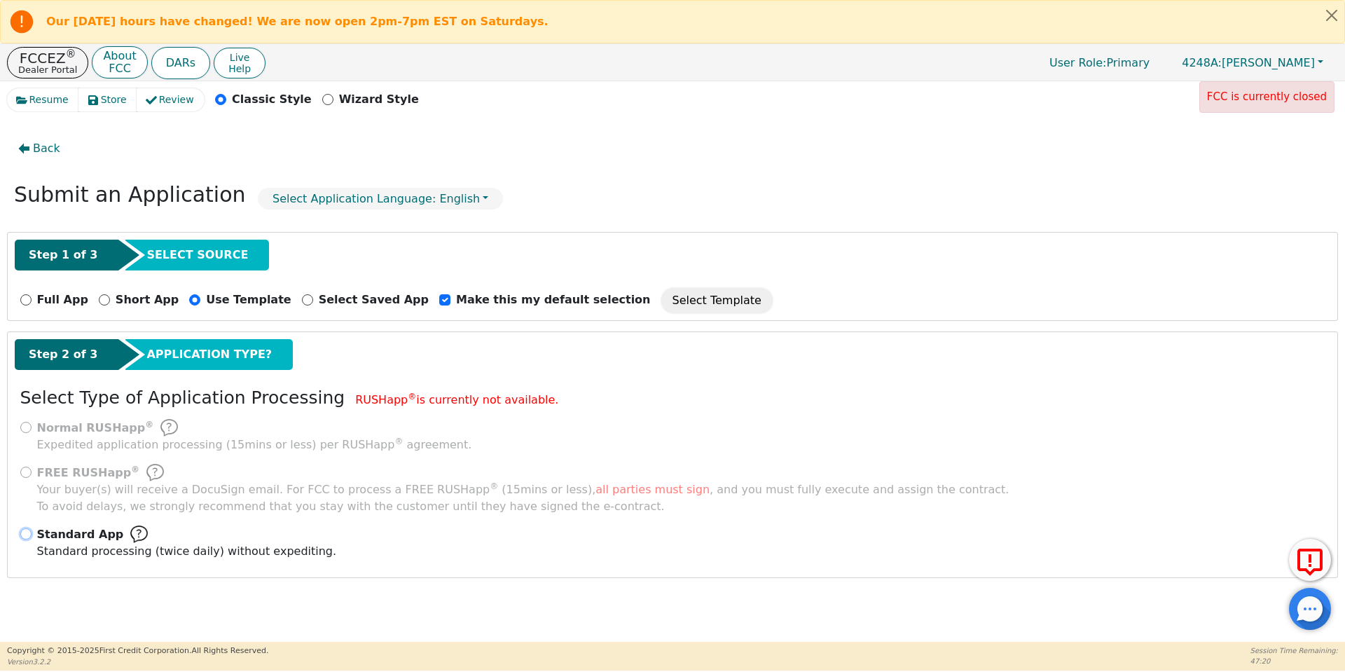
click at [29, 534] on input "Standard App Standard processing (twice daily) without expediting." at bounding box center [25, 533] width 11 height 11
radio input "true"
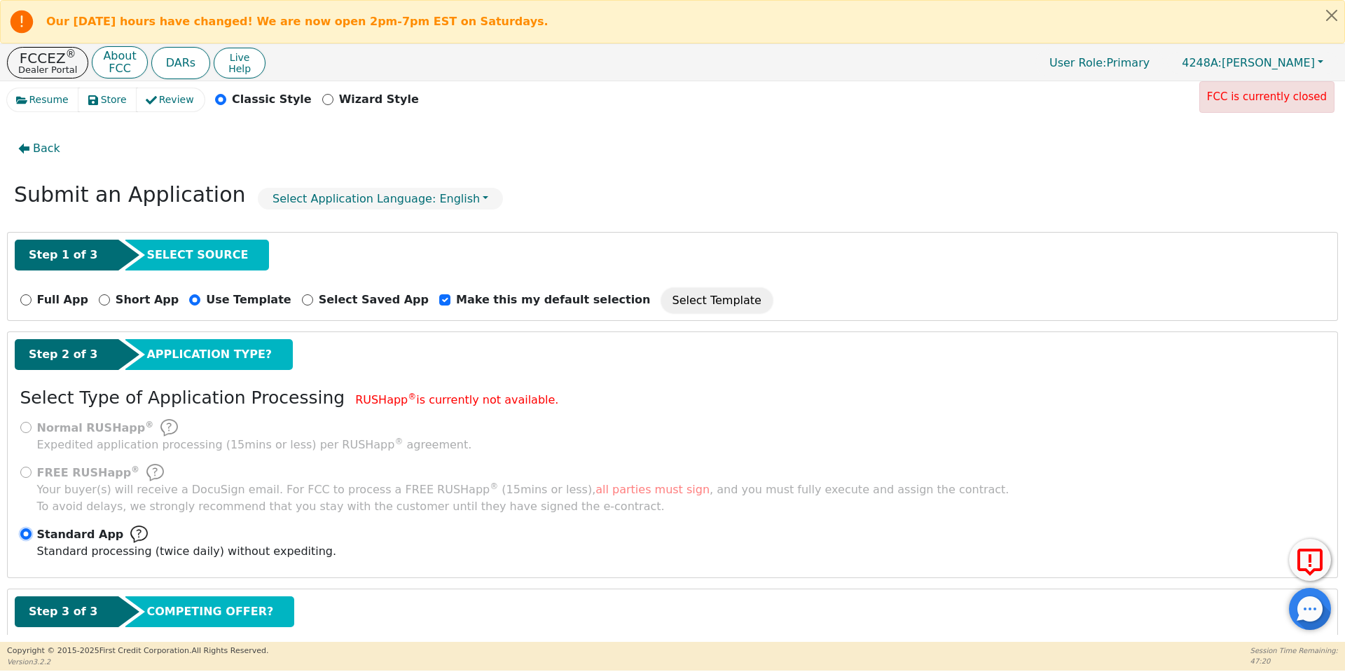
scroll to position [80, 0]
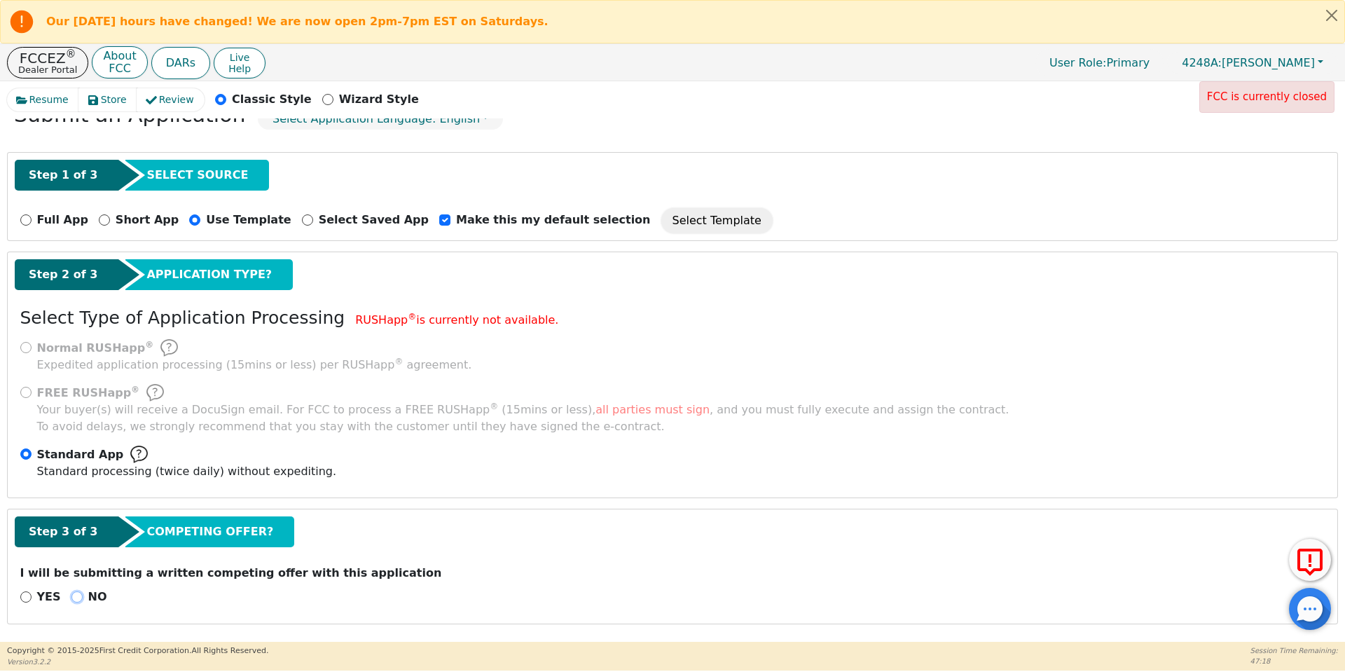
click at [71, 600] on input "NO" at bounding box center [76, 596] width 11 height 11
radio input "true"
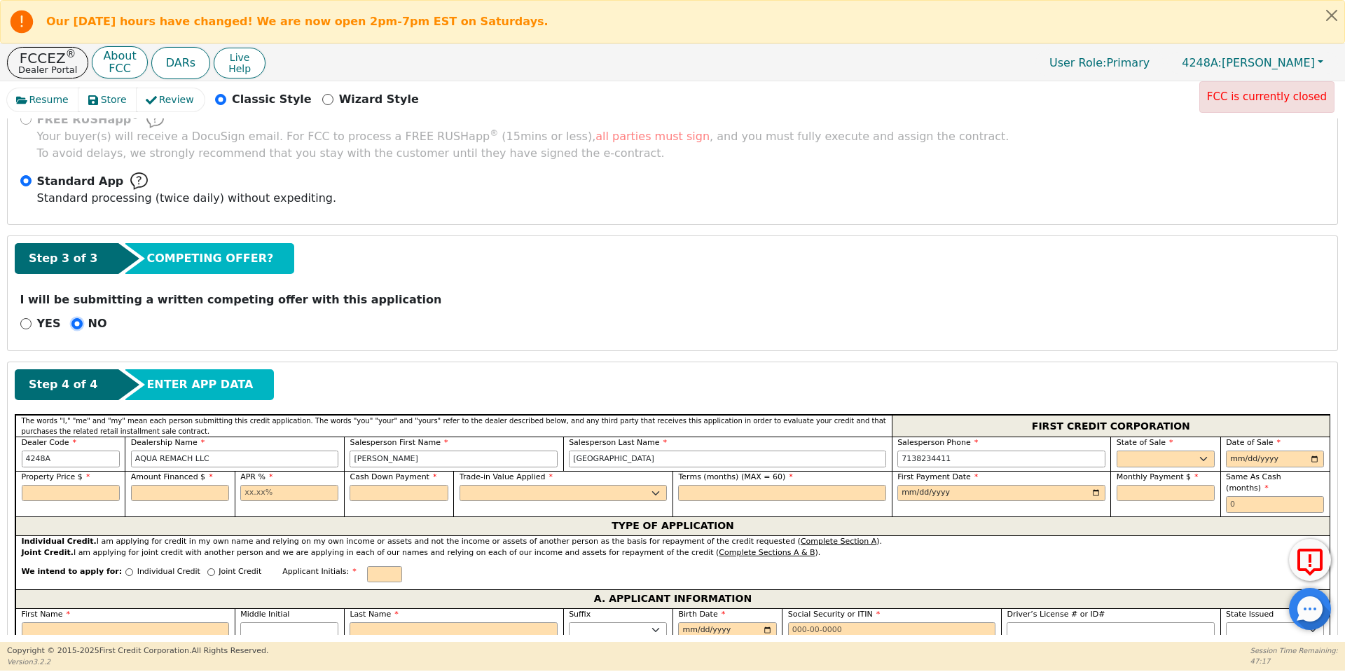
scroll to position [472, 0]
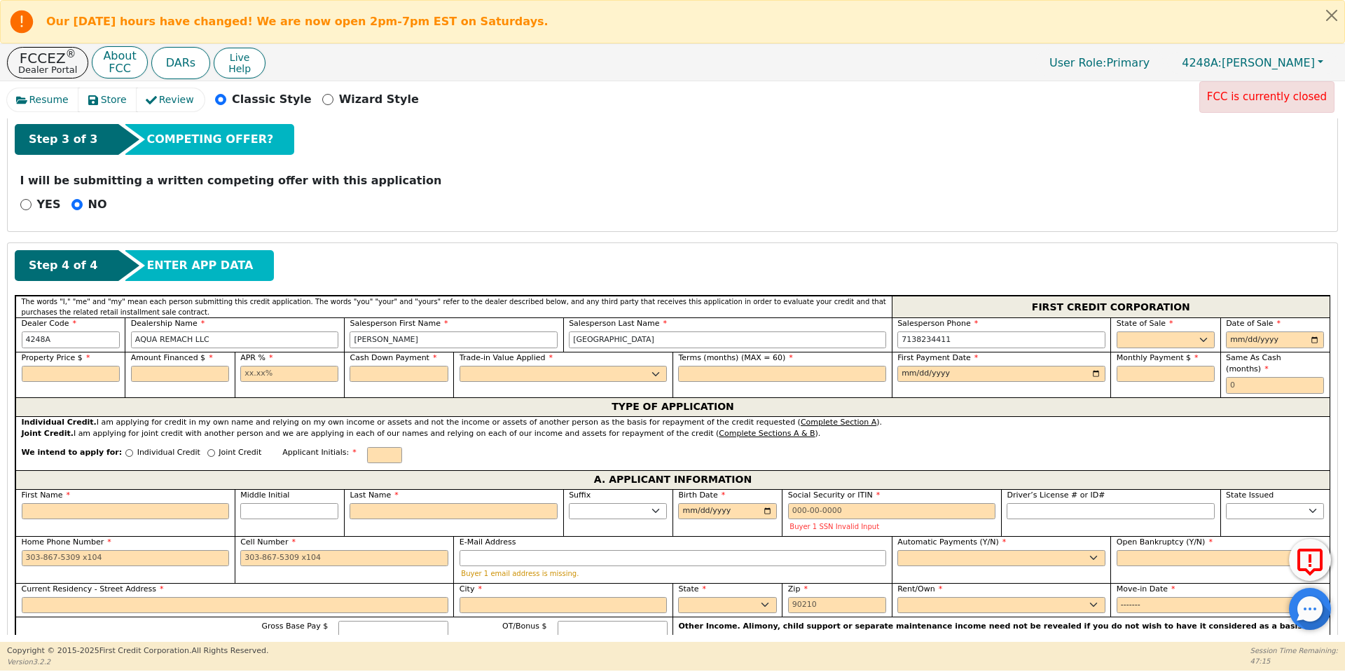
click at [1123, 327] on span "State of Sale" at bounding box center [1145, 323] width 57 height 9
click at [1126, 331] on select "AK AL AR AZ CA CO CT DC DE FL [GEOGRAPHIC_DATA] HI IA ID IL IN KS [GEOGRAPHIC_D…" at bounding box center [1166, 339] width 98 height 17
select select "[GEOGRAPHIC_DATA]"
click at [1117, 331] on select "AK AL AR AZ CA CO CT DC DE FL [GEOGRAPHIC_DATA] HI IA ID IL IN KS [GEOGRAPHIC_D…" at bounding box center [1166, 339] width 98 height 17
type input "[DATE]"
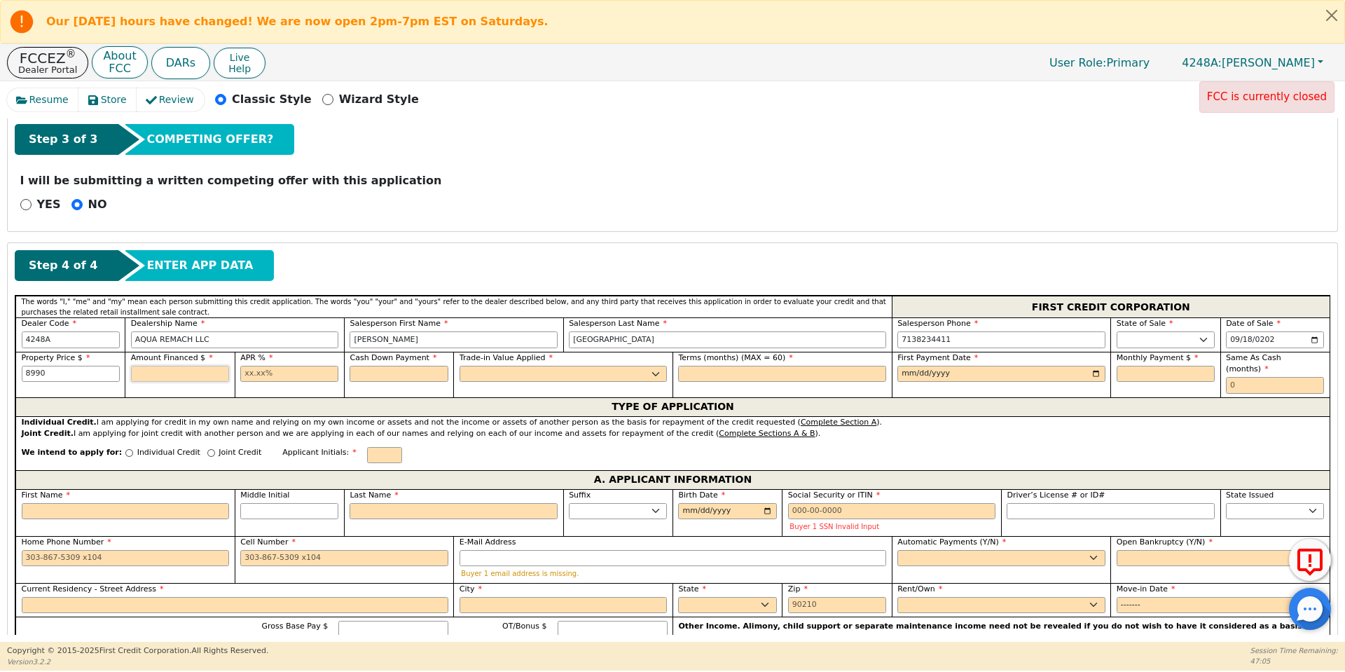
type input "8990.00"
type input "17.99"
type input "0.00"
select select "n"
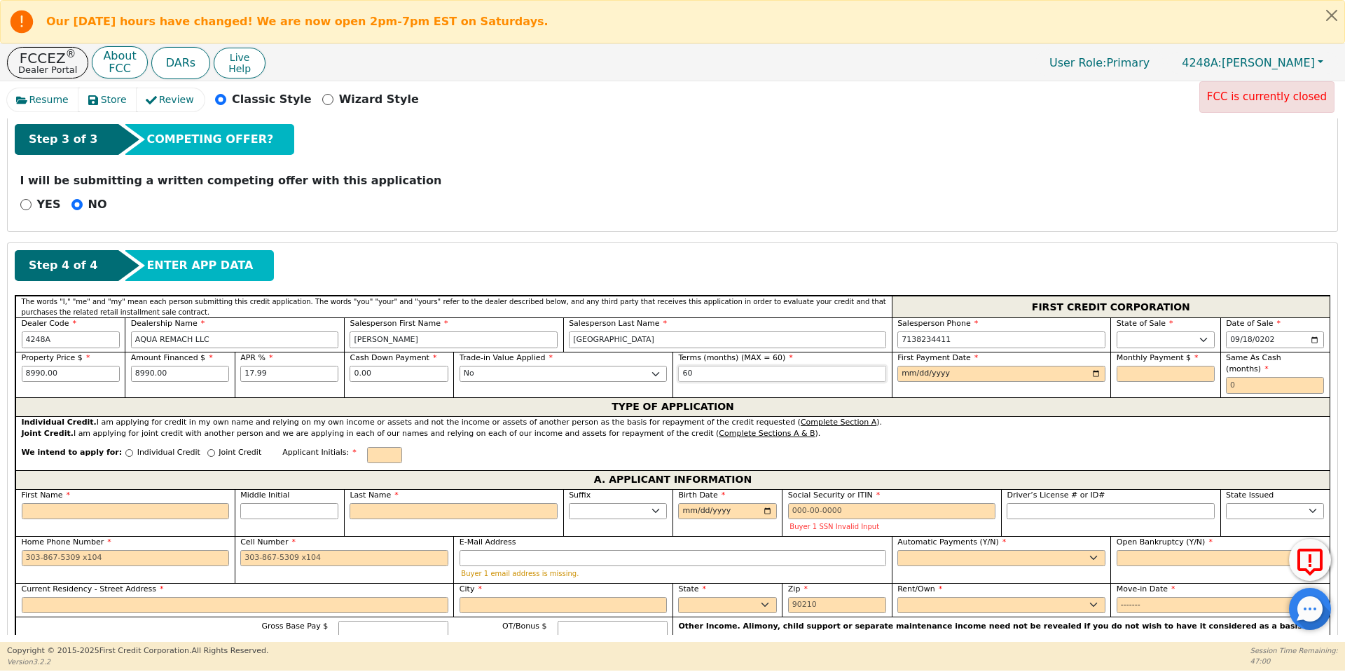
type input "60"
type input "[DATE]"
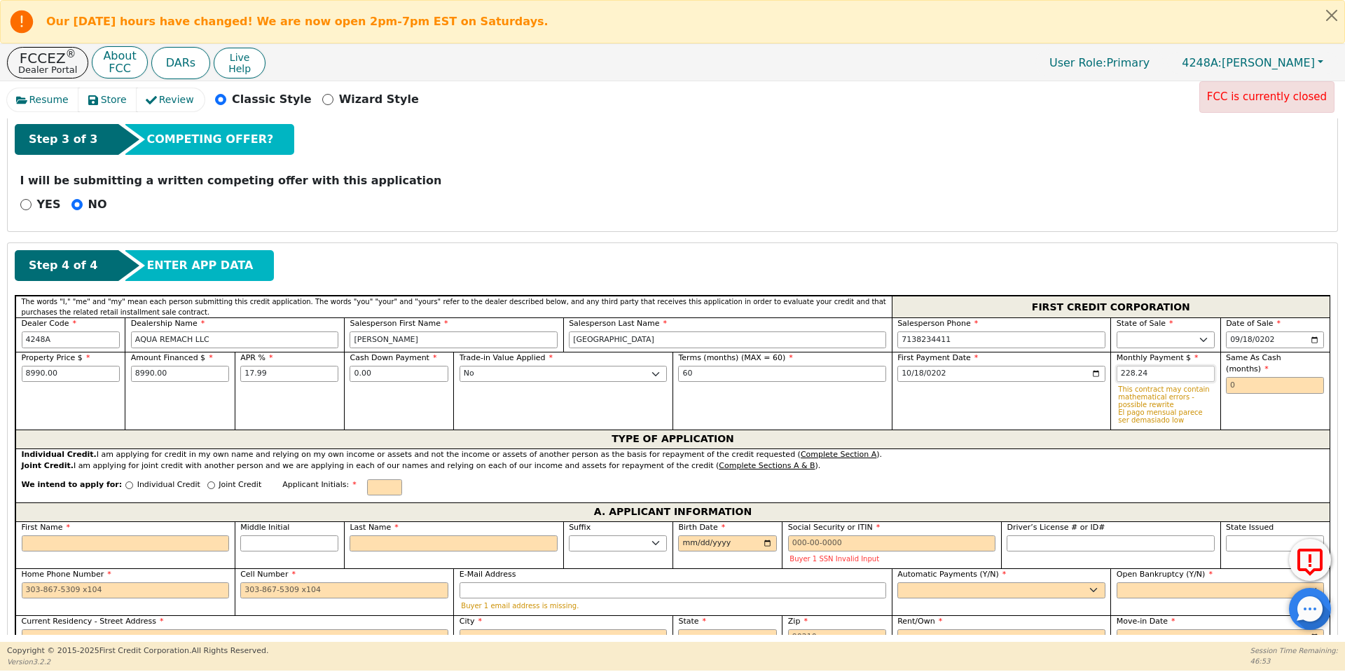
type input "228.24"
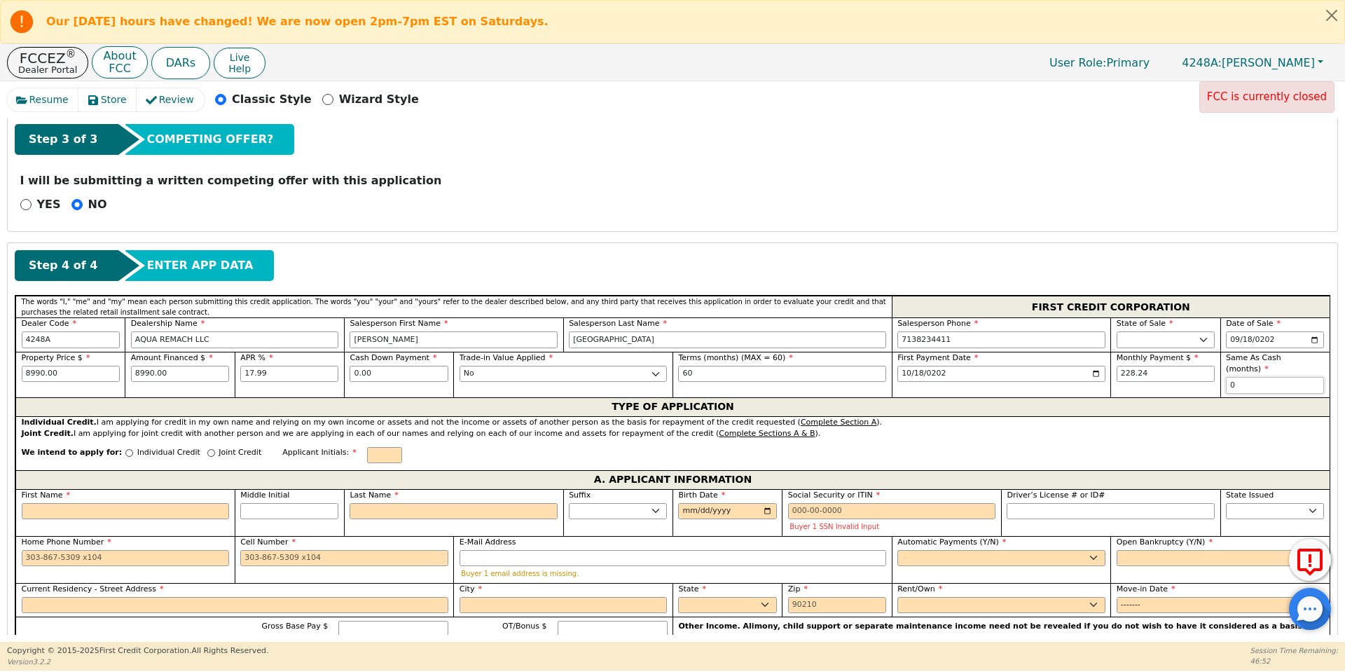
type input "0"
click at [125, 449] on input "Individual Credit" at bounding box center [129, 453] width 8 height 8
radio input "true"
click at [144, 503] on input "First Name" at bounding box center [126, 511] width 208 height 17
type input "H"
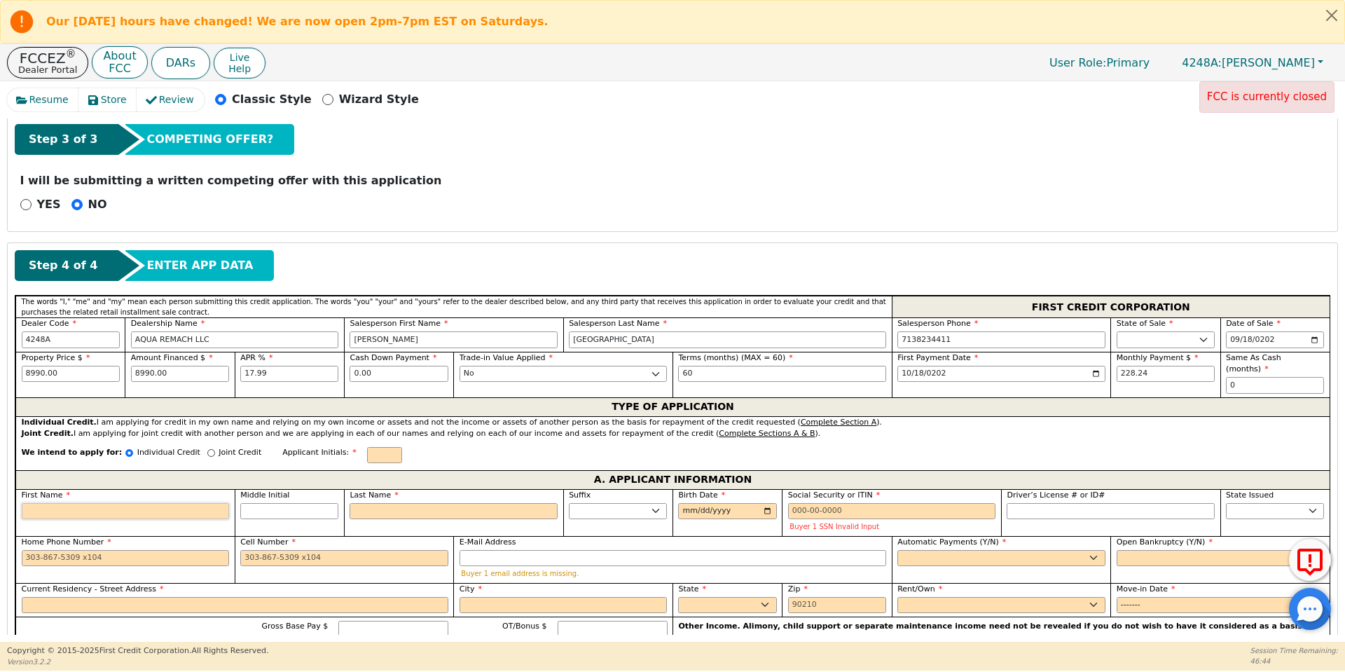
type input "H"
type input "He"
type input "Hec"
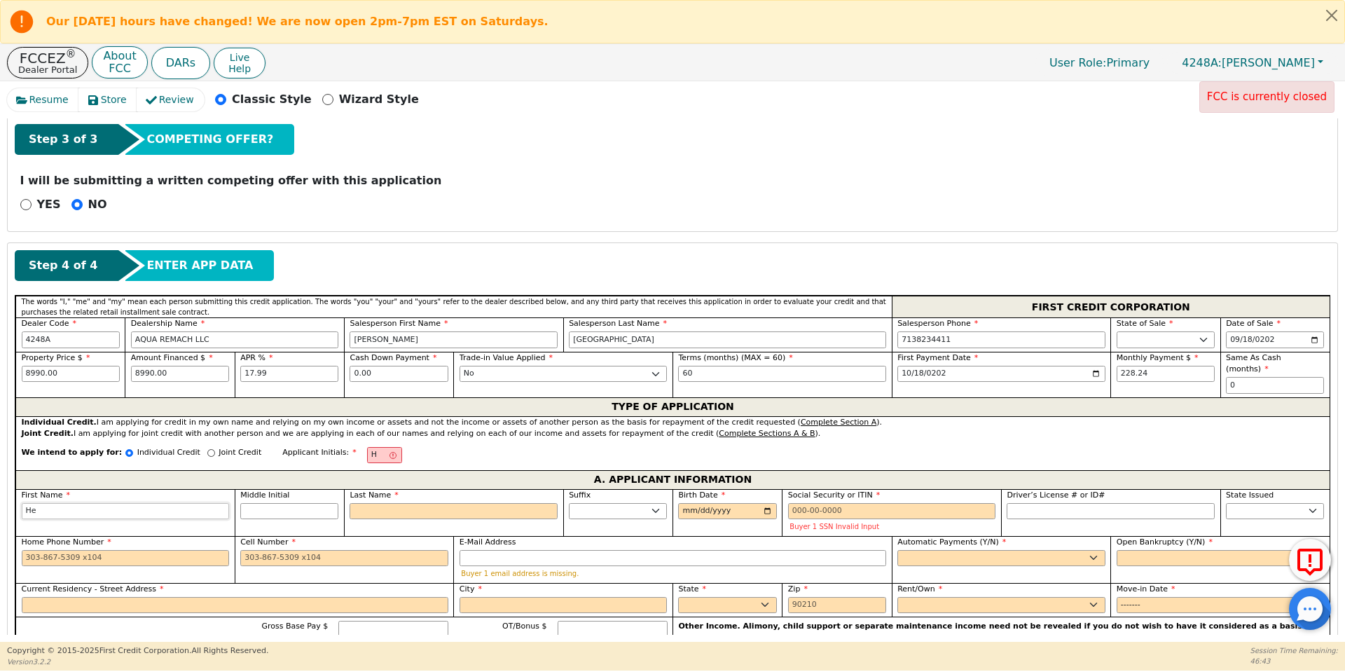
type input "Hec"
type input "Hect"
type input "Hecto"
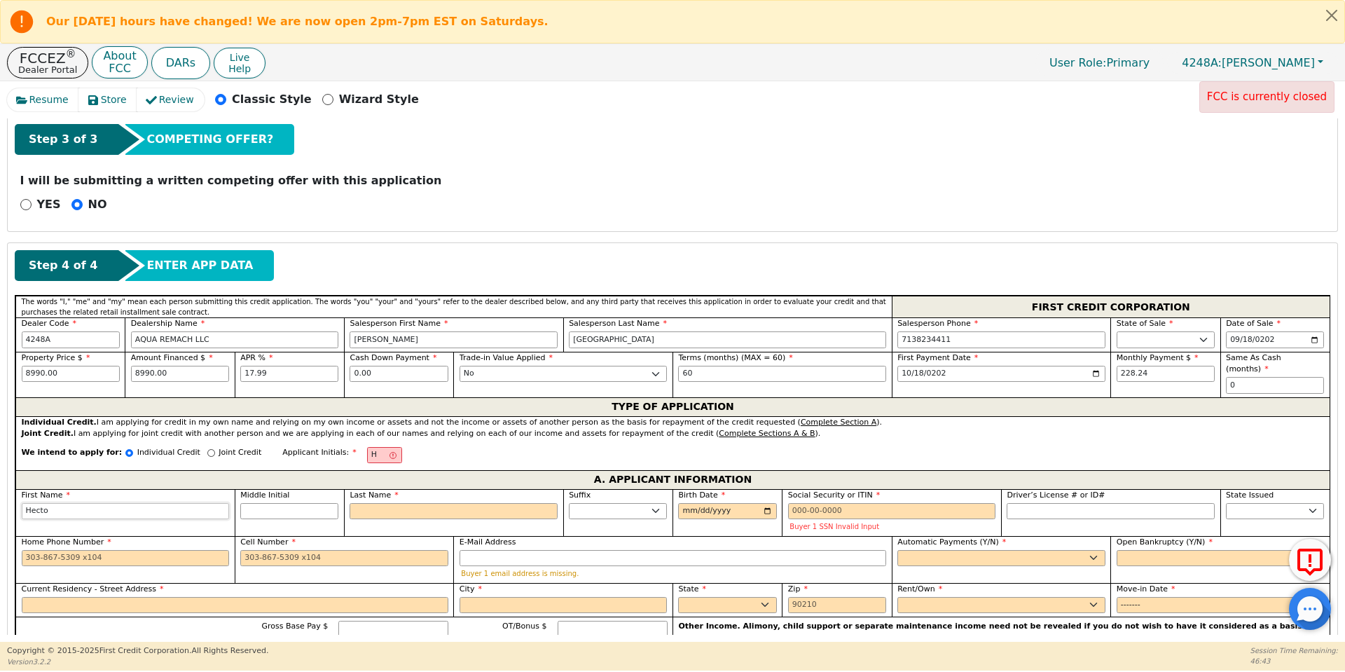
type input "[PERSON_NAME]"
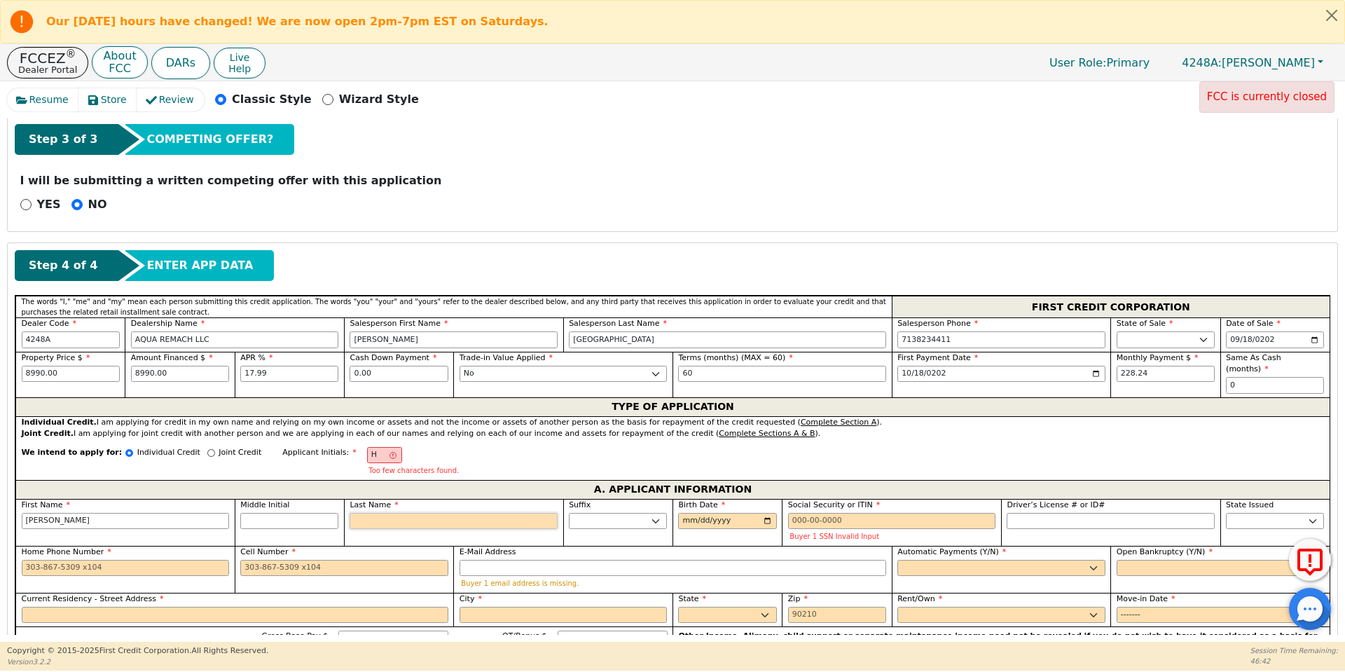
type input "HS"
type input "S"
type input "Hector S"
type input "Sa"
type input "Hector Sa"
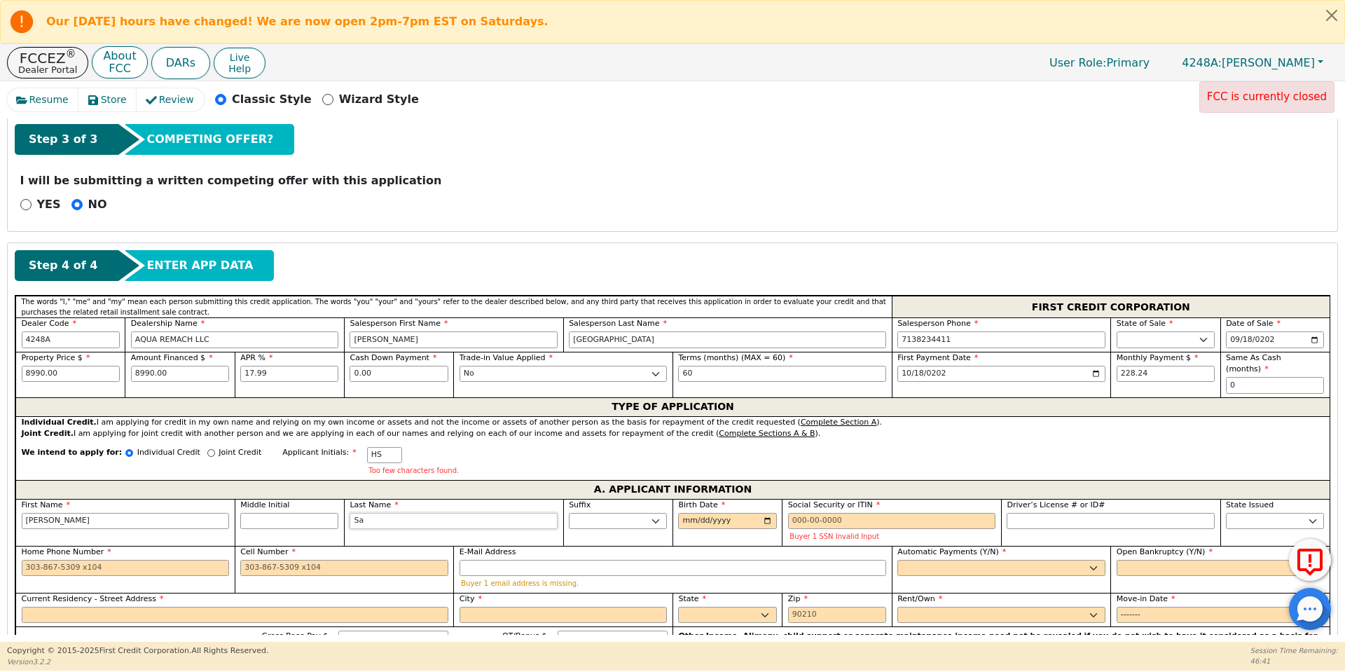
type input "San"
type input "Hector San"
type input "Sanc"
type input "Hector Sanc"
type input "Sanch"
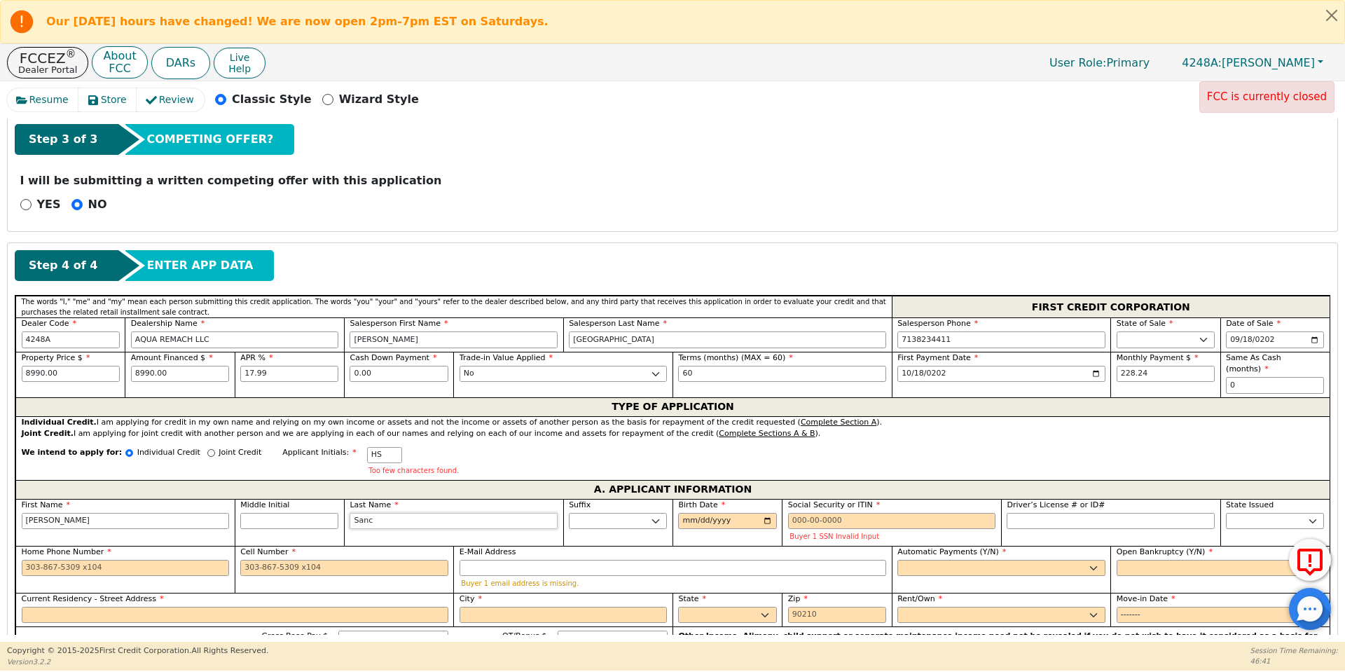
type input "Hector Sanch"
type input "Sanche"
type input "Hector Sanche"
type input "[PERSON_NAME]"
type input "Hector Sanchez"
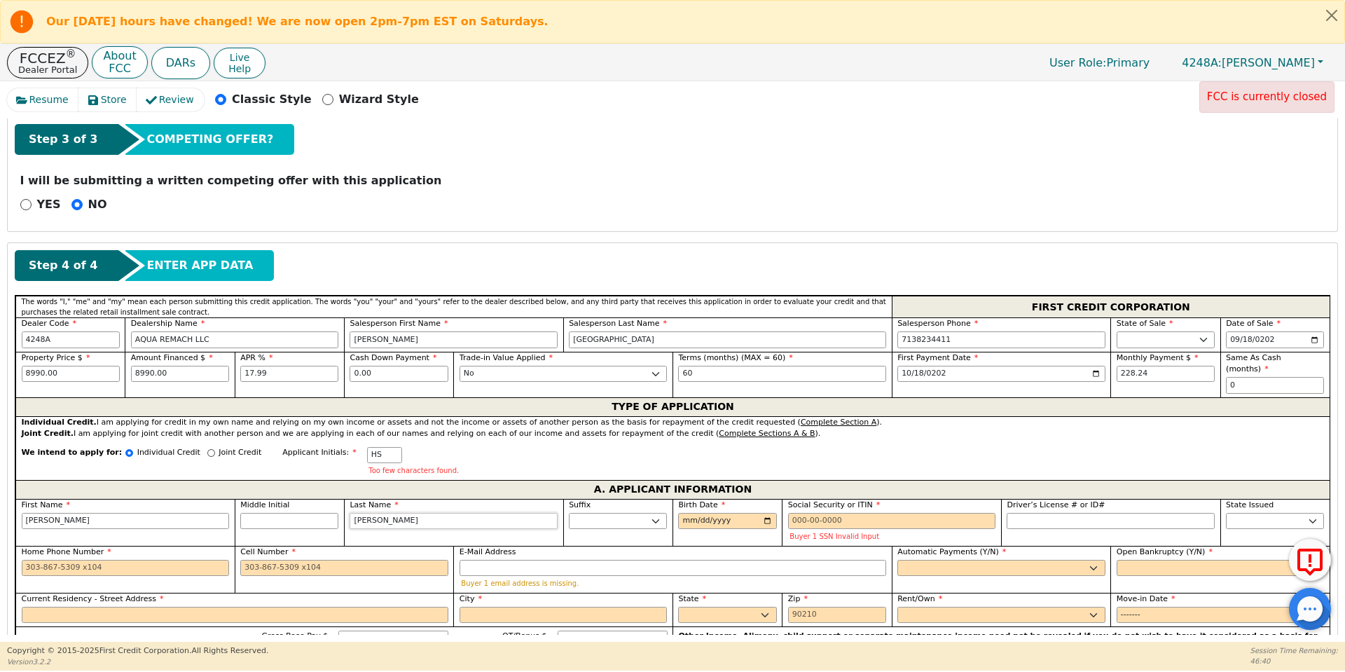
type input "[PERSON_NAME]"
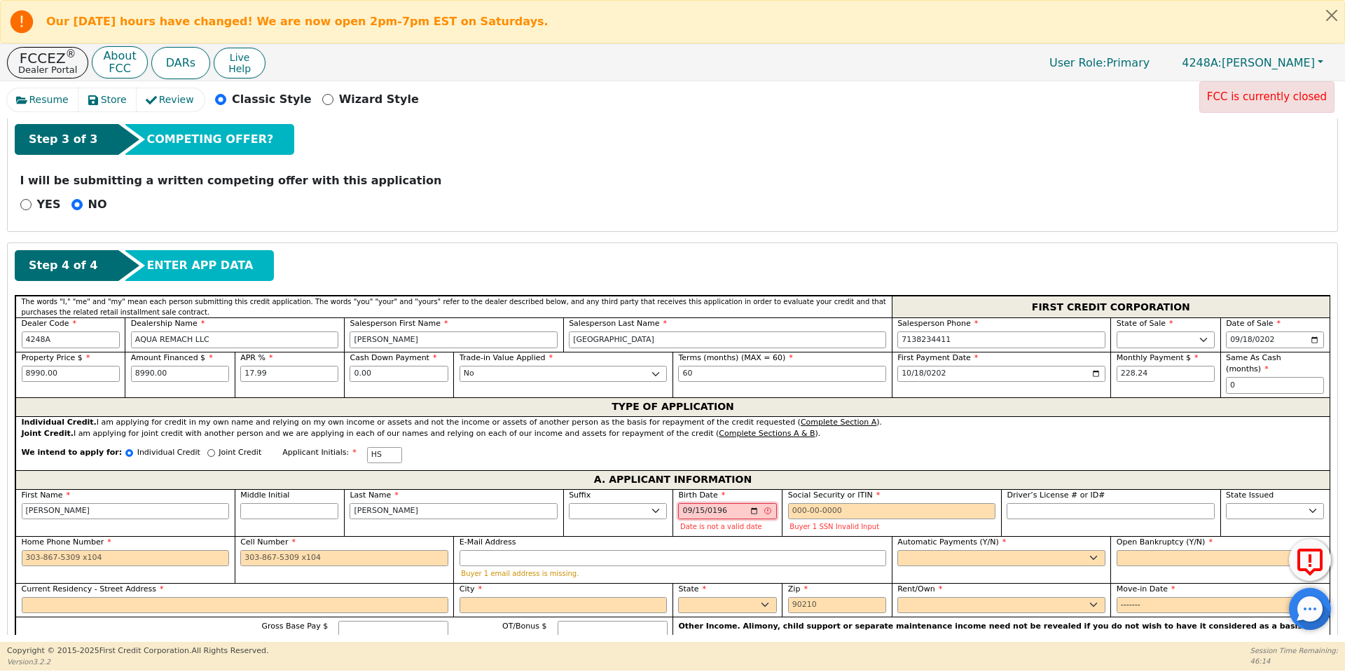
type input "1967-09-15"
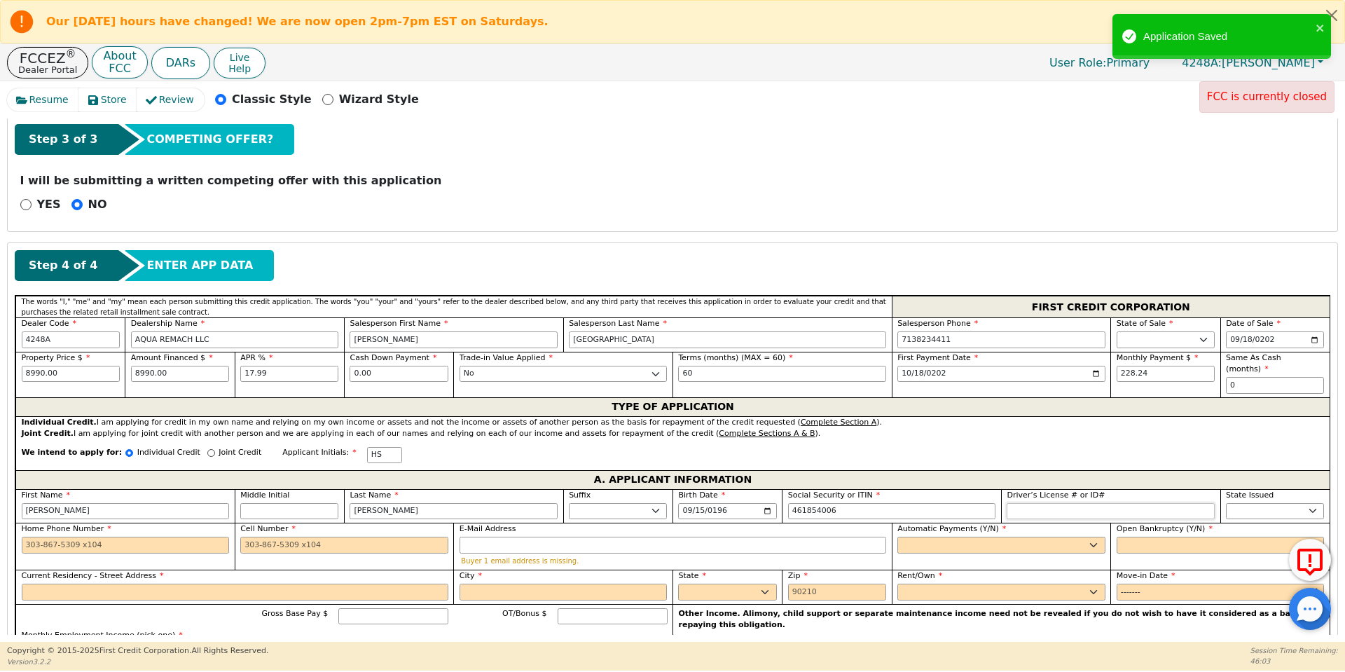
type input "***-**-4006"
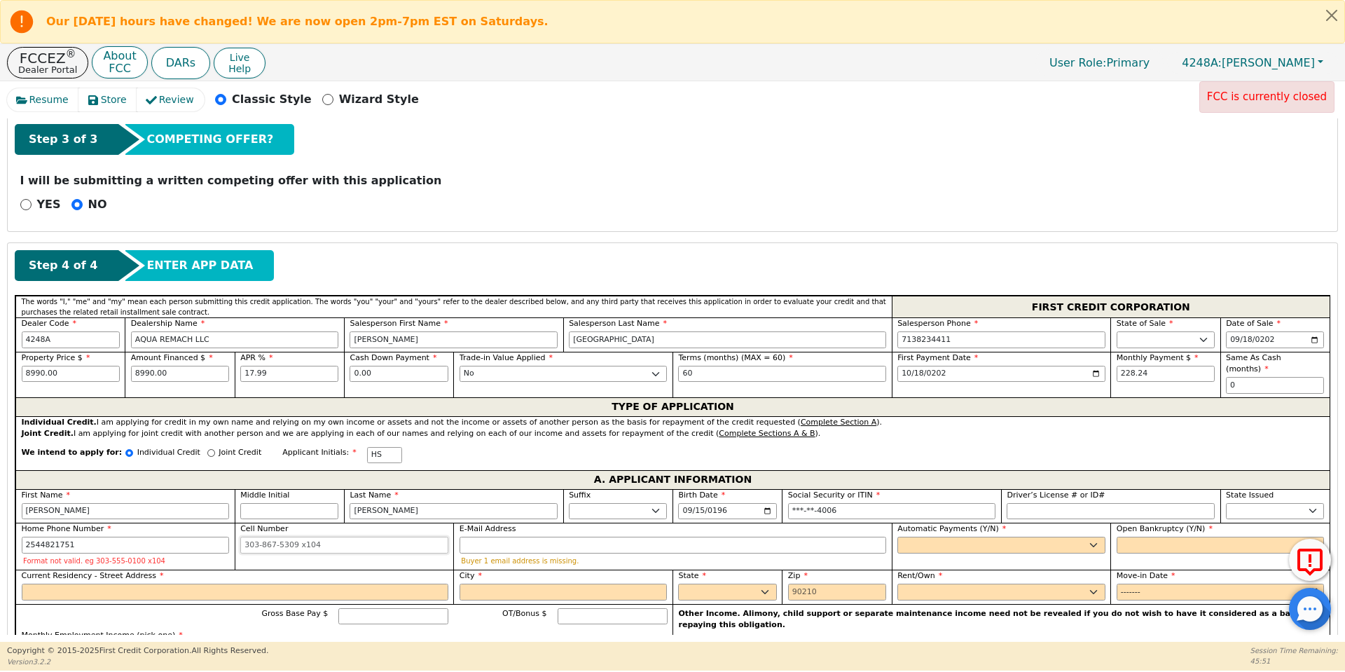
type input "254-482-1751"
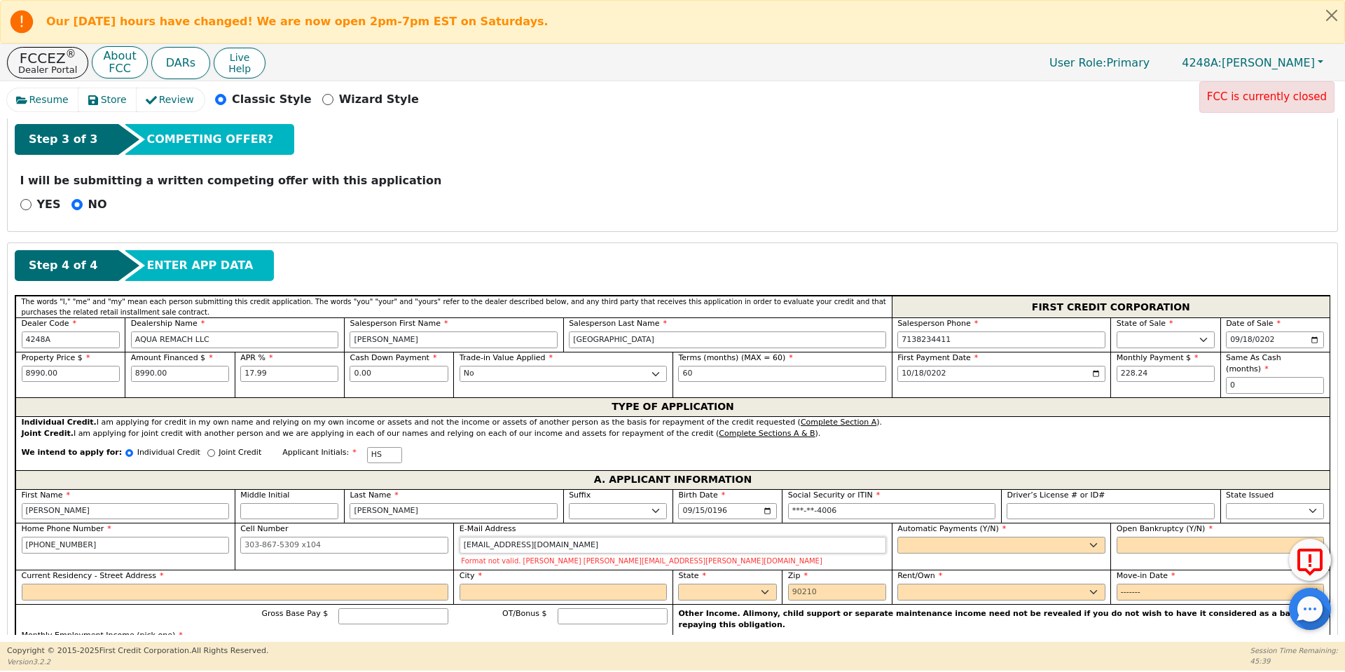
type input "hectormartin50915@gmail.com"
select select "y"
type input "Hector Sanchez"
select select "n"
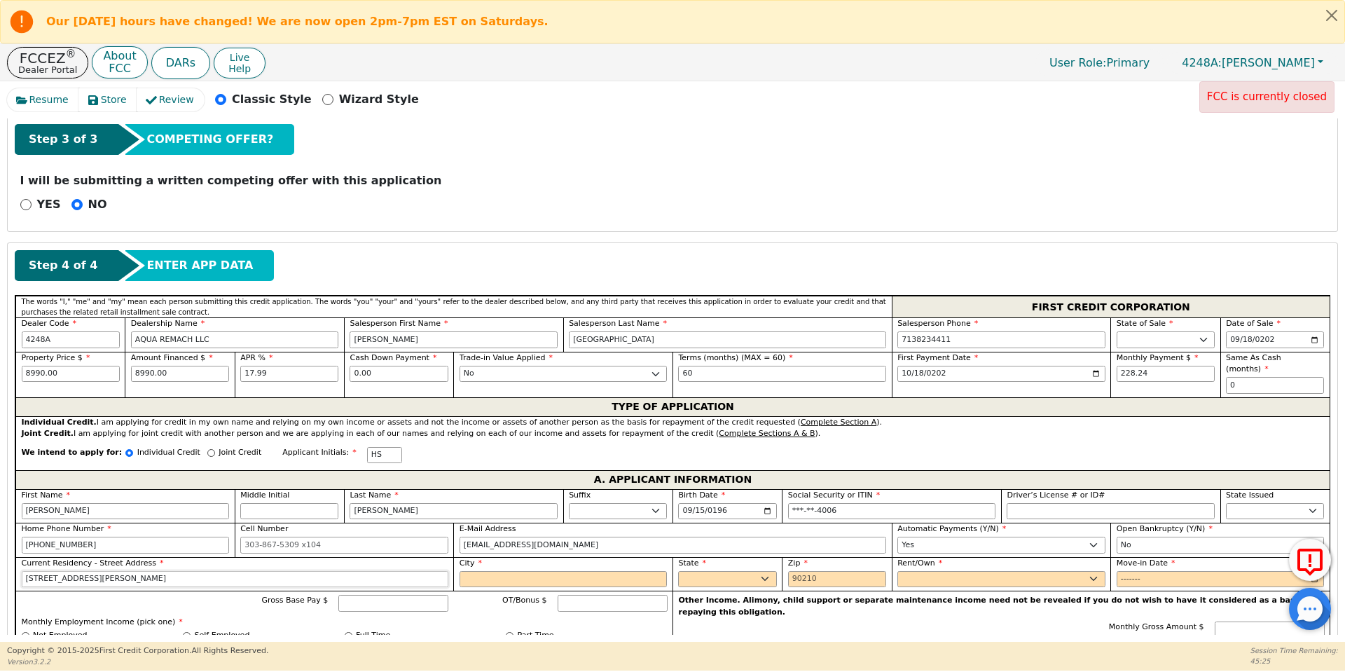
type input "4025 Crockett ave"
type input "[PERSON_NAME]"
select select "[GEOGRAPHIC_DATA]"
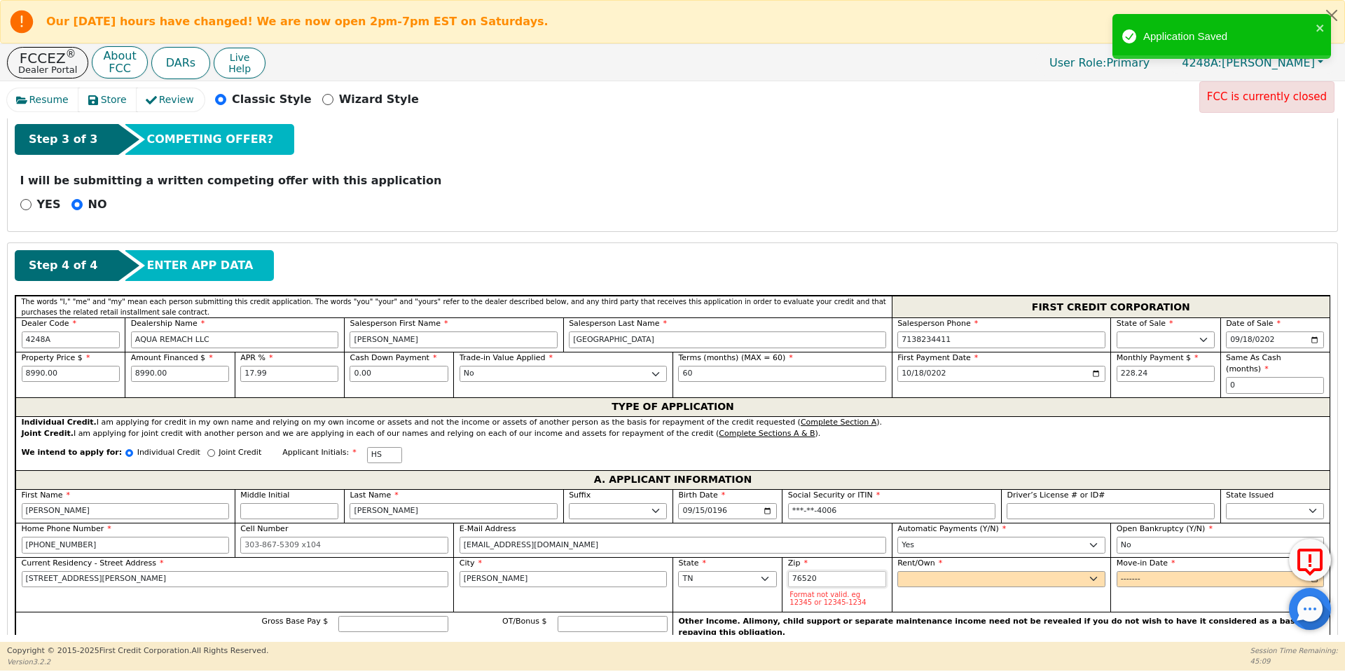
type input "76520"
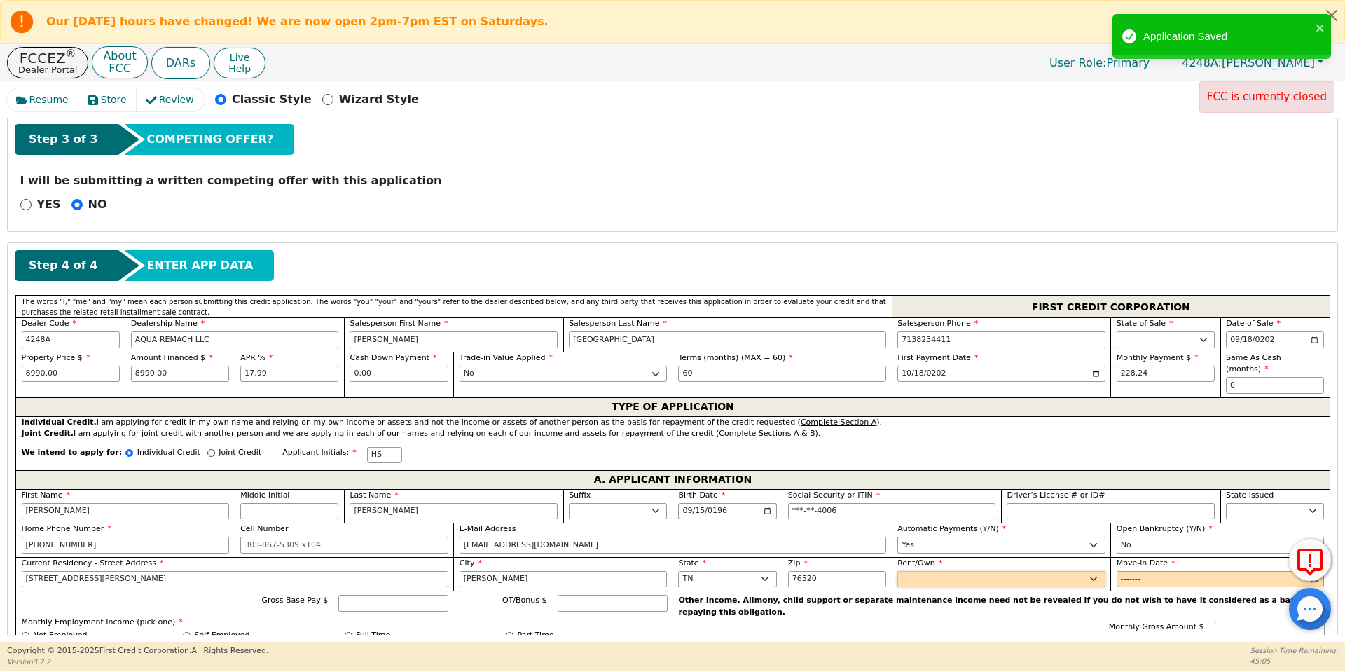
click at [955, 573] on select "Rent Own" at bounding box center [1001, 579] width 208 height 17
select select "Own"
click at [897, 571] on select "Rent Own" at bounding box center [1001, 579] width 208 height 17
click at [1120, 571] on input "Move-in Date" at bounding box center [1221, 579] width 208 height 17
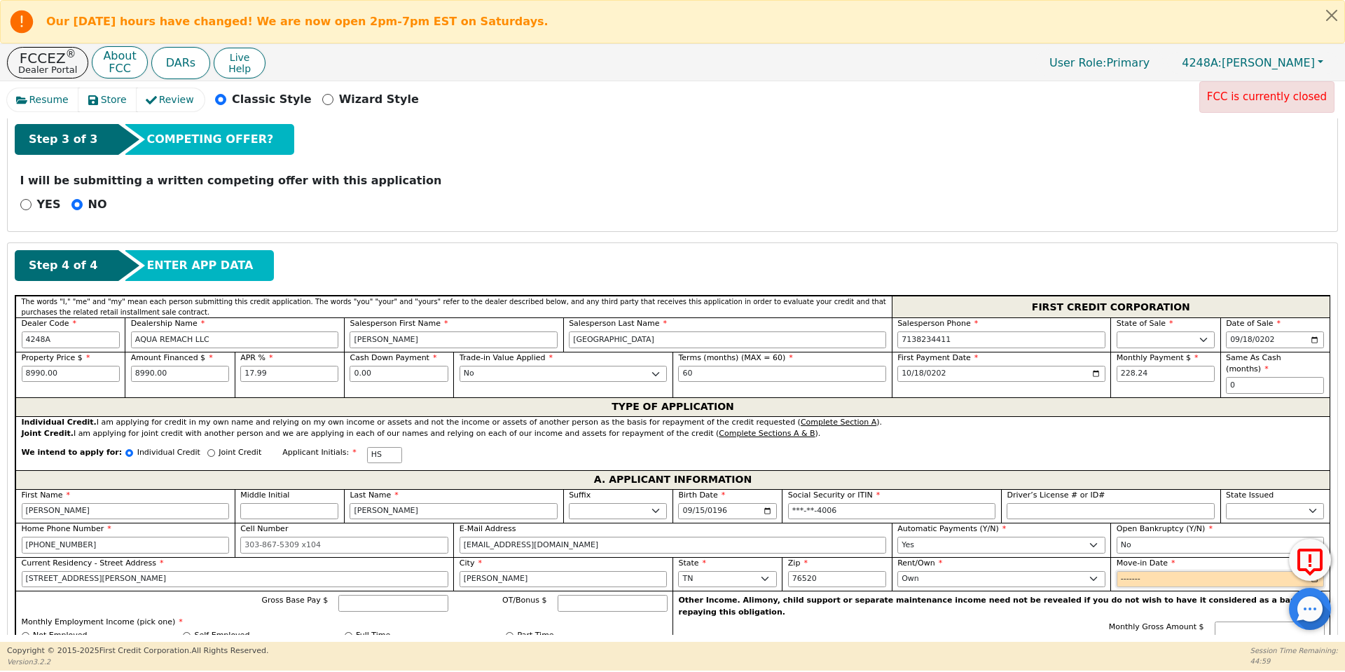
type input "0002-02"
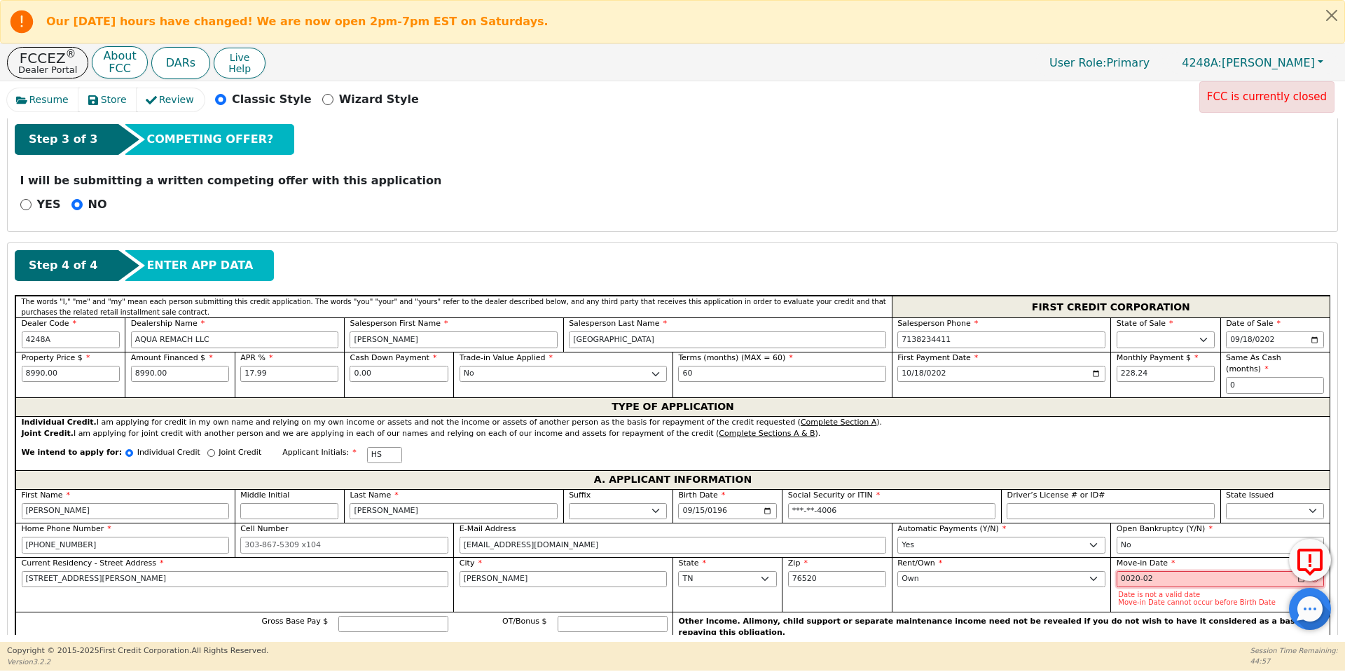
type input "0201-02"
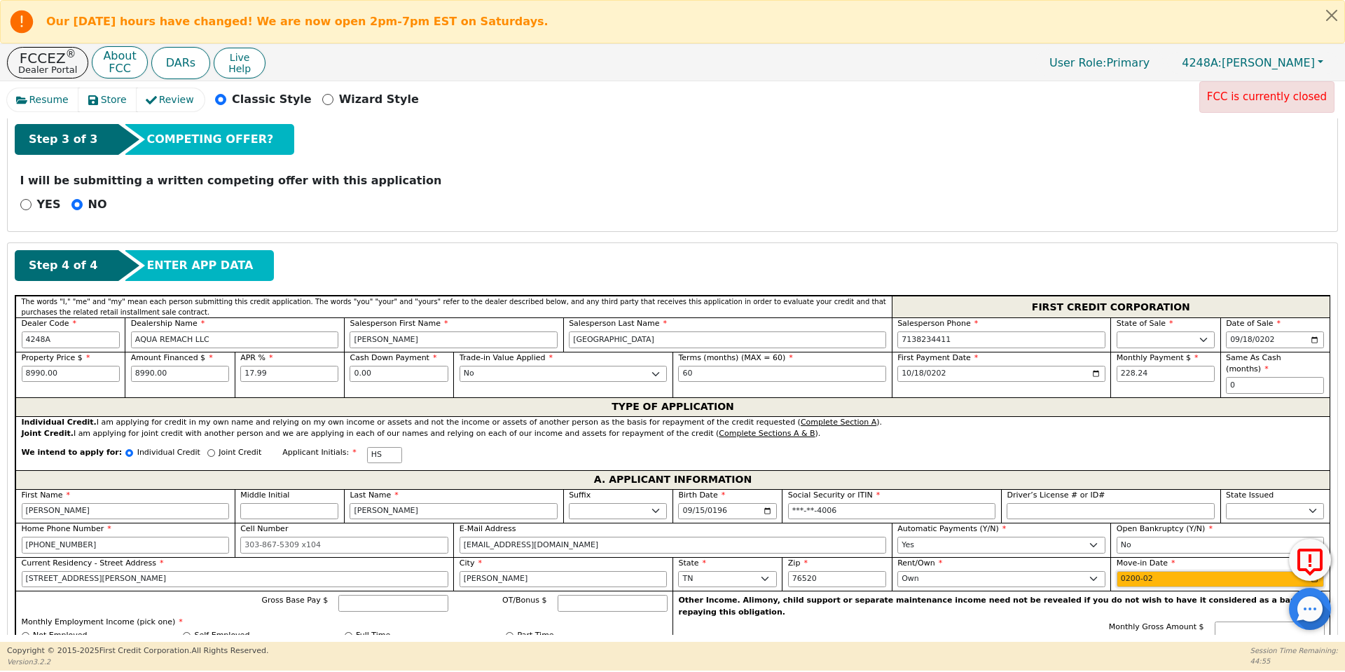
type input "2005-02"
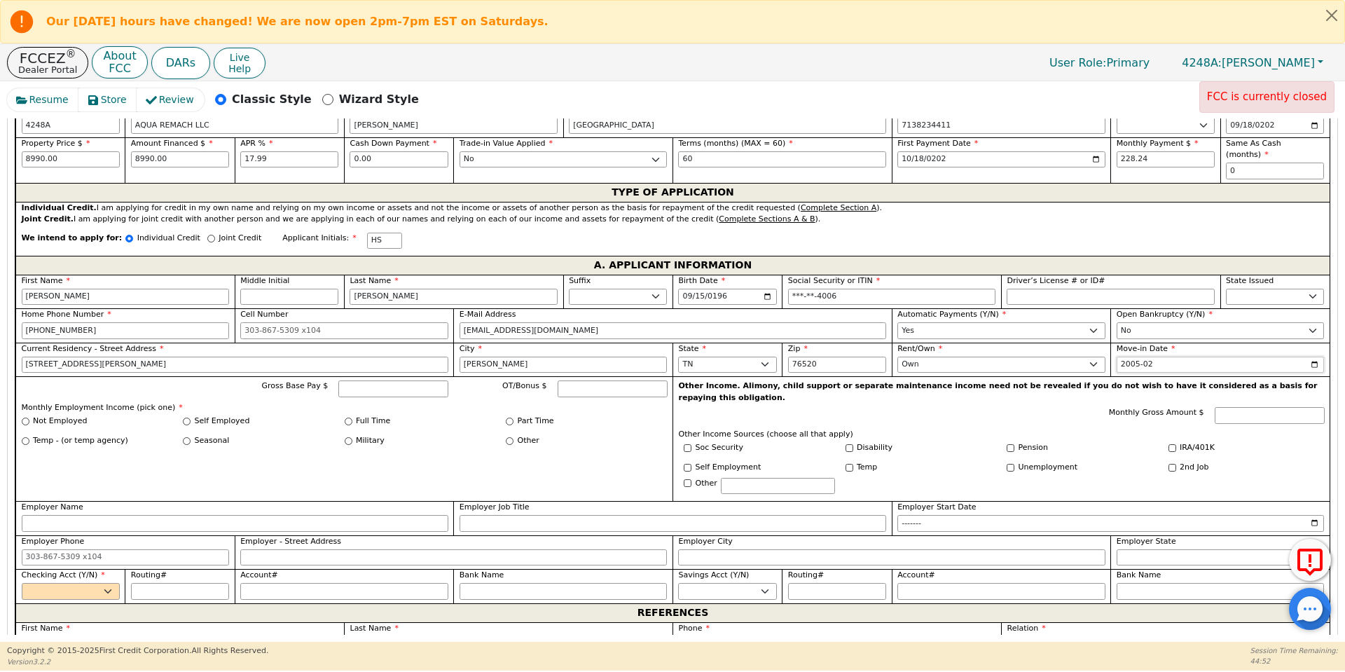
scroll to position [699, 0]
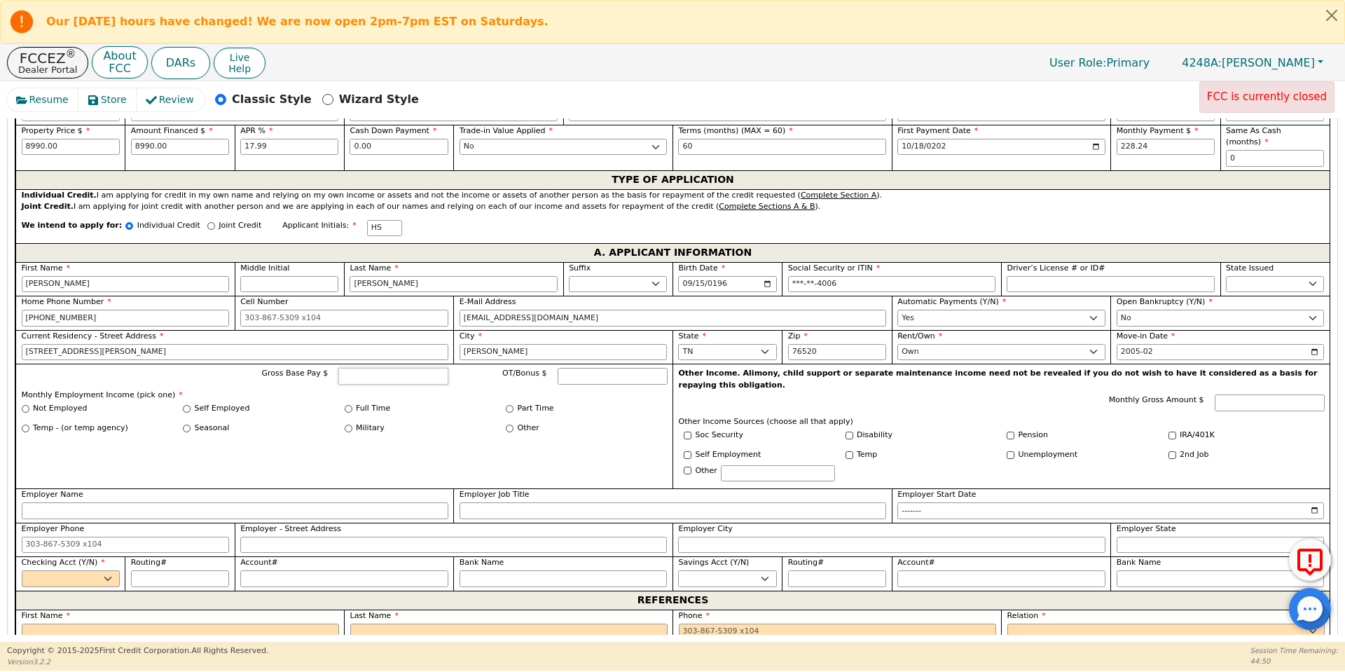
click at [413, 368] on input "Gross Base Pay $" at bounding box center [393, 376] width 110 height 17
type input "6000"
click at [350, 405] on input "Full Time" at bounding box center [349, 409] width 8 height 8
radio input "true"
type input "6000.00"
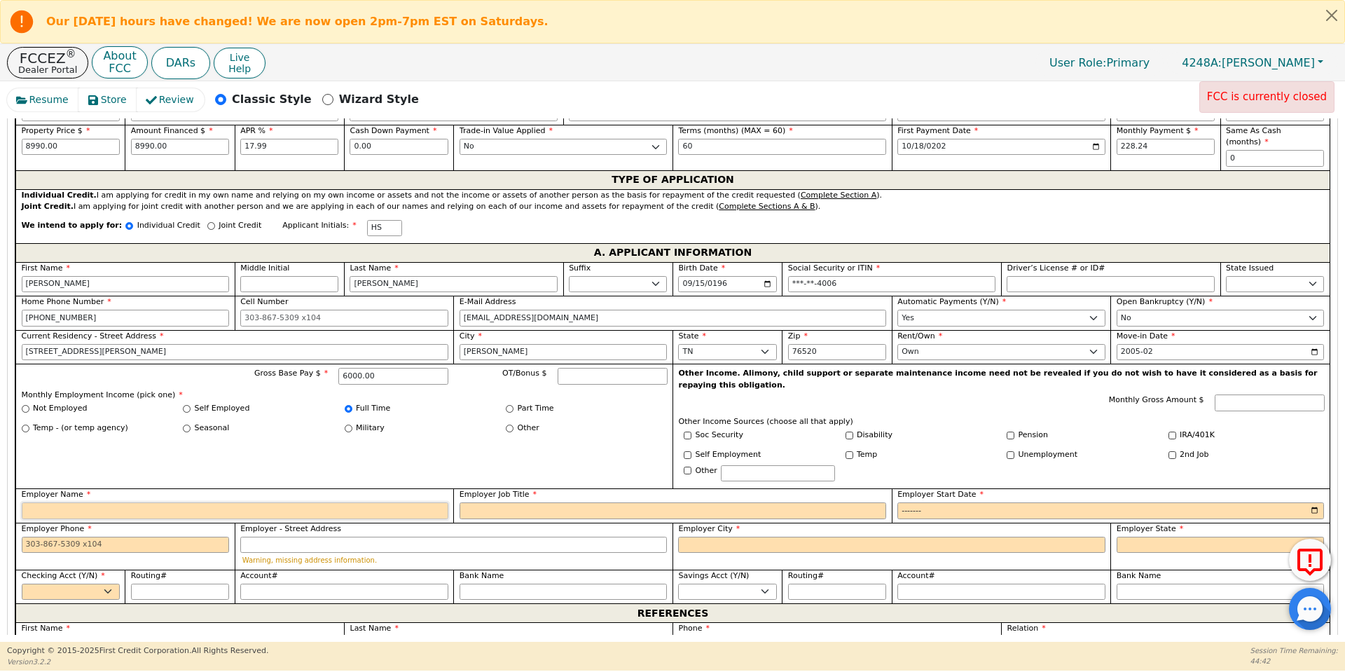
click at [308, 502] on input "Employer Name" at bounding box center [235, 510] width 427 height 17
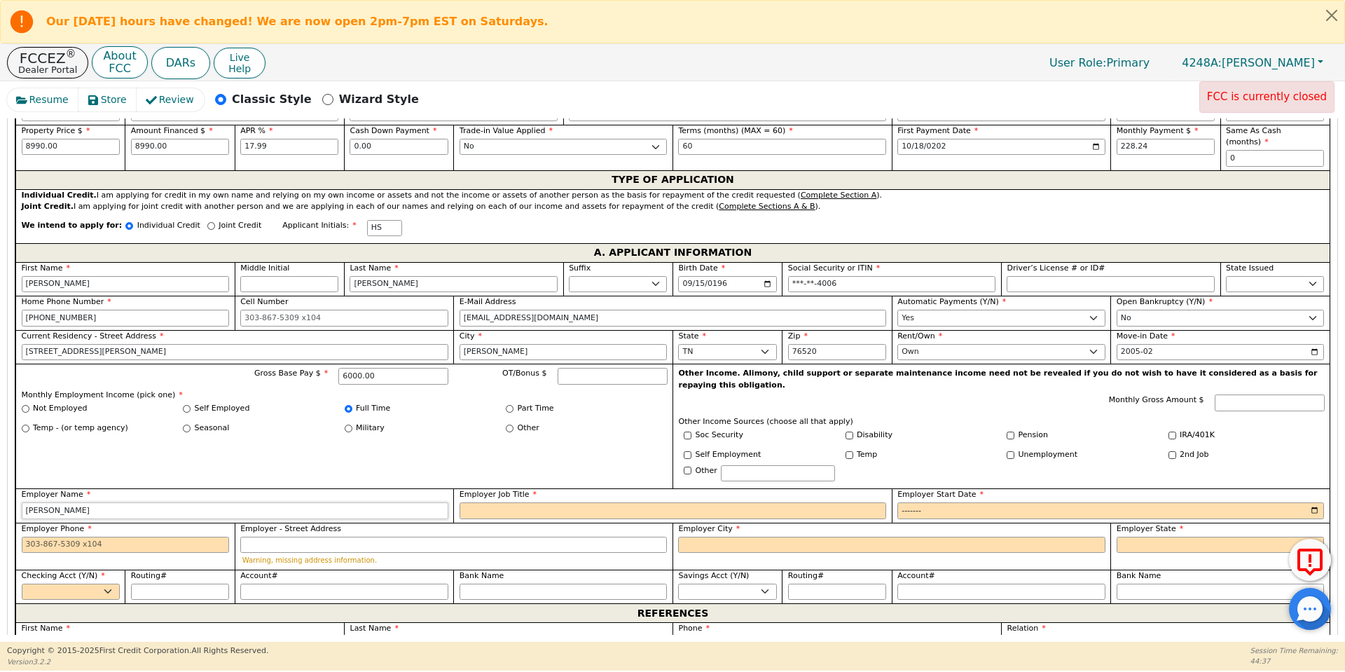
type input "Bradley Plumbing"
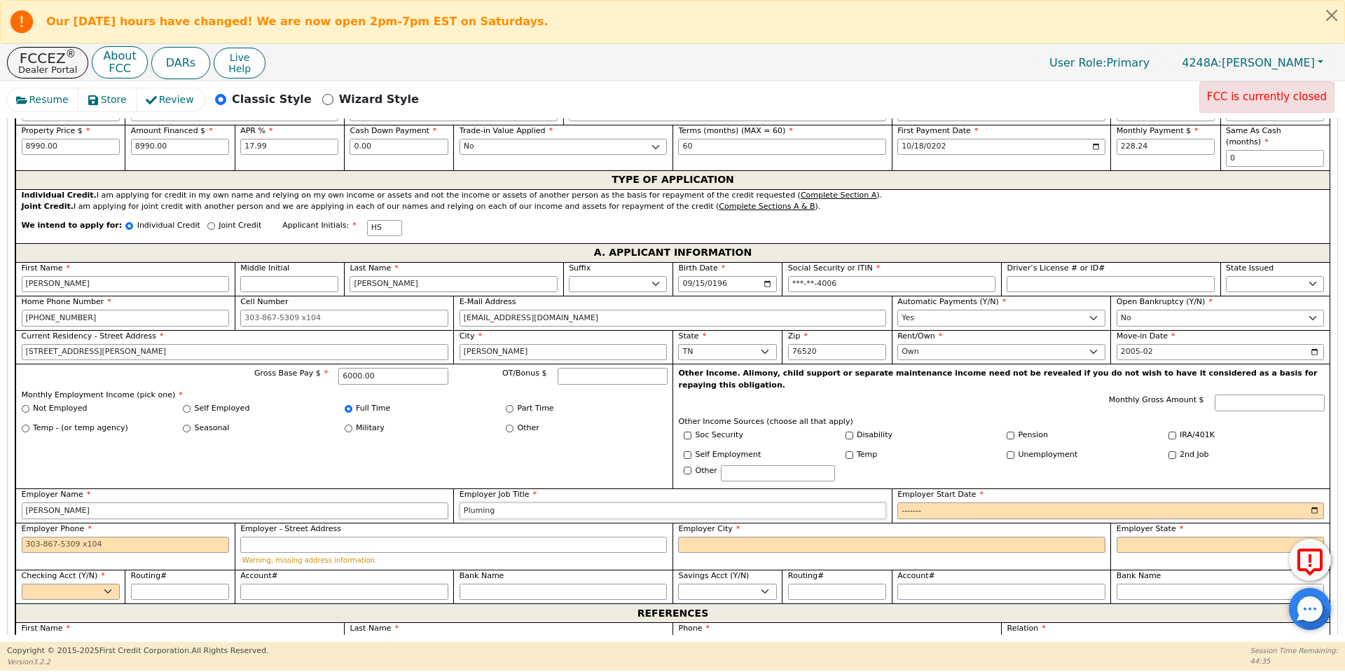
type input "Pluming"
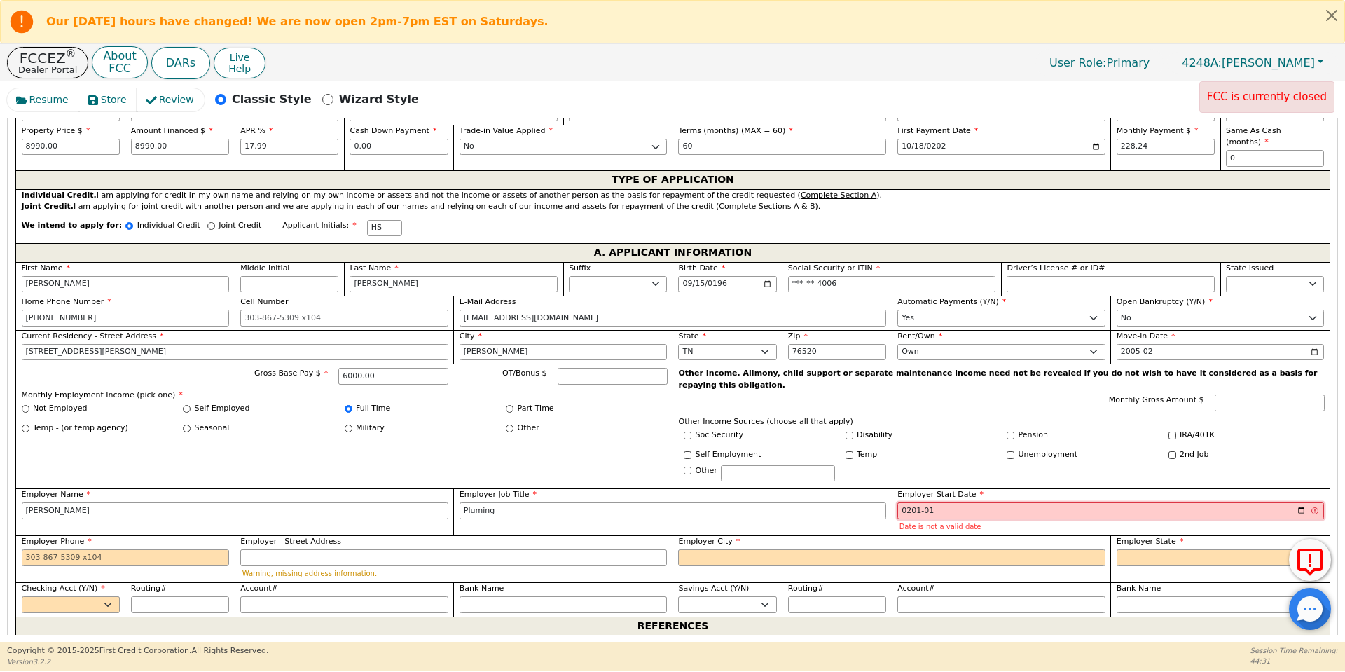
type input "2010-01"
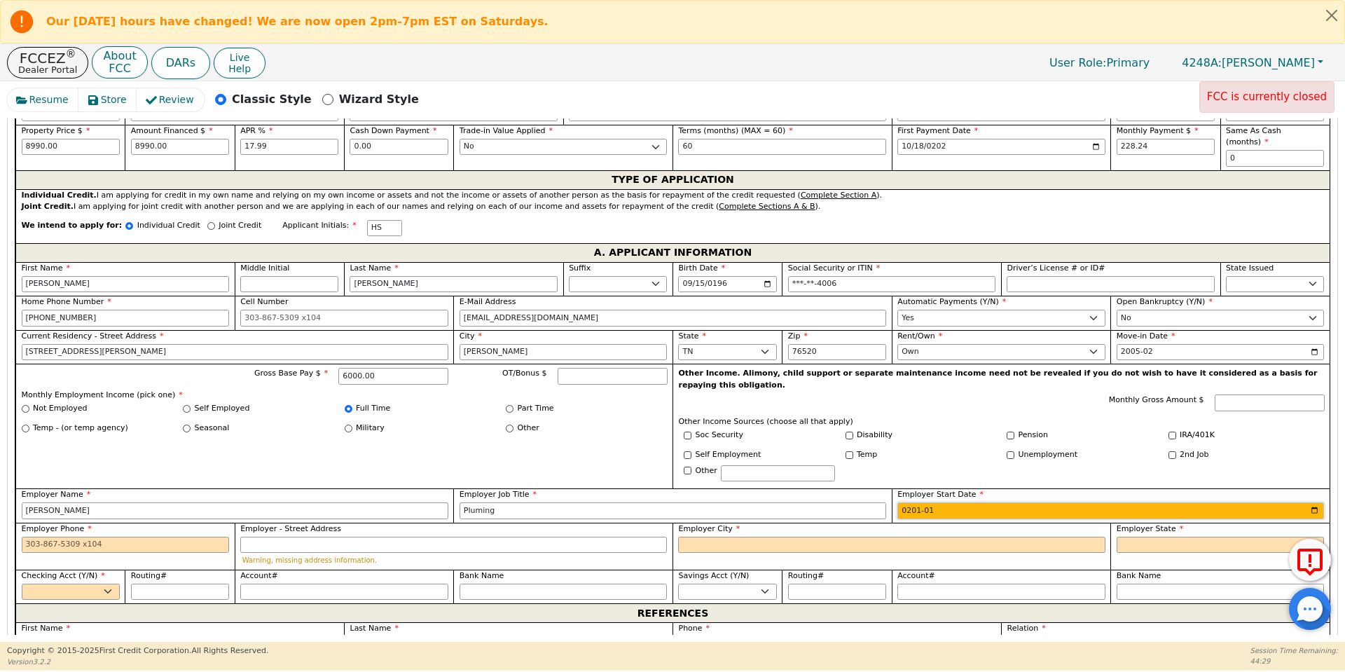
type input "2012-01"
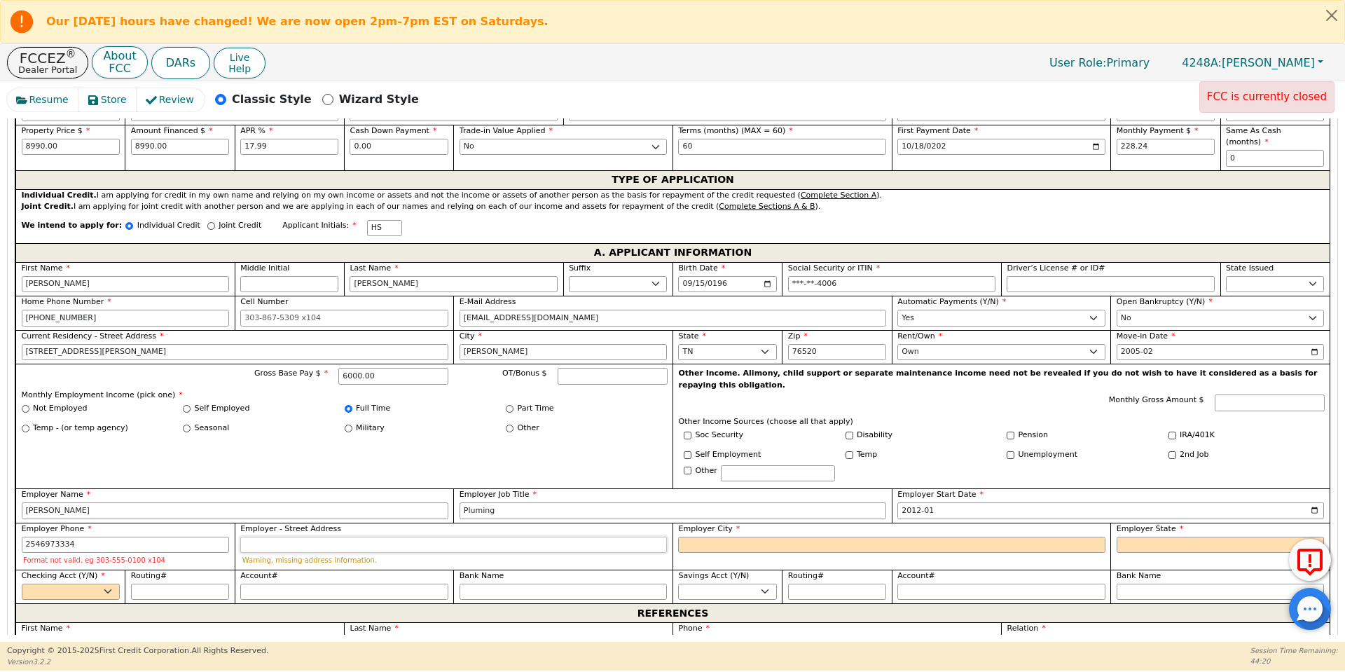
type input "254-697-3334"
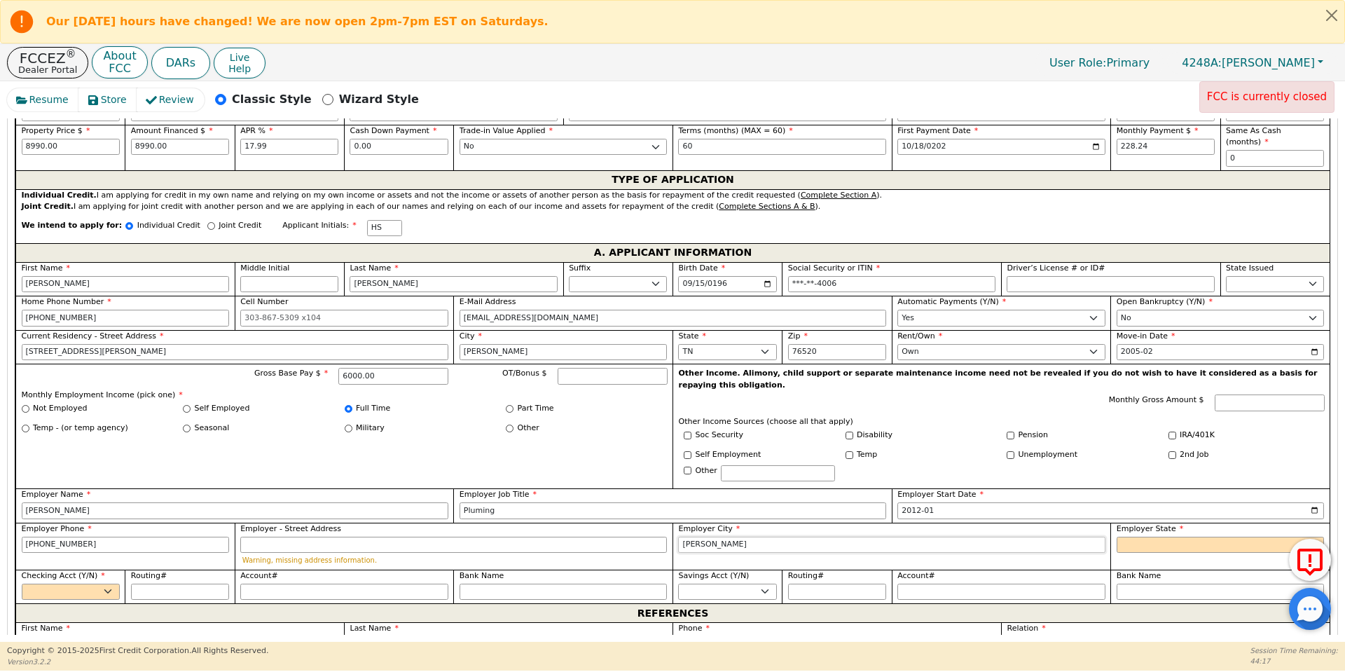
type input "[PERSON_NAME]"
select select "[GEOGRAPHIC_DATA]"
select select "y"
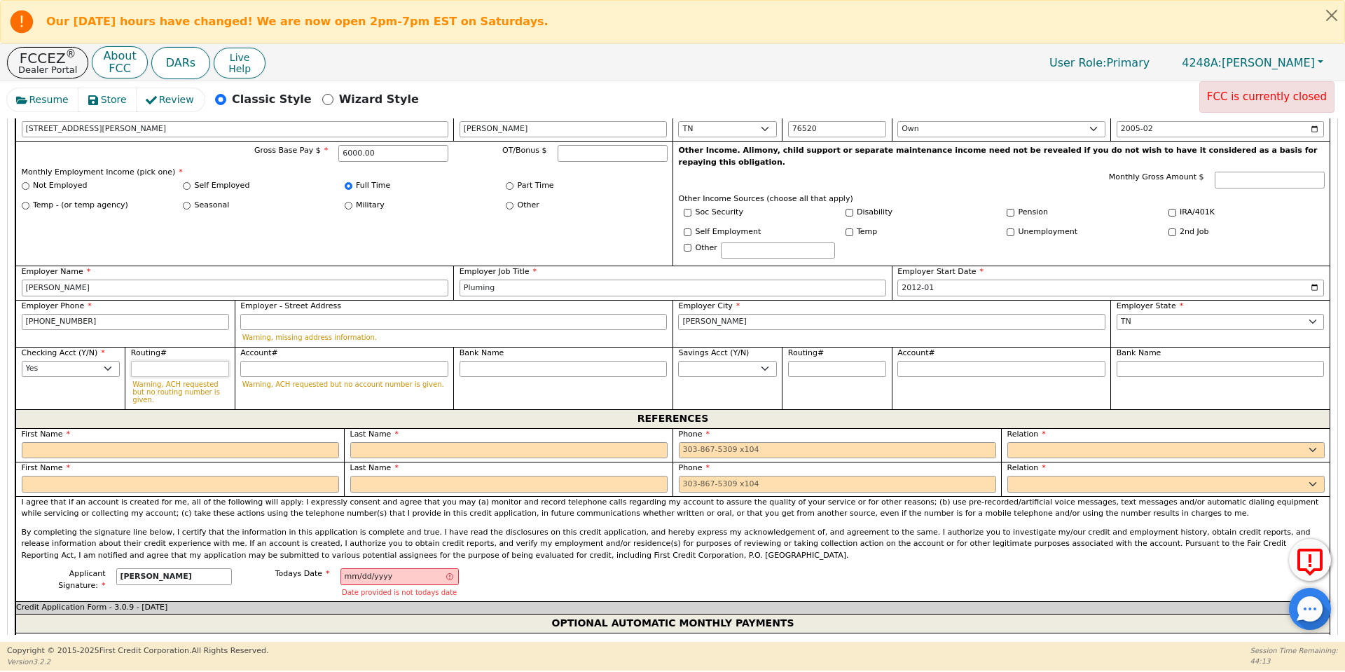
scroll to position [1004, 0]
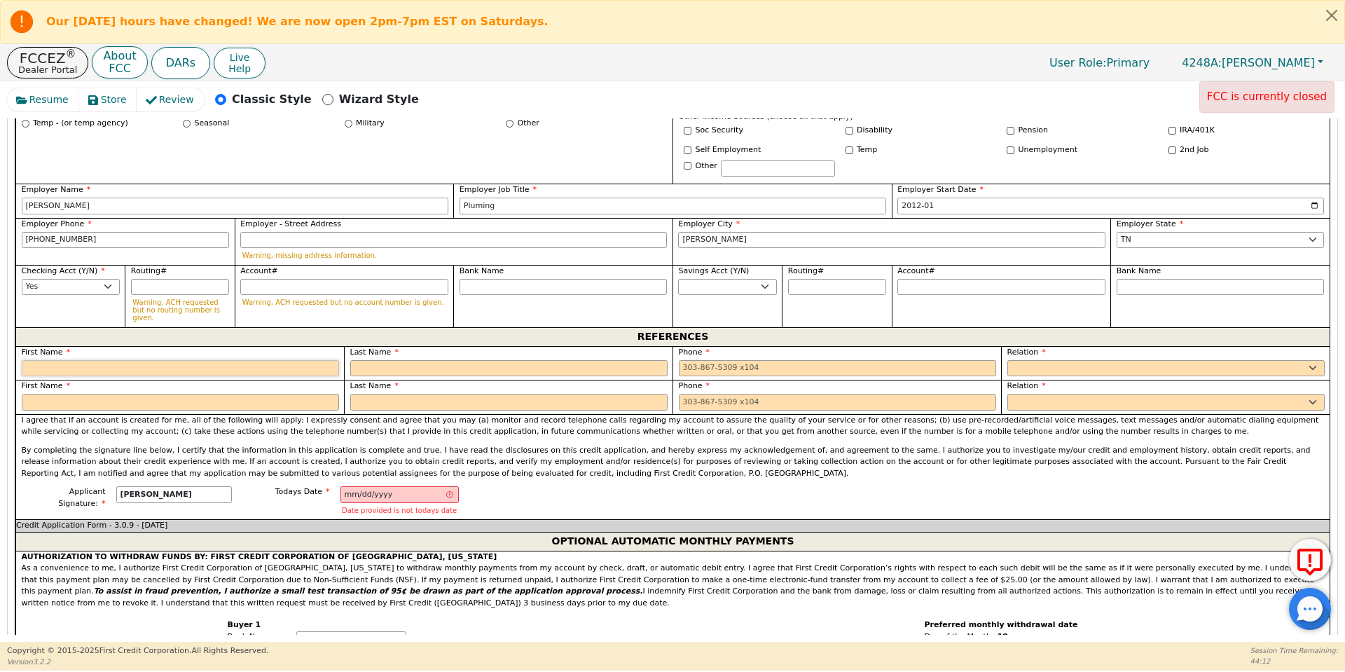
click at [237, 360] on input "text" at bounding box center [180, 368] width 317 height 17
type input "A"
type input "Marta"
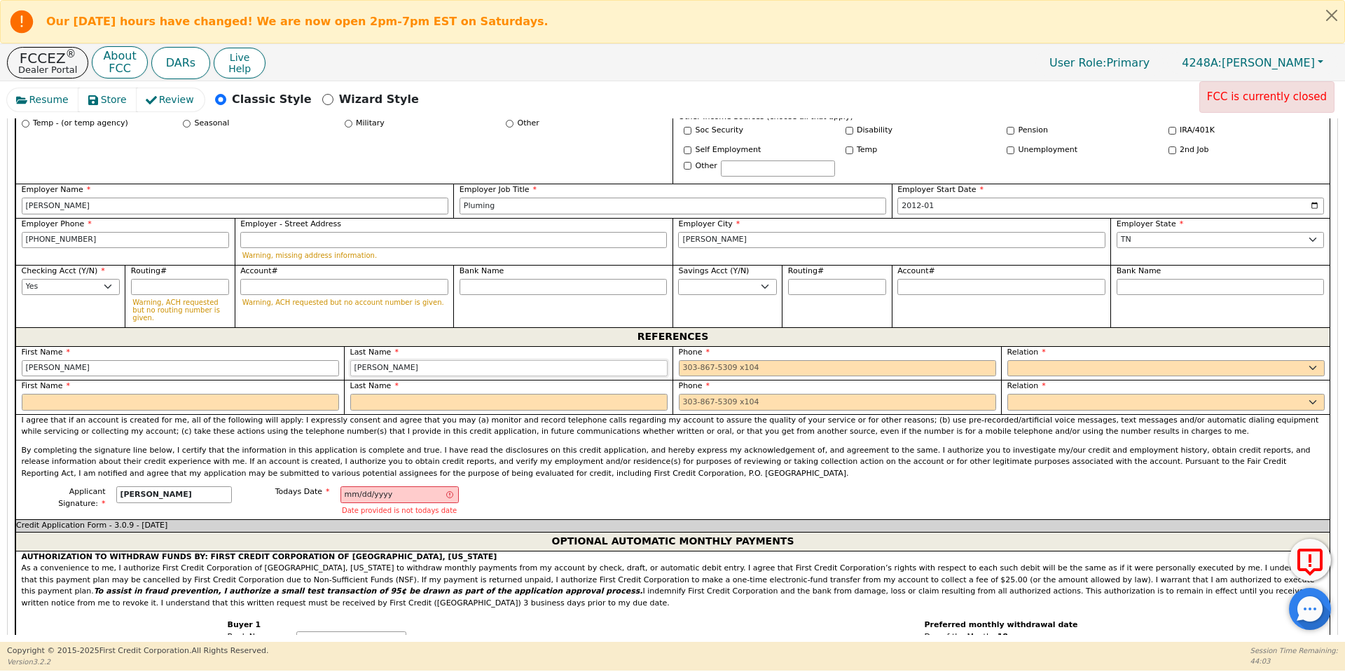
type input "Segura"
type input "8"
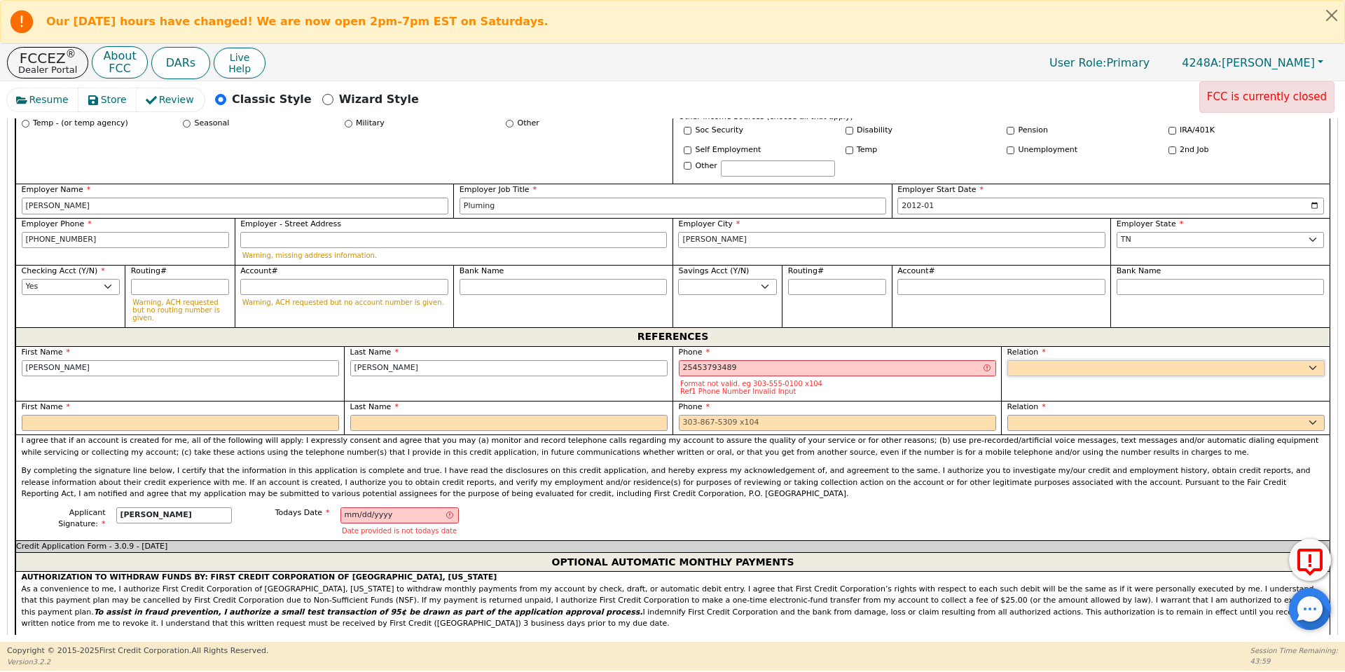
type input "254-537-9348 9"
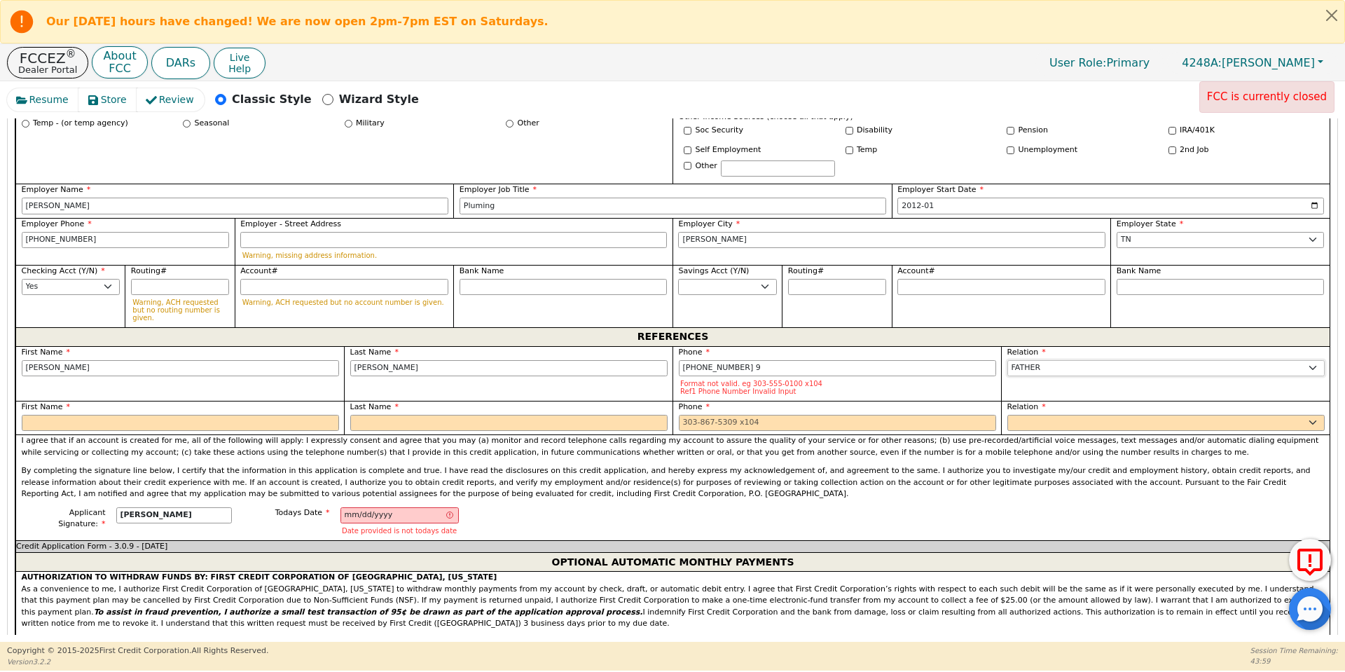
select select "FRIEND"
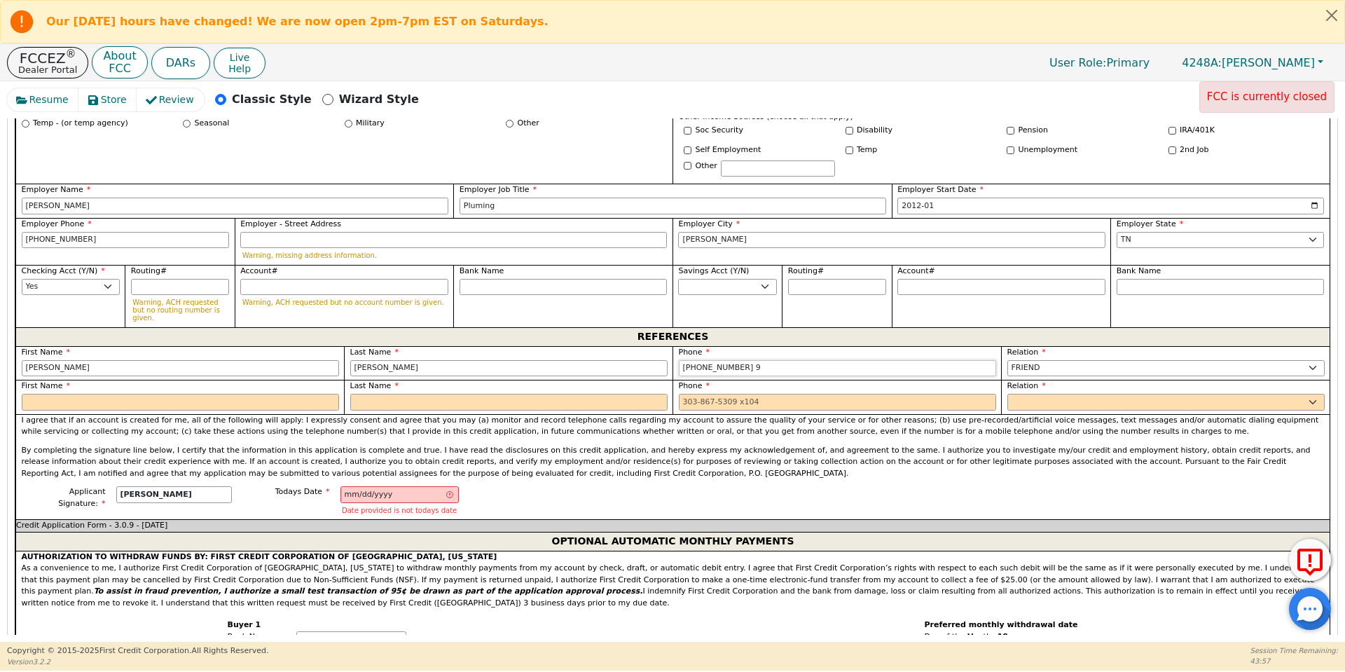
click at [761, 360] on input "254-537-9348 9" at bounding box center [837, 368] width 317 height 17
click at [329, 394] on input "text" at bounding box center [180, 402] width 317 height 17
type input "254-537-9348"
type input "A"
type input "[PERSON_NAME]"
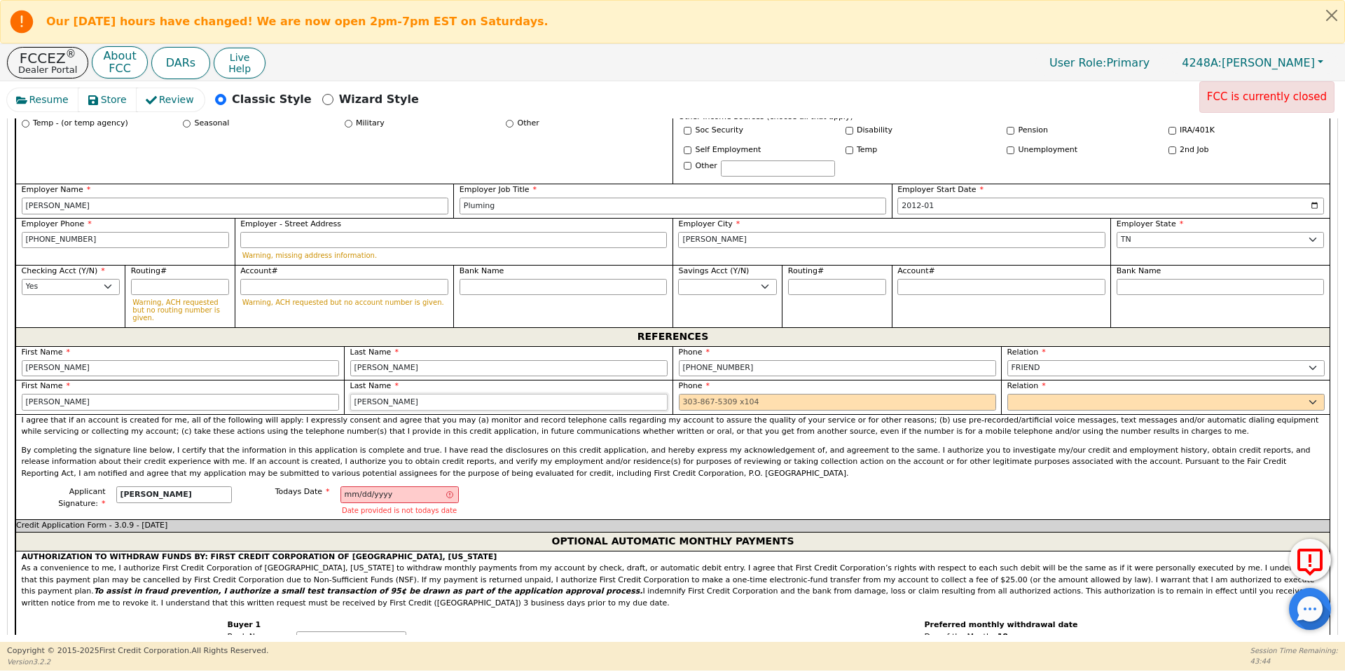
type input "Contreras"
click at [726, 394] on input "254-437-9498 1" at bounding box center [837, 402] width 317 height 17
type input "254-437-9481"
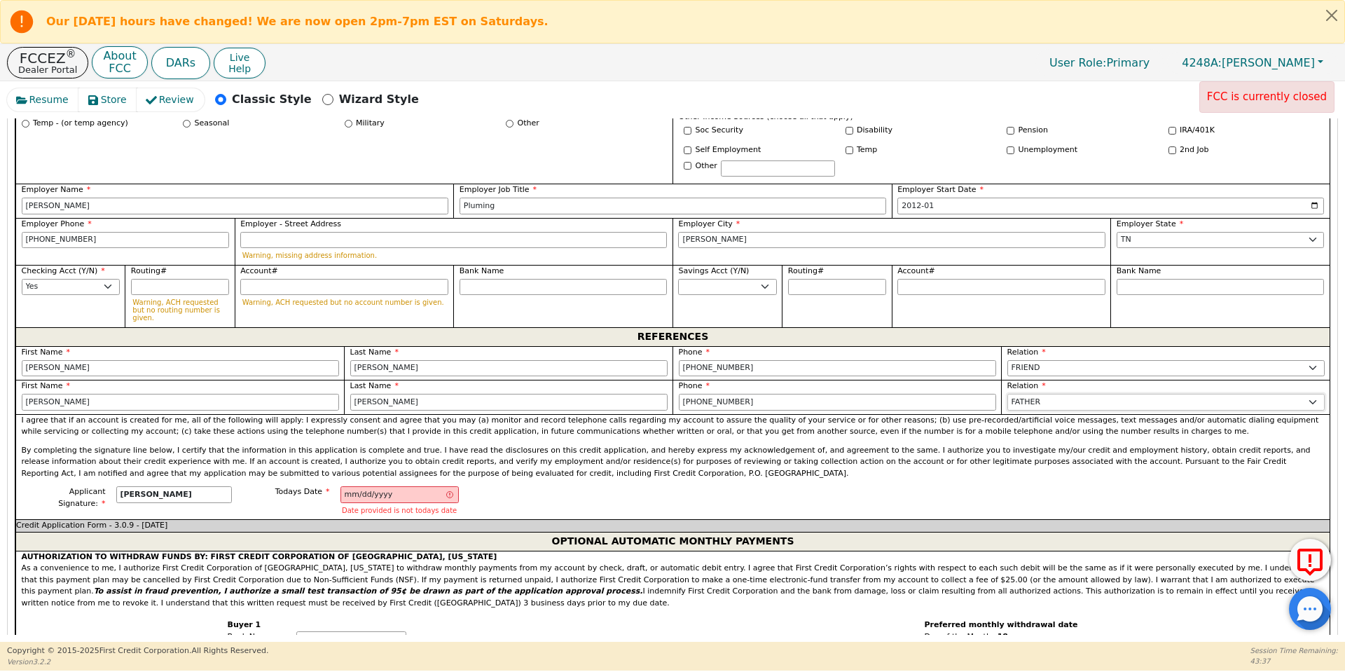
select select "FRIEND"
click at [688, 452] on div "I agree that if an account is created for me, all of the following will apply: …" at bounding box center [672, 450] width 1314 height 73
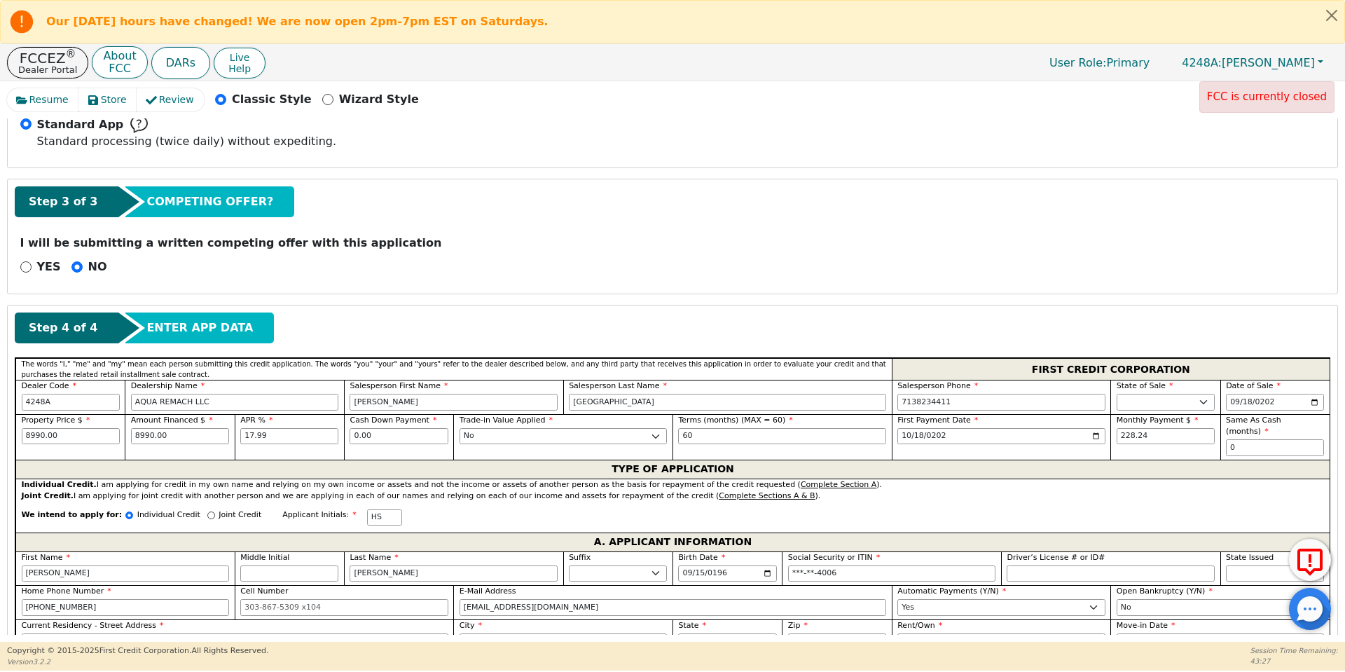
scroll to position [416, 0]
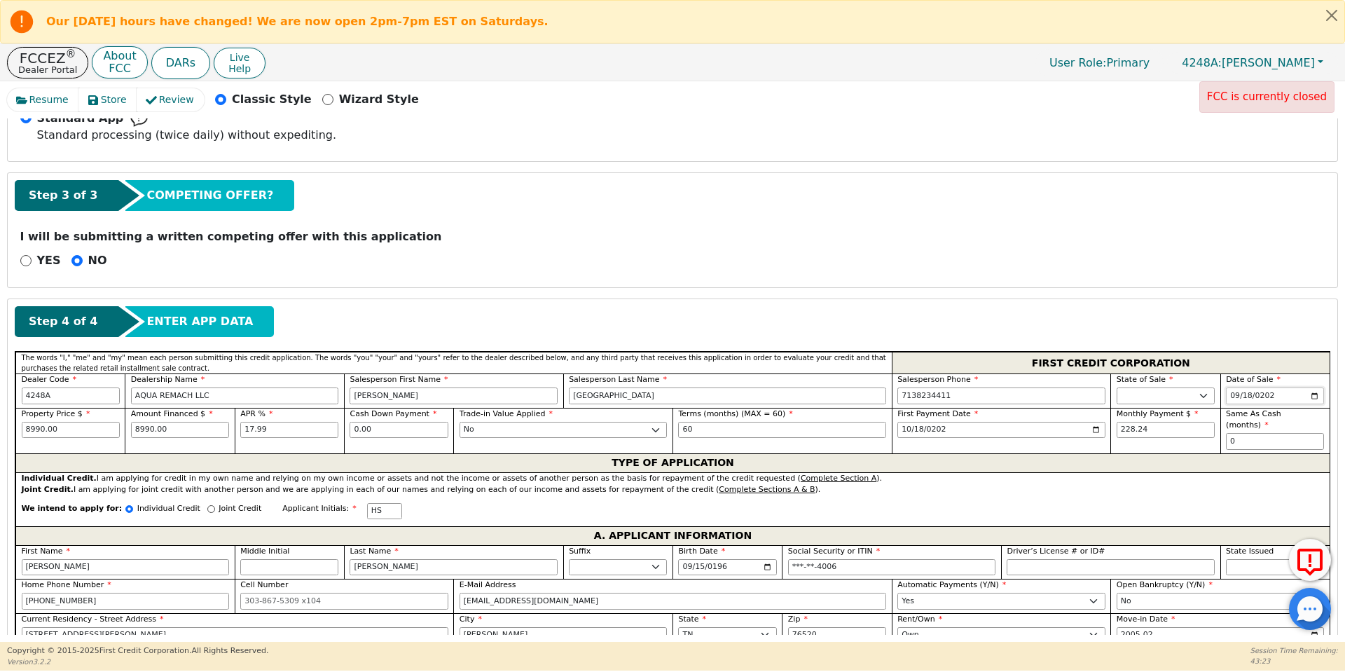
click at [1231, 399] on input "[DATE]" at bounding box center [1275, 395] width 98 height 17
click at [900, 499] on div "We intend to apply for: Individual Credit Joint Credit Applicant Initials: HS" at bounding box center [672, 511] width 1314 height 30
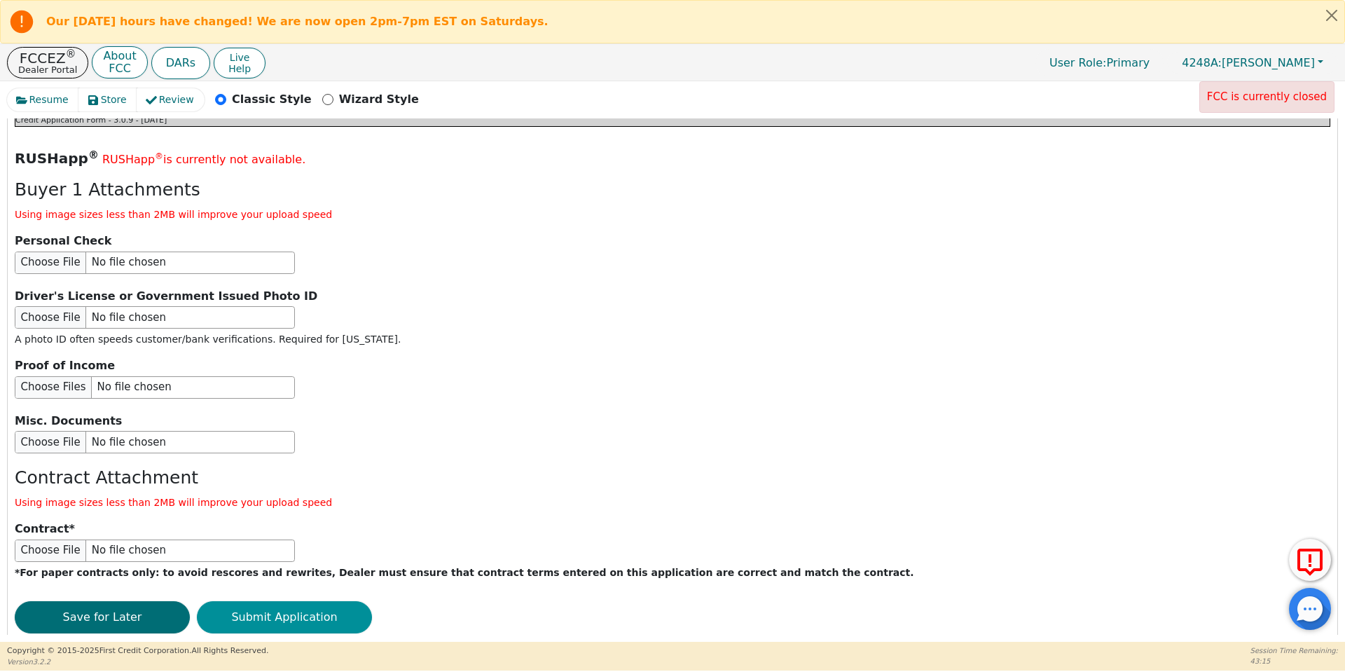
click at [328, 601] on button "Submit Application" at bounding box center [284, 617] width 175 height 32
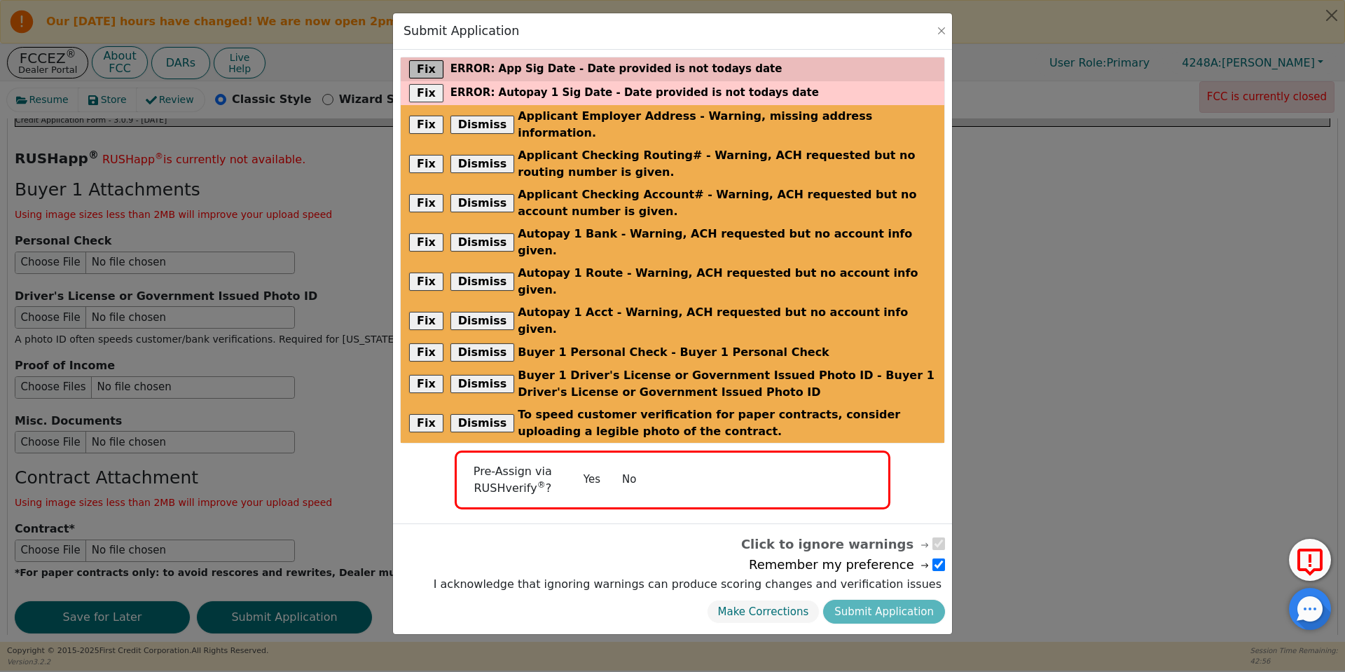
click at [419, 69] on button "Fix" at bounding box center [426, 69] width 34 height 18
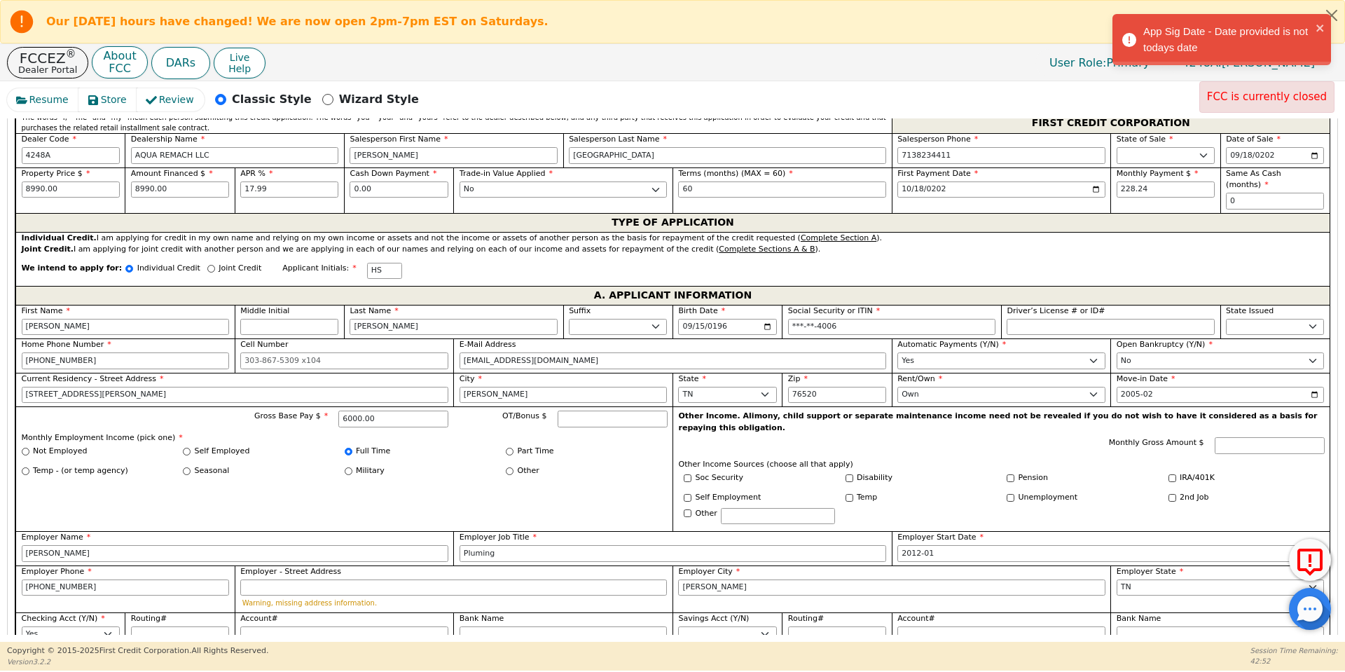
scroll to position [665, 0]
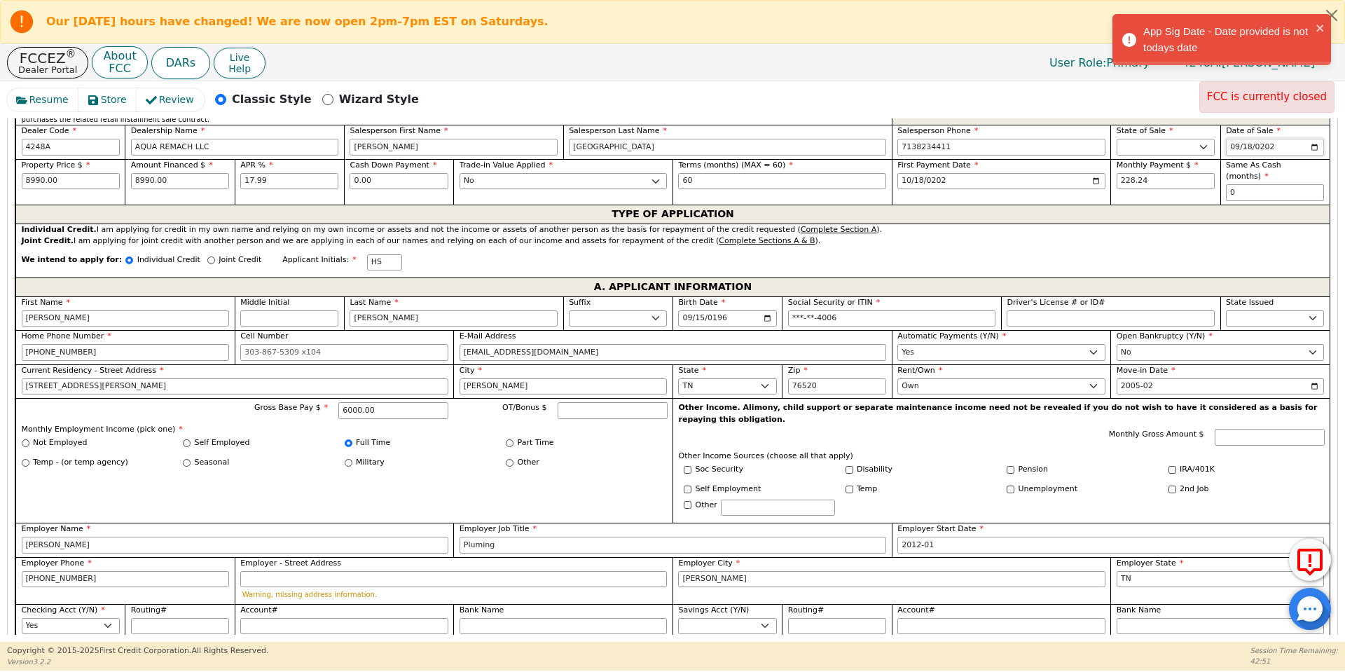
click at [1238, 144] on input "2025-09-19" at bounding box center [1275, 147] width 98 height 17
type input "[DATE]"
click at [1175, 235] on div "Joint Credit. I am applying for joint credit with another person and we are app…" at bounding box center [673, 241] width 1303 height 12
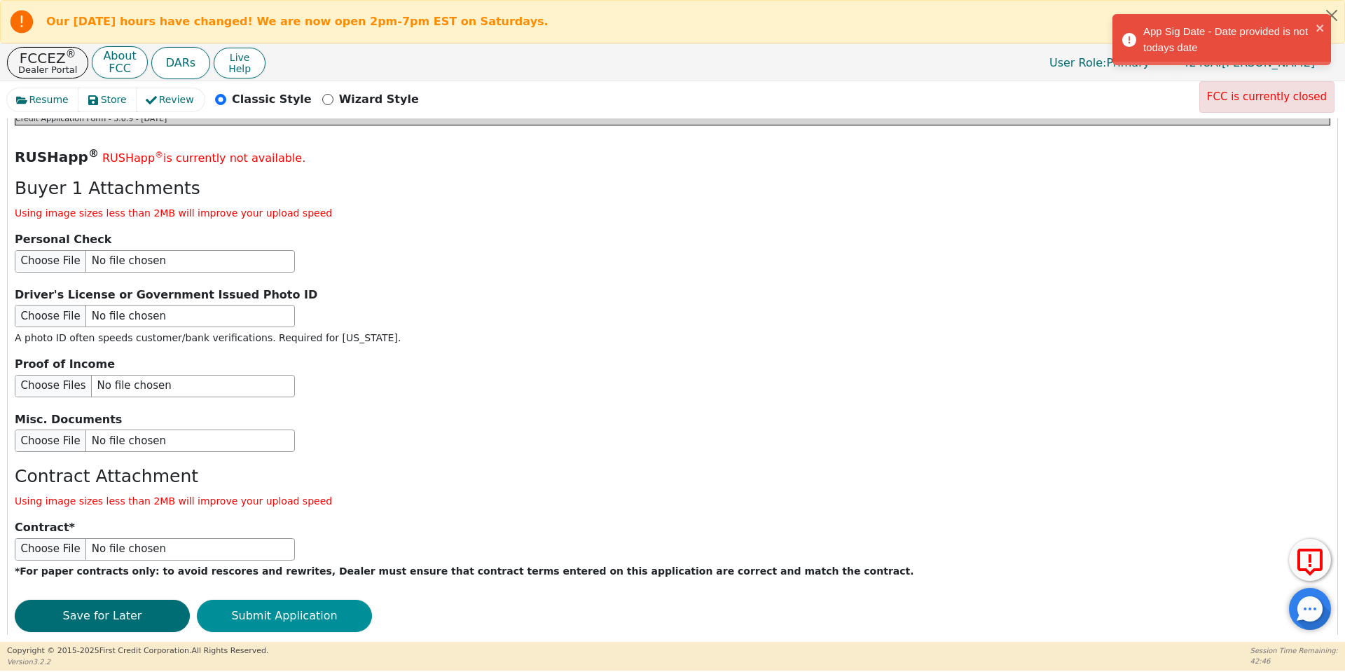
click at [315, 600] on button "Submit Application" at bounding box center [284, 616] width 175 height 32
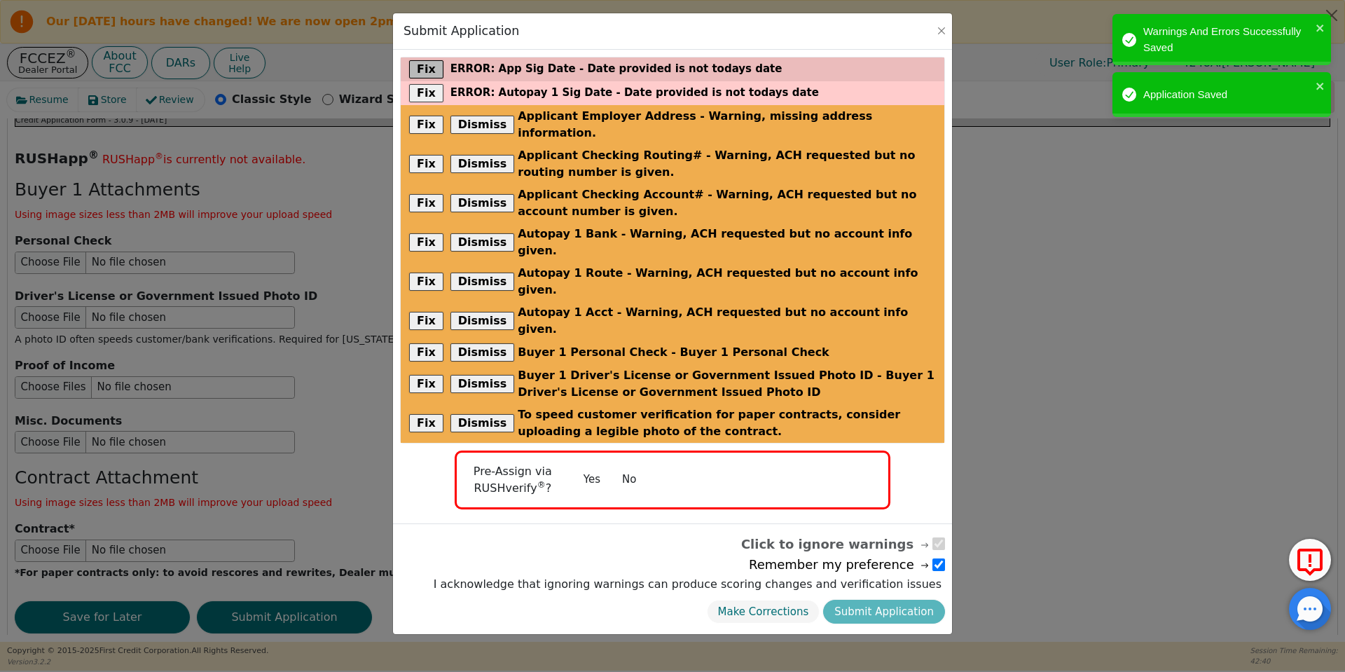
click at [425, 74] on button "Fix" at bounding box center [426, 69] width 34 height 18
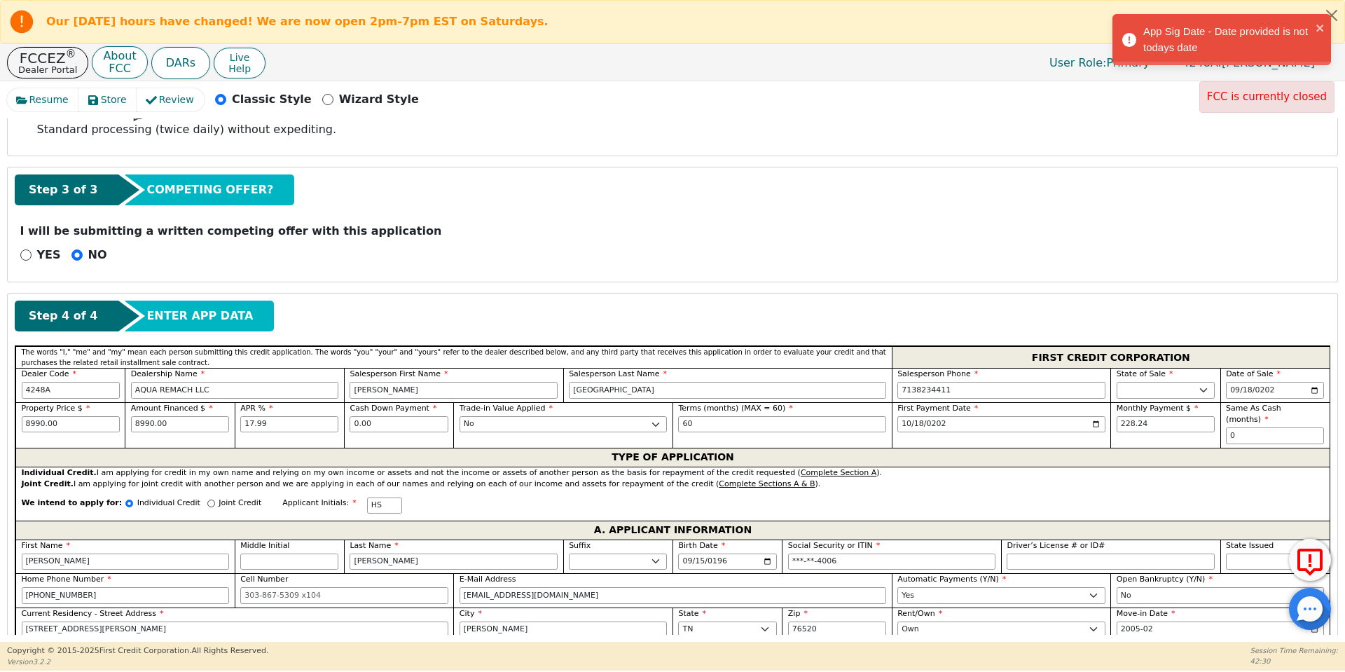
scroll to position [449, 0]
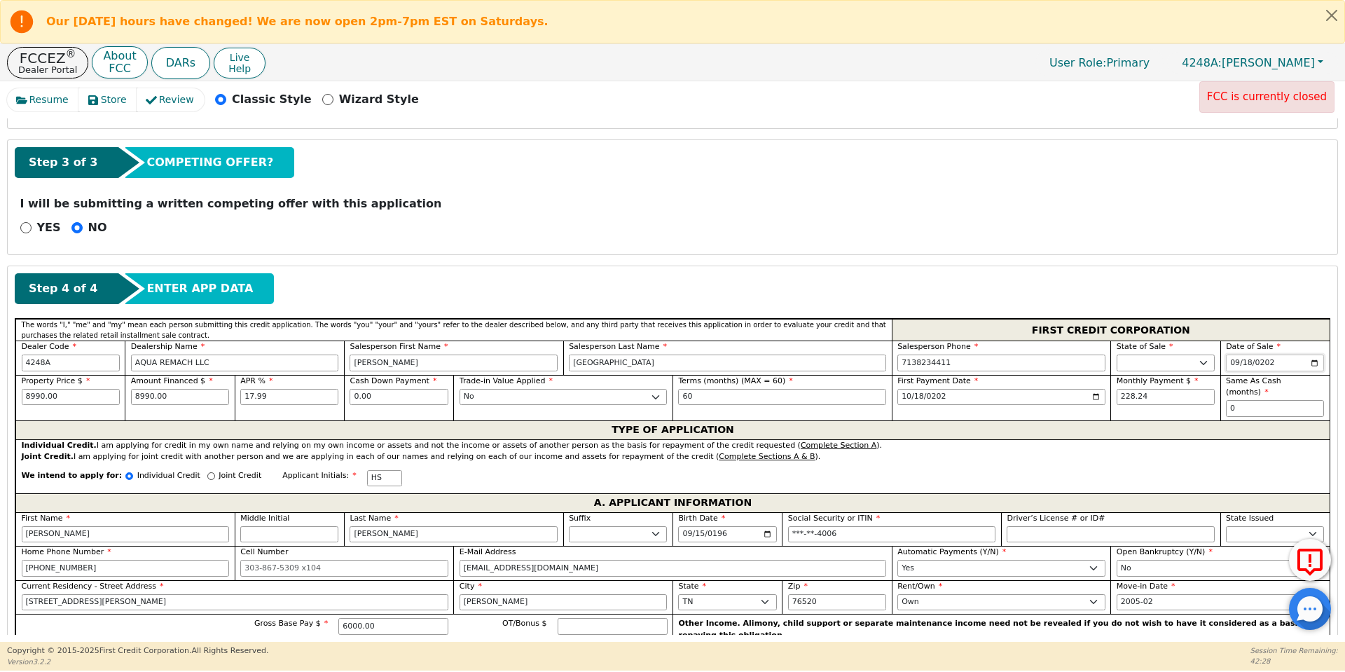
click at [1245, 362] on input "[DATE]" at bounding box center [1275, 362] width 98 height 17
type input "0018-09-18"
click at [1038, 440] on div "Individual Credit. I am applying for credit in my own name and relying on my ow…" at bounding box center [673, 446] width 1303 height 12
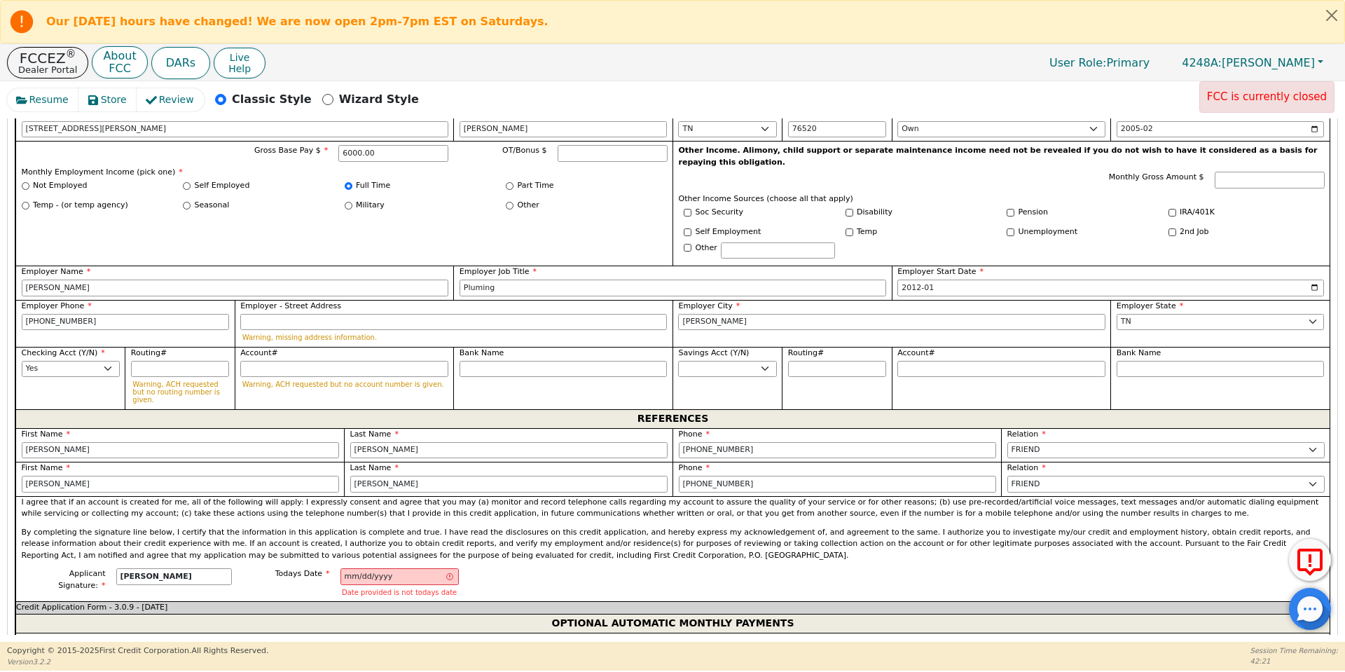
scroll to position [1040, 0]
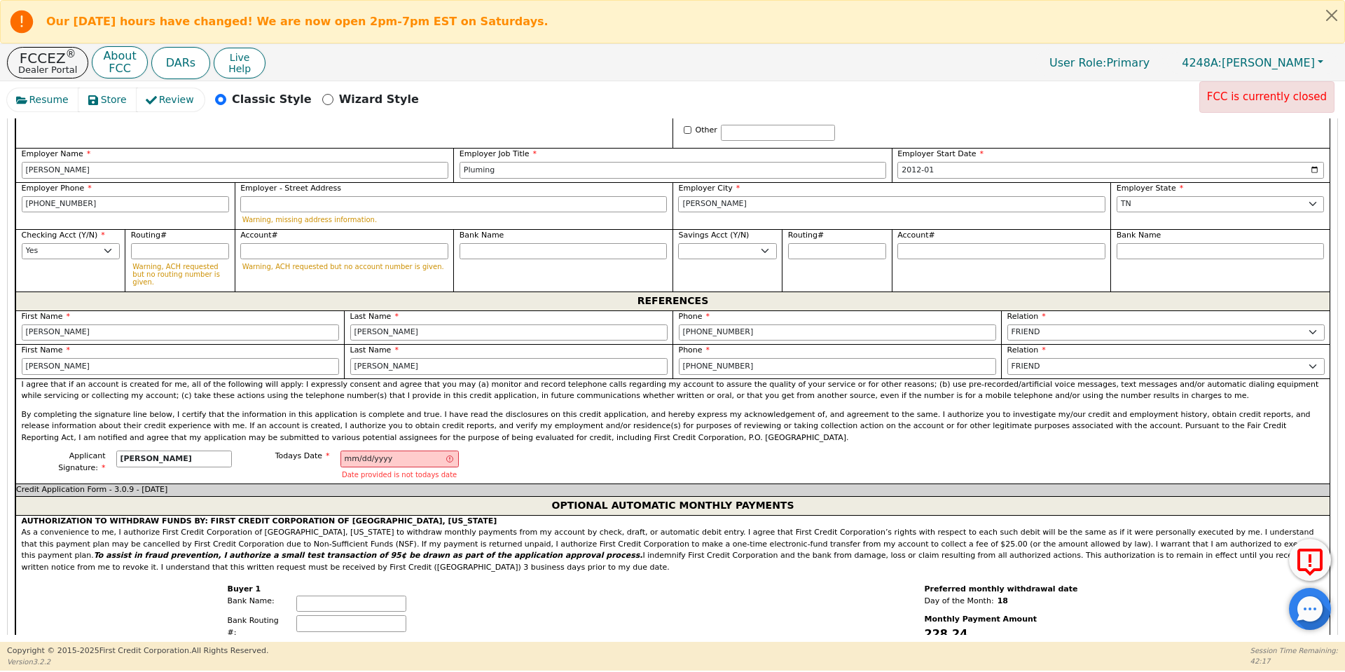
click at [370, 418] on div "I agree that if an account is created for me, all of the following will apply: …" at bounding box center [672, 414] width 1314 height 73
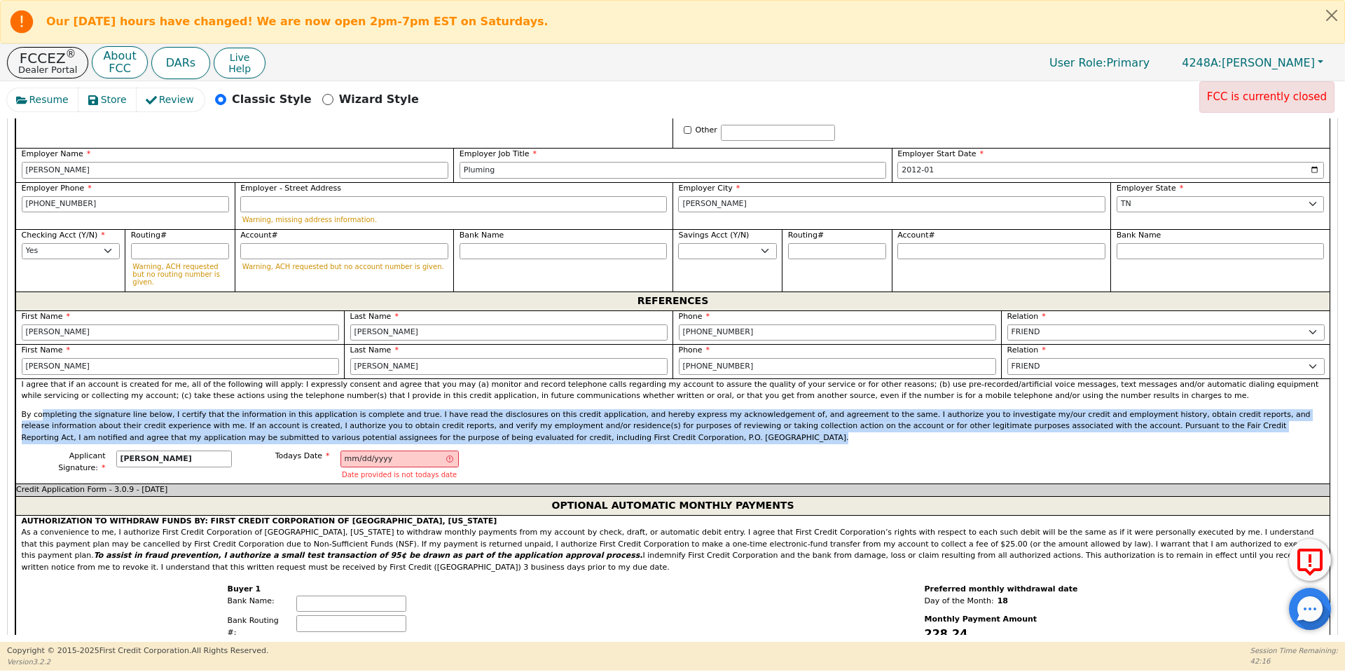
click at [370, 418] on div "I agree that if an account is created for me, all of the following will apply: …" at bounding box center [672, 414] width 1314 height 73
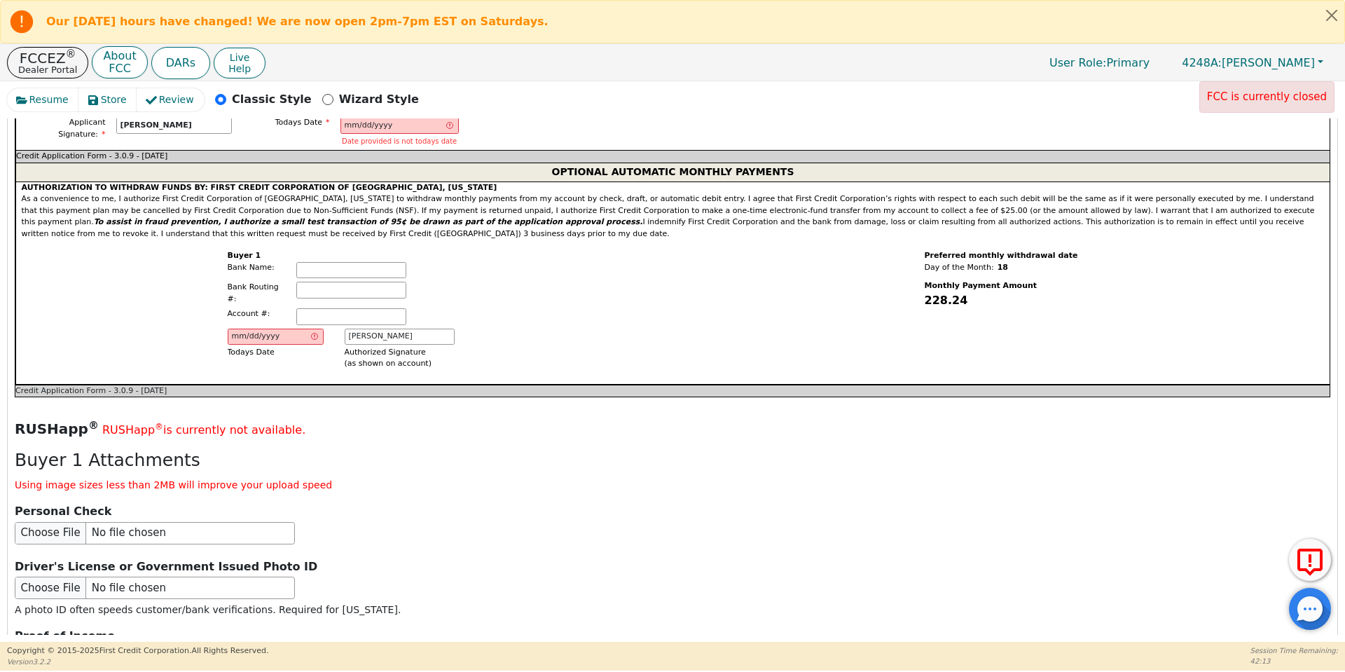
scroll to position [1643, 0]
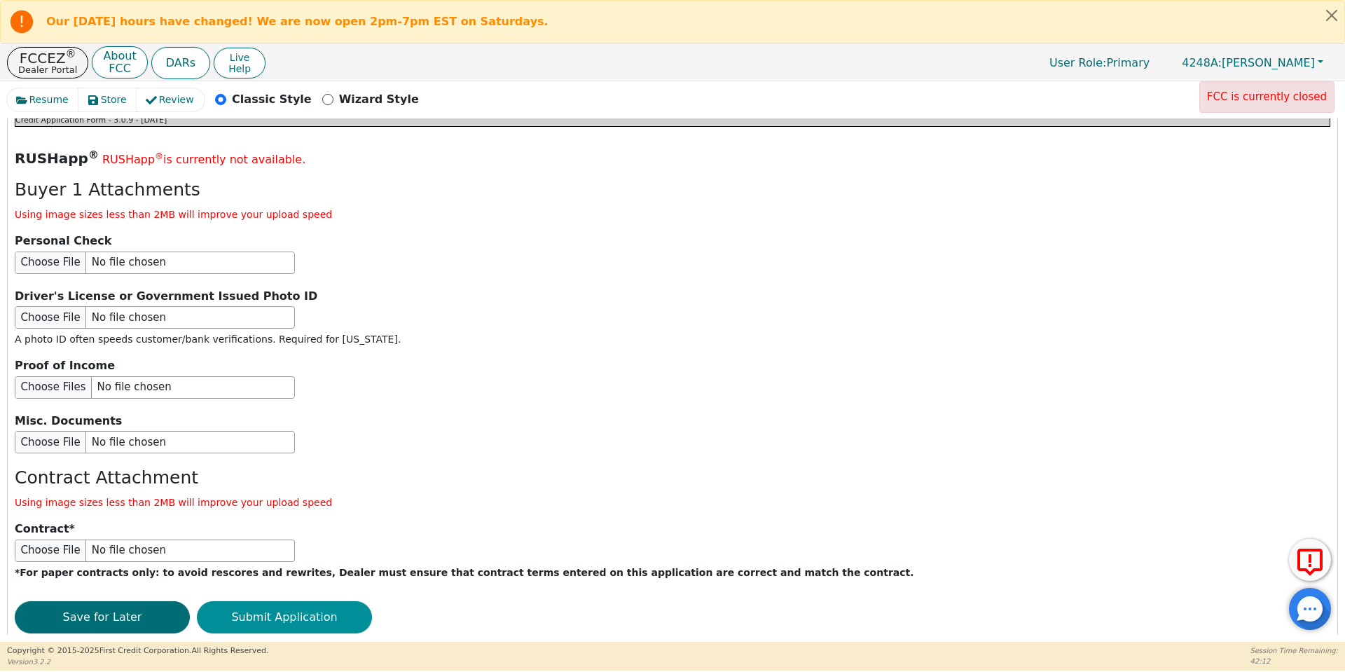
click at [261, 601] on button "Submit Application" at bounding box center [284, 617] width 175 height 32
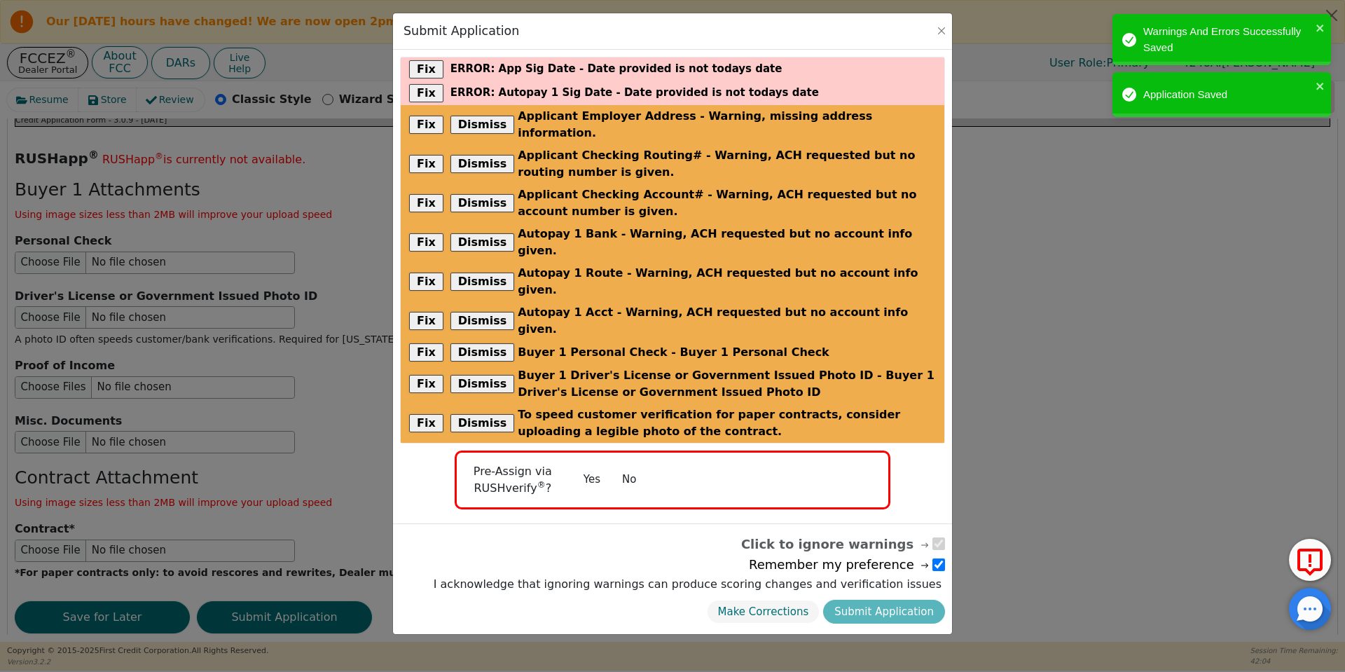
click at [635, 467] on button "No" at bounding box center [629, 479] width 36 height 25
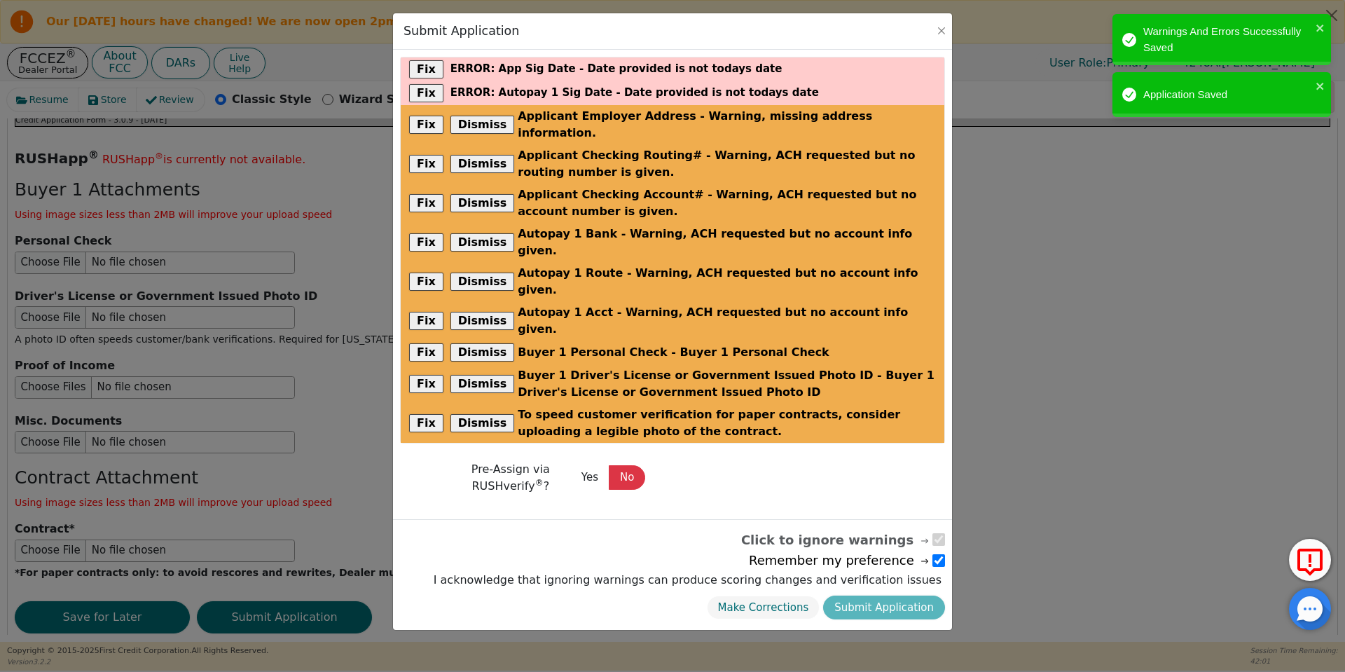
click at [902, 592] on div "Make Corrections Submit Application" at bounding box center [687, 608] width 515 height 32
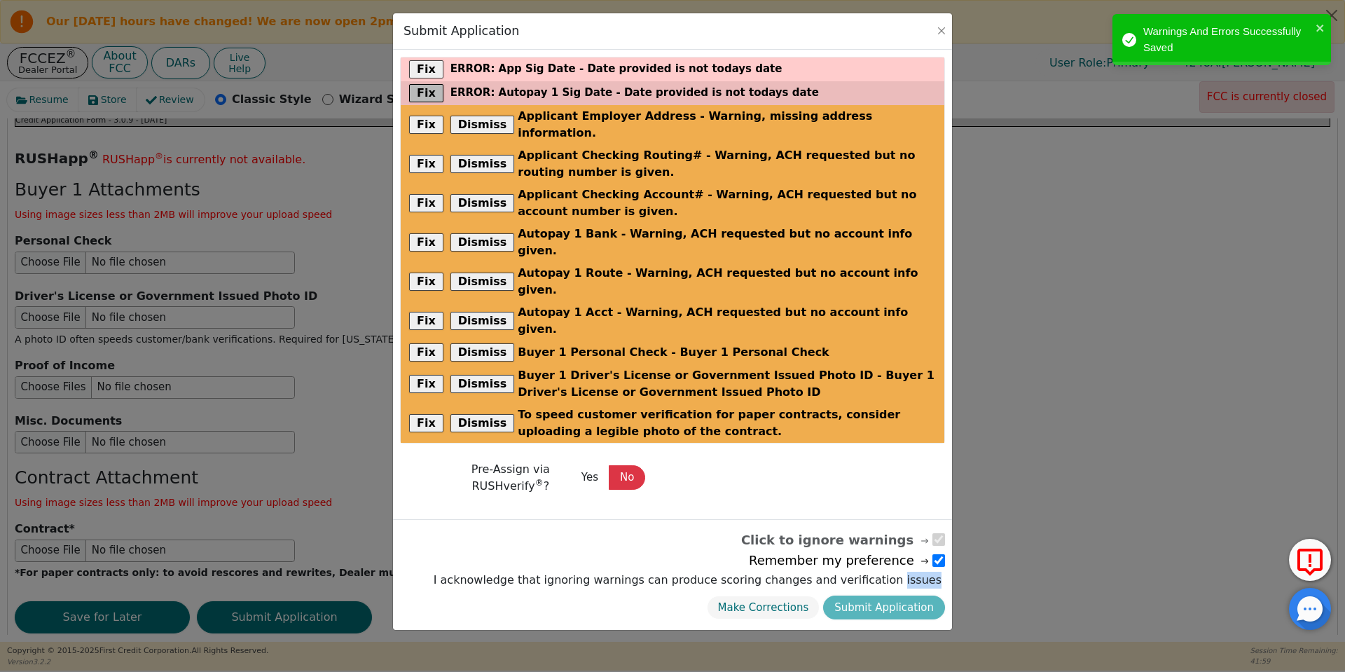
click at [429, 94] on button "Fix" at bounding box center [426, 93] width 34 height 18
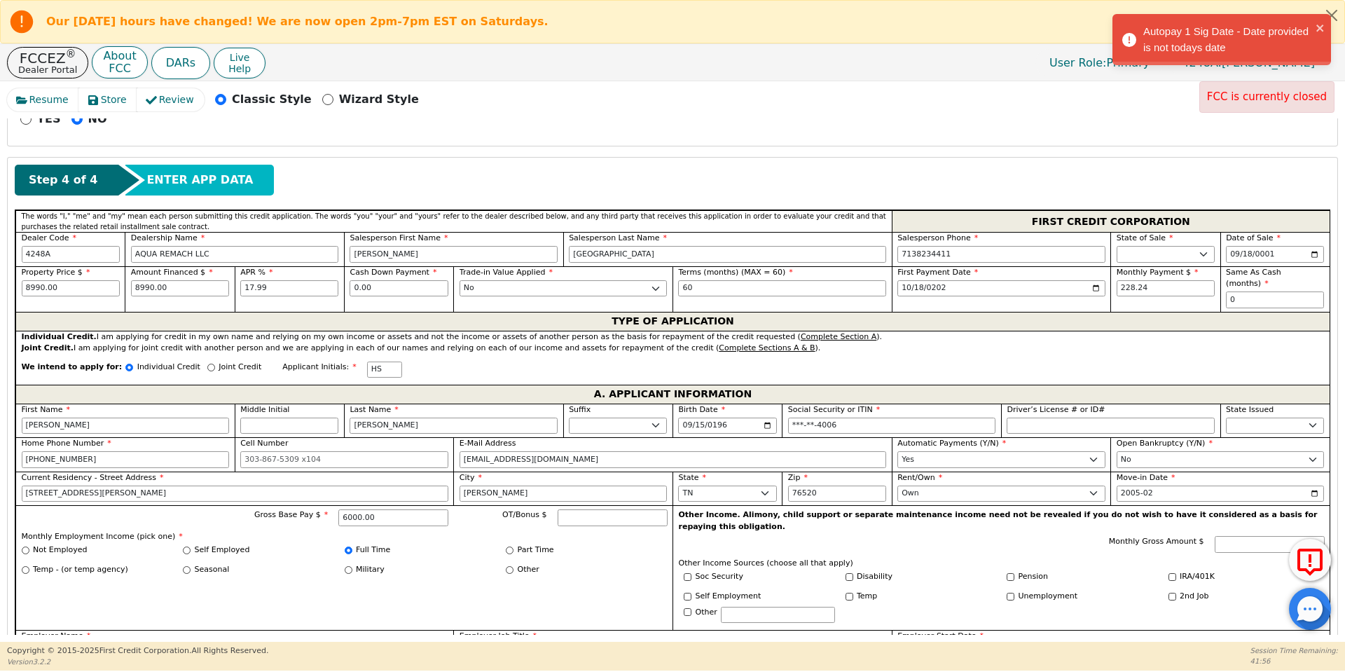
scroll to position [574, 0]
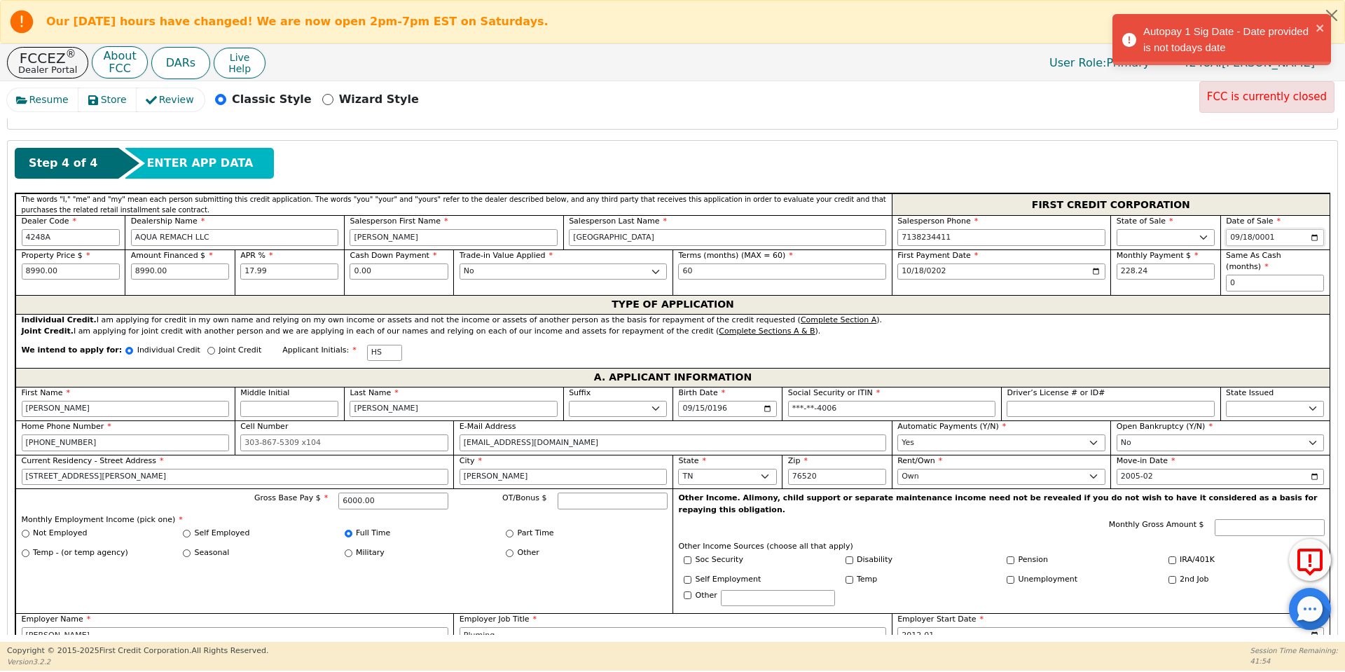
click at [1309, 234] on input "[DATE]" at bounding box center [1275, 237] width 98 height 17
type input "2025-09-19"
click at [1105, 338] on div "We intend to apply for: Individual Credit Joint Credit Applicant Initials: HS" at bounding box center [672, 353] width 1314 height 30
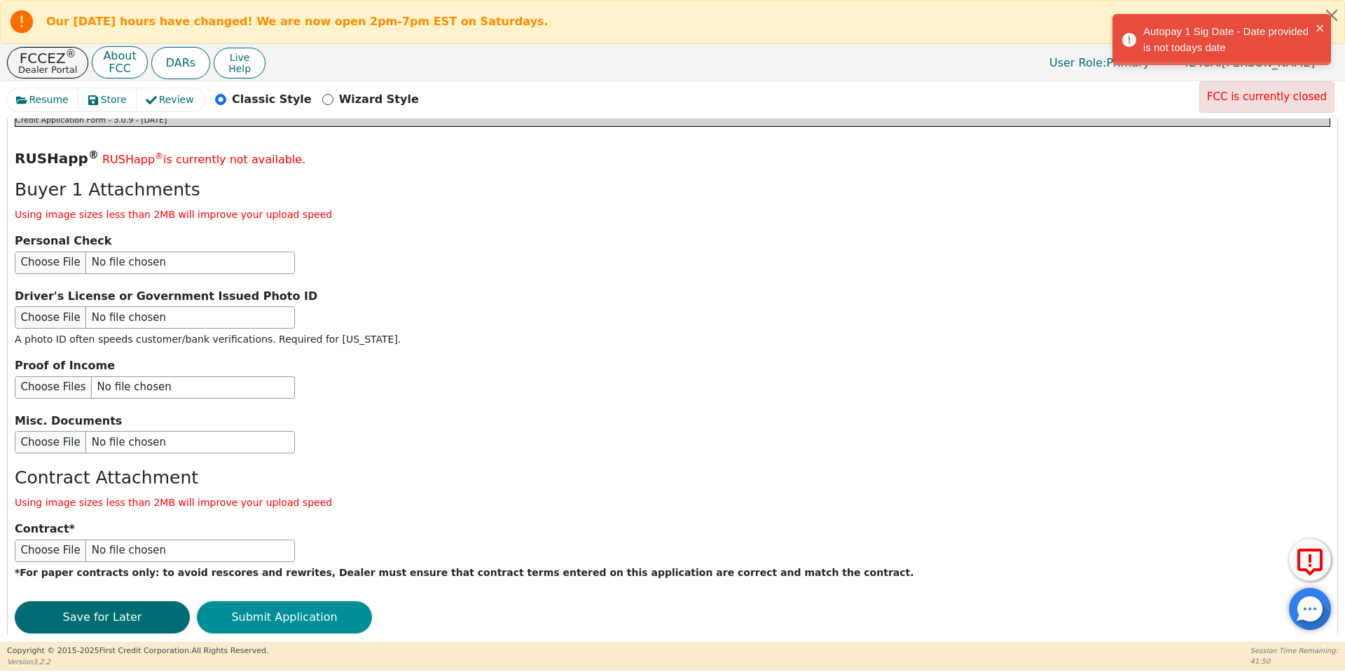
click at [353, 601] on button "Submit Application" at bounding box center [284, 617] width 175 height 32
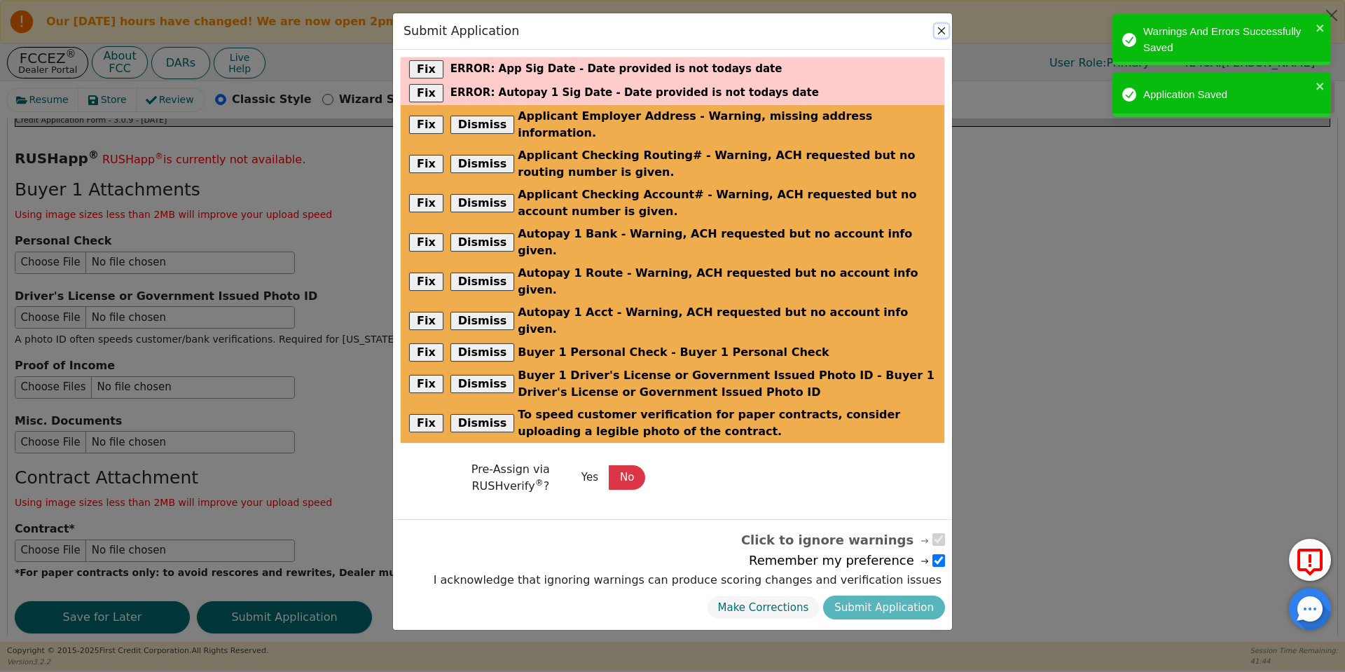
click at [934, 32] on button "Close" at bounding box center [941, 31] width 14 height 14
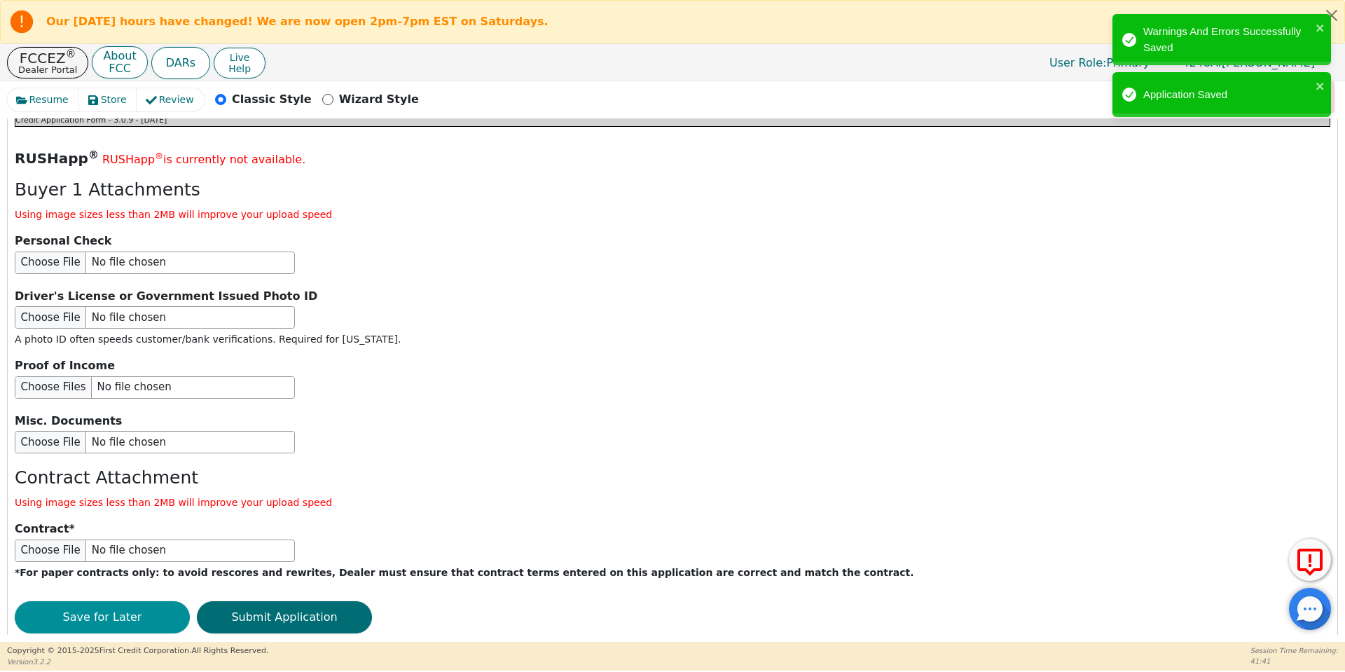
click at [139, 601] on button "Save for Later" at bounding box center [102, 617] width 175 height 32
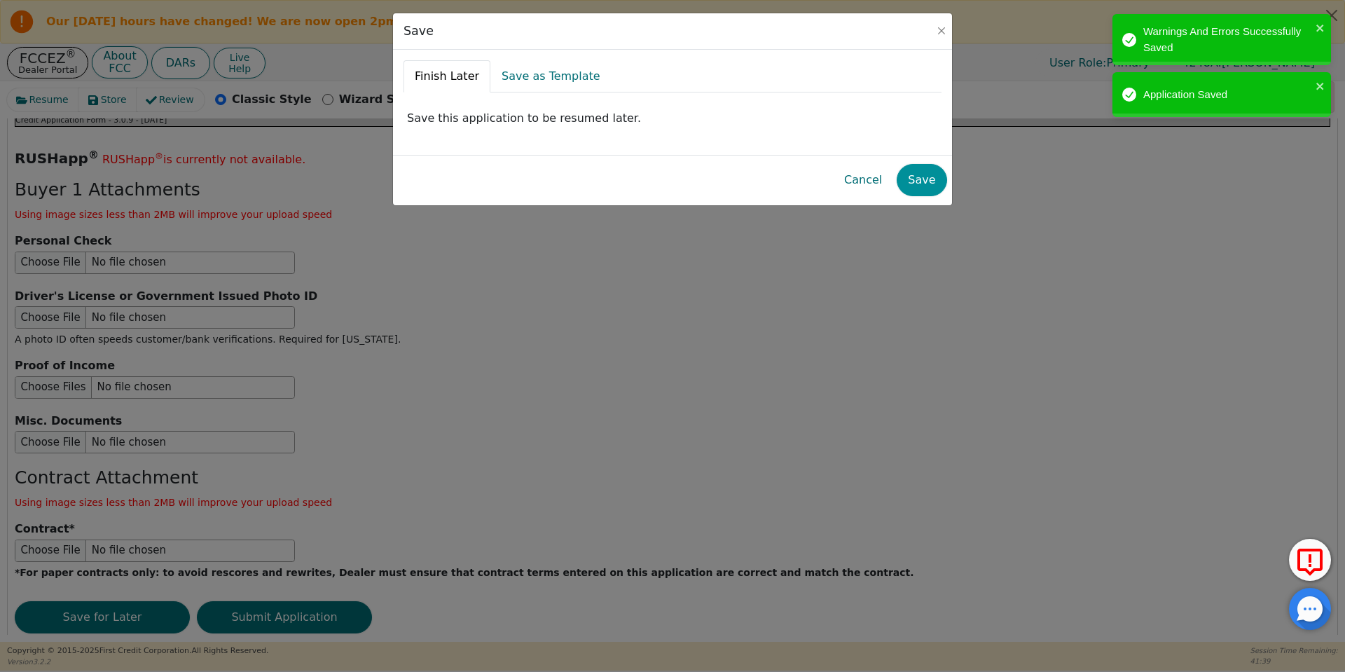
click at [935, 180] on button "Save" at bounding box center [922, 180] width 50 height 32
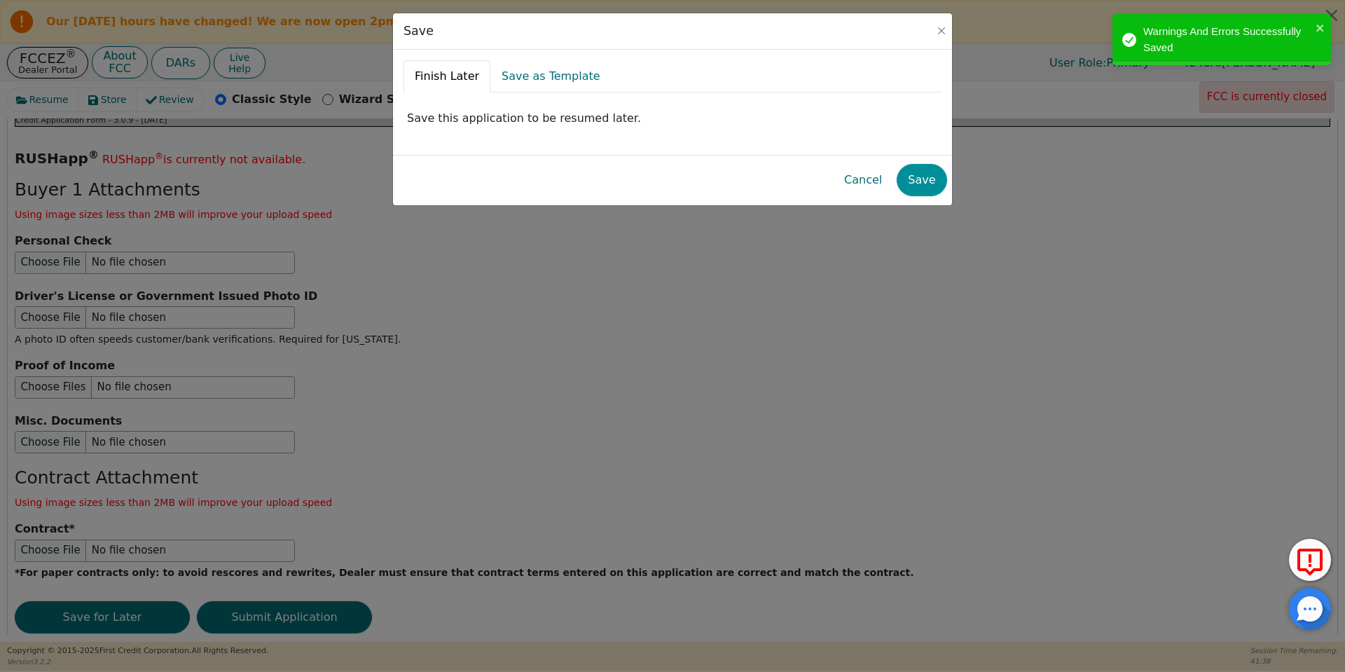
radio input "false"
checkbox input "false"
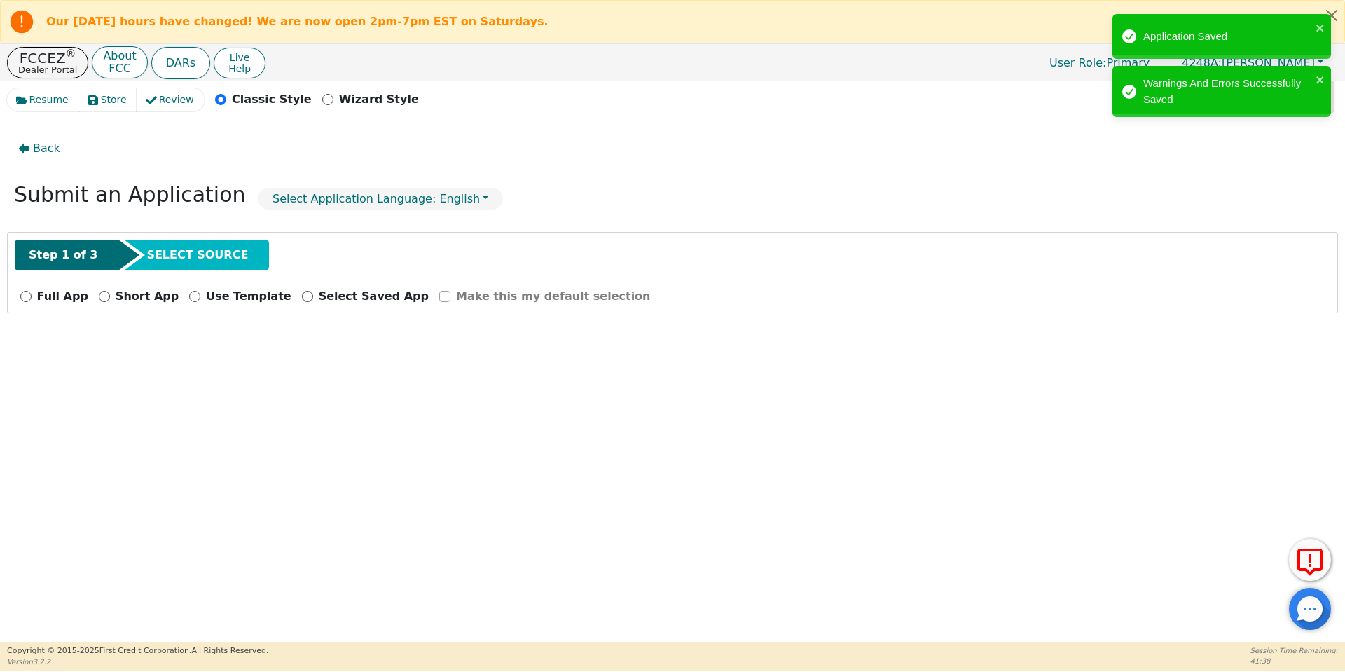
scroll to position [0, 0]
